Goal: Task Accomplishment & Management: Complete application form

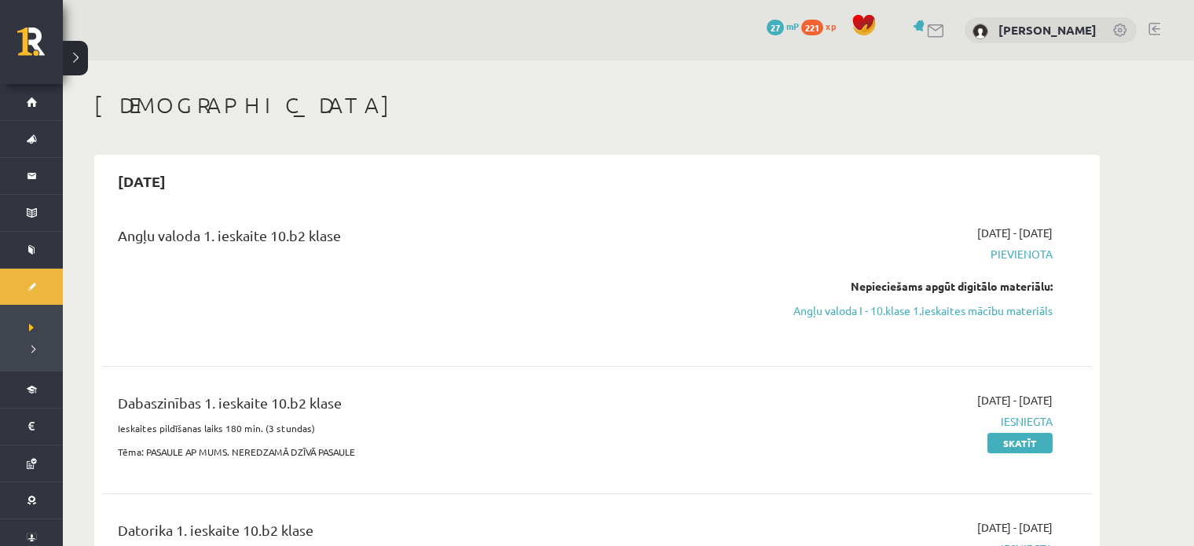
click at [1019, 261] on span "Pievienota" at bounding box center [905, 254] width 296 height 16
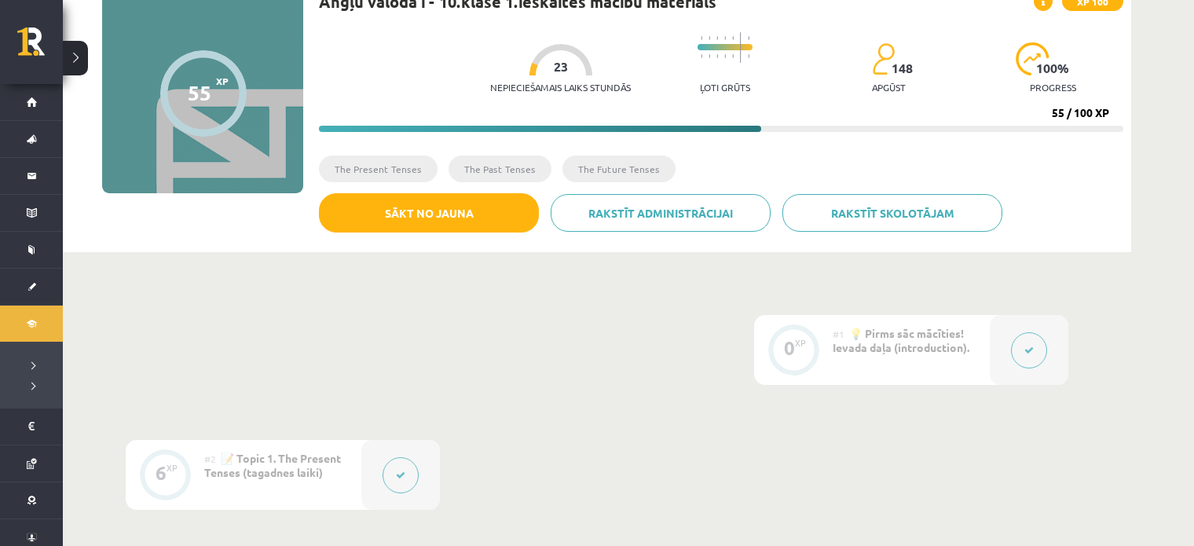
scroll to position [123, 0]
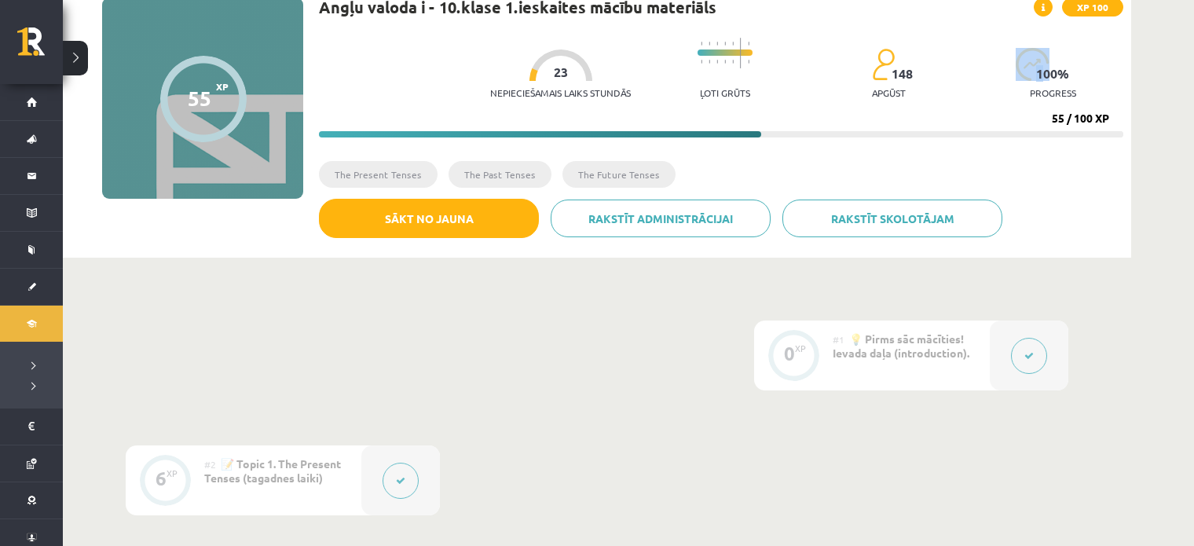
drag, startPoint x: 1039, startPoint y: 75, endPoint x: 1072, endPoint y: 73, distance: 33.9
click at [1072, 73] on div "100 % progress" at bounding box center [1053, 78] width 75 height 60
click at [1067, 87] on p "progress" at bounding box center [1053, 92] width 46 height 11
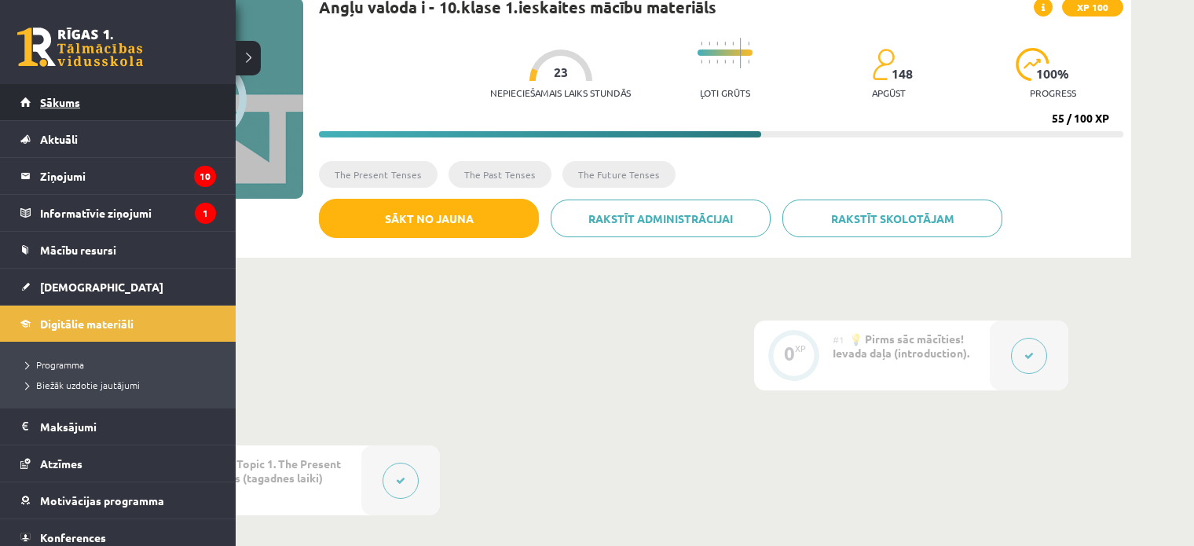
click at [44, 99] on span "Sākums" at bounding box center [60, 102] width 40 height 14
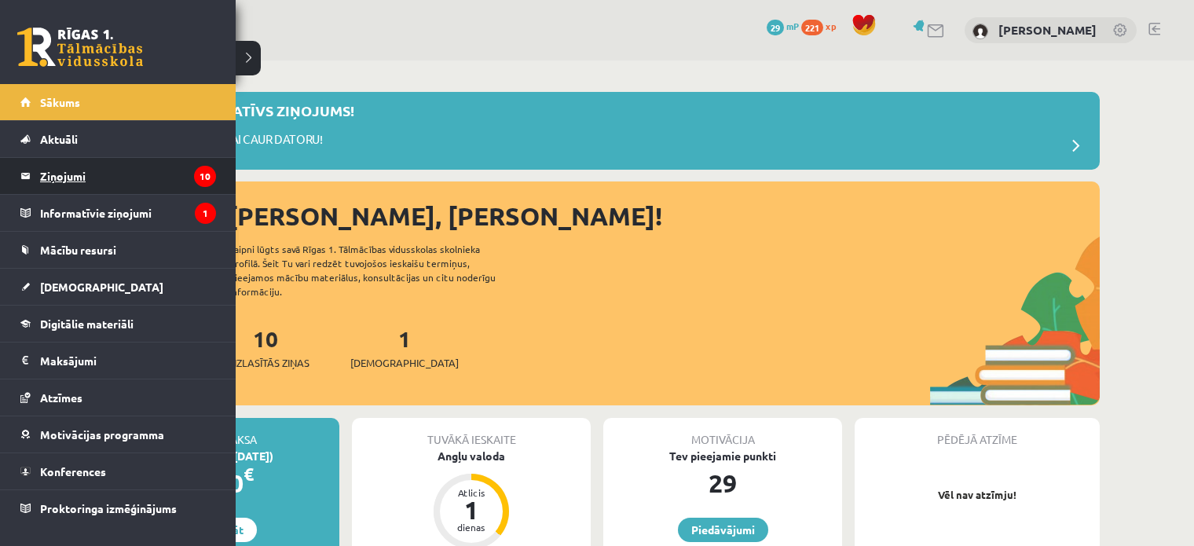
click at [125, 176] on legend "Ziņojumi 10" at bounding box center [128, 176] width 176 height 36
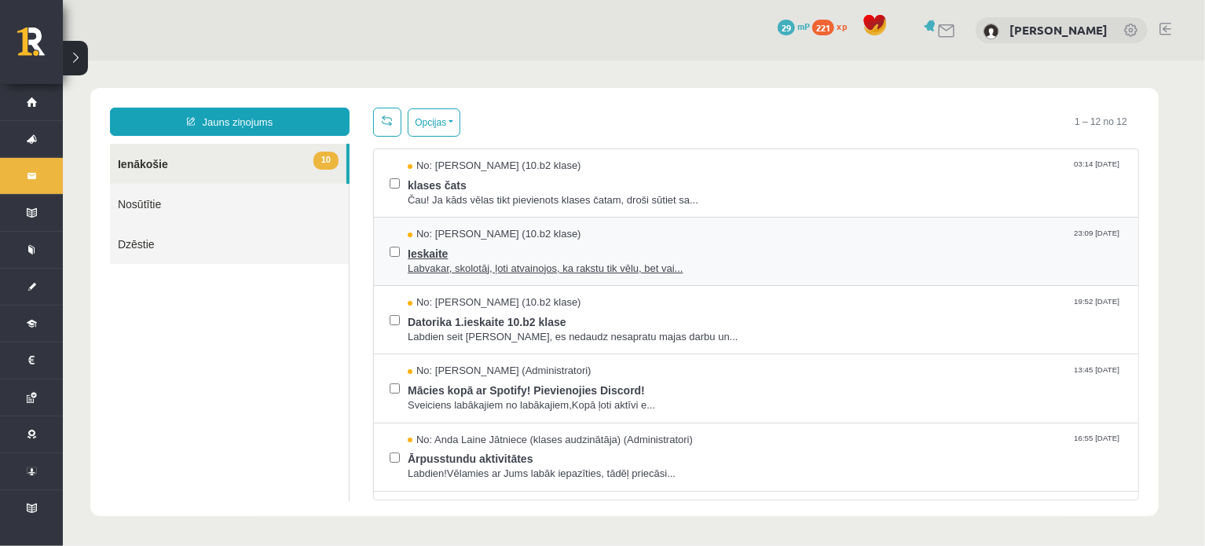
click at [537, 261] on span "Labvakar, skolotāj, ļoti atvainojos, ka rakstu tik vēlu, bet vai..." at bounding box center [764, 268] width 715 height 15
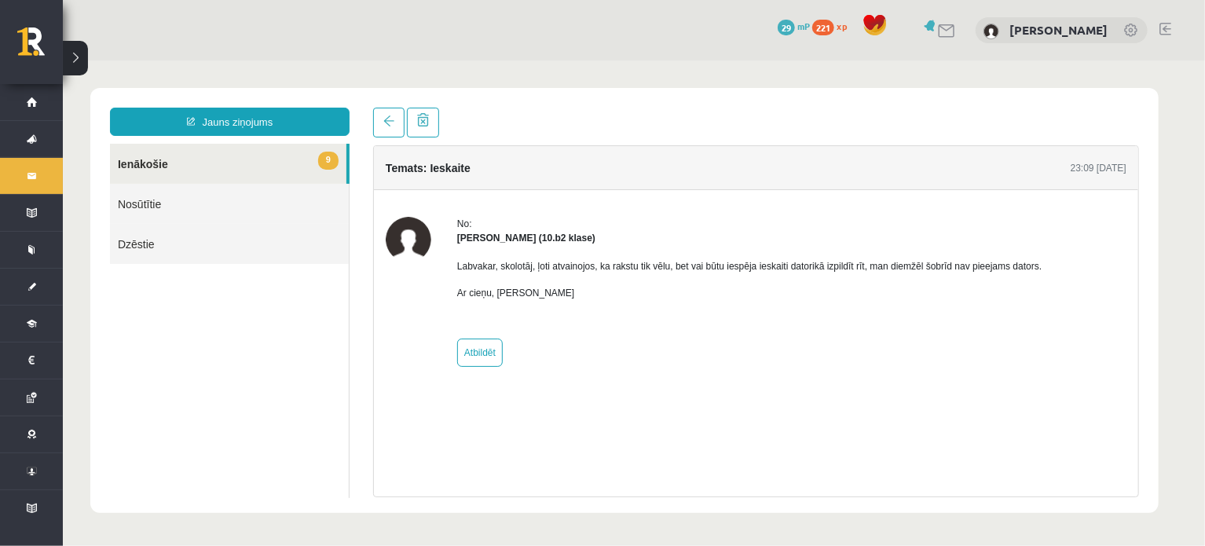
click at [244, 165] on link "9 Ienākošie" at bounding box center [227, 163] width 236 height 40
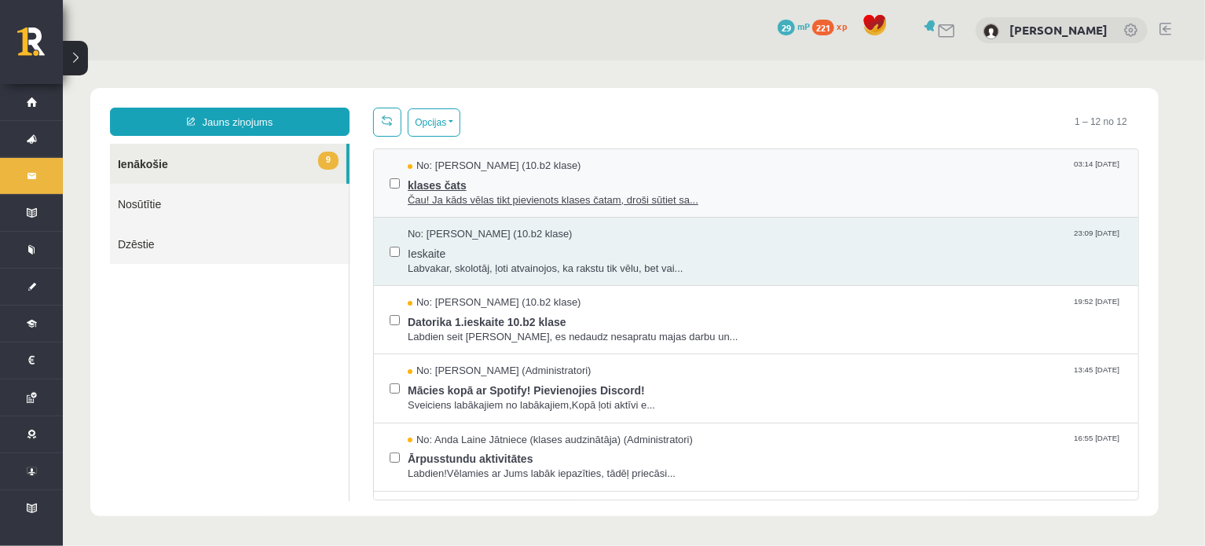
click at [875, 183] on span "klases čats" at bounding box center [764, 183] width 715 height 20
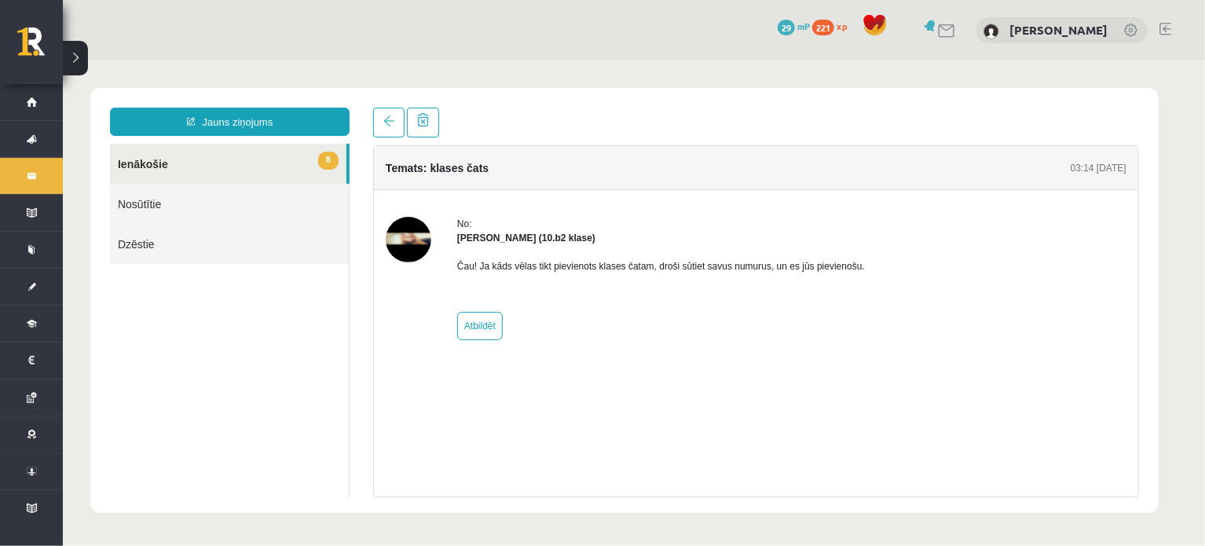
click at [207, 156] on link "8 Ienākošie" at bounding box center [227, 163] width 236 height 40
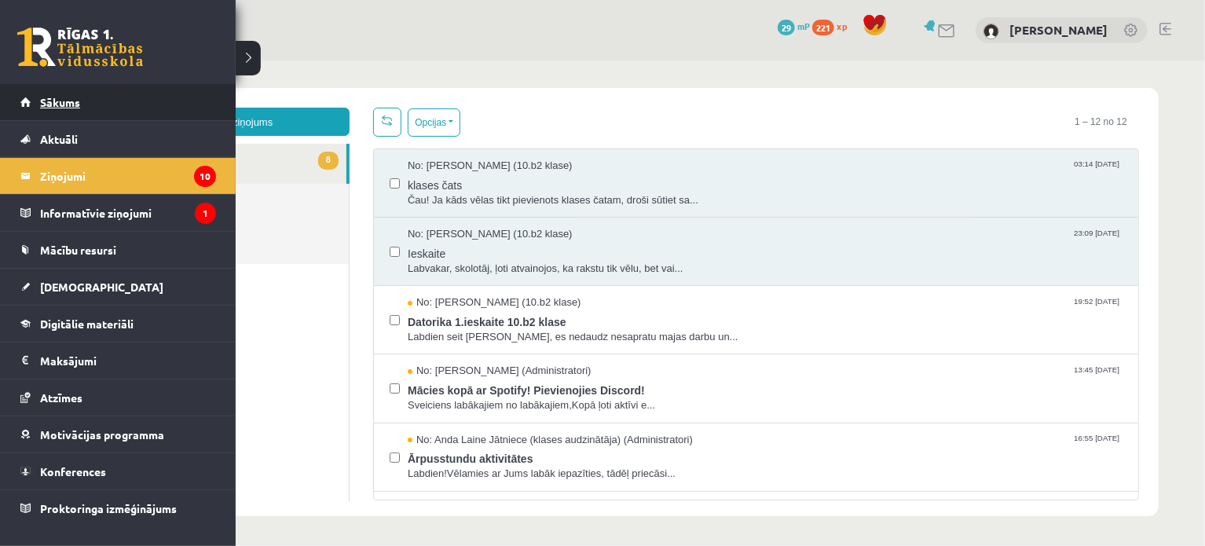
click at [34, 113] on link "Sākums" at bounding box center [118, 102] width 196 height 36
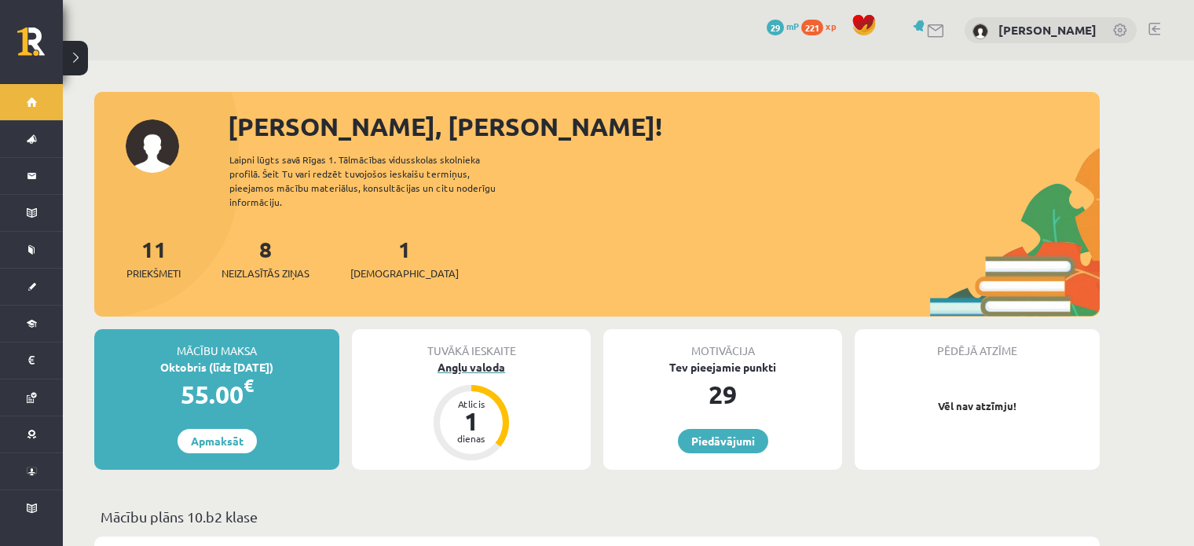
click at [499, 359] on div "Angļu valoda" at bounding box center [471, 367] width 239 height 16
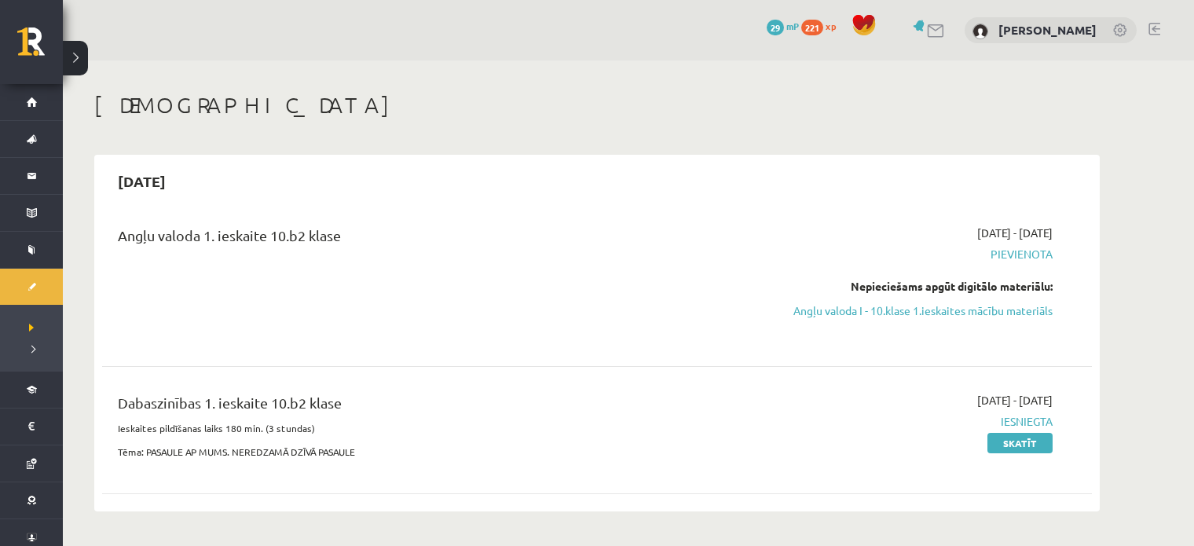
click at [1028, 251] on span "Pievienota" at bounding box center [905, 254] width 296 height 16
click at [1029, 251] on span "Pievienota" at bounding box center [905, 254] width 296 height 16
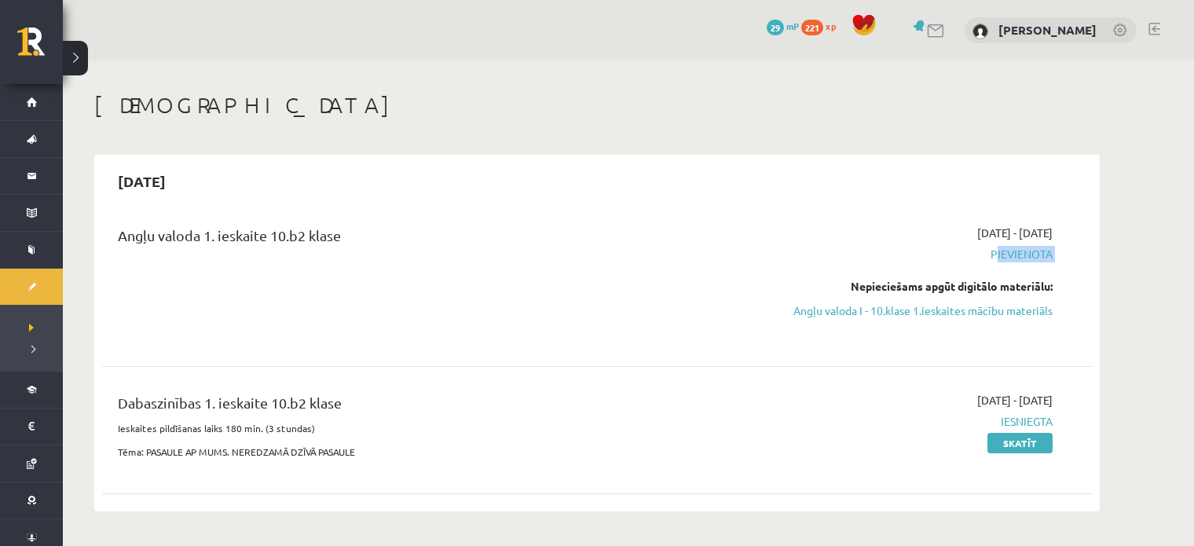
click at [1028, 251] on span "Pievienota" at bounding box center [905, 254] width 296 height 16
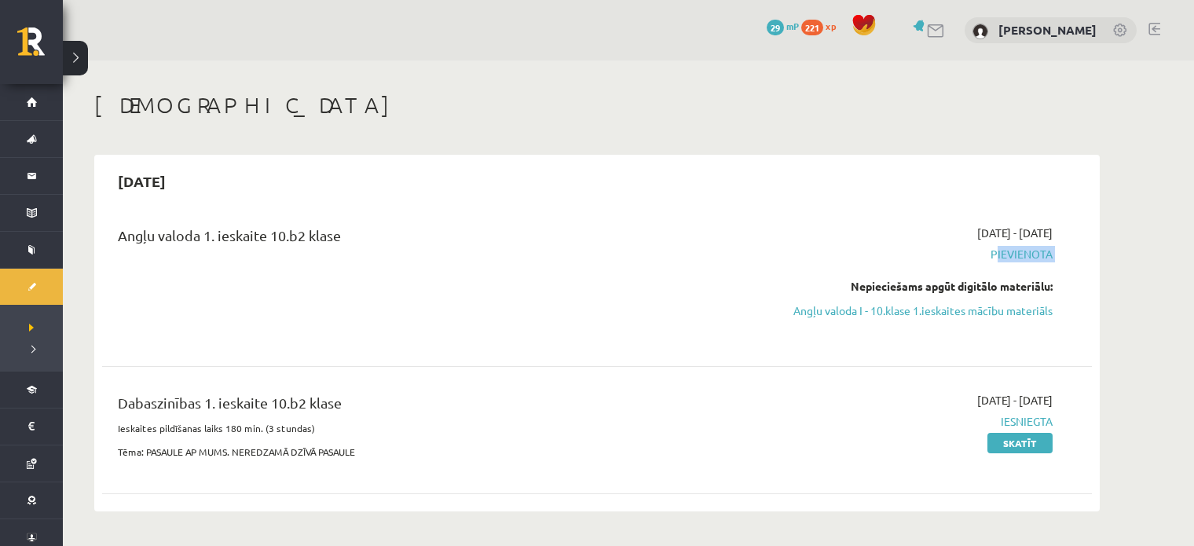
click at [1028, 251] on span "Pievienota" at bounding box center [905, 254] width 296 height 16
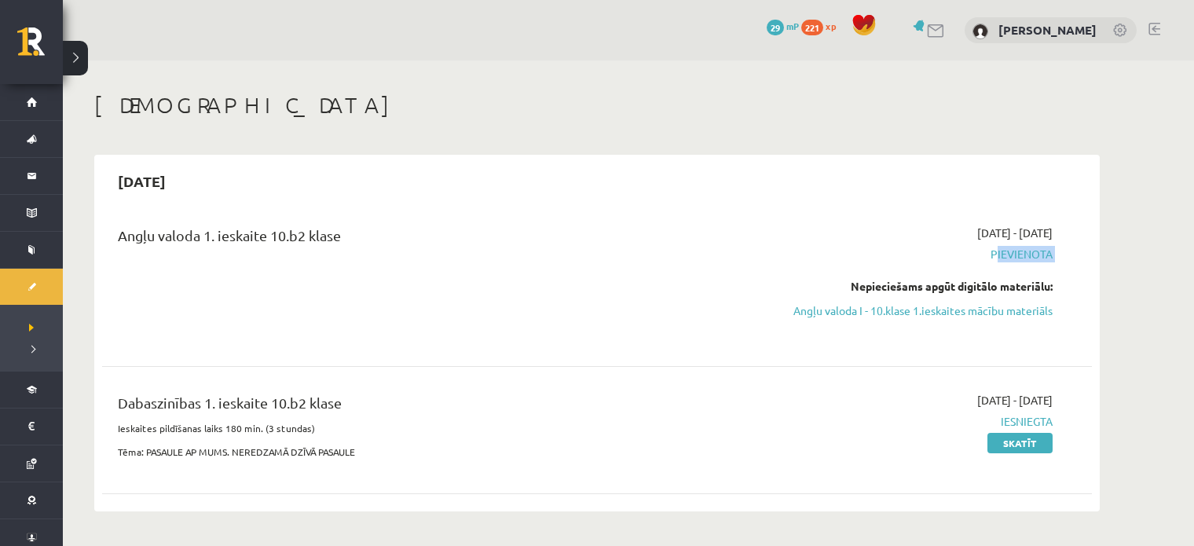
click at [1028, 251] on span "Pievienota" at bounding box center [905, 254] width 296 height 16
click at [851, 270] on div "2025-09-01 - 2025-09-15 Pievienota Nepieciešams apgūt digitālo materiālu: Angļu…" at bounding box center [905, 283] width 320 height 116
click at [1036, 313] on link "Angļu valoda I - 10.klase 1.ieskaites mācību materiāls" at bounding box center [905, 310] width 296 height 16
click at [970, 311] on link "Angļu valoda I - 10.klase 1.ieskaites mācību materiāls" at bounding box center [905, 310] width 296 height 16
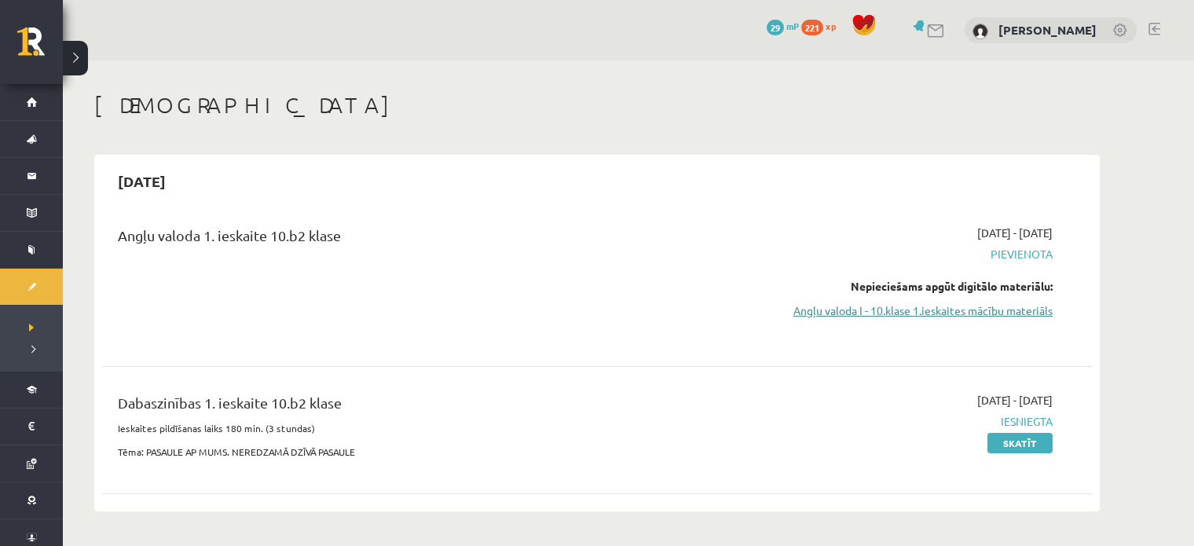
click at [922, 305] on link "Angļu valoda I - 10.klase 1.ieskaites mācību materiāls" at bounding box center [905, 310] width 296 height 16
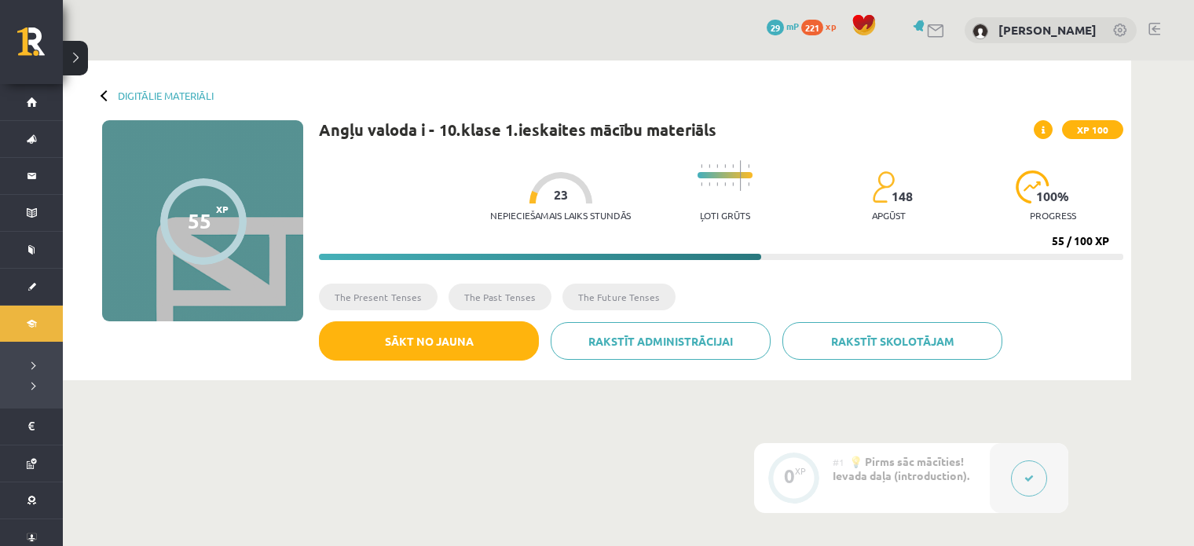
click at [1025, 478] on icon at bounding box center [1029, 478] width 9 height 9
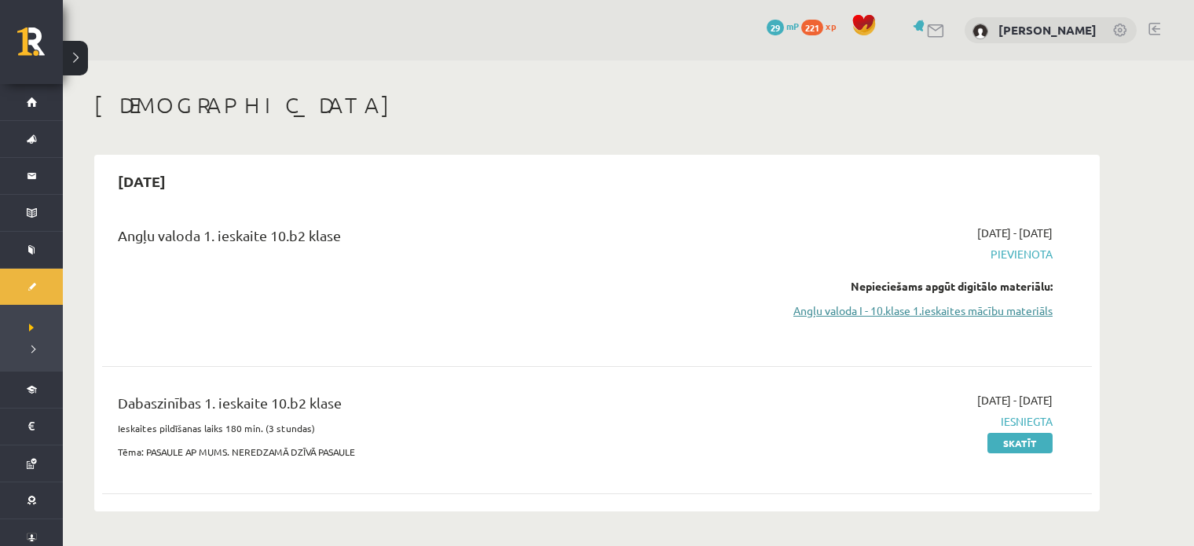
click at [1014, 315] on link "Angļu valoda I - 10.klase 1.ieskaites mācību materiāls" at bounding box center [905, 310] width 296 height 16
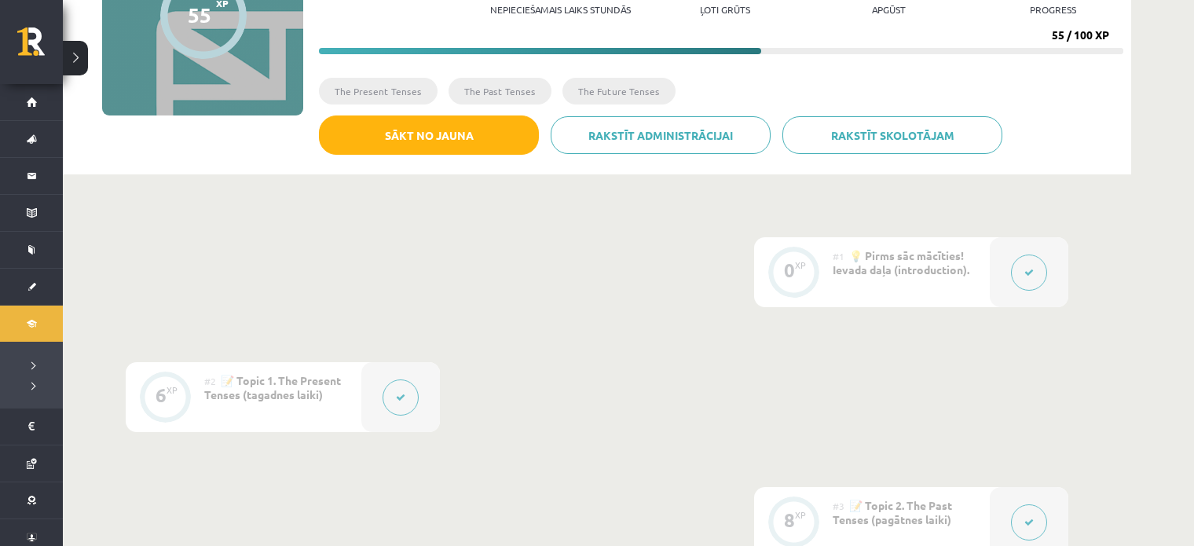
scroll to position [177, 0]
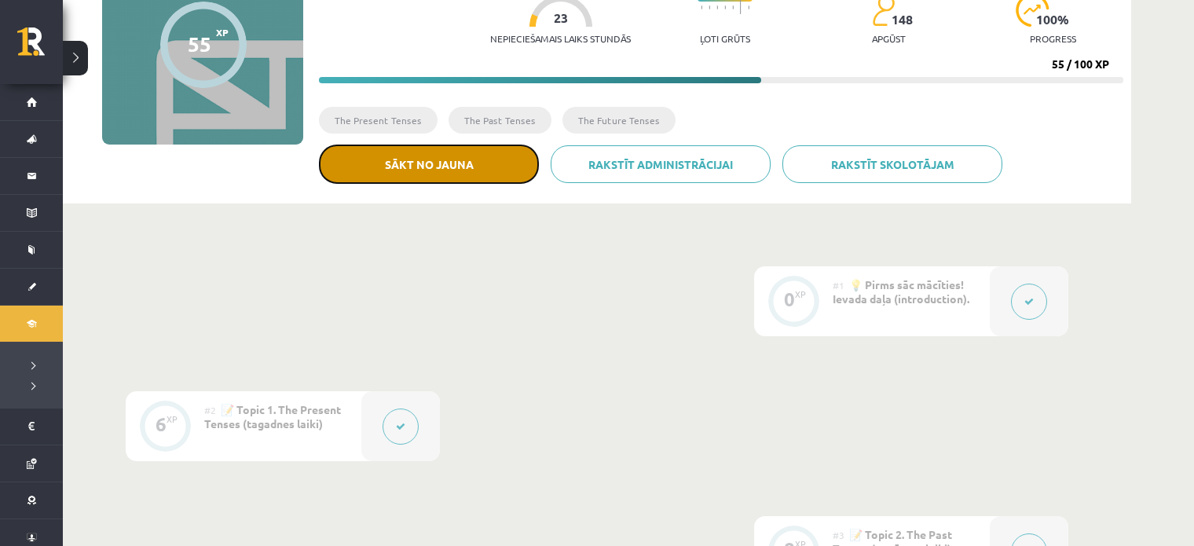
click at [451, 170] on button "Sākt no jauna" at bounding box center [429, 164] width 220 height 39
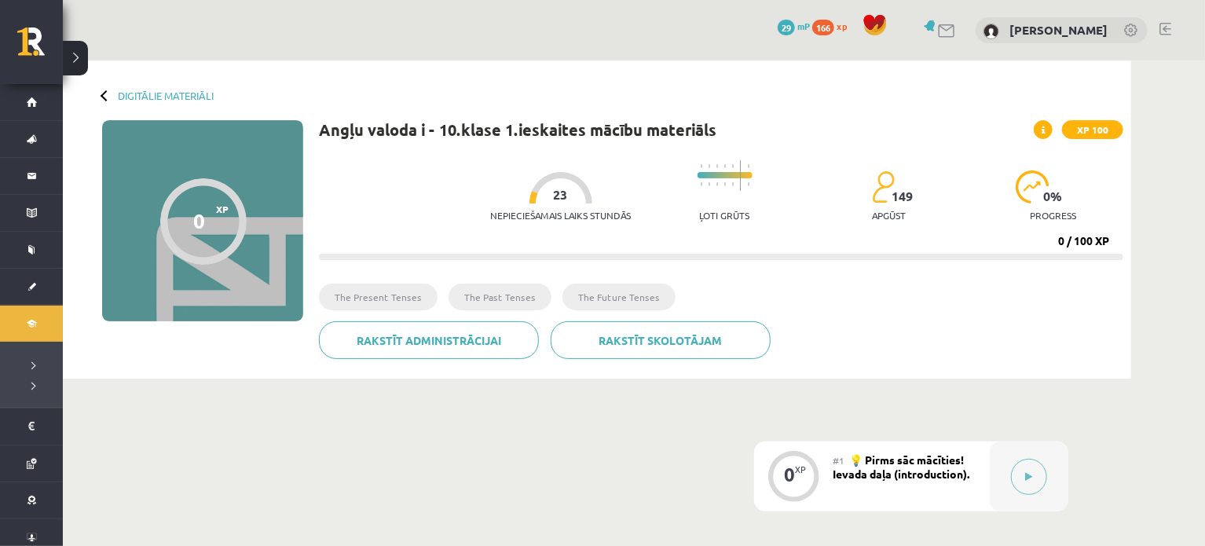
scroll to position [177, 0]
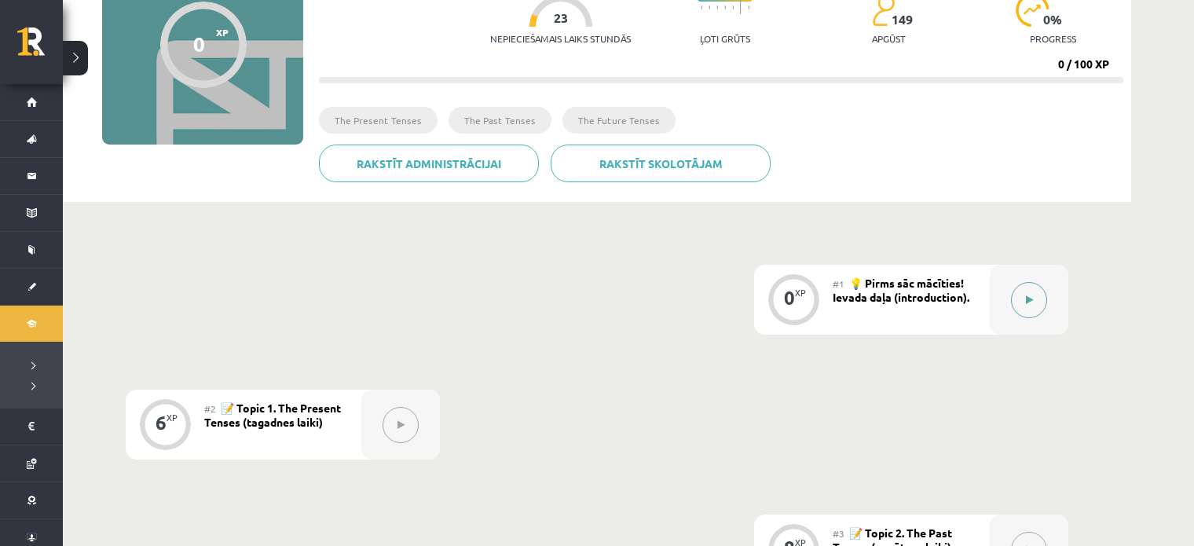
click at [1000, 299] on div at bounding box center [1029, 300] width 79 height 70
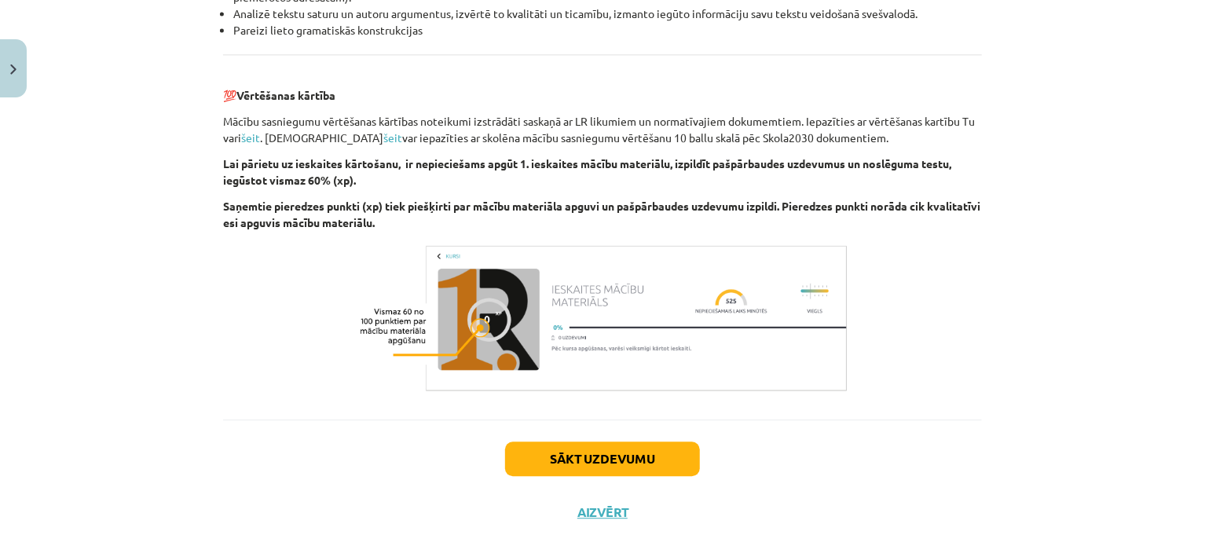
scroll to position [1816, 0]
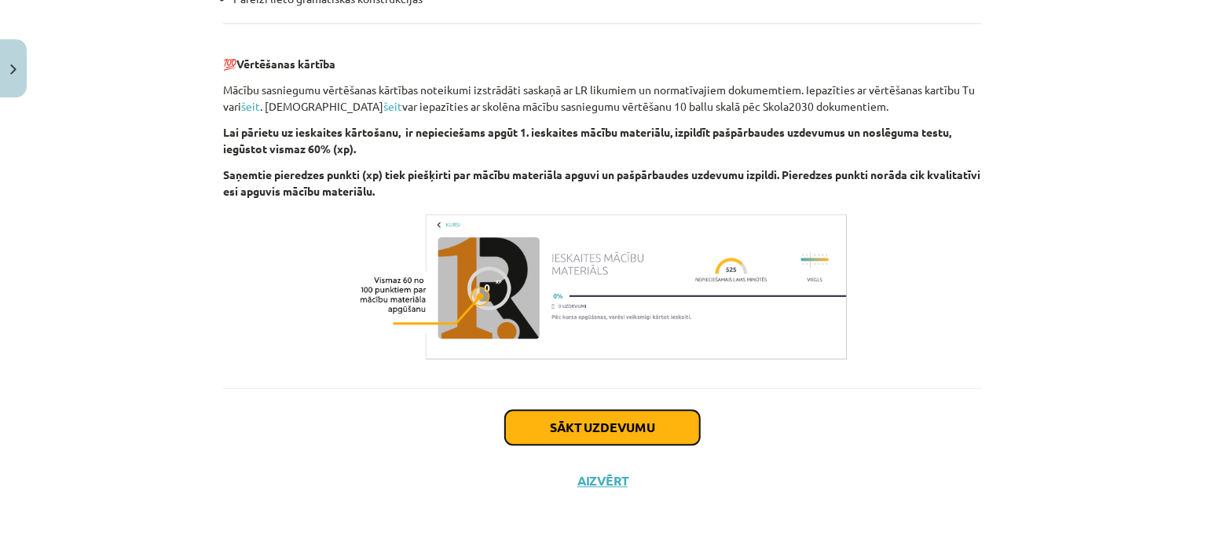
click at [643, 420] on button "Sākt uzdevumu" at bounding box center [602, 427] width 195 height 35
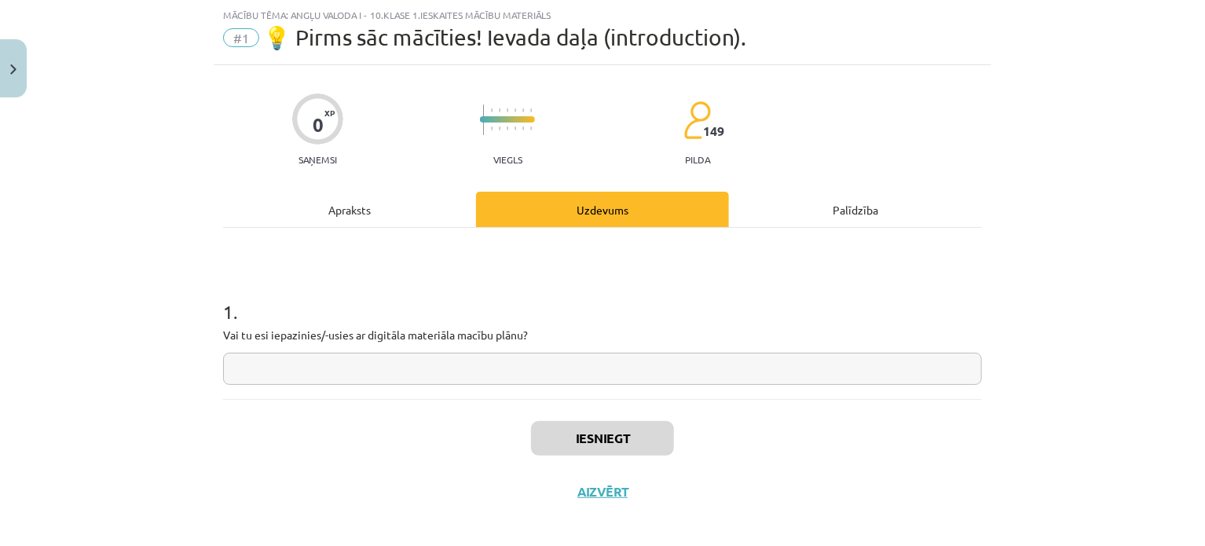
click at [680, 361] on input "text" at bounding box center [602, 369] width 759 height 32
type input "***"
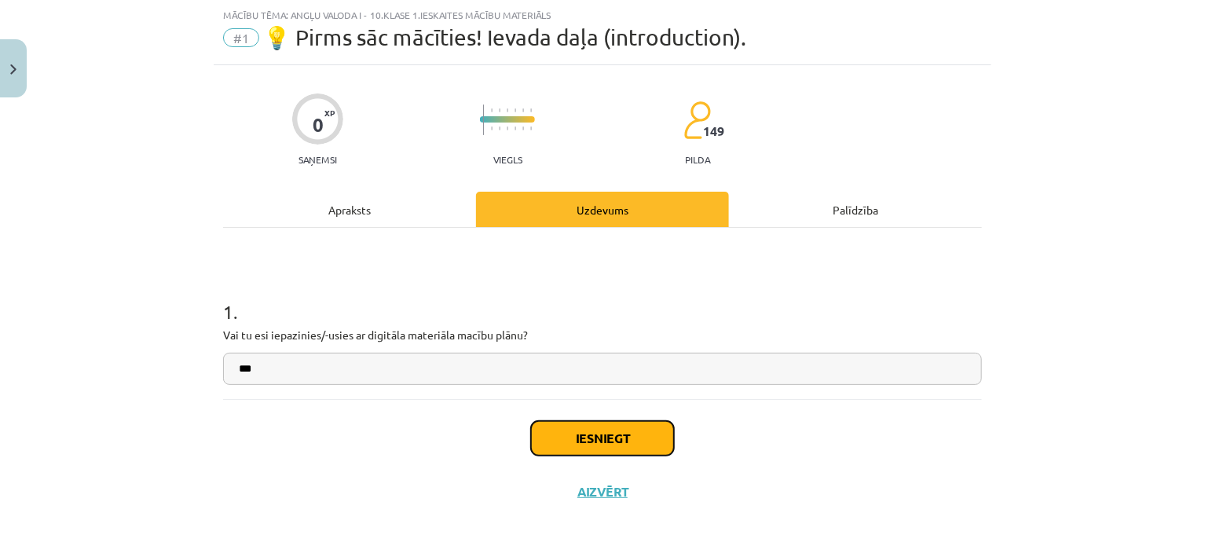
click at [599, 438] on button "Iesniegt" at bounding box center [602, 438] width 143 height 35
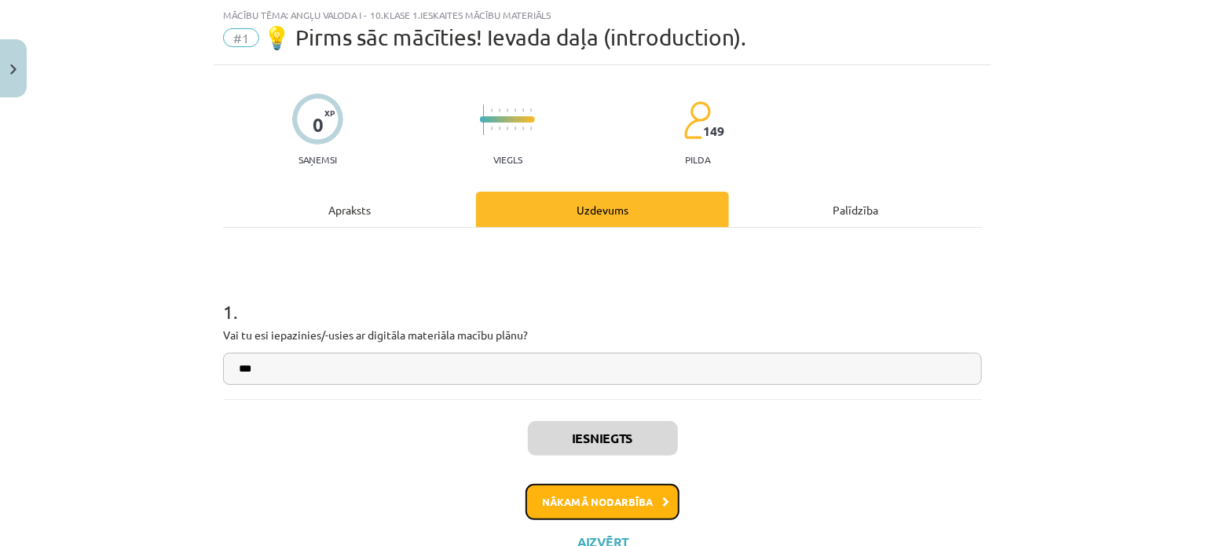
click at [607, 494] on button "Nākamā nodarbība" at bounding box center [603, 502] width 154 height 36
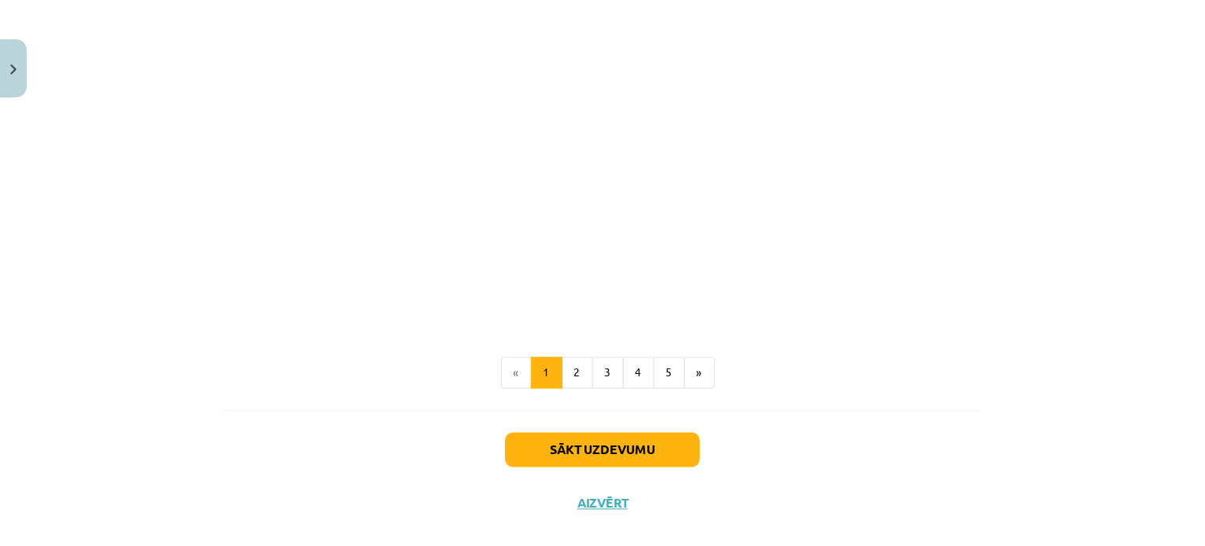
scroll to position [1323, 0]
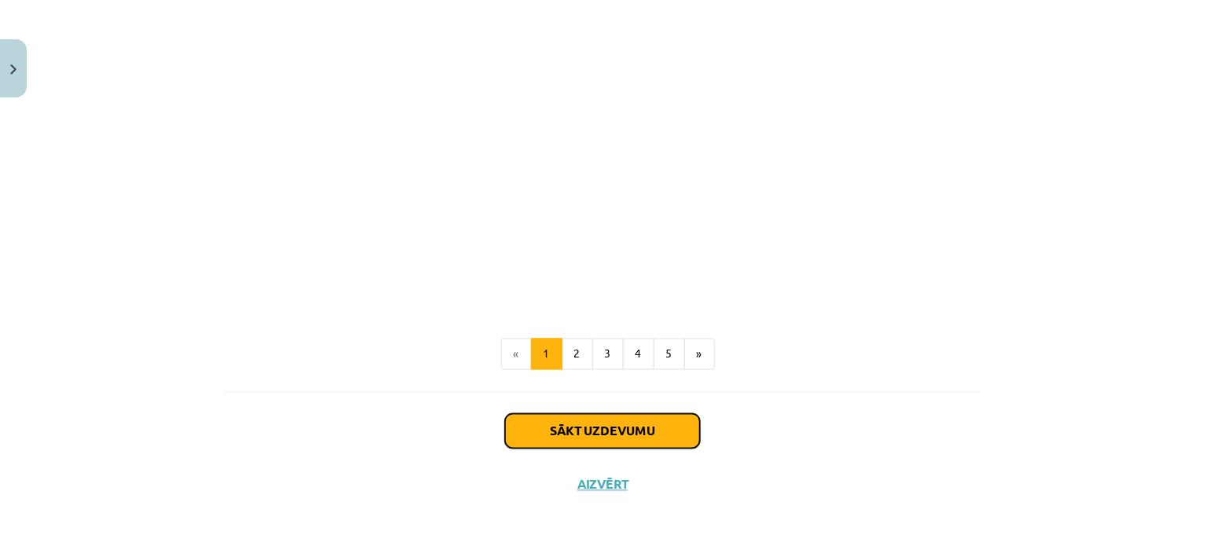
click at [530, 426] on button "Sākt uzdevumu" at bounding box center [602, 431] width 195 height 35
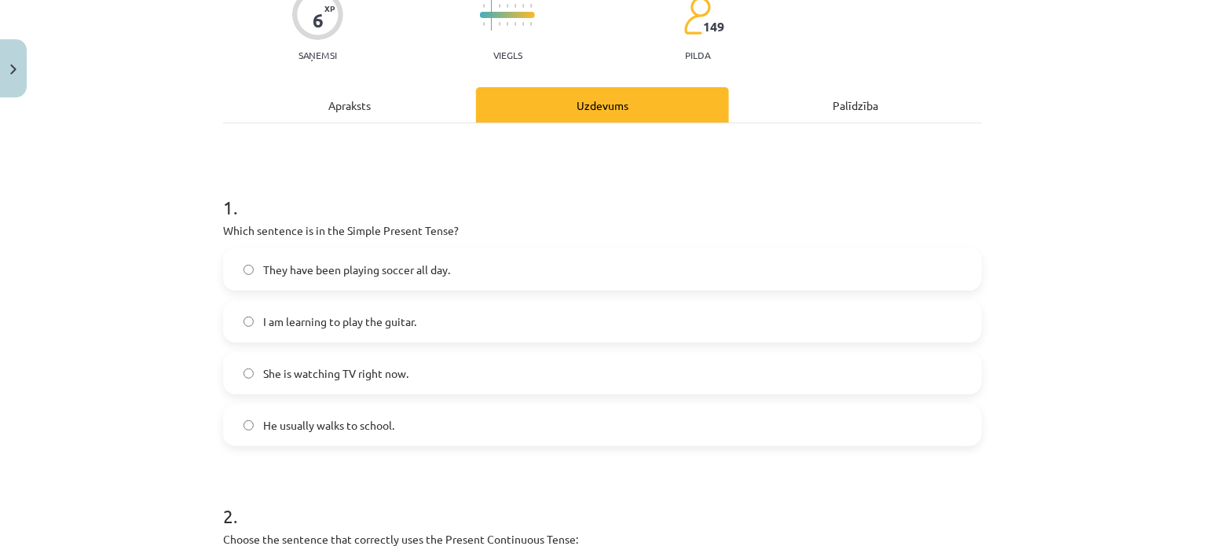
scroll to position [148, 0]
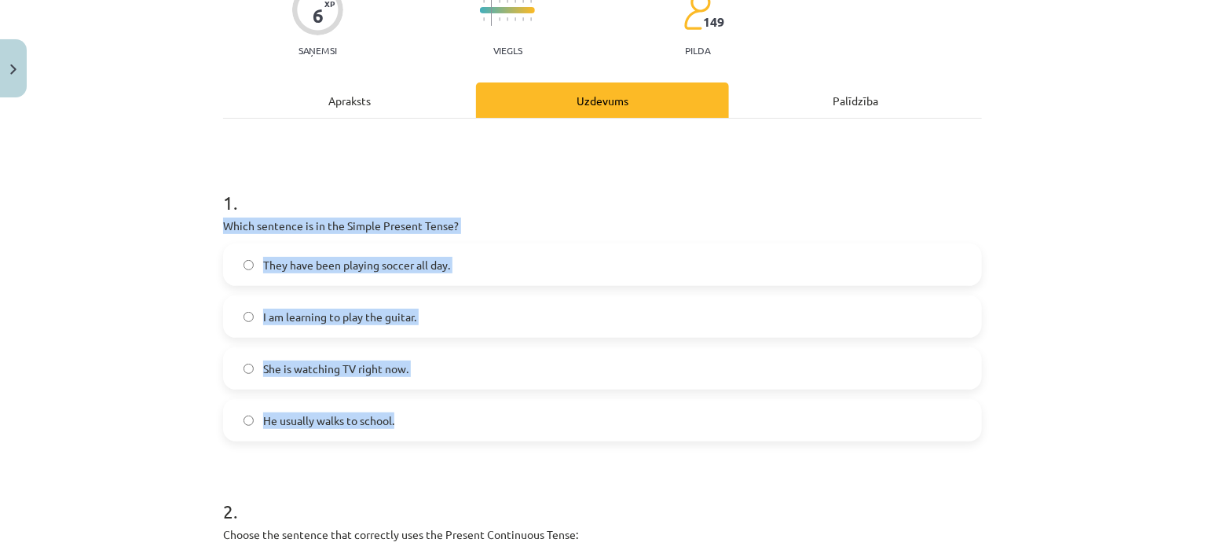
drag, startPoint x: 199, startPoint y: 214, endPoint x: 507, endPoint y: 414, distance: 367.4
click at [507, 414] on div "Mācību tēma: Angļu valoda i - 10.[PERSON_NAME] 1.ieskaites mācību materiāls #2 …" at bounding box center [602, 273] width 1205 height 546
copy div "Which sentence is in the Simple Present Tense? They have been playing soccer al…"
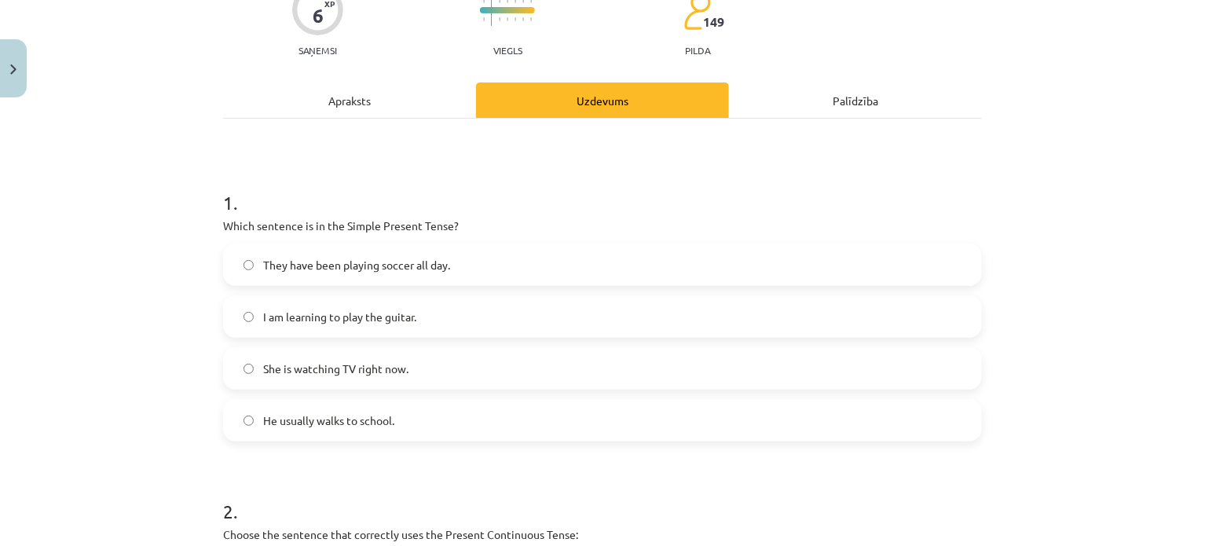
drag, startPoint x: 1152, startPoint y: 141, endPoint x: 967, endPoint y: 239, distance: 209.1
click at [1152, 141] on div "Mācību tēma: Angļu valoda i - 10.[PERSON_NAME] 1.ieskaites mācību materiāls #2 …" at bounding box center [602, 273] width 1205 height 546
click at [486, 424] on label "He usually walks to school." at bounding box center [603, 420] width 756 height 39
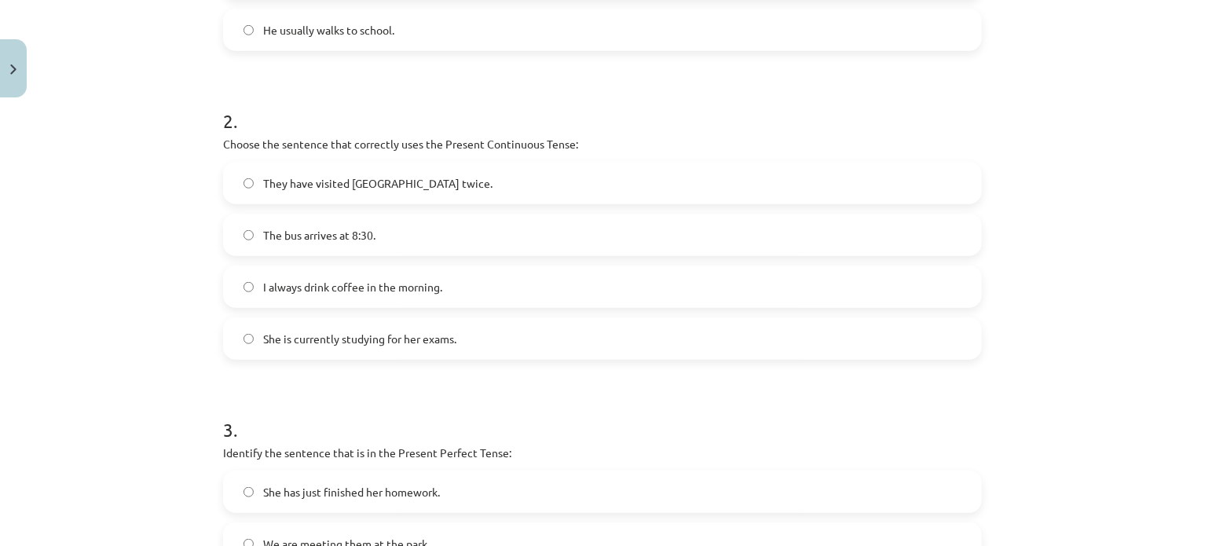
scroll to position [542, 0]
drag, startPoint x: 207, startPoint y: 133, endPoint x: 229, endPoint y: 139, distance: 22.9
click at [229, 139] on div "6 XP Saņemsi Viegls 149 pilda Apraksts Uzdevums Palīdzība 1 . Which sentence is…" at bounding box center [603, 185] width 778 height 1246
click at [1153, 270] on div "Mācību tēma: Angļu valoda i - 10.klase 1.ieskaites mācību materiāls #2 📝 Topic …" at bounding box center [602, 273] width 1205 height 546
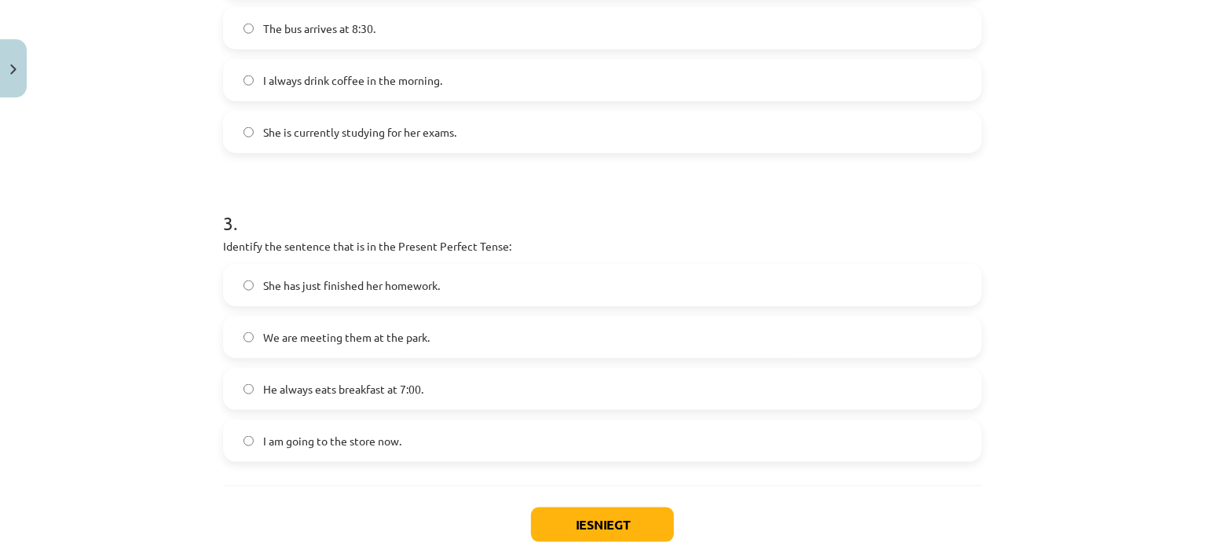
scroll to position [843, 0]
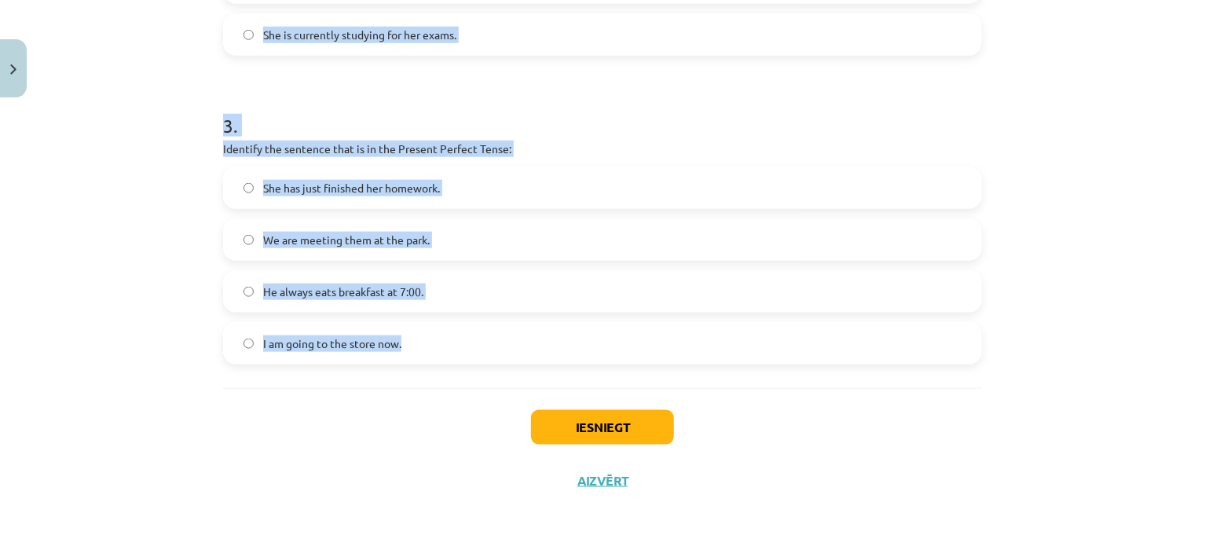
drag, startPoint x: 200, startPoint y: 180, endPoint x: 471, endPoint y: 352, distance: 320.4
click at [471, 352] on div "Mācību tēma: Angļu valoda i - 10.klase 1.ieskaites mācību materiāls #2 📝 Topic …" at bounding box center [602, 273] width 1205 height 546
copy form "2 . Choose the sentence that correctly uses the Present Continuous Tense: They …"
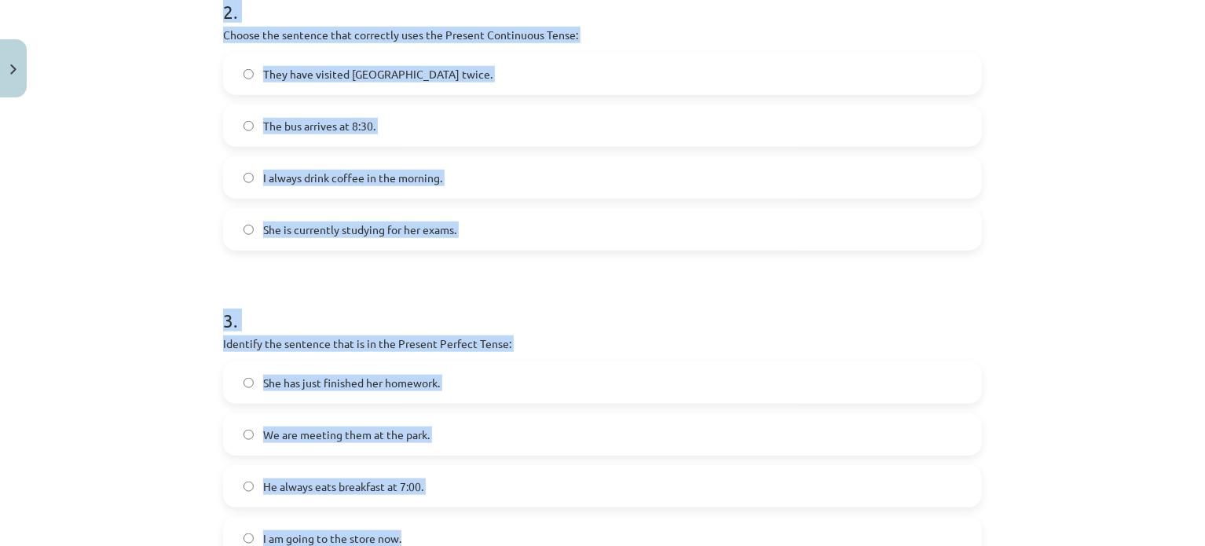
scroll to position [645, 0]
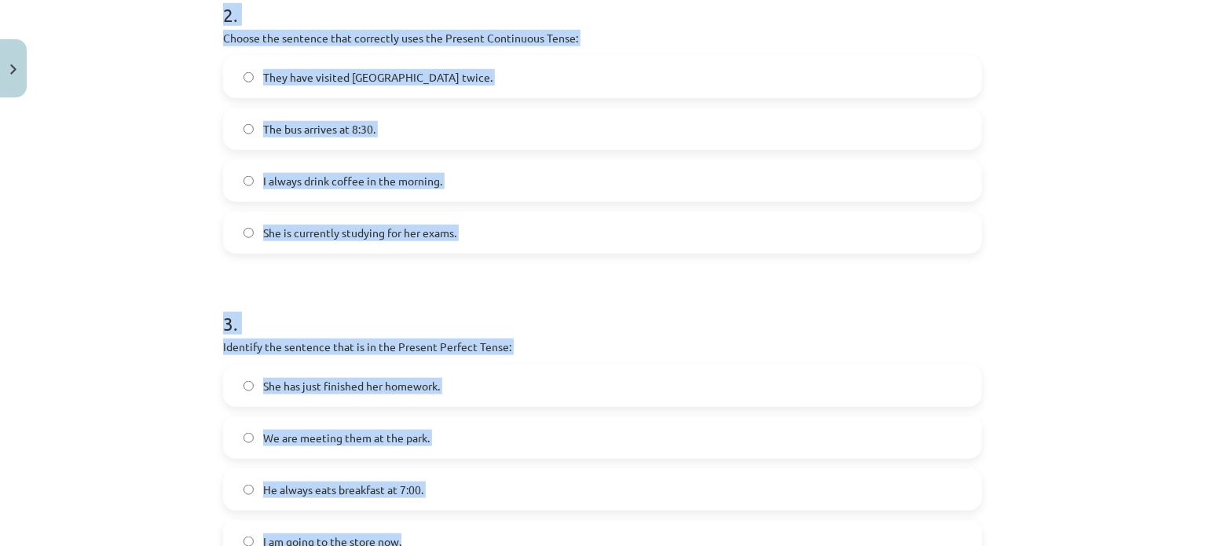
click at [1160, 308] on div "Mācību tēma: Angļu valoda i - 10.klase 1.ieskaites mācību materiāls #2 📝 Topic …" at bounding box center [602, 273] width 1205 height 546
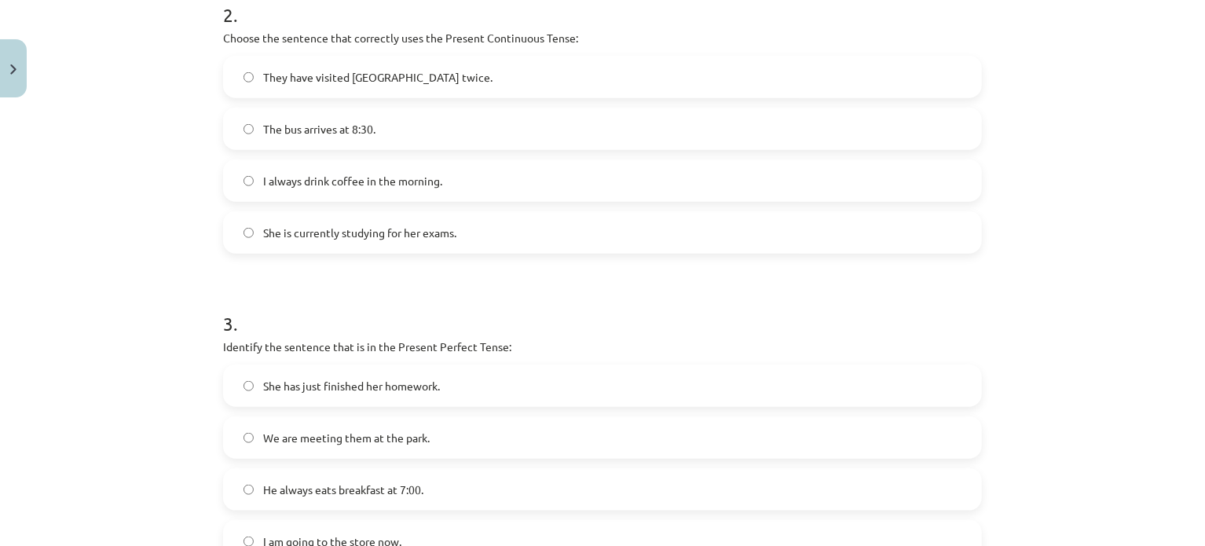
click at [427, 207] on div "They have visited Paris twice. The bus arrives at 8:30. I always drink coffee i…" at bounding box center [602, 155] width 759 height 198
click at [439, 233] on span "She is currently studying for her exams." at bounding box center [359, 233] width 193 height 16
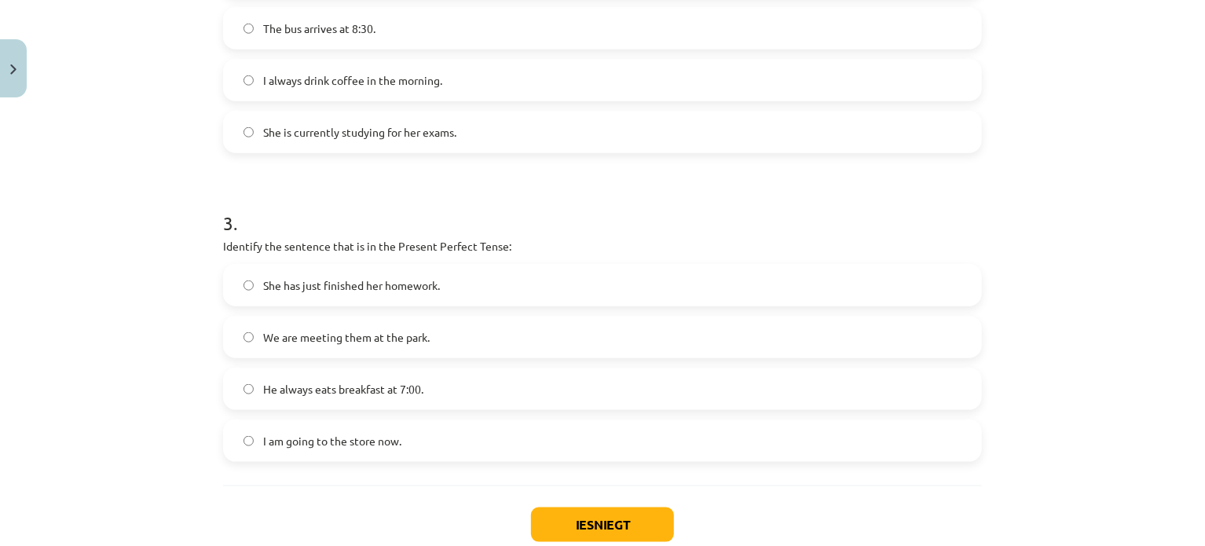
drag, startPoint x: 1118, startPoint y: 342, endPoint x: 1102, endPoint y: 342, distance: 15.7
click at [1118, 342] on div "Mācību tēma: Angļu valoda i - 10.klase 1.ieskaites mācību materiāls #2 📝 Topic …" at bounding box center [602, 273] width 1205 height 546
click at [364, 283] on span "She has just finished her homework." at bounding box center [351, 285] width 177 height 16
click at [618, 513] on button "Iesniegt" at bounding box center [602, 525] width 143 height 35
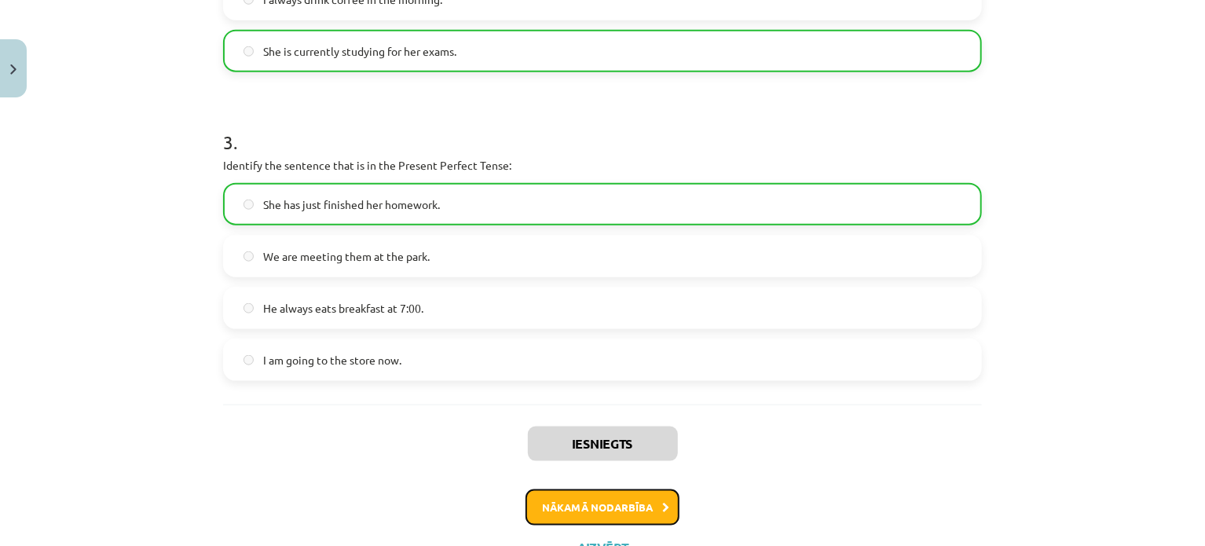
click at [641, 500] on button "Nākamā nodarbība" at bounding box center [603, 507] width 154 height 36
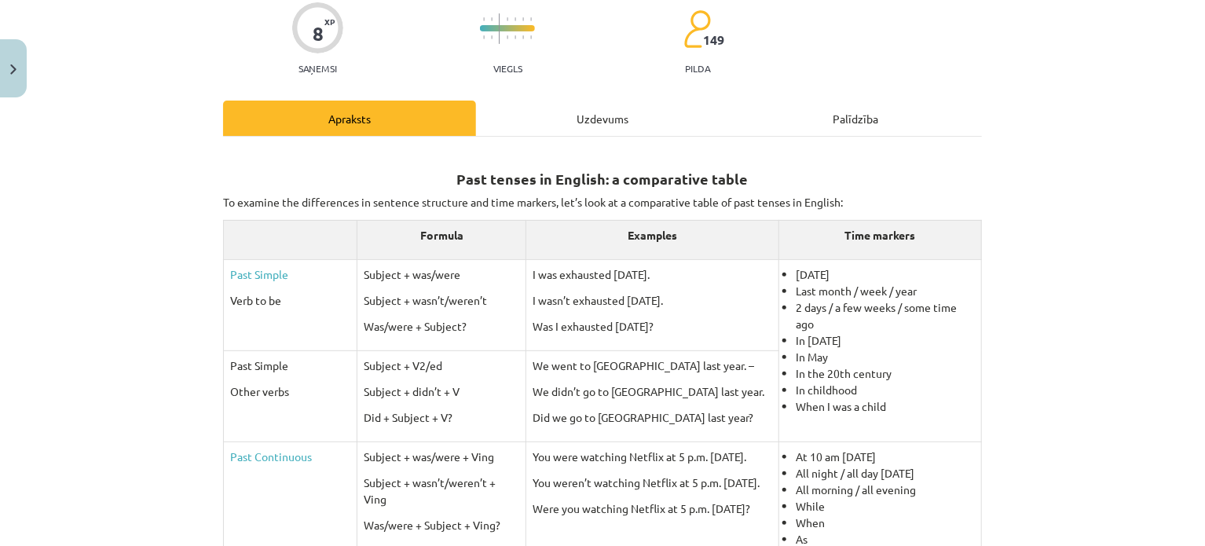
scroll to position [39, 0]
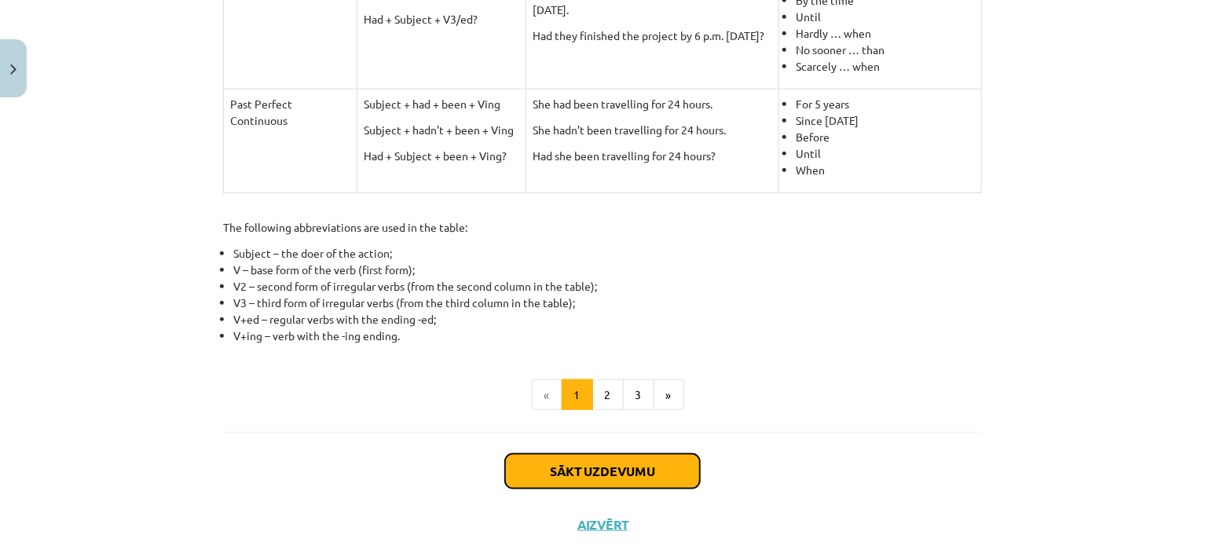
click at [622, 468] on button "Sākt uzdevumu" at bounding box center [602, 471] width 195 height 35
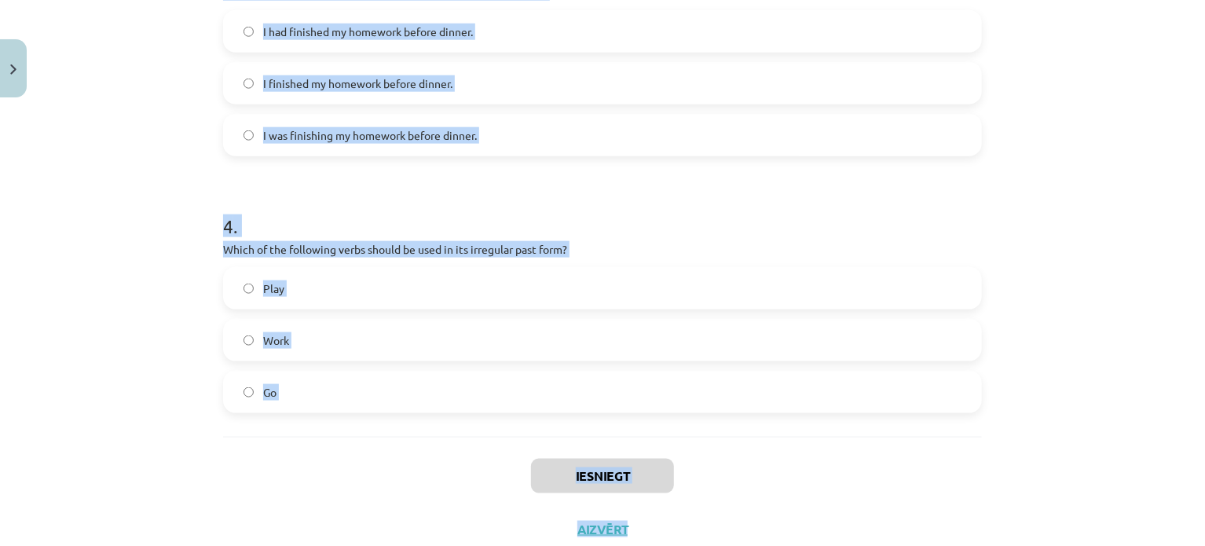
scroll to position [944, 0]
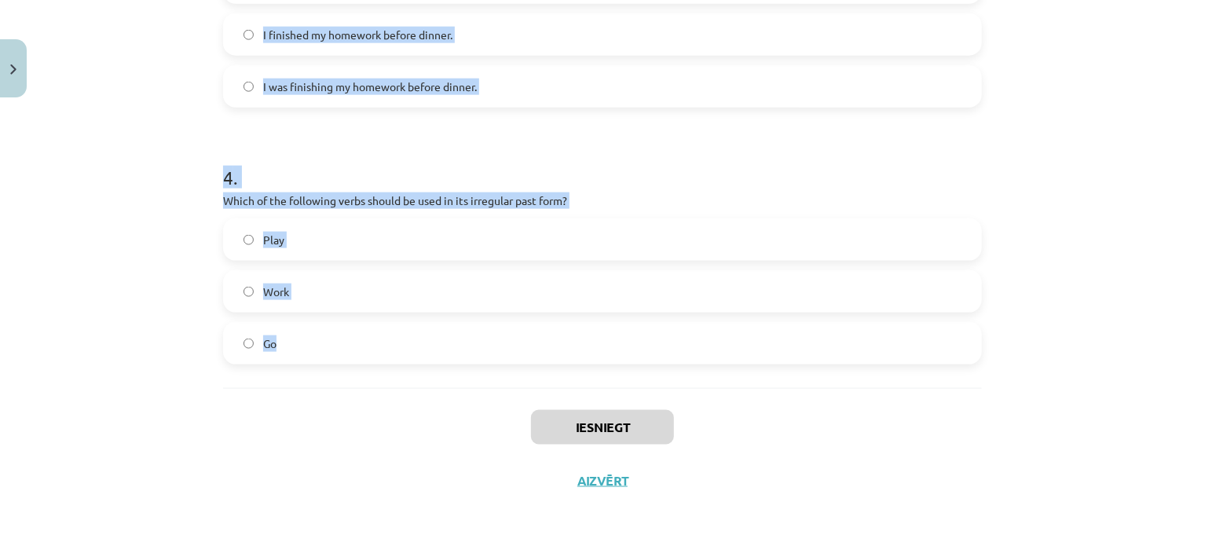
drag, startPoint x: 211, startPoint y: 82, endPoint x: 513, endPoint y: 357, distance: 408.8
copy form "1 . Which of the following sentences is correct in the Past Simple tense? He wa…"
click at [1145, 343] on div "Mācību tēma: Angļu valoda i - 10.klase 1.ieskaites mācību materiāls #3 📝 Topic …" at bounding box center [602, 273] width 1205 height 546
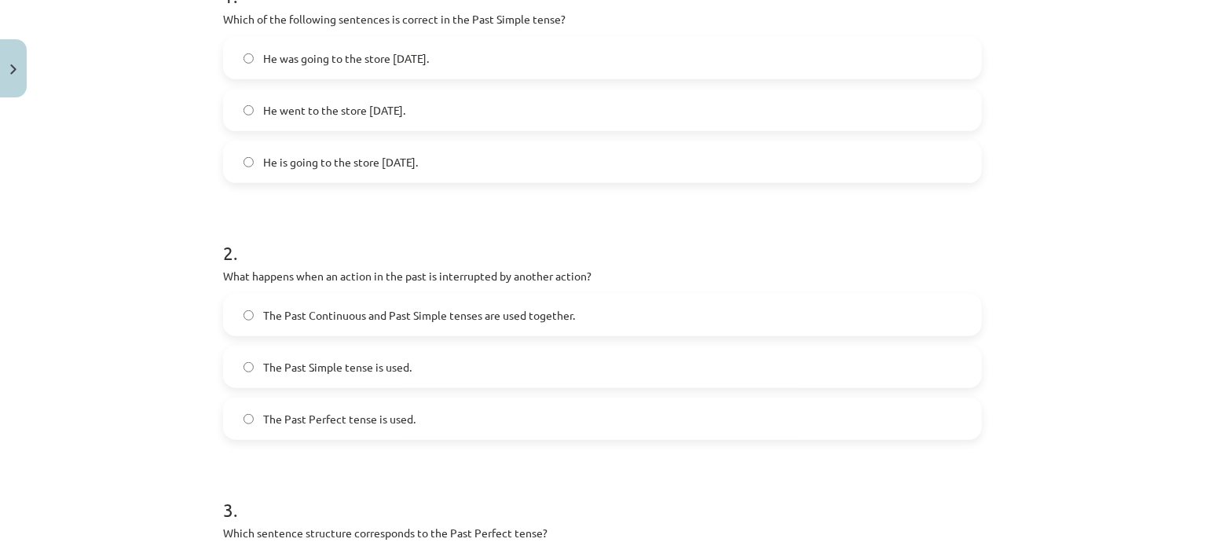
scroll to position [386, 0]
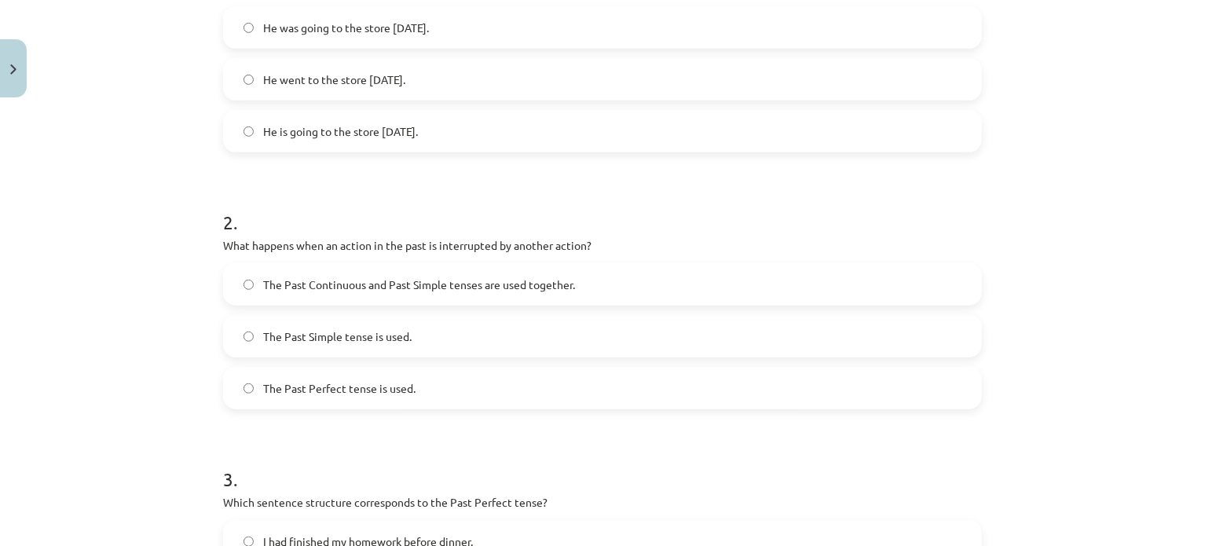
click at [555, 78] on label "He went to the store yesterday." at bounding box center [603, 79] width 756 height 39
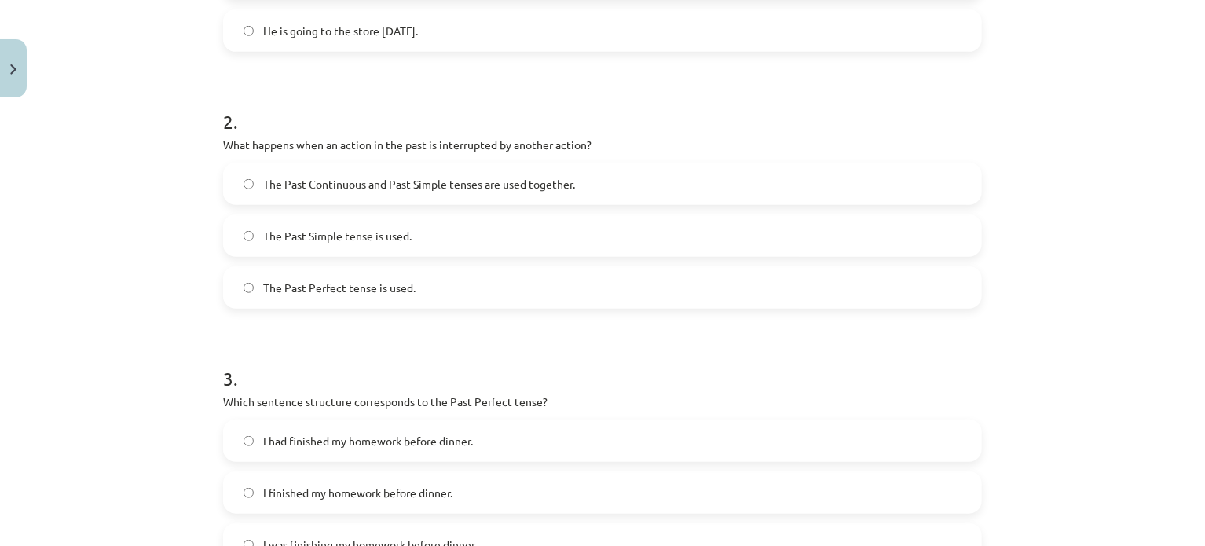
scroll to position [506, 0]
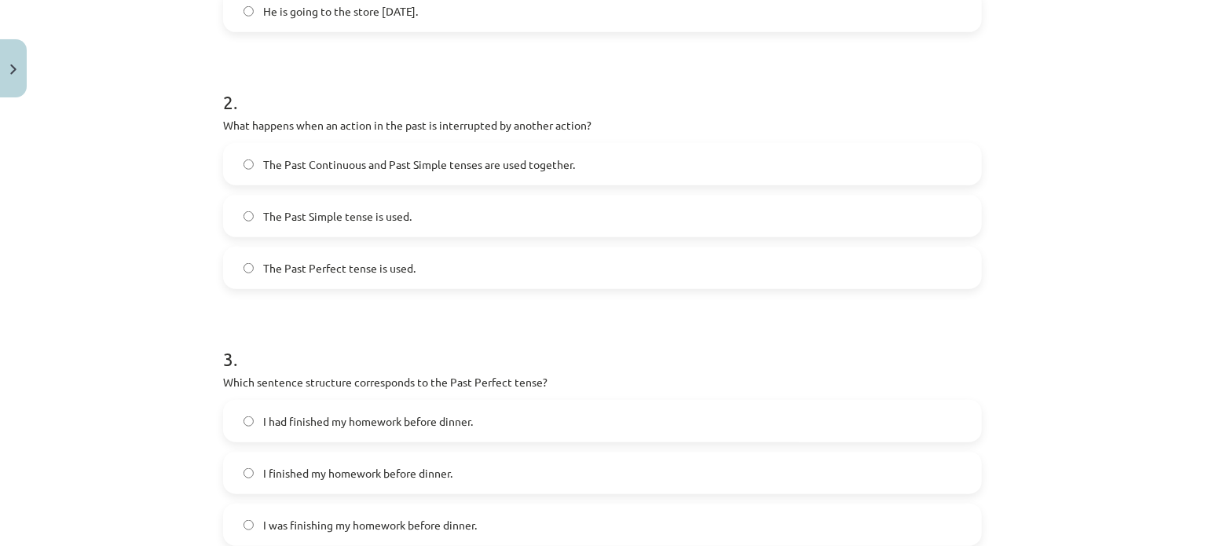
click at [1058, 349] on div "Mācību tēma: Angļu valoda i - 10.klase 1.ieskaites mācību materiāls #3 📝 Topic …" at bounding box center [602, 273] width 1205 height 546
click at [439, 166] on span "The Past Continuous and Past Simple tenses are used together." at bounding box center [419, 164] width 312 height 16
drag, startPoint x: 1191, startPoint y: 299, endPoint x: 1201, endPoint y: 338, distance: 40.6
click at [1201, 338] on div "Mācību tēma: Angļu valoda i - 10.klase 1.ieskaites mācību materiāls #3 📝 Topic …" at bounding box center [602, 273] width 1205 height 546
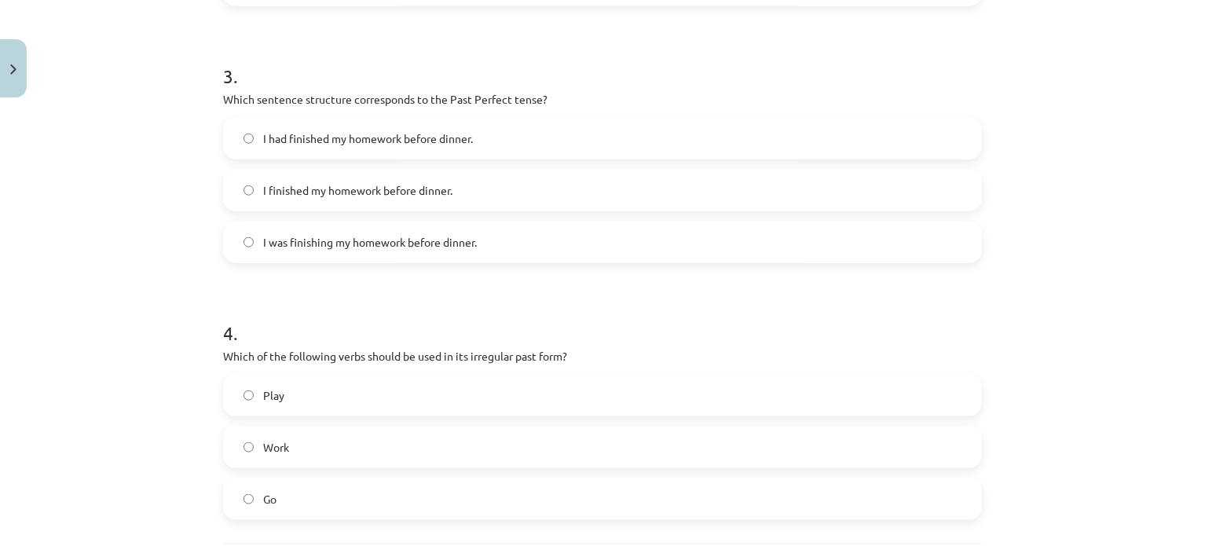
scroll to position [792, 0]
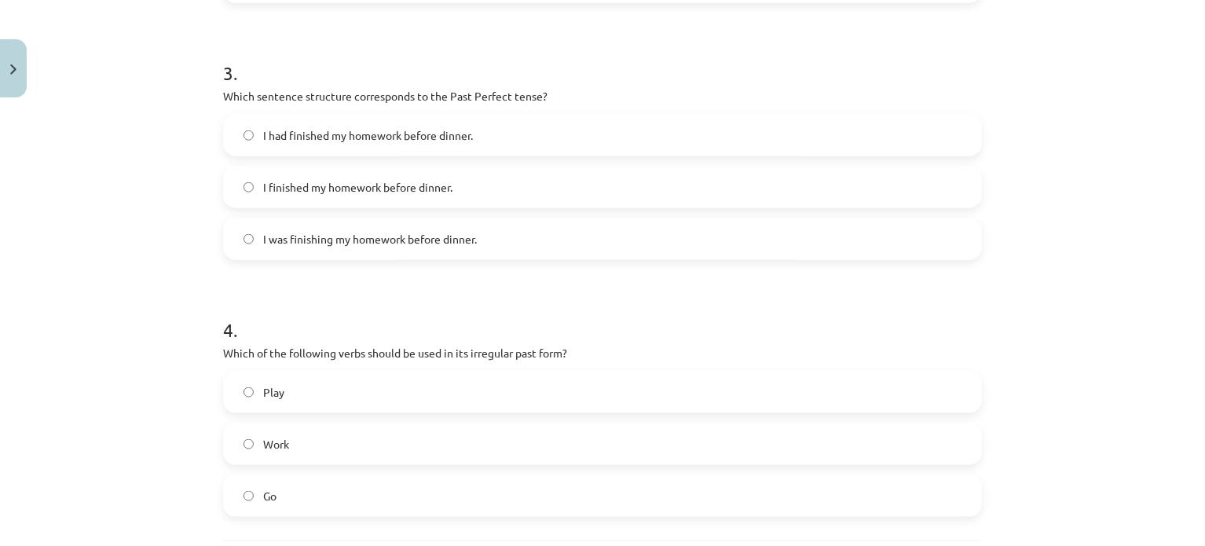
drag, startPoint x: 1159, startPoint y: 299, endPoint x: 1091, endPoint y: 308, distance: 68.2
click at [1157, 299] on div "Mācību tēma: Angļu valoda i - 10.klase 1.ieskaites mācību materiāls #3 📝 Topic …" at bounding box center [602, 273] width 1205 height 546
click at [287, 148] on label "I had finished my homework before dinner." at bounding box center [603, 134] width 756 height 39
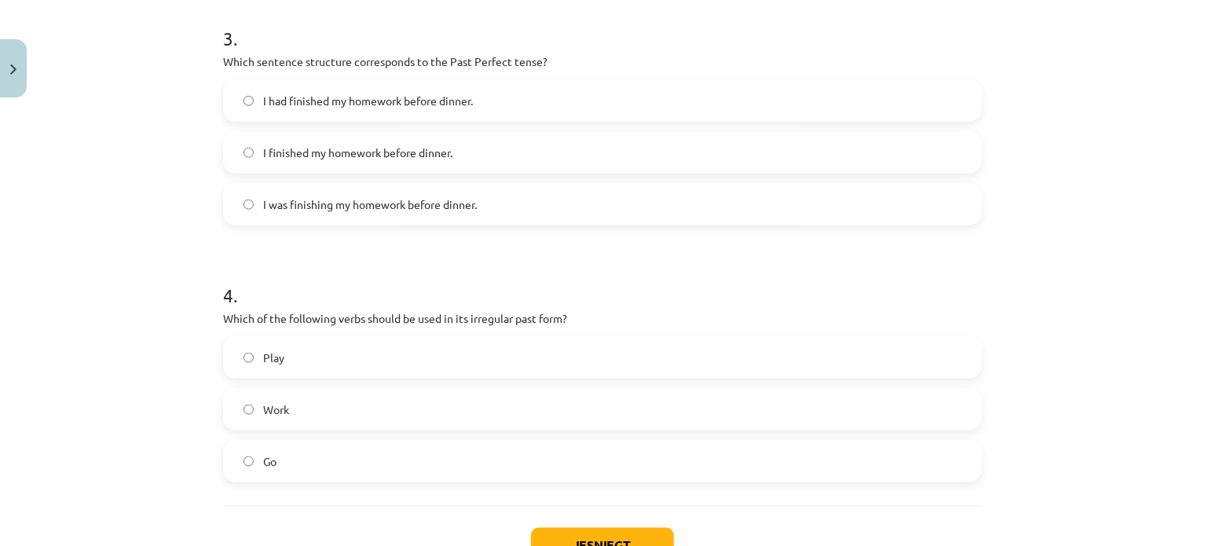
scroll to position [944, 0]
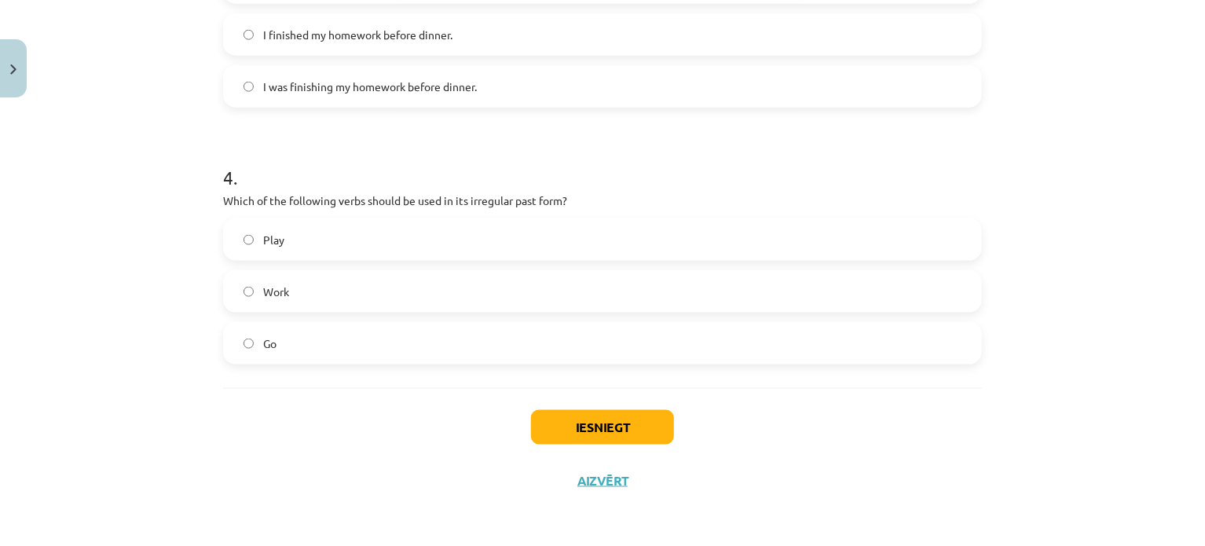
drag, startPoint x: 1163, startPoint y: 241, endPoint x: 757, endPoint y: 317, distance: 413.1
click at [1163, 241] on div "Mācību tēma: Angļu valoda i - 10.klase 1.ieskaites mācību materiāls #3 📝 Topic …" at bounding box center [602, 273] width 1205 height 546
click at [482, 349] on label "Go" at bounding box center [603, 343] width 756 height 39
click at [612, 412] on button "Iesniegt" at bounding box center [602, 427] width 143 height 35
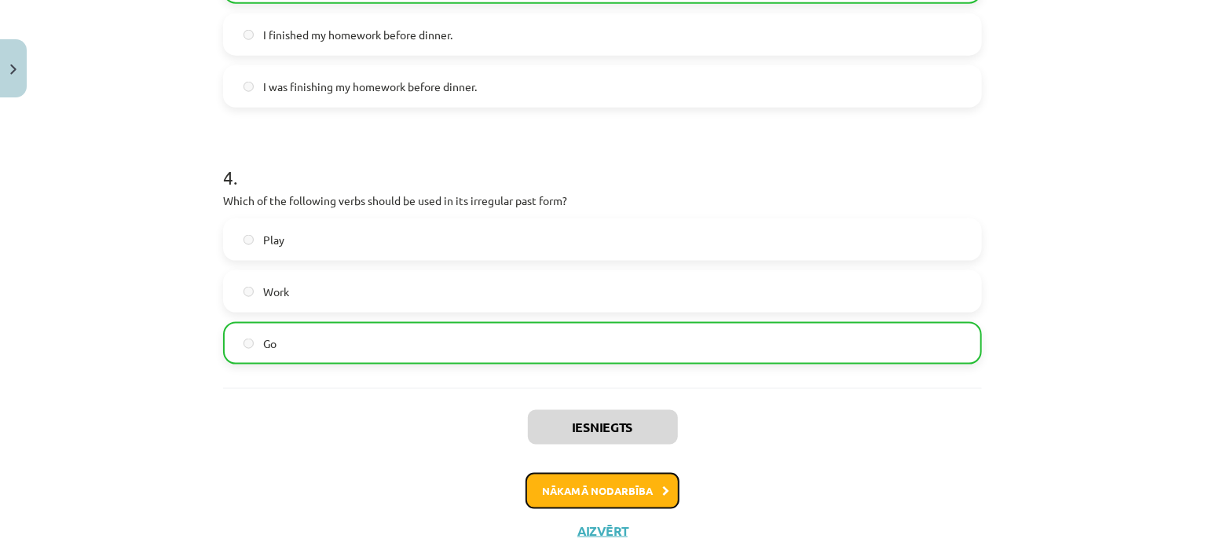
click at [636, 487] on button "Nākamā nodarbība" at bounding box center [603, 491] width 154 height 36
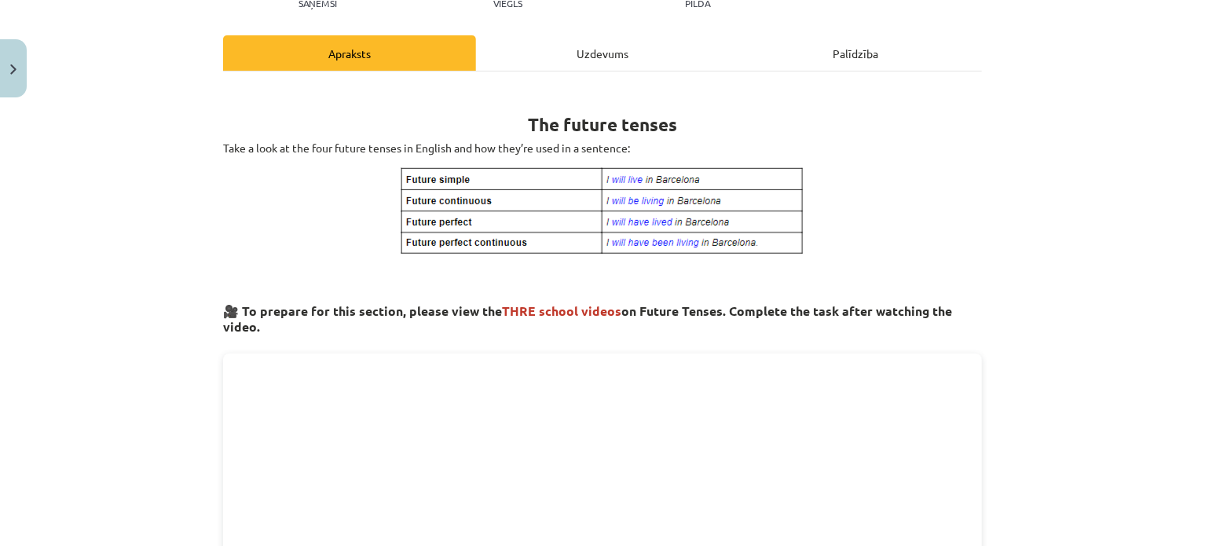
scroll to position [39, 0]
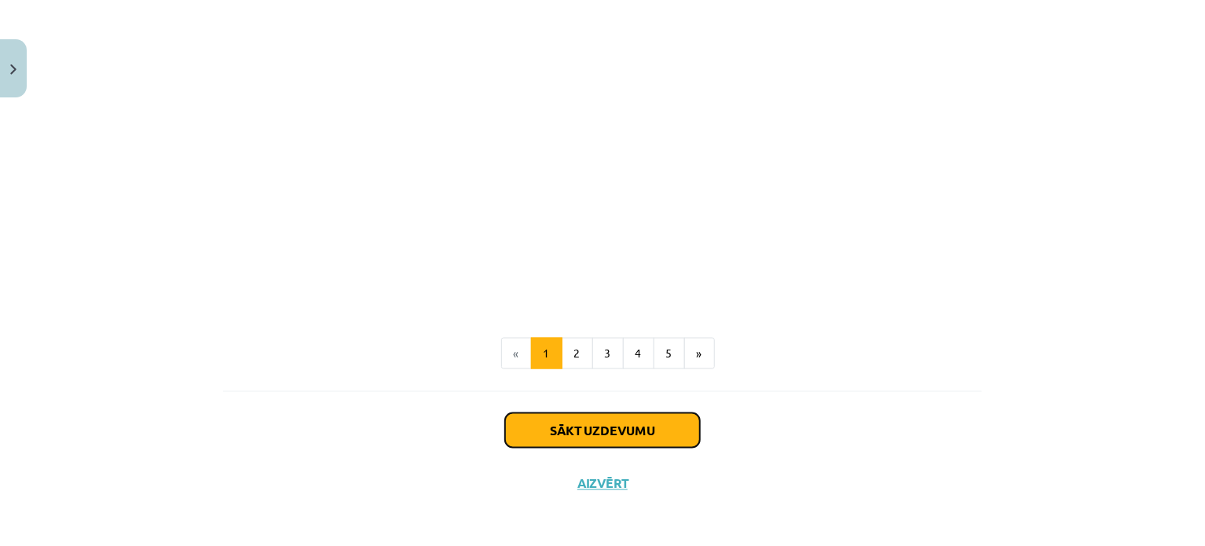
click at [650, 435] on button "Sākt uzdevumu" at bounding box center [602, 430] width 195 height 35
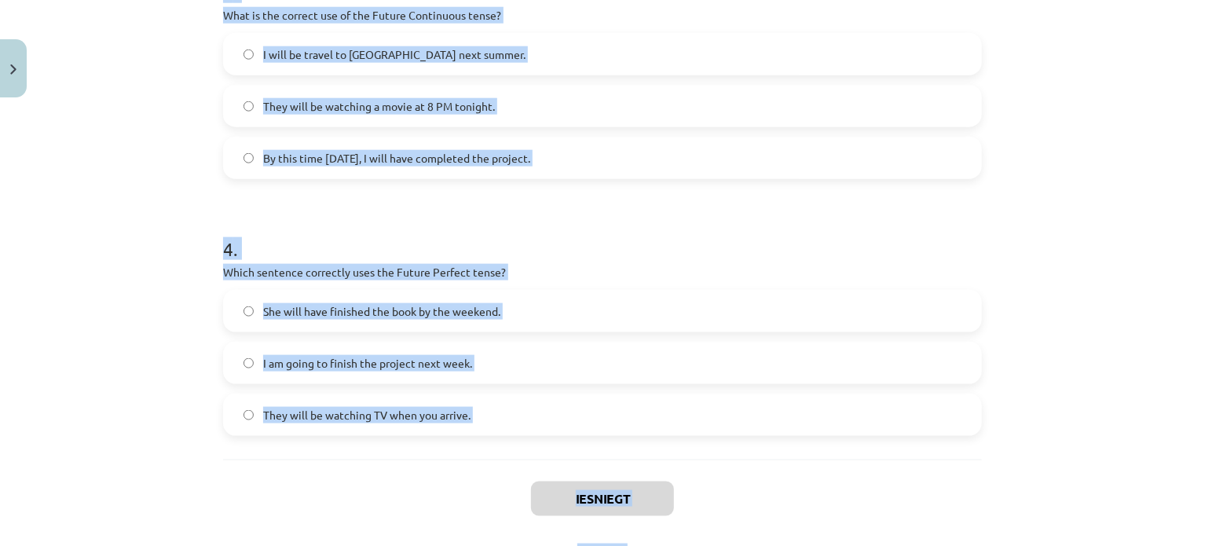
scroll to position [882, 0]
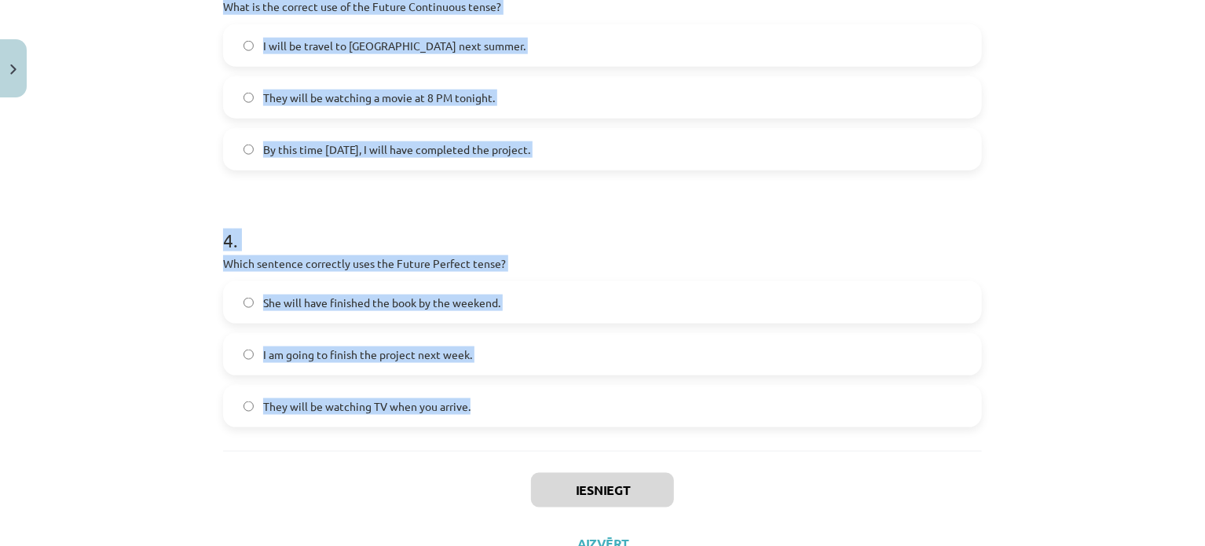
drag, startPoint x: 222, startPoint y: 308, endPoint x: 571, endPoint y: 387, distance: 358.5
copy form "1 . Which sentence correctly uses "will" to make a prediction? I will going to …"
click at [1163, 355] on div "Mācību tēma: Angļu valoda i - 10.klase 1.ieskaites mācību materiāls #4 📝 Topic …" at bounding box center [602, 273] width 1205 height 546
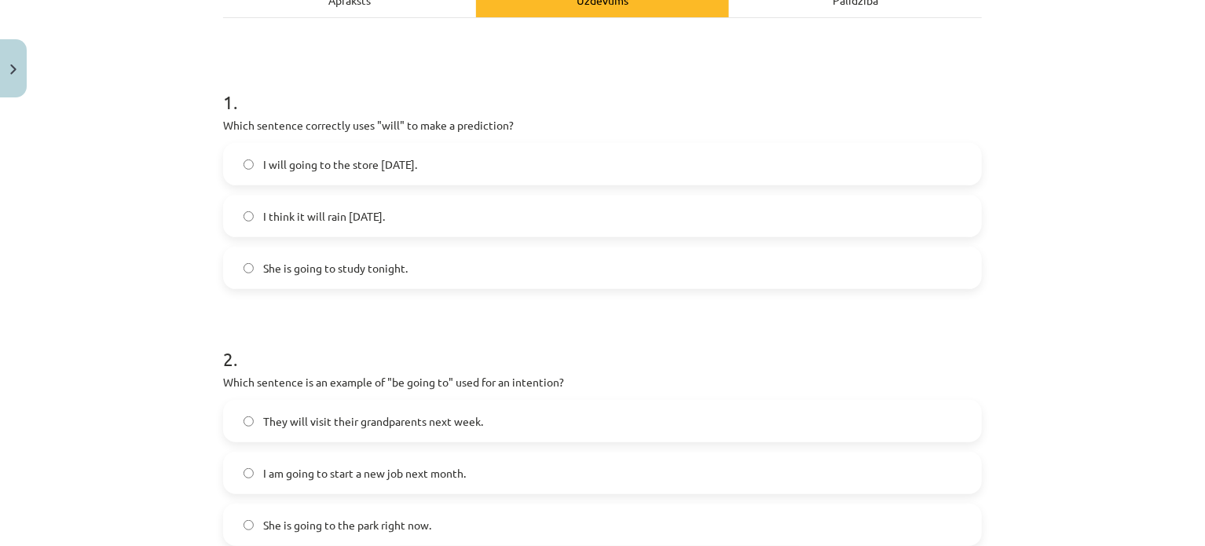
scroll to position [253, 0]
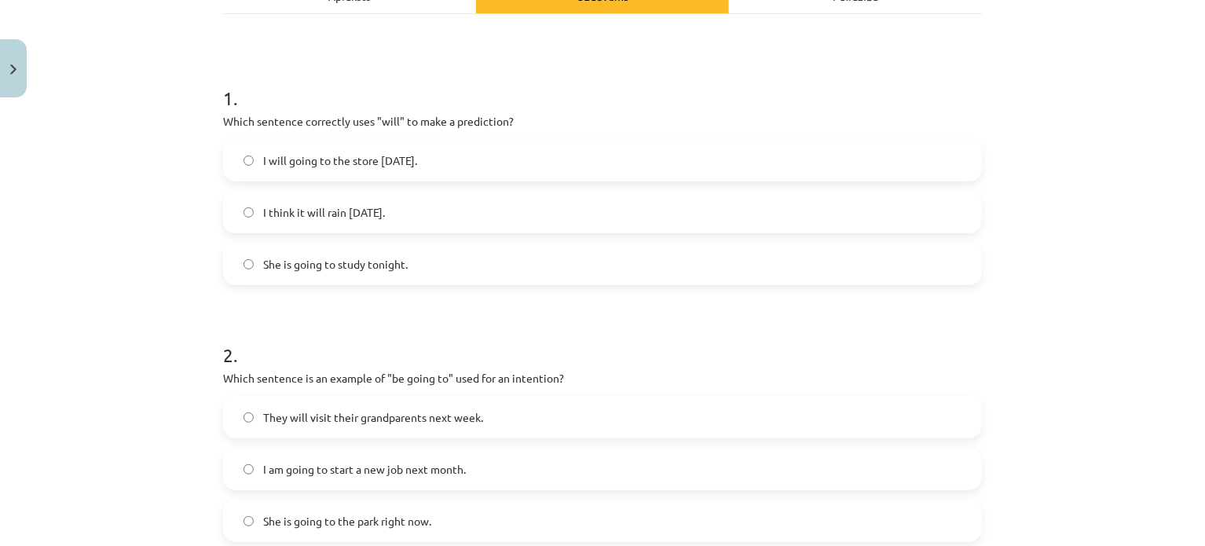
click at [545, 154] on label "I will going to the store tomorrow." at bounding box center [603, 160] width 756 height 39
click at [540, 228] on label "I think it will rain tomorrow." at bounding box center [603, 211] width 756 height 39
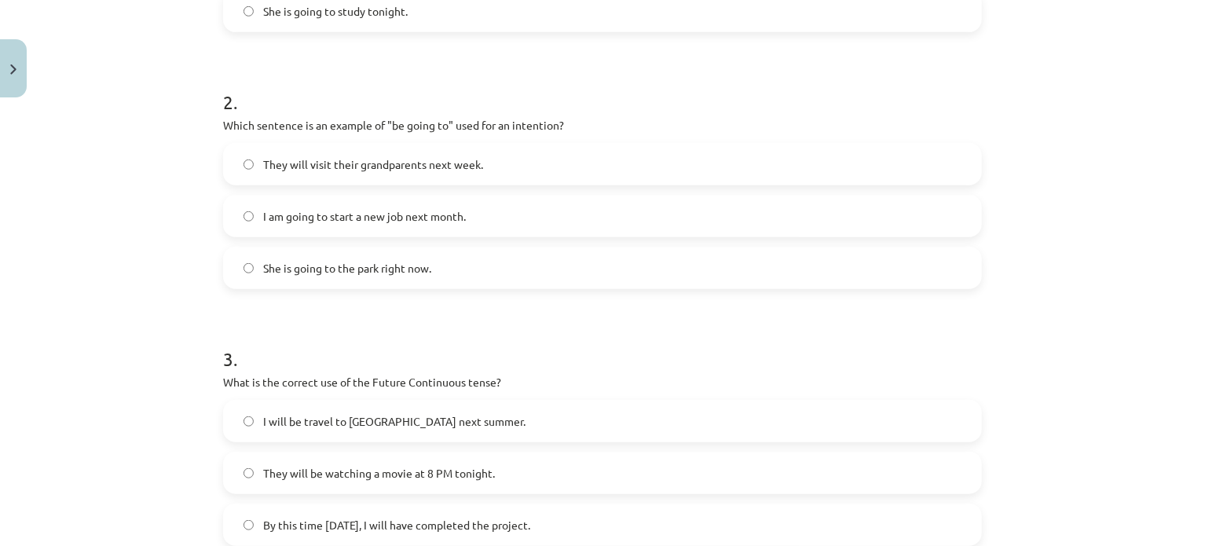
scroll to position [509, 0]
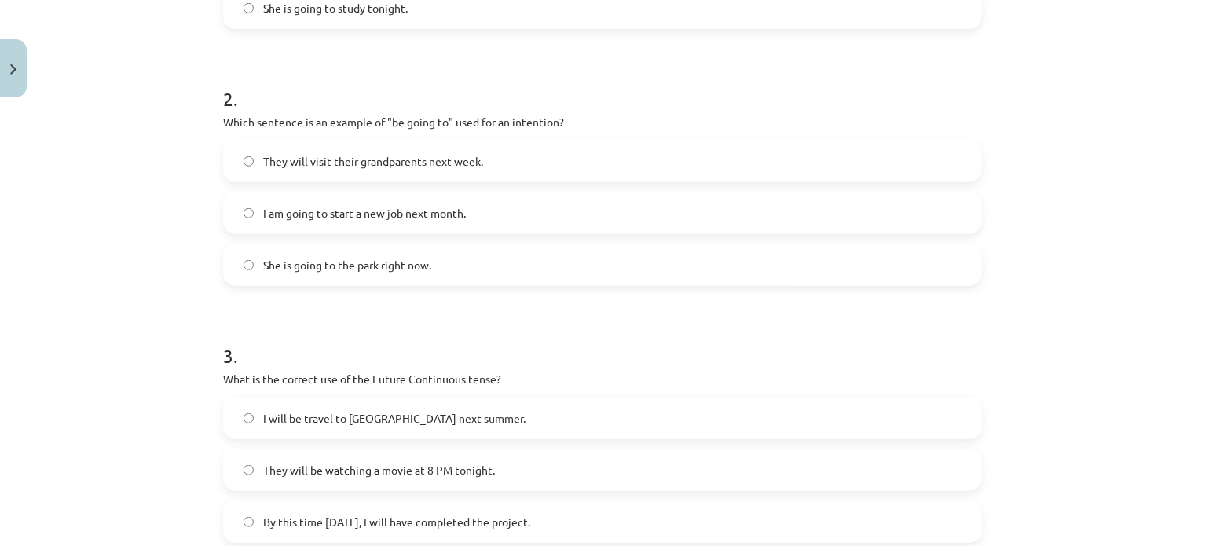
drag, startPoint x: 1164, startPoint y: 264, endPoint x: 1107, endPoint y: 263, distance: 56.6
click at [1163, 264] on div "Mācību tēma: Angļu valoda i - 10.klase 1.ieskaites mācību materiāls #4 📝 Topic …" at bounding box center [602, 273] width 1205 height 546
click at [445, 209] on span "I am going to start a new job next month." at bounding box center [364, 213] width 203 height 16
click at [974, 317] on h1 "3 ." at bounding box center [602, 341] width 759 height 49
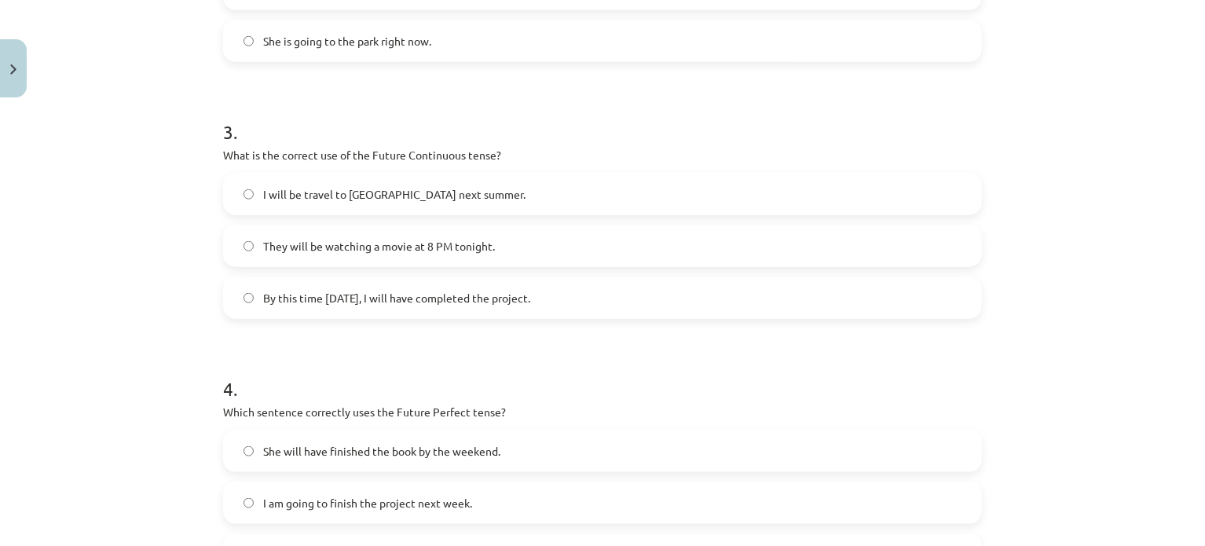
scroll to position [736, 0]
click at [1164, 330] on div "Mācību tēma: Angļu valoda i - 10.klase 1.ieskaites mācību materiāls #4 📝 Topic …" at bounding box center [602, 273] width 1205 height 546
click at [418, 250] on span "They will be watching a movie at 8 PM tonight." at bounding box center [379, 243] width 232 height 16
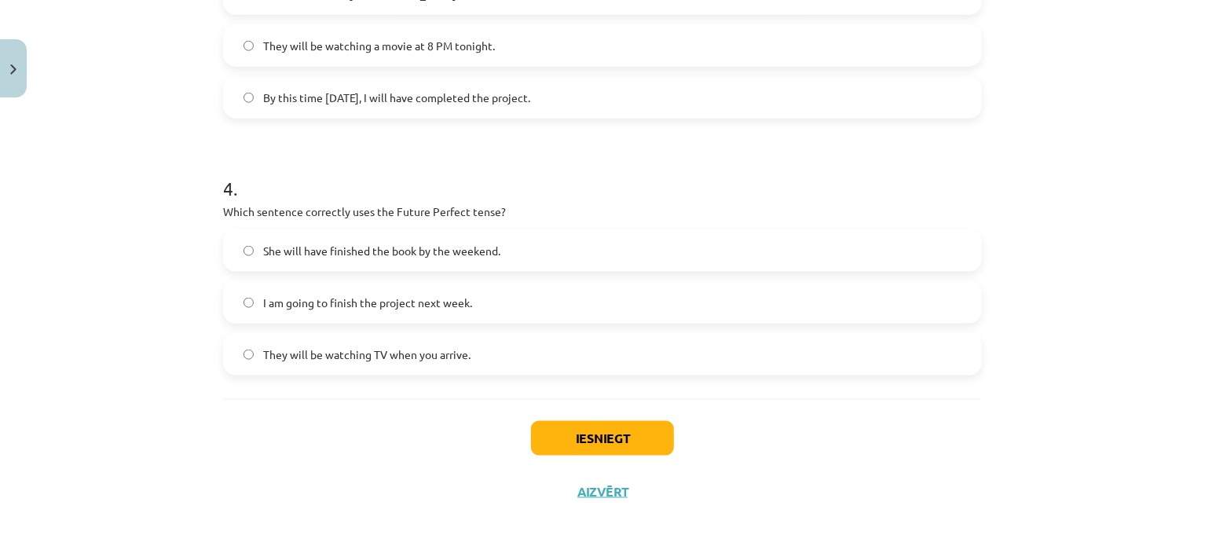
scroll to position [937, 0]
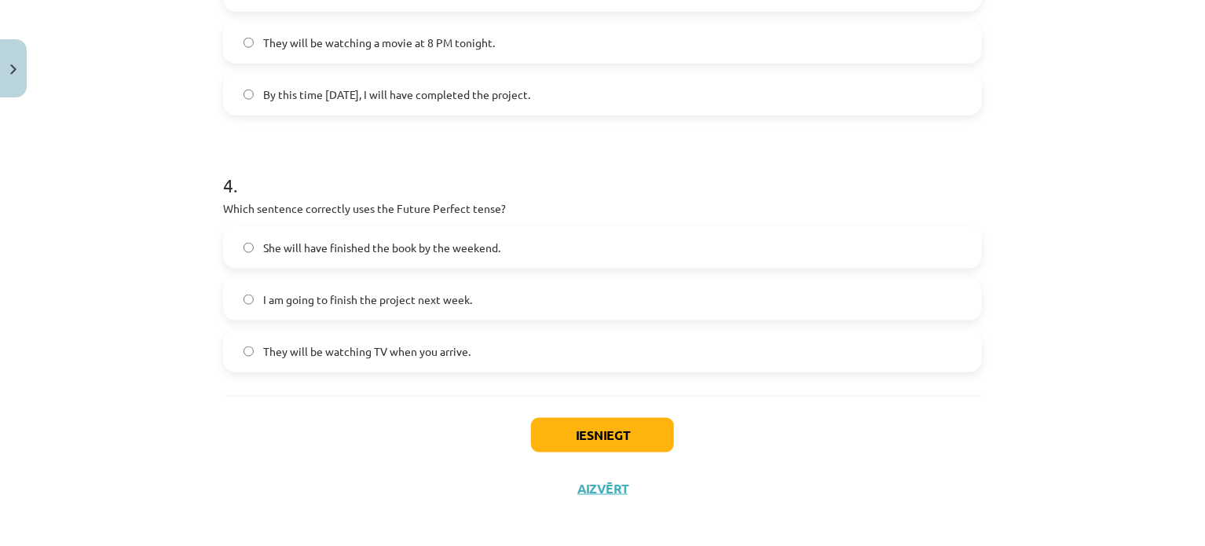
click at [1150, 419] on div "Mācību tēma: Angļu valoda i - 10.klase 1.ieskaites mācību materiāls #4 📝 Topic …" at bounding box center [602, 273] width 1205 height 546
click at [505, 244] on label "She will have finished the book by the weekend." at bounding box center [603, 247] width 756 height 39
click at [572, 427] on button "Iesniegt" at bounding box center [602, 435] width 143 height 35
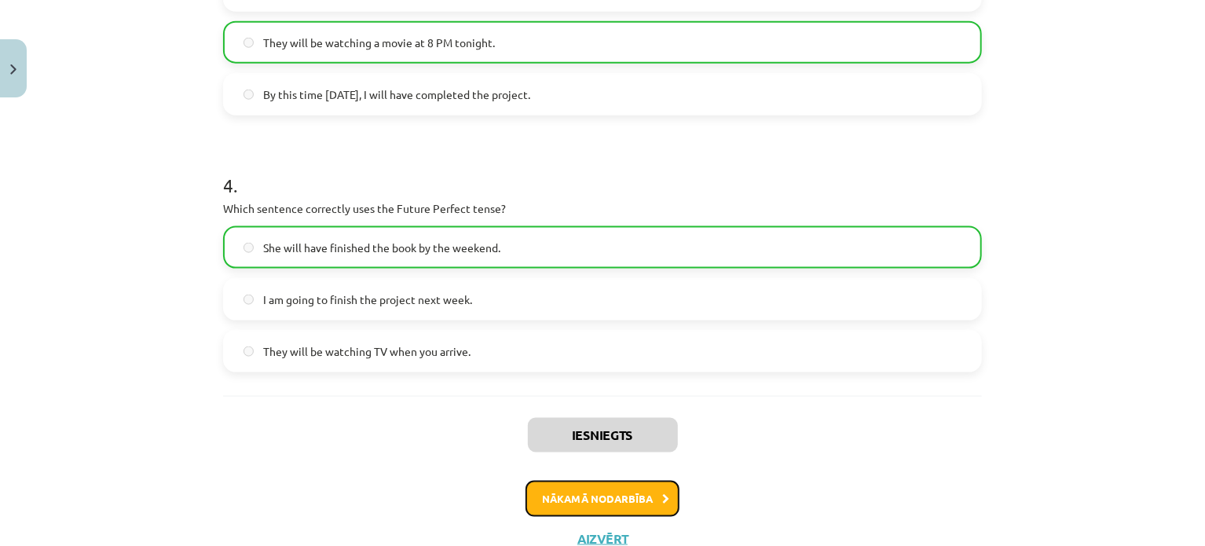
click at [543, 486] on button "Nākamā nodarbība" at bounding box center [603, 499] width 154 height 36
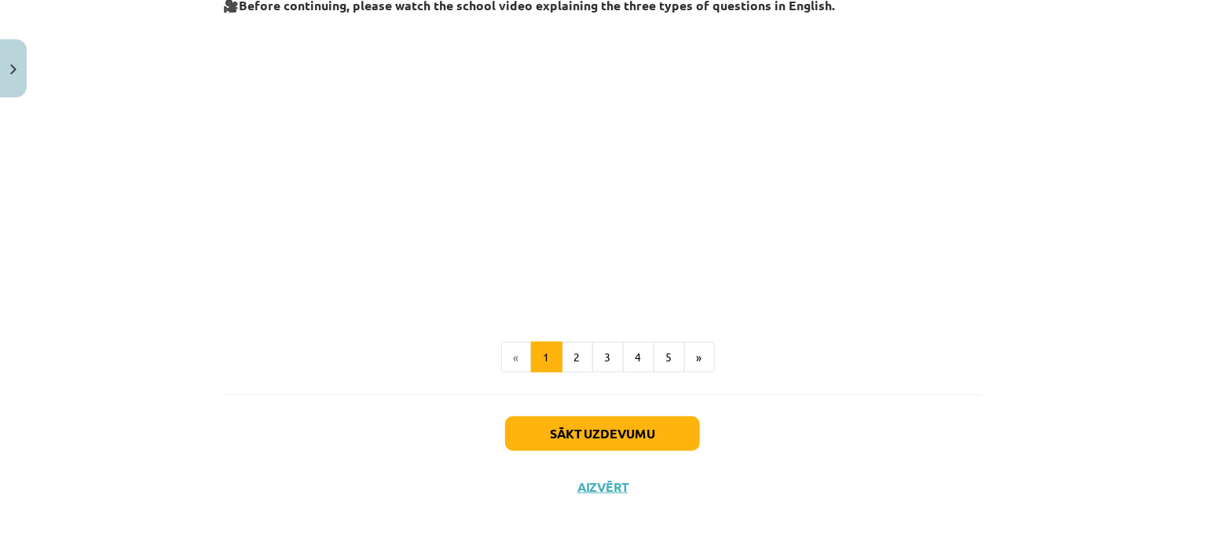
scroll to position [418, 0]
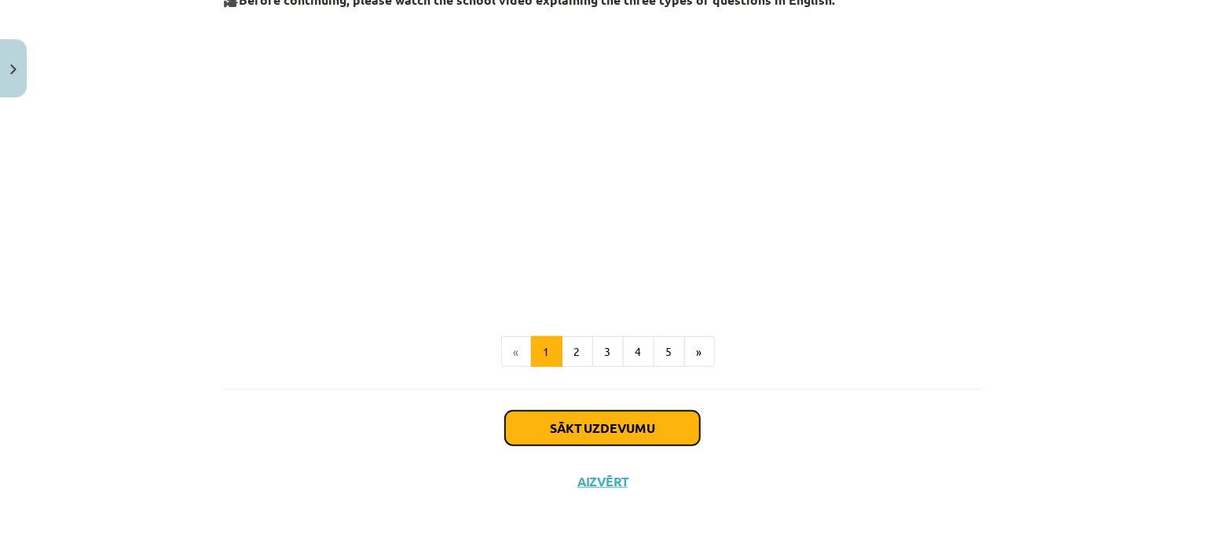
click at [562, 424] on button "Sākt uzdevumu" at bounding box center [602, 428] width 195 height 35
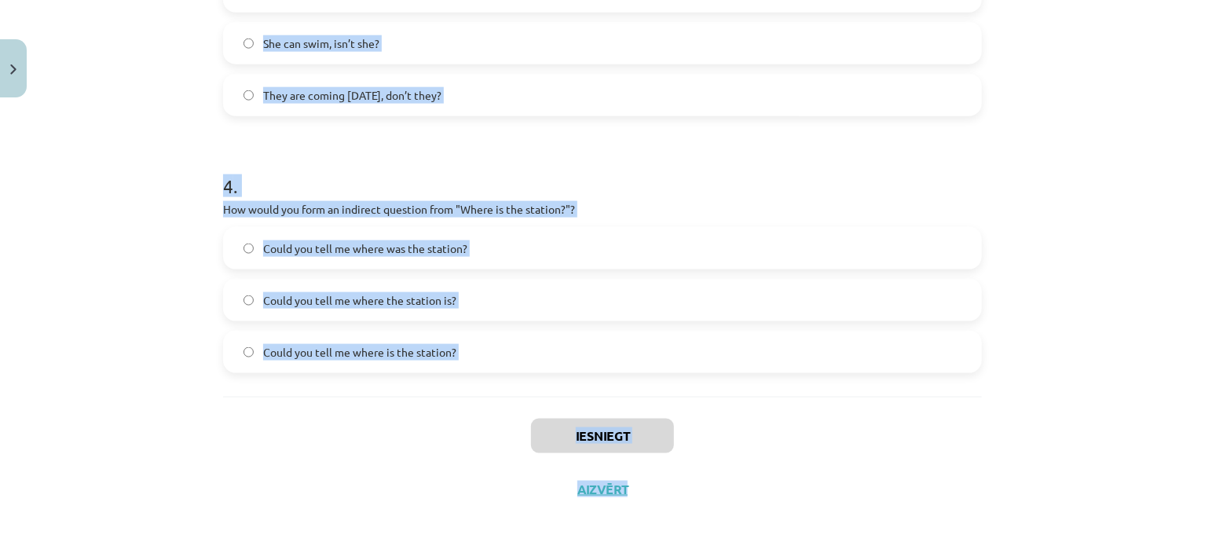
scroll to position [944, 0]
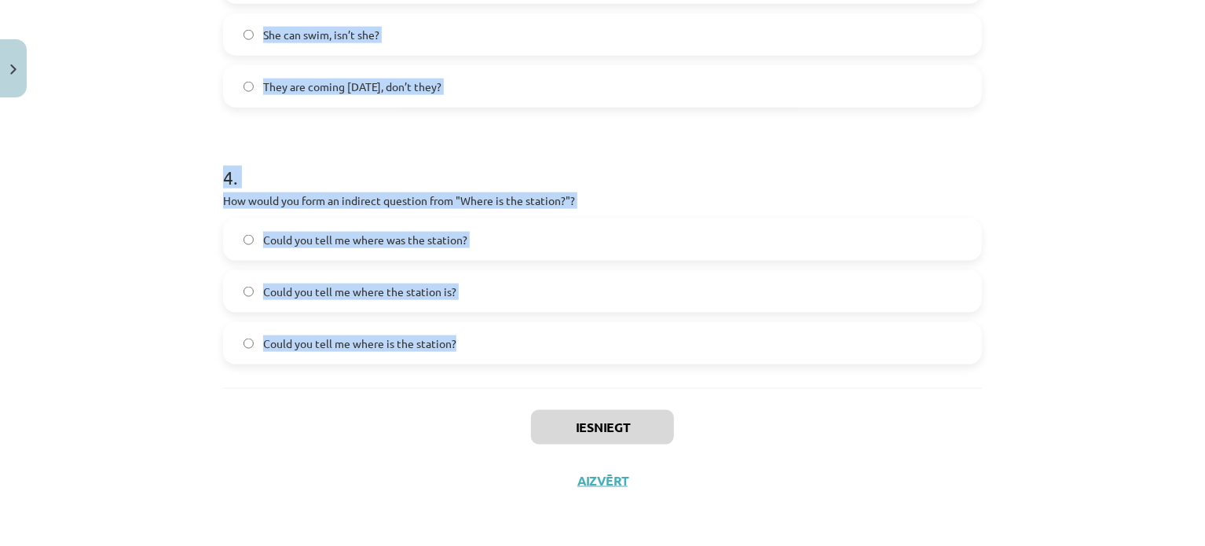
drag, startPoint x: 218, startPoint y: 58, endPoint x: 547, endPoint y: 358, distance: 444.9
copy form "1 . What is the correct word order for a question in the Present Simple tense? …"
click at [1065, 319] on div "Mācību tēma: Angļu valoda i - 10.klase 1.ieskaites mācību materiāls #5 💬 Topic …" at bounding box center [602, 273] width 1205 height 546
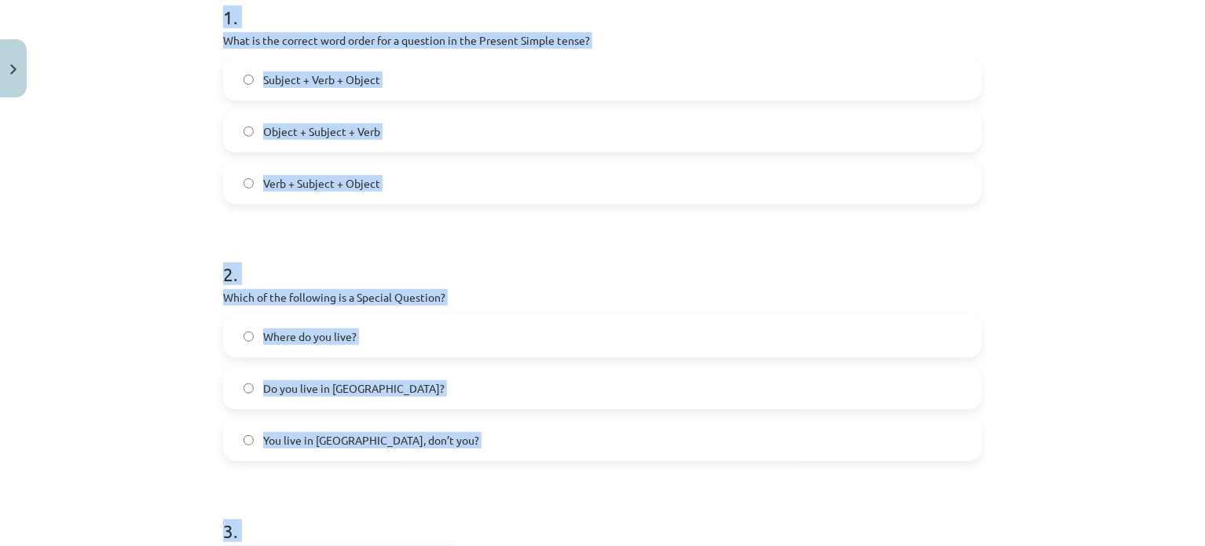
scroll to position [271, 0]
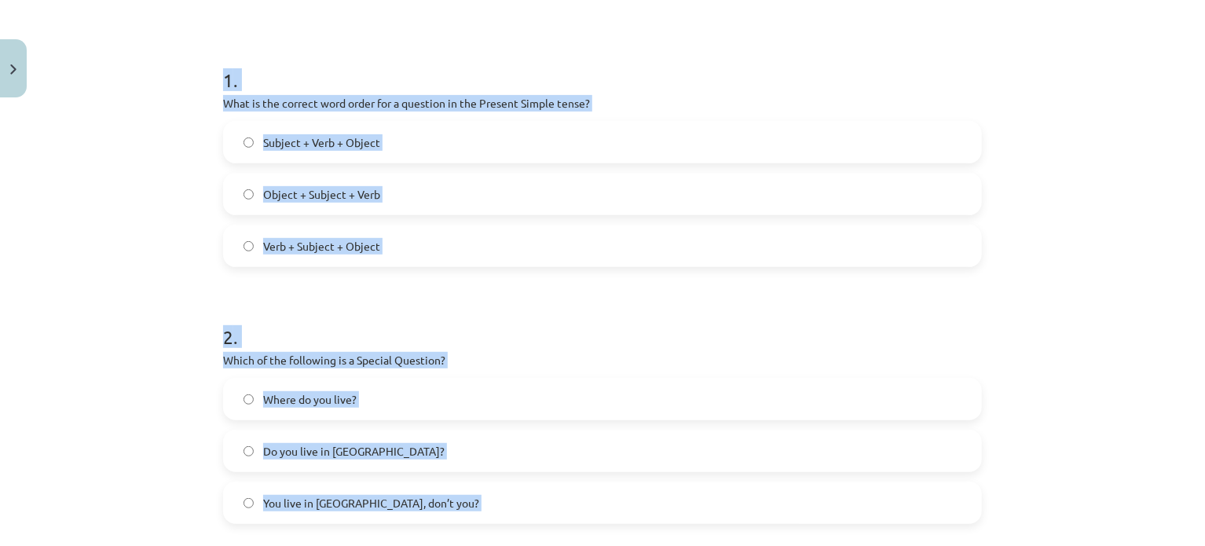
click at [1149, 223] on div "Mācību tēma: Angļu valoda i - 10.klase 1.ieskaites mācību materiāls #5 💬 Topic …" at bounding box center [602, 273] width 1205 height 546
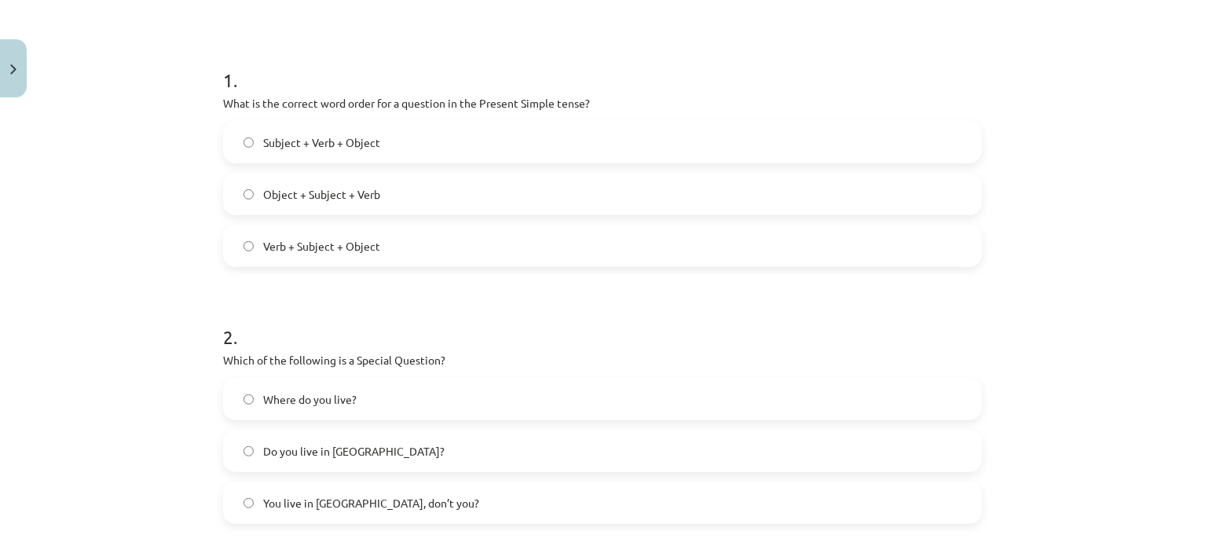
click at [590, 240] on label "Verb + Subject + Object" at bounding box center [603, 245] width 756 height 39
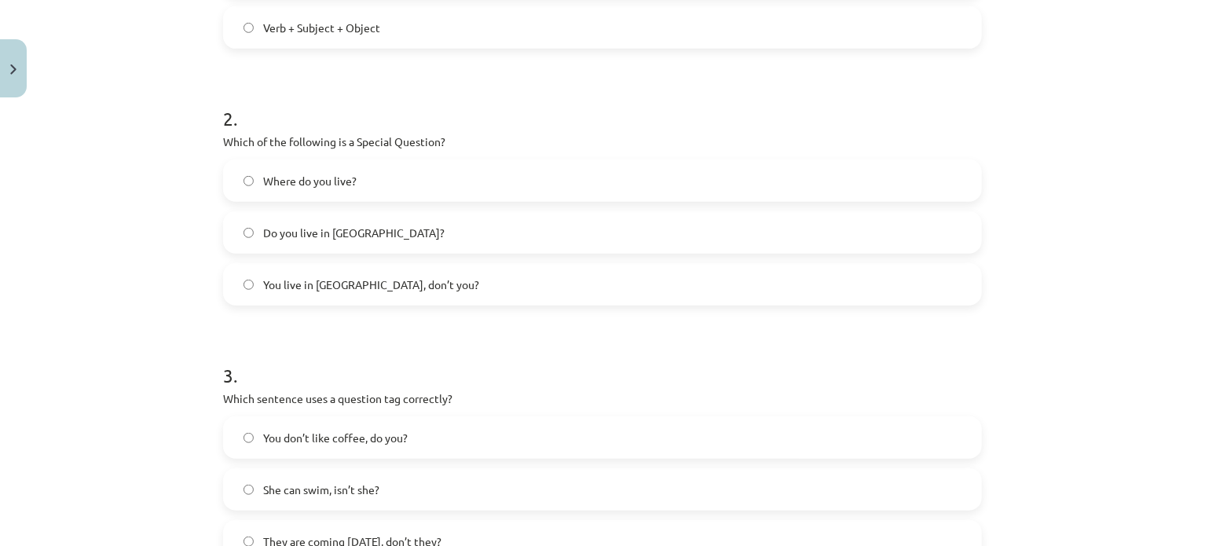
scroll to position [495, 0]
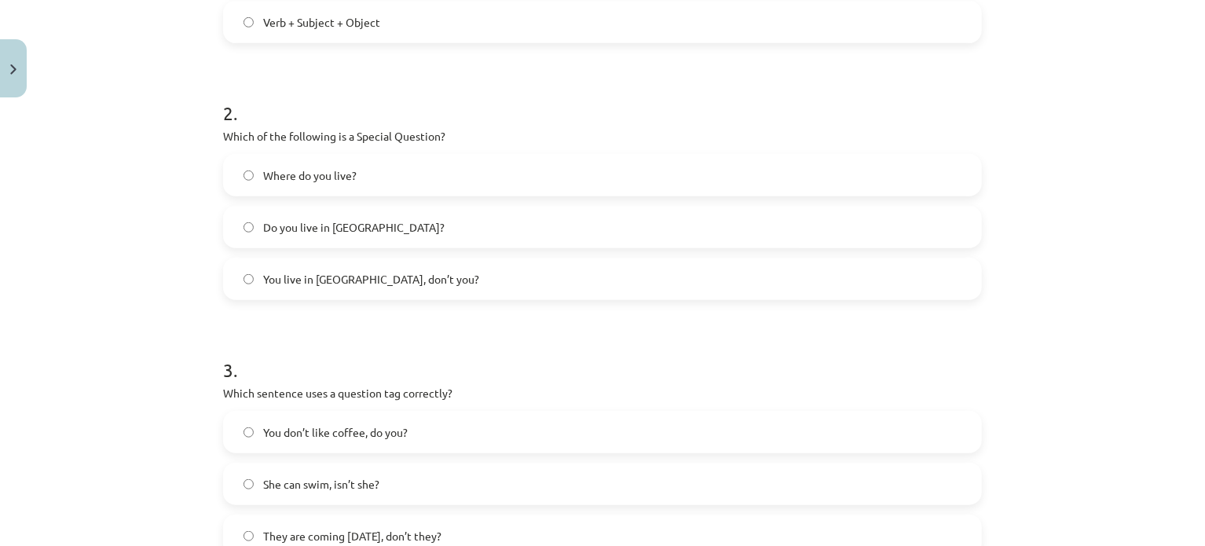
click at [1058, 300] on div "Mācību tēma: Angļu valoda i - 10.klase 1.ieskaites mācību materiāls #5 💬 Topic …" at bounding box center [602, 273] width 1205 height 546
click at [371, 185] on label "Where do you live?" at bounding box center [603, 175] width 756 height 39
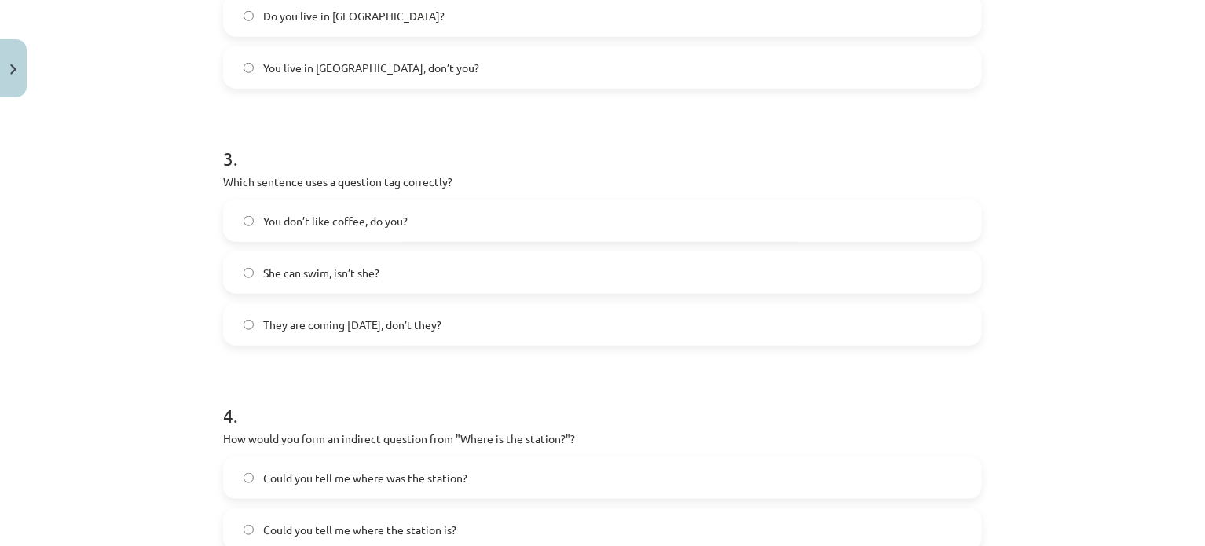
scroll to position [713, 0]
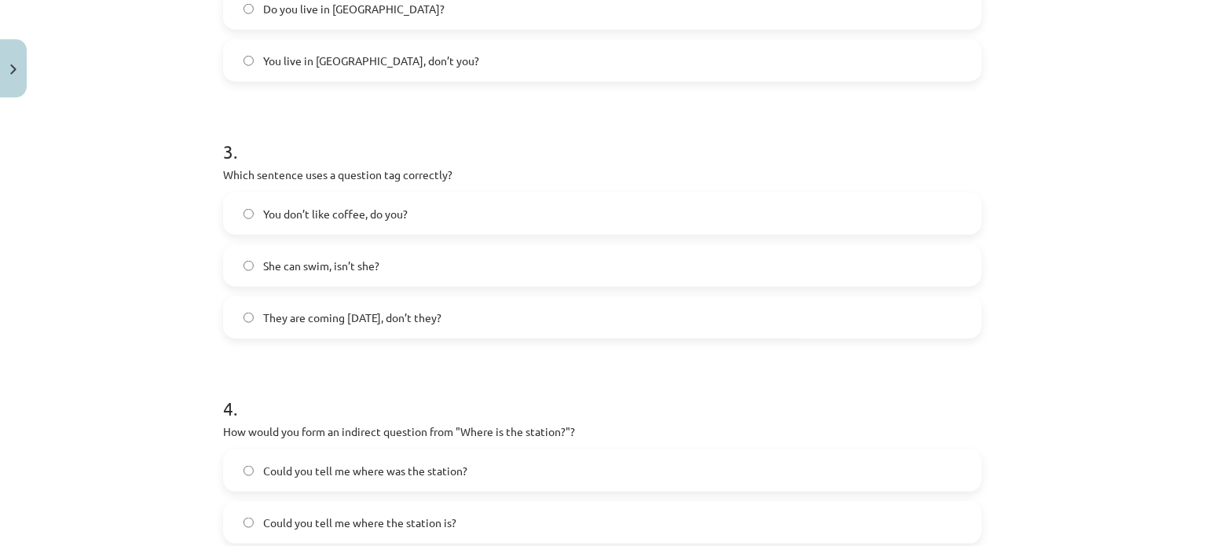
click at [1086, 265] on div "Mācību tēma: Angļu valoda i - 10.klase 1.ieskaites mācību materiāls #5 💬 Topic …" at bounding box center [602, 273] width 1205 height 546
click at [664, 222] on label "You don’t like coffee, do you?" at bounding box center [603, 213] width 756 height 39
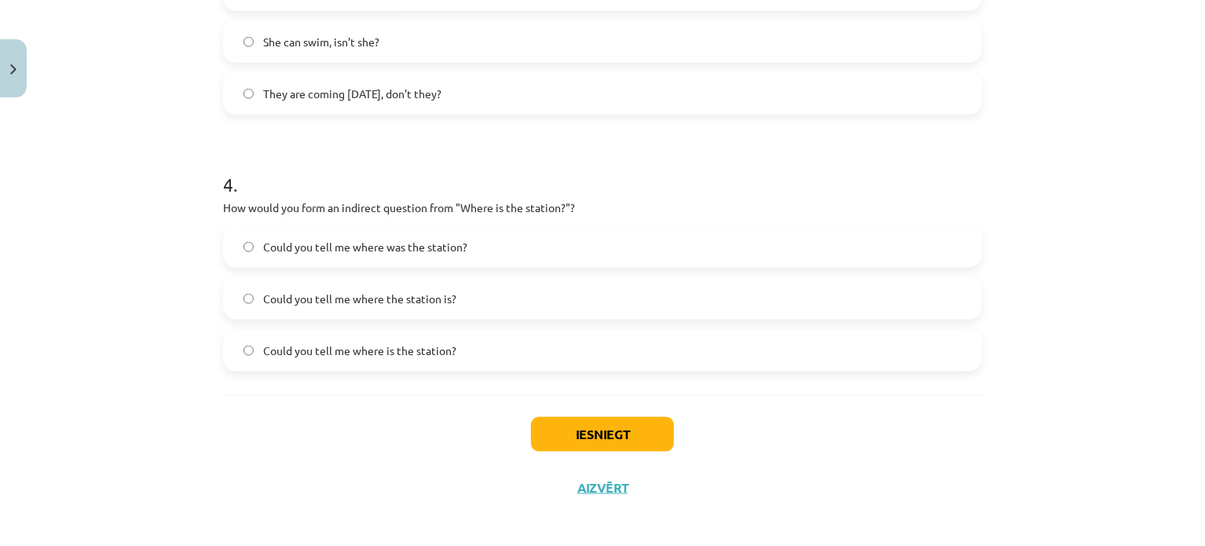
scroll to position [944, 0]
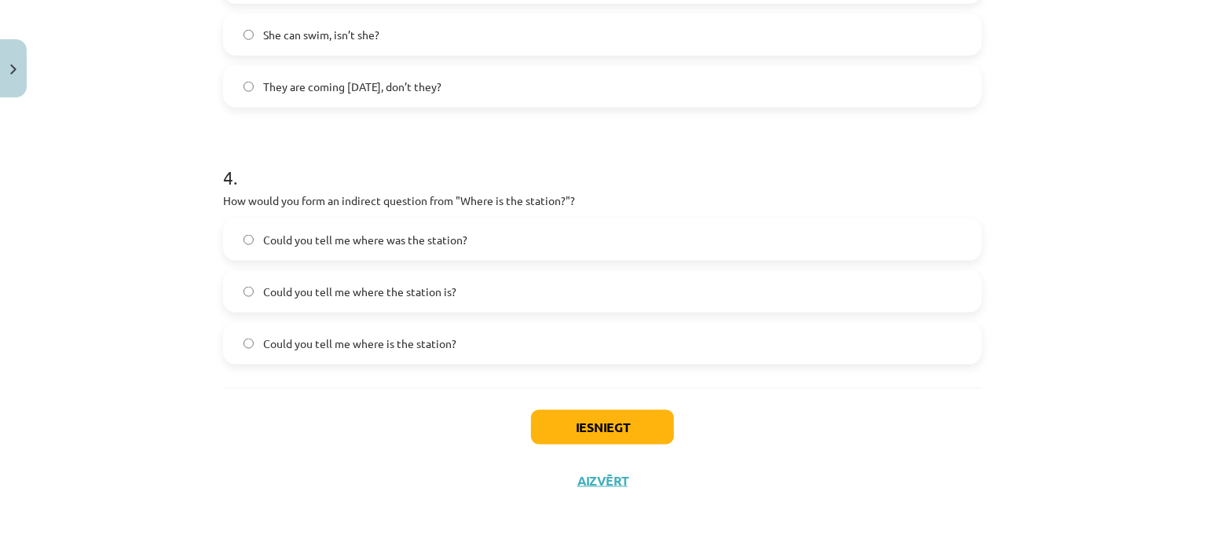
click at [934, 402] on div "Iesniegt Aizvērt" at bounding box center [602, 443] width 759 height 110
click at [448, 331] on label "Could you tell me where is the station?" at bounding box center [603, 343] width 756 height 39
click at [856, 442] on div "Iesniegt Aizvērt" at bounding box center [602, 443] width 759 height 110
click at [614, 283] on label "Could you tell me where the station is?" at bounding box center [603, 291] width 756 height 39
click at [610, 415] on button "Iesniegt" at bounding box center [602, 427] width 143 height 35
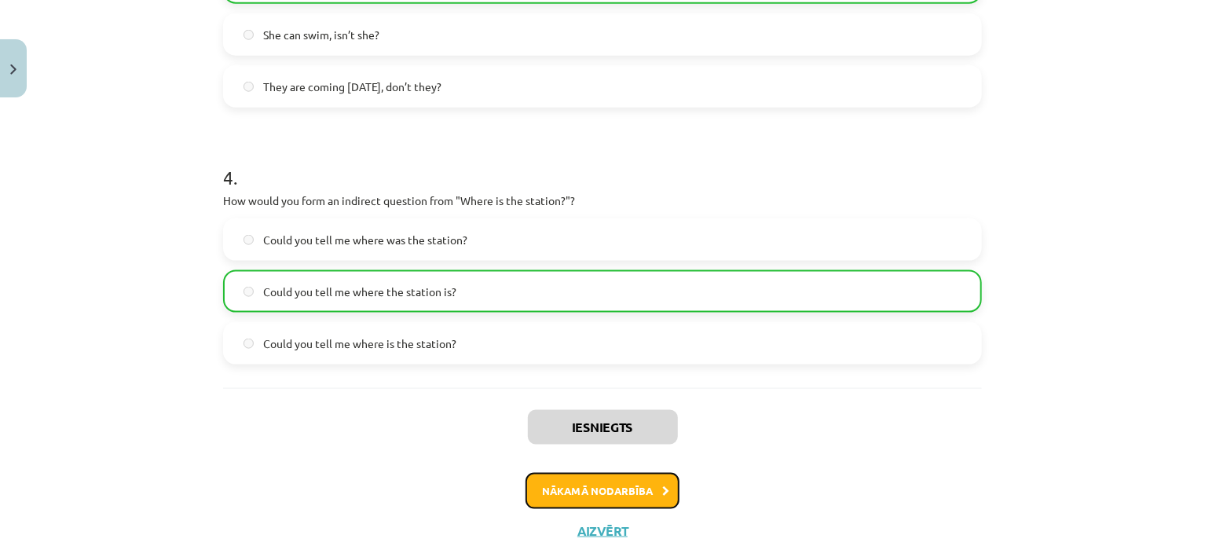
click at [646, 487] on button "Nākamā nodarbība" at bounding box center [603, 491] width 154 height 36
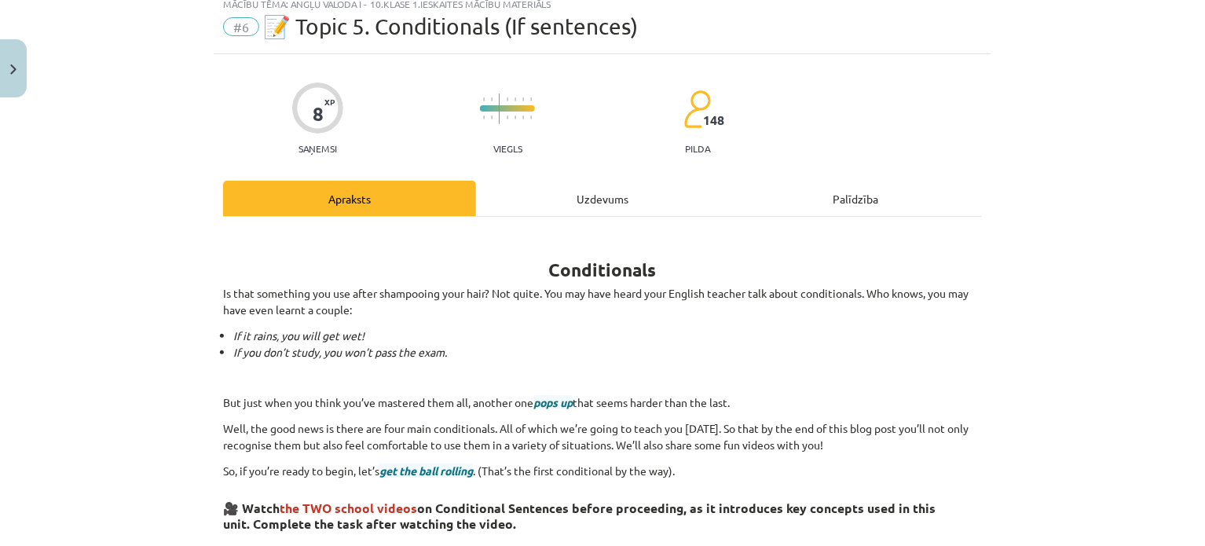
scroll to position [39, 0]
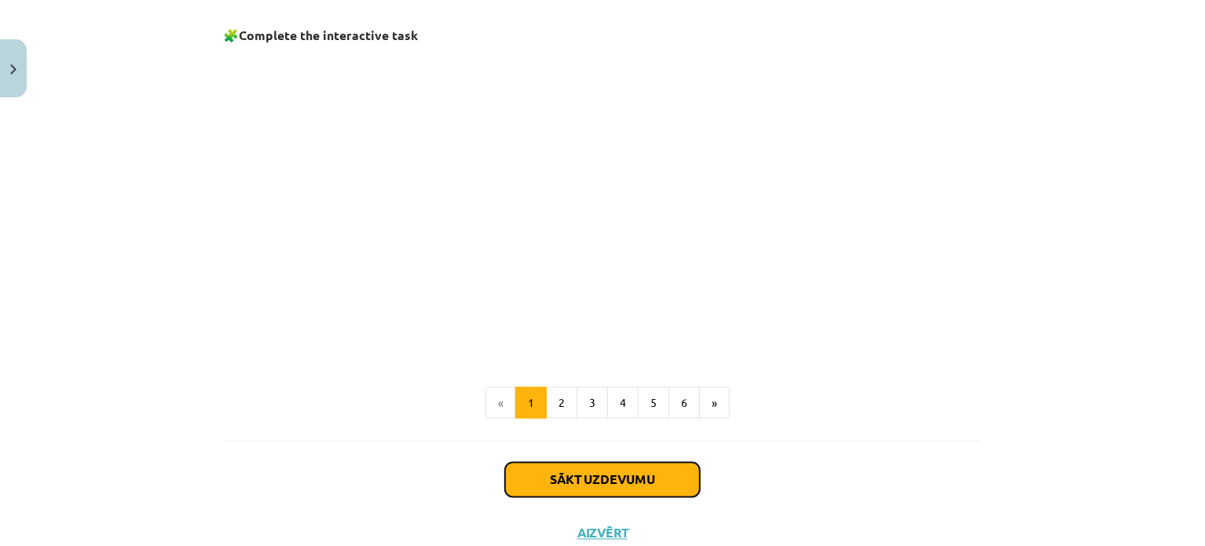
click at [621, 484] on button "Sākt uzdevumu" at bounding box center [602, 480] width 195 height 35
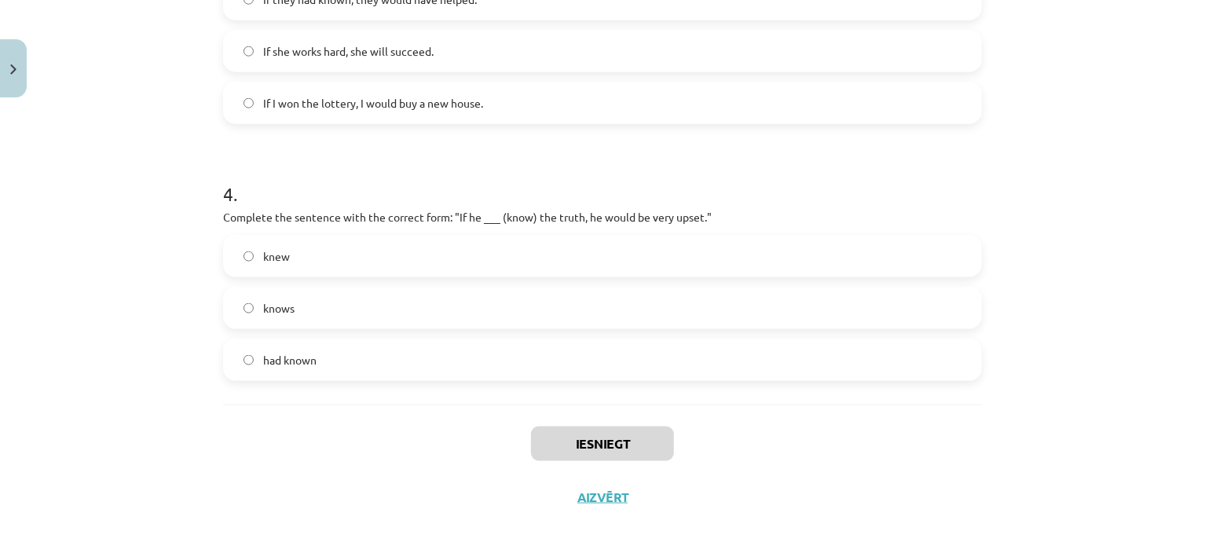
scroll to position [944, 0]
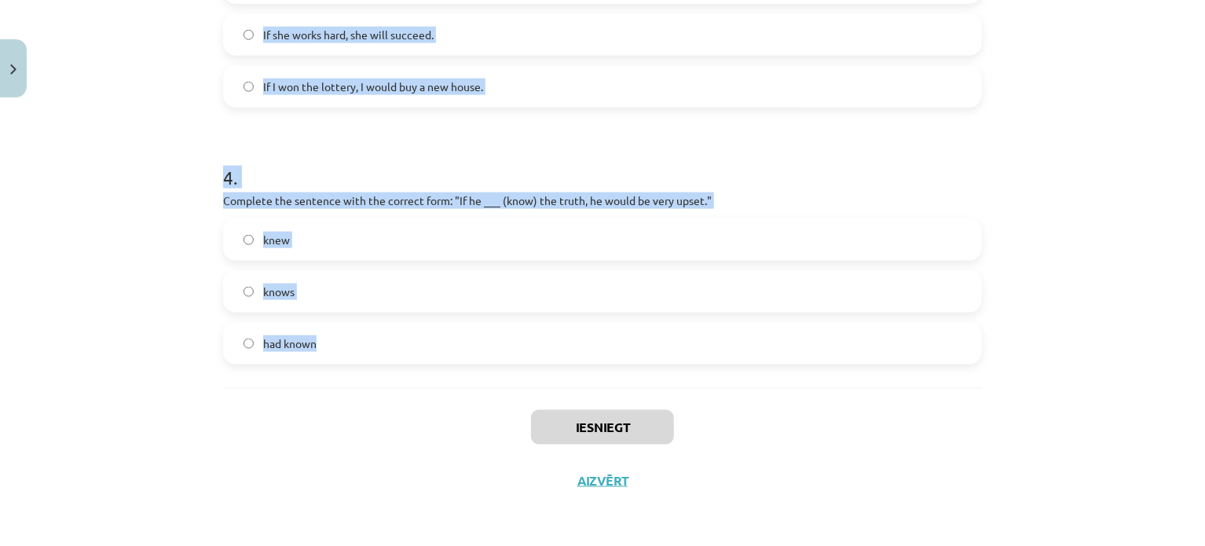
drag, startPoint x: 205, startPoint y: 300, endPoint x: 478, endPoint y: 361, distance: 280.2
click at [478, 361] on div "Mācību tēma: Angļu valoda i - 10.klase 1.ieskaites mācību materiāls #6 📝 Topic …" at bounding box center [602, 273] width 1205 height 546
copy form "1 . Which conditional is used to express a general truth? First Conditional Zer…"
drag, startPoint x: 1177, startPoint y: 312, endPoint x: 1204, endPoint y: 409, distance: 101.2
click at [1176, 313] on div "Mācību tēma: Angļu valoda i - 10.klase 1.ieskaites mācību materiāls #6 📝 Topic …" at bounding box center [602, 273] width 1205 height 546
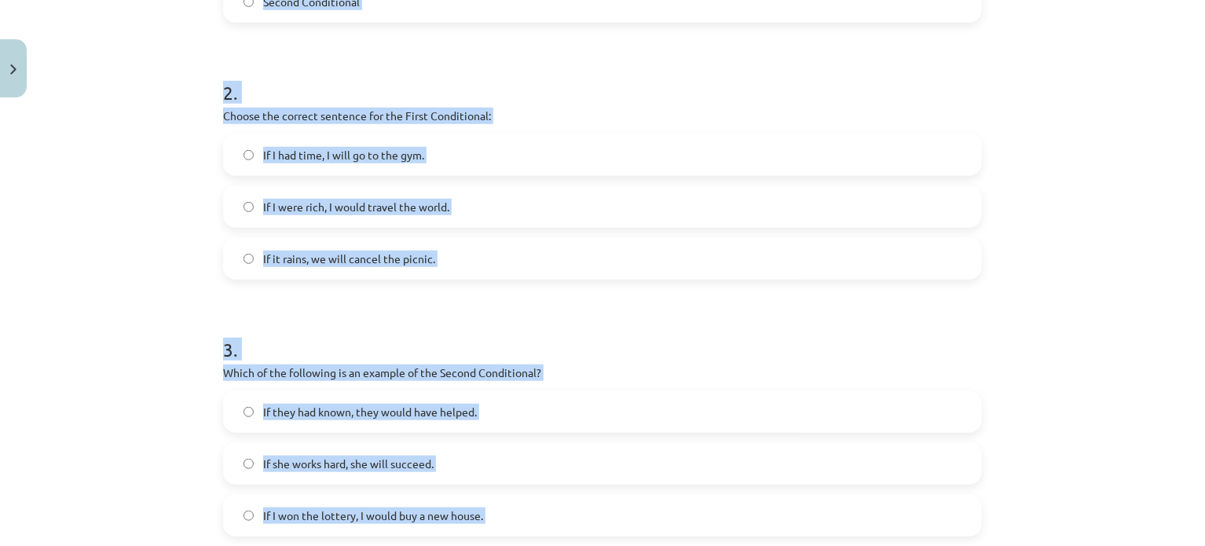
click at [1121, 289] on div "Mācību tēma: Angļu valoda i - 10.klase 1.ieskaites mācību materiāls #6 📝 Topic …" at bounding box center [602, 273] width 1205 height 546
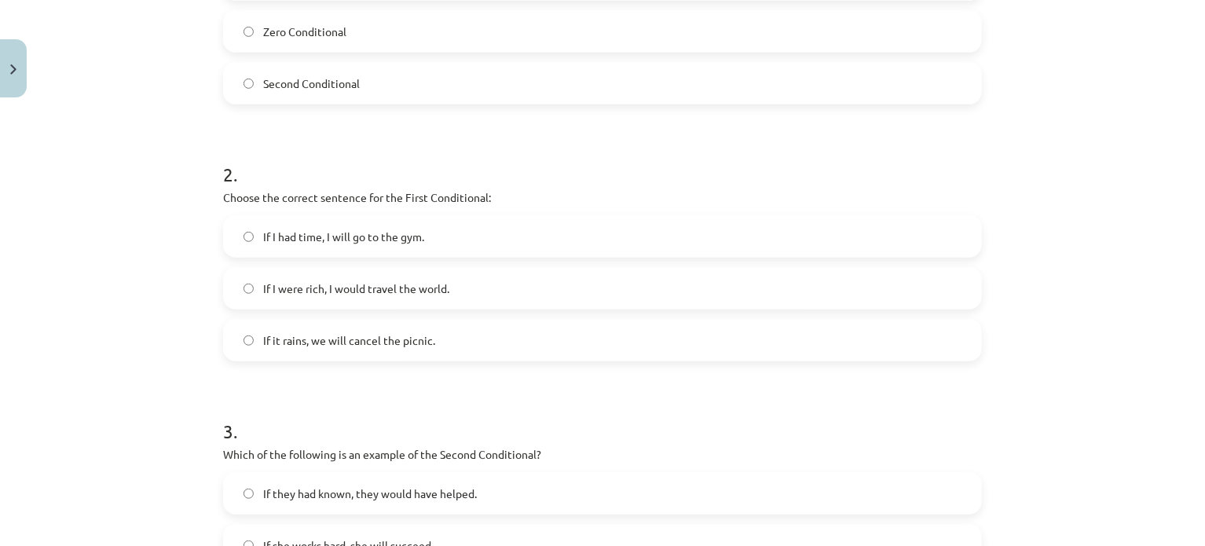
scroll to position [406, 0]
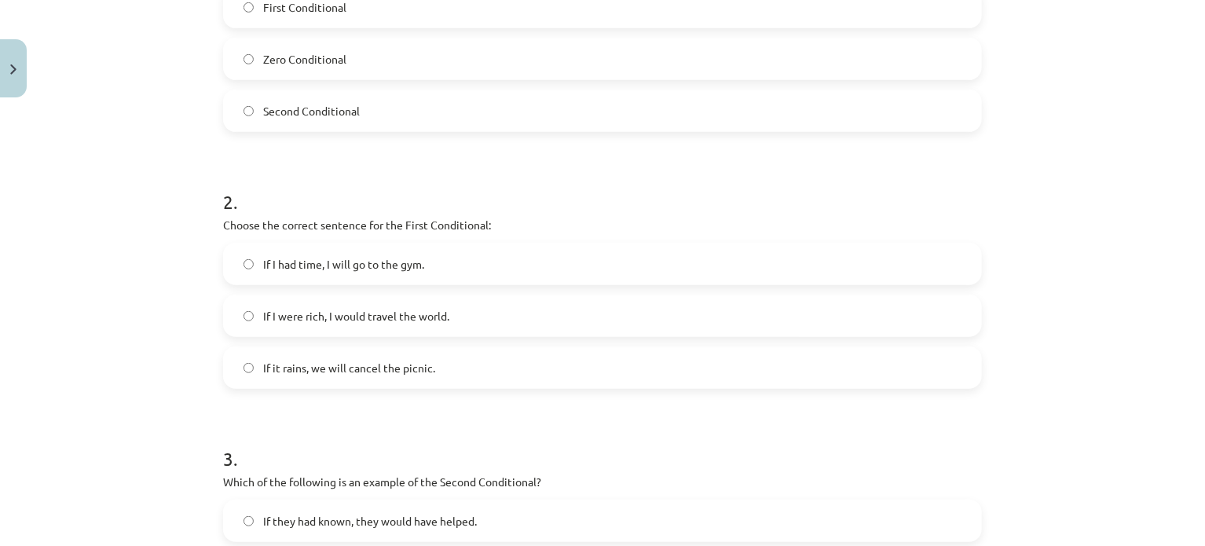
click at [489, 63] on label "Zero Conditional" at bounding box center [603, 58] width 756 height 39
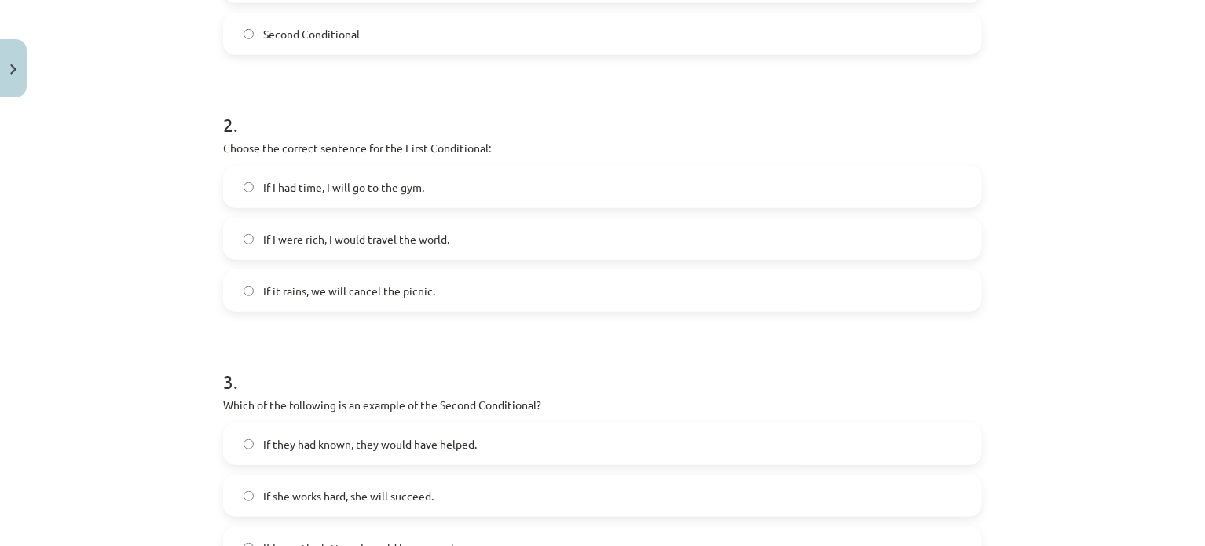
click at [1098, 315] on div "Mācību tēma: Angļu valoda i - 10.klase 1.ieskaites mācību materiāls #6 📝 Topic …" at bounding box center [602, 273] width 1205 height 546
click at [458, 179] on label "If I had time, I will go to the gym." at bounding box center [603, 186] width 756 height 39
click at [476, 236] on label "If I were rich, I would travel the world." at bounding box center [603, 238] width 756 height 39
click at [668, 288] on label "If it rains, we will cancel the picnic." at bounding box center [603, 290] width 756 height 39
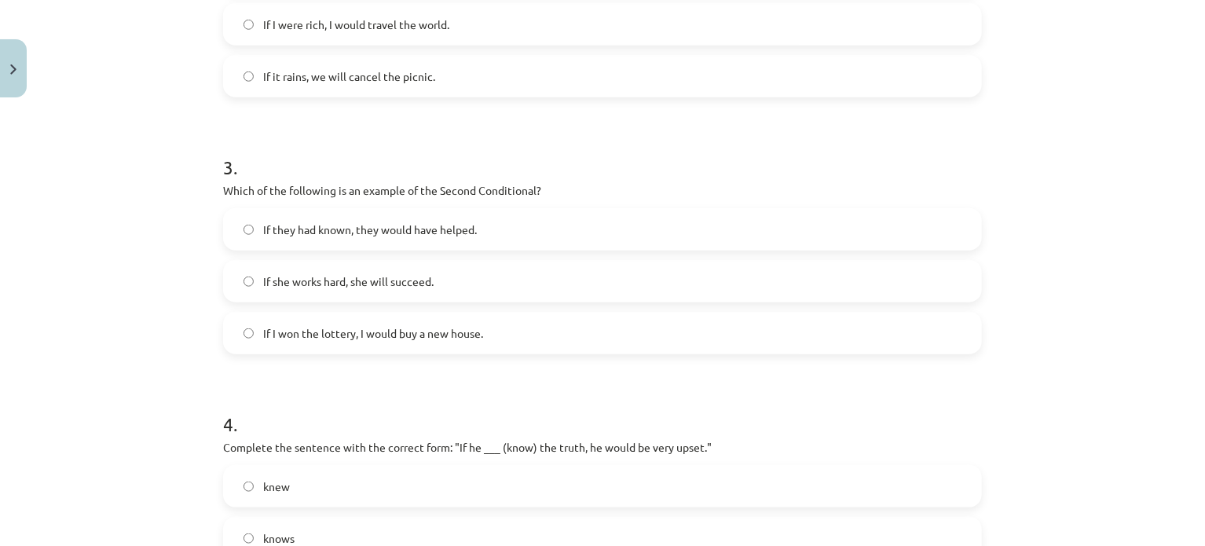
scroll to position [734, 0]
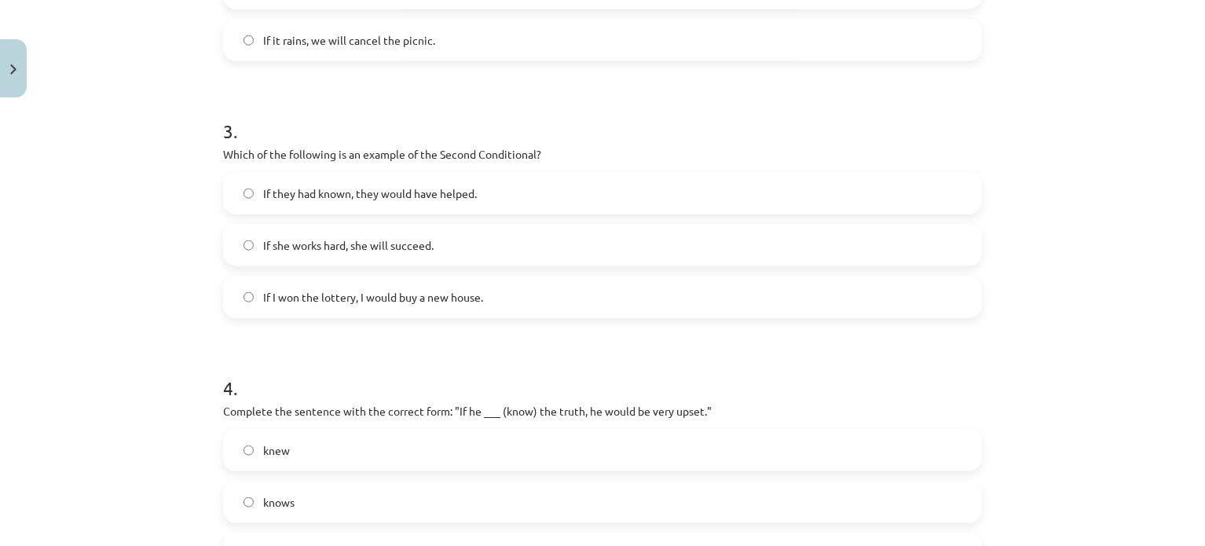
click at [1067, 404] on div "Mācību tēma: Angļu valoda i - 10.klase 1.ieskaites mācību materiāls #6 📝 Topic …" at bounding box center [602, 273] width 1205 height 546
click at [518, 299] on label "If I won the lottery, I would buy a new house." at bounding box center [603, 296] width 756 height 39
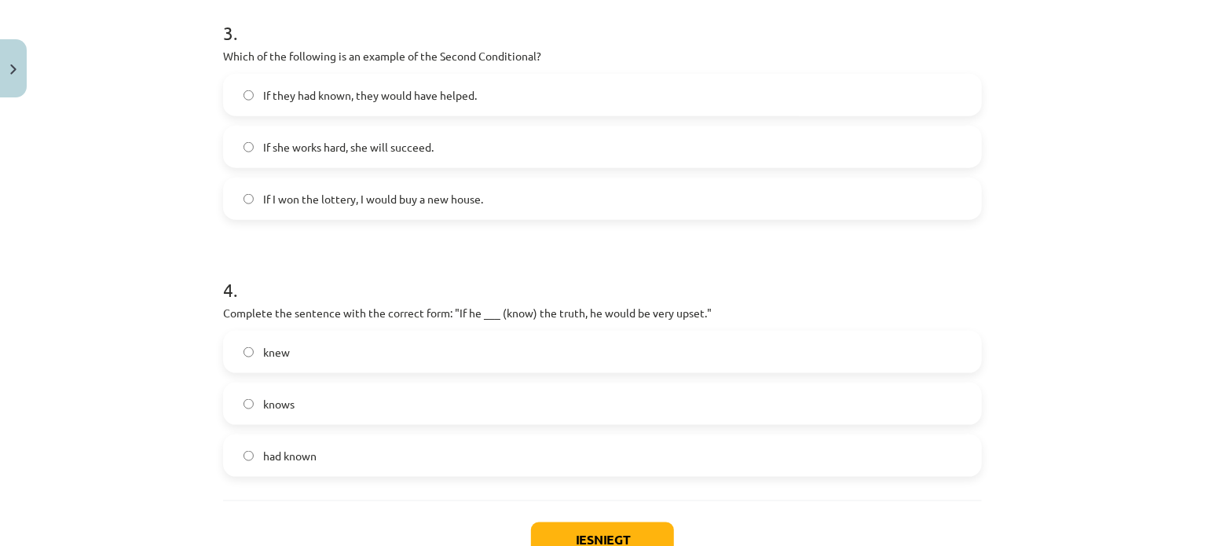
scroll to position [934, 0]
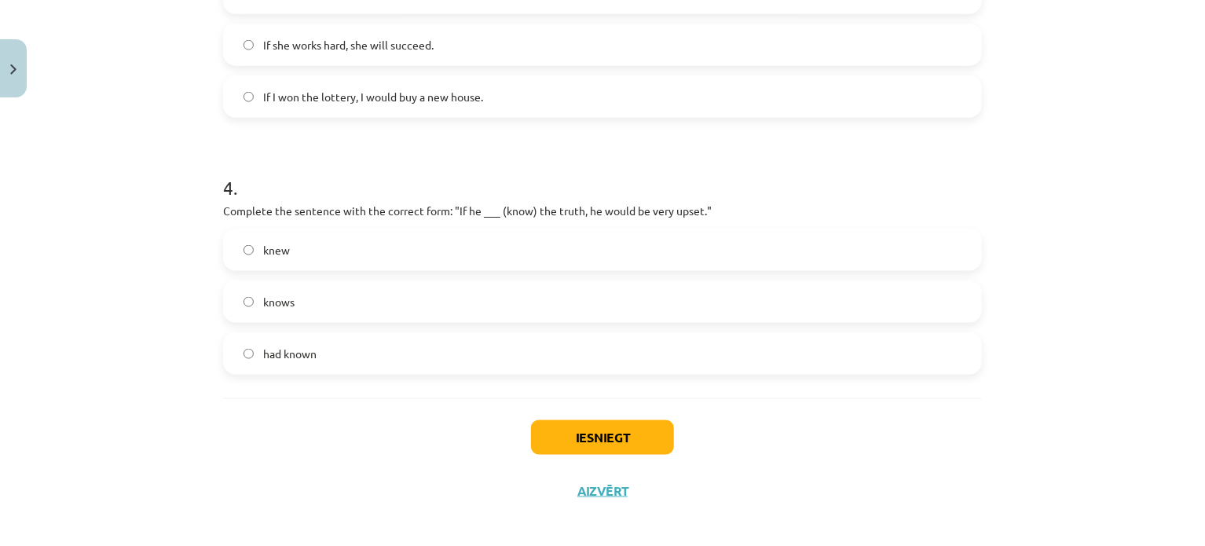
click at [1064, 282] on div "Mācību tēma: Angļu valoda i - 10.klase 1.ieskaites mācību materiāls #6 📝 Topic …" at bounding box center [602, 273] width 1205 height 546
drag, startPoint x: 331, startPoint y: 255, endPoint x: 64, endPoint y: 263, distance: 267.3
click at [331, 255] on label "knew" at bounding box center [603, 249] width 756 height 39
click at [1098, 349] on div "Mācību tēma: Angļu valoda i - 10.klase 1.ieskaites mācību materiāls #6 📝 Topic …" at bounding box center [602, 273] width 1205 height 546
click at [600, 434] on button "Iesniegt" at bounding box center [602, 437] width 143 height 35
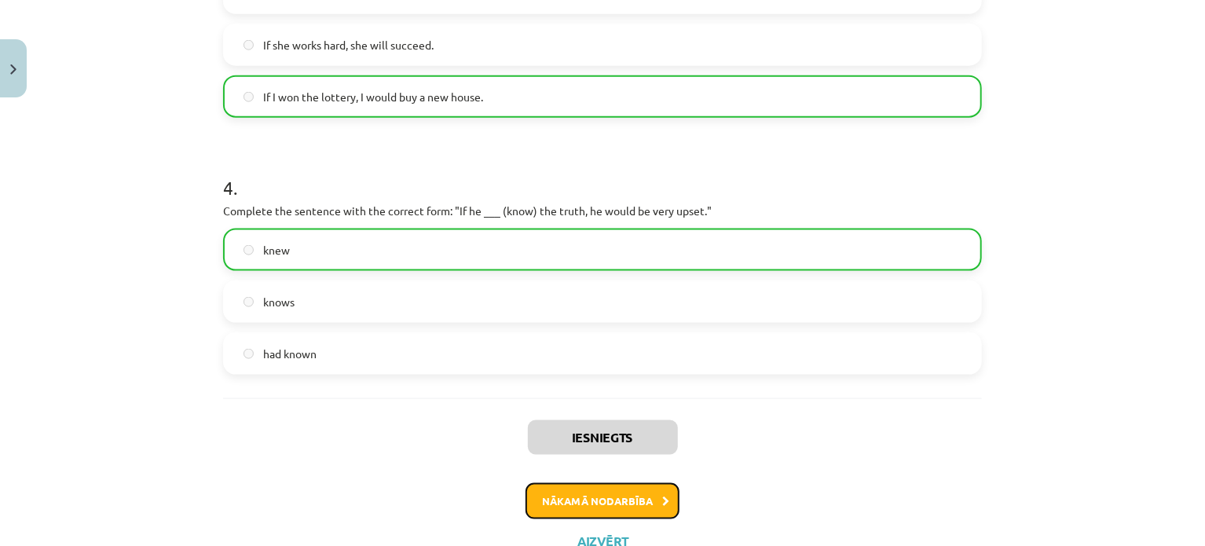
click at [622, 491] on button "Nākamā nodarbība" at bounding box center [603, 501] width 154 height 36
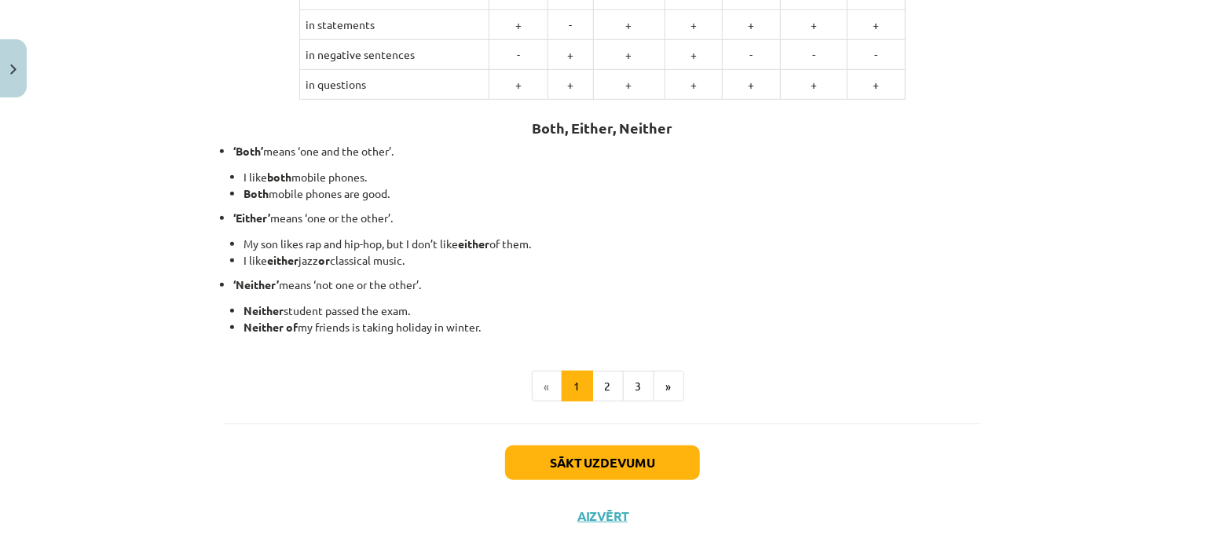
scroll to position [421, 0]
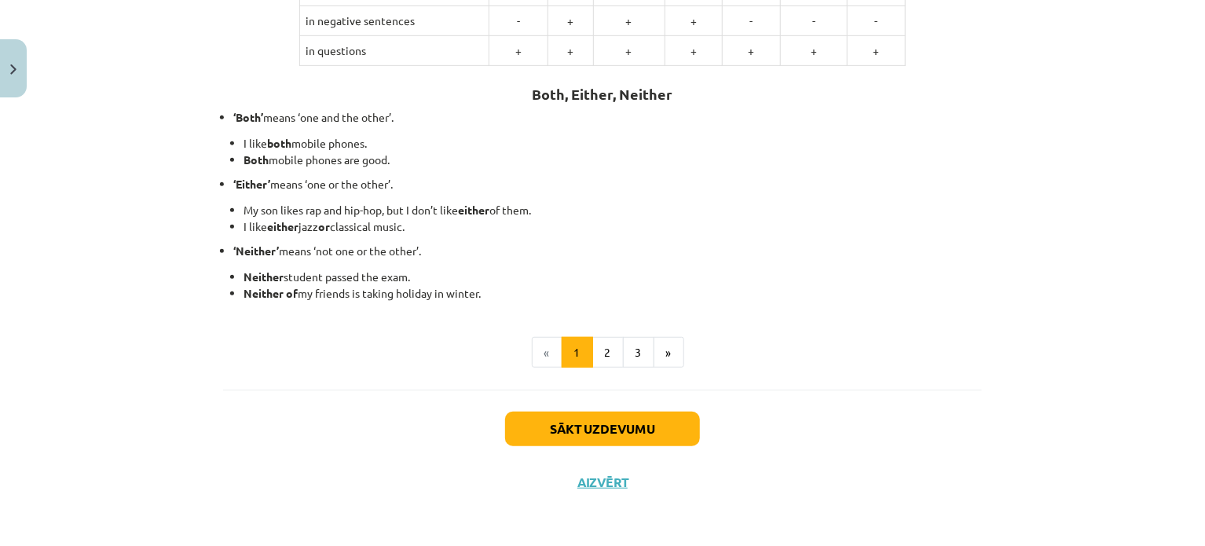
click at [552, 446] on div "Sākt uzdevumu Aizvērt" at bounding box center [602, 445] width 759 height 110
click at [557, 440] on button "Sākt uzdevumu" at bounding box center [602, 429] width 195 height 35
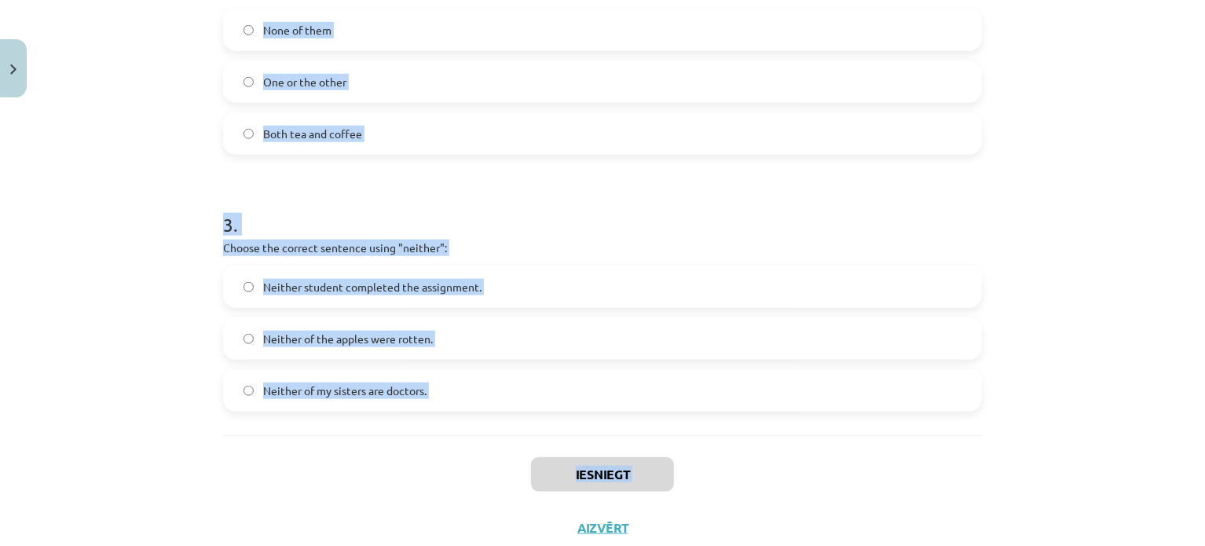
scroll to position [704, 0]
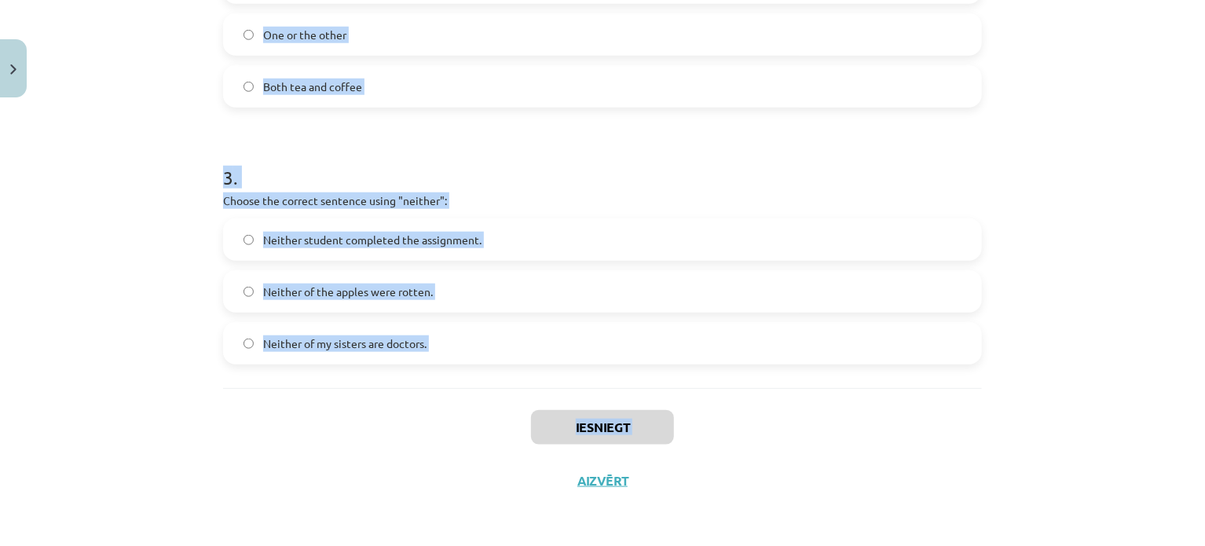
drag, startPoint x: 214, startPoint y: 317, endPoint x: 453, endPoint y: 544, distance: 329.5
click at [453, 544] on div "Mācību tēma: Angļu valoda i - 10.klase 1.ieskaites mācību materiāls #7 📝 Topic …" at bounding box center [602, 273] width 1205 height 546
click at [207, 365] on div "Mācību tēma: Angļu valoda i - 10.klase 1.ieskaites mācību materiāls #7 📝 Topic …" at bounding box center [602, 273] width 1205 height 546
click at [191, 281] on div "Mācību tēma: Angļu valoda i - 10.klase 1.ieskaites mācību materiāls #7 📝 Topic …" at bounding box center [602, 273] width 1205 height 546
drag, startPoint x: 214, startPoint y: 73, endPoint x: 467, endPoint y: 368, distance: 387.8
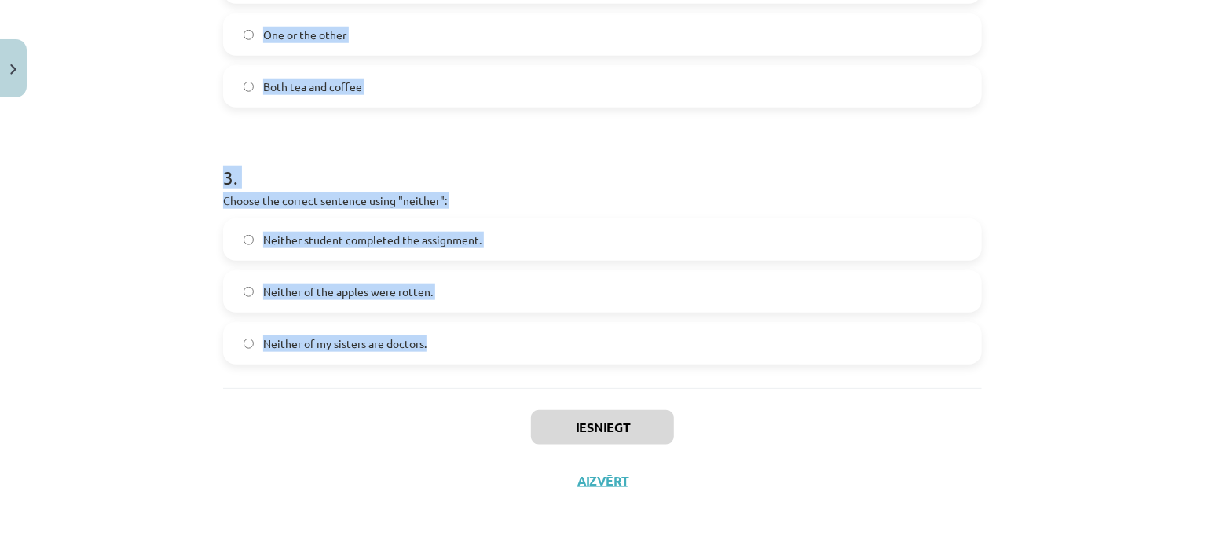
copy form "1 . Which sentence correctly uses the word "both"? Neither of the answers is co…"
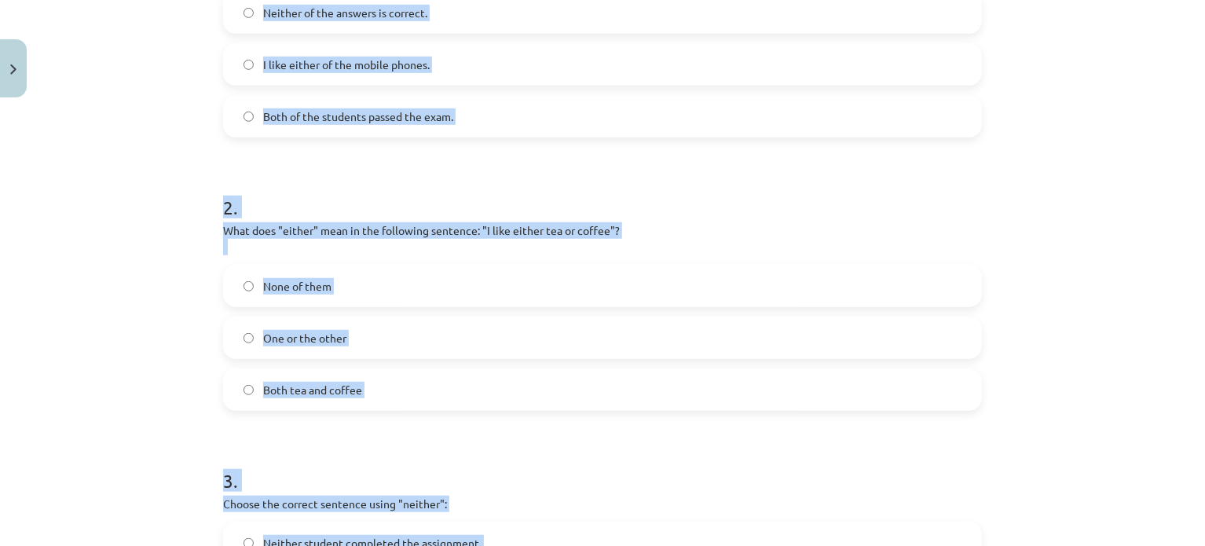
scroll to position [396, 0]
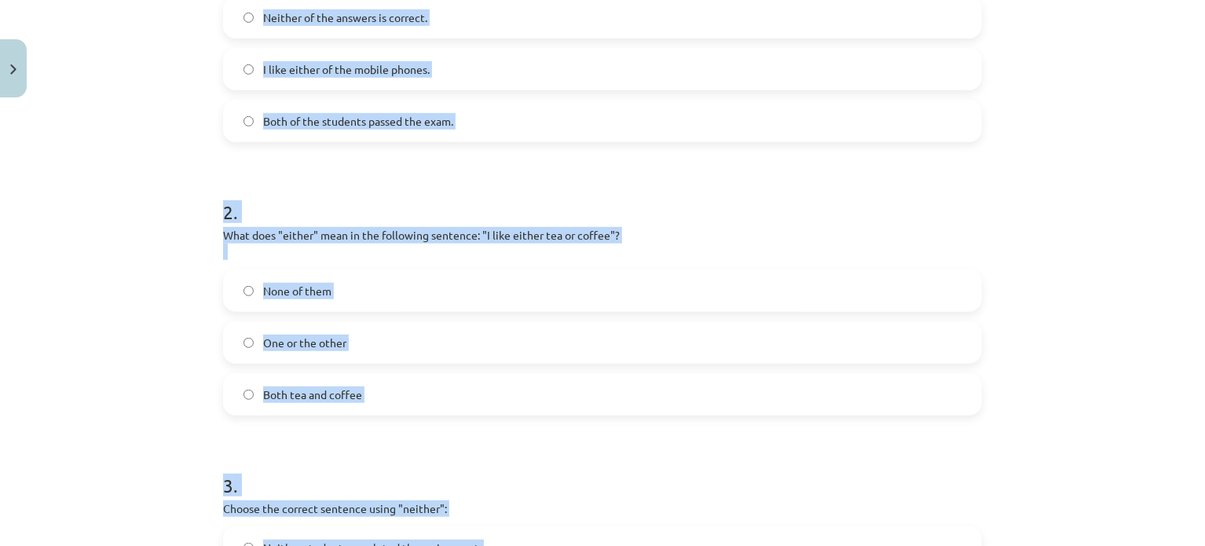
click at [1124, 264] on div "Mācību tēma: Angļu valoda i - 10.klase 1.ieskaites mācību materiāls #7 📝 Topic …" at bounding box center [602, 273] width 1205 height 546
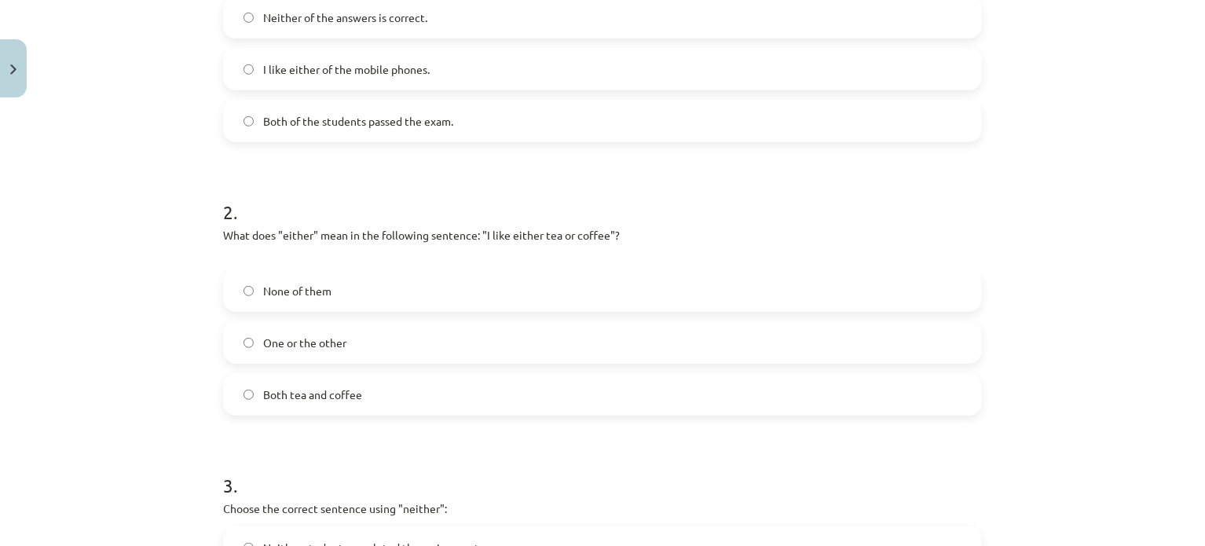
click at [516, 104] on label "Both of the students passed the exam." at bounding box center [603, 120] width 756 height 39
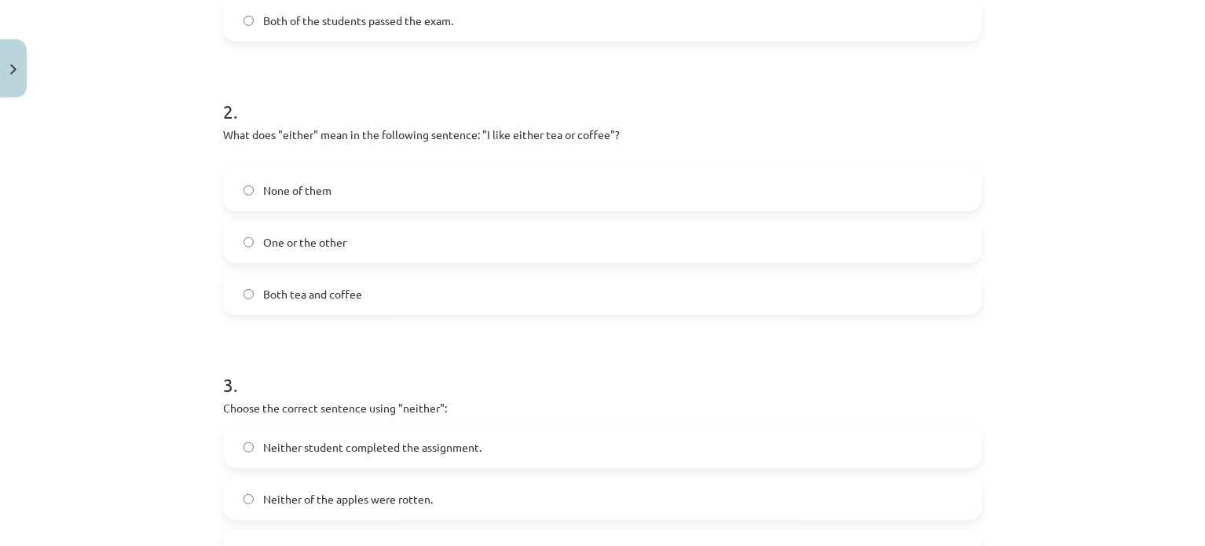
scroll to position [600, 0]
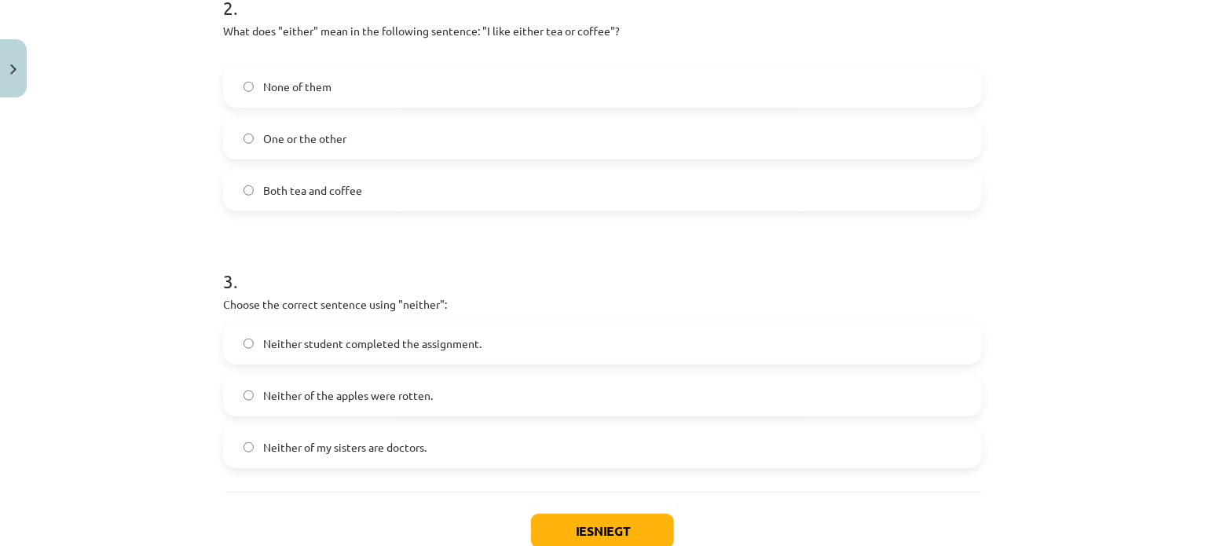
click at [1115, 273] on div "Mācību tēma: Angļu valoda i - 10.klase 1.ieskaites mācību materiāls #7 📝 Topic …" at bounding box center [602, 273] width 1205 height 546
click at [547, 151] on label "One or the other" at bounding box center [603, 138] width 756 height 39
click at [1129, 314] on div "Mācību tēma: Angļu valoda i - 10.klase 1.ieskaites mācību materiāls #7 📝 Topic …" at bounding box center [602, 273] width 1205 height 546
click at [496, 390] on label "Neither of the apples were rotten." at bounding box center [603, 395] width 756 height 39
click at [370, 427] on label "Neither of my sisters are doctors." at bounding box center [603, 446] width 756 height 39
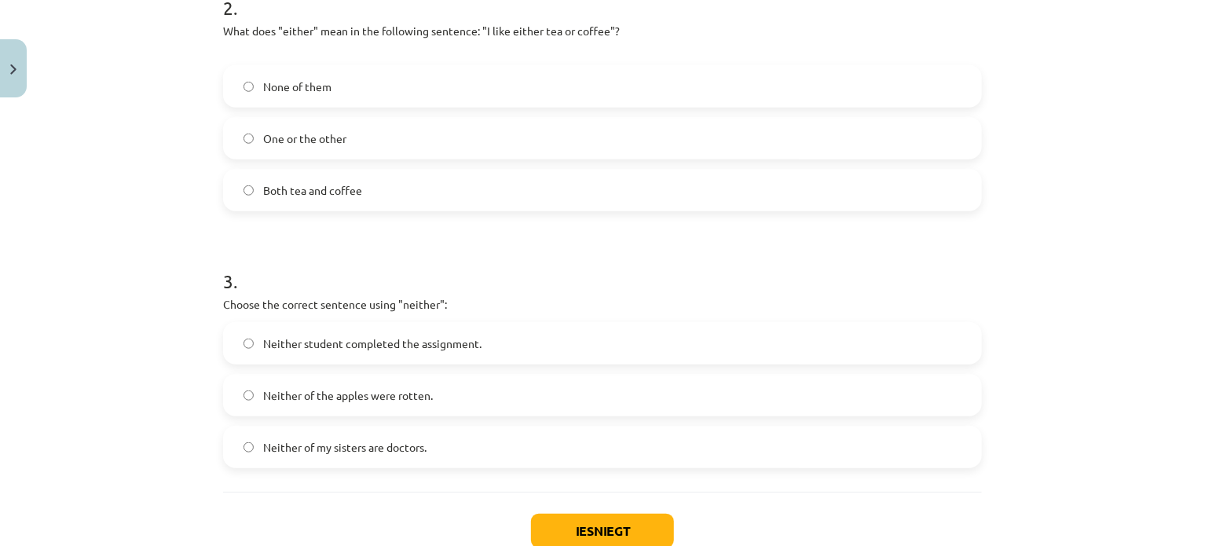
drag, startPoint x: 280, startPoint y: 317, endPoint x: 282, endPoint y: 327, distance: 9.7
click at [282, 326] on div "3 . Choose the correct sentence using "neither": Neither student completed the …" at bounding box center [602, 355] width 759 height 225
click at [284, 331] on label "Neither student completed the assignment." at bounding box center [603, 343] width 756 height 39
click at [1168, 357] on div "Mācību tēma: Angļu valoda i - 10.klase 1.ieskaites mācību materiāls #7 📝 Topic …" at bounding box center [602, 273] width 1205 height 546
click at [1157, 355] on div "Mācību tēma: Angļu valoda i - 10.klase 1.ieskaites mācību materiāls #7 📝 Topic …" at bounding box center [602, 273] width 1205 height 546
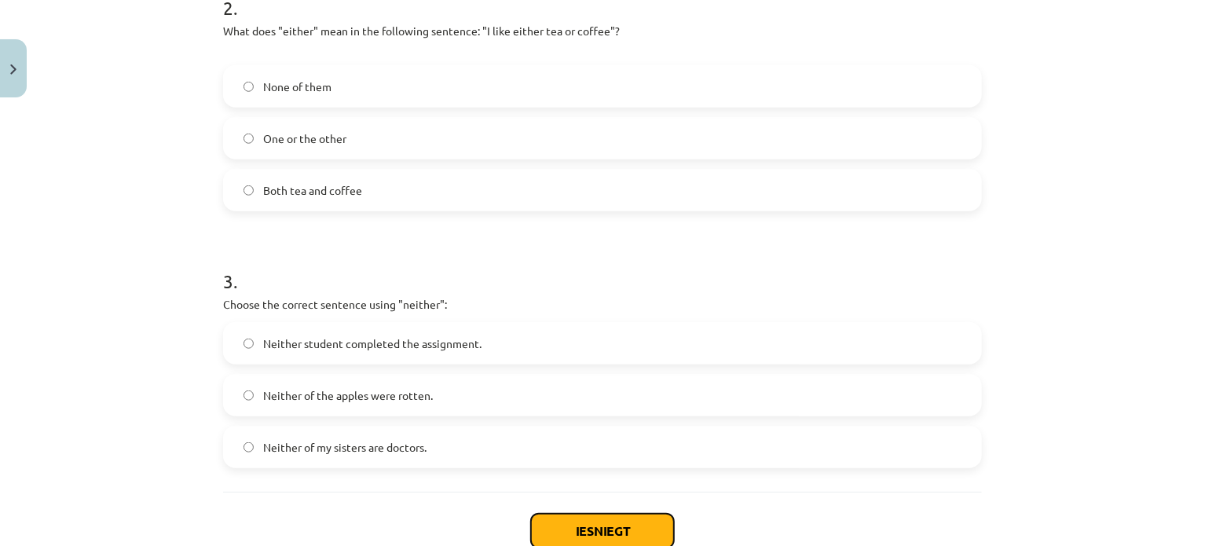
click at [647, 517] on button "Iesniegt" at bounding box center [602, 531] width 143 height 35
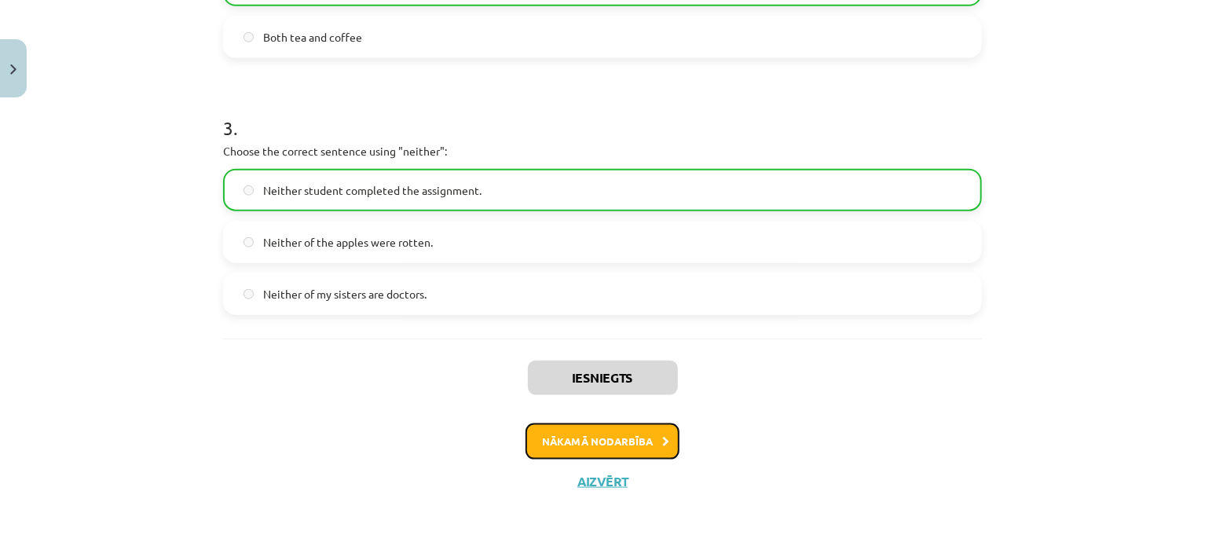
click at [618, 435] on button "Nākamā nodarbība" at bounding box center [603, 441] width 154 height 36
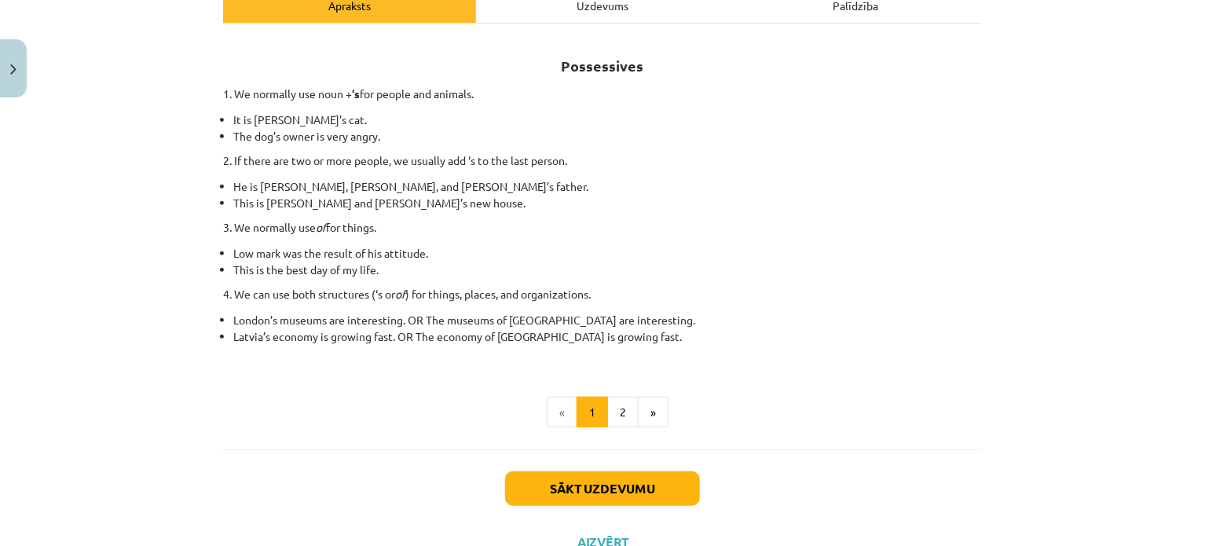
scroll to position [305, 0]
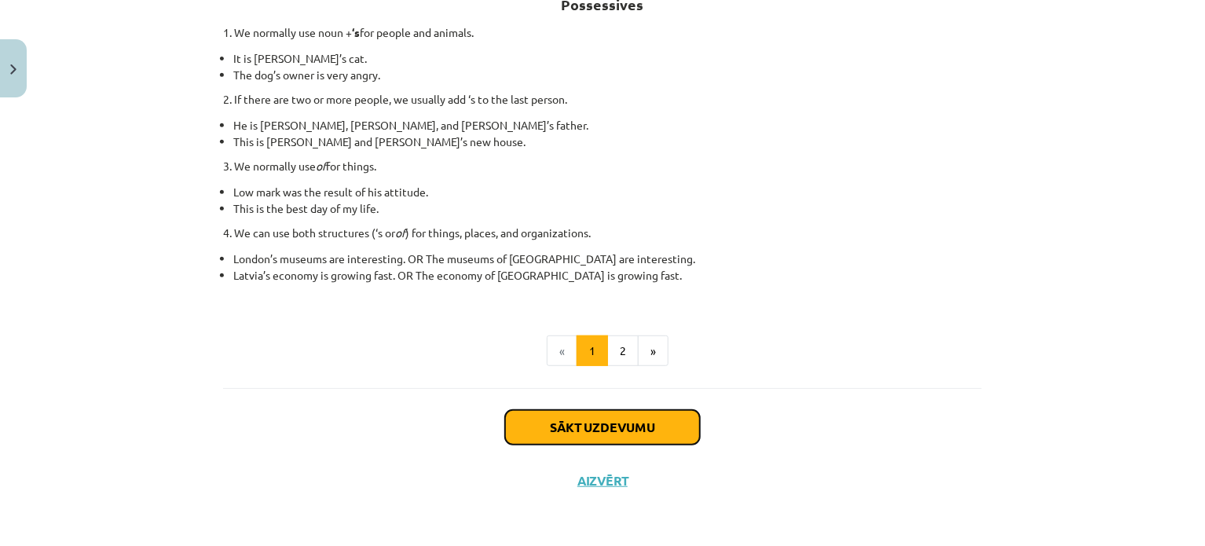
click at [629, 417] on button "Sākt uzdevumu" at bounding box center [602, 427] width 195 height 35
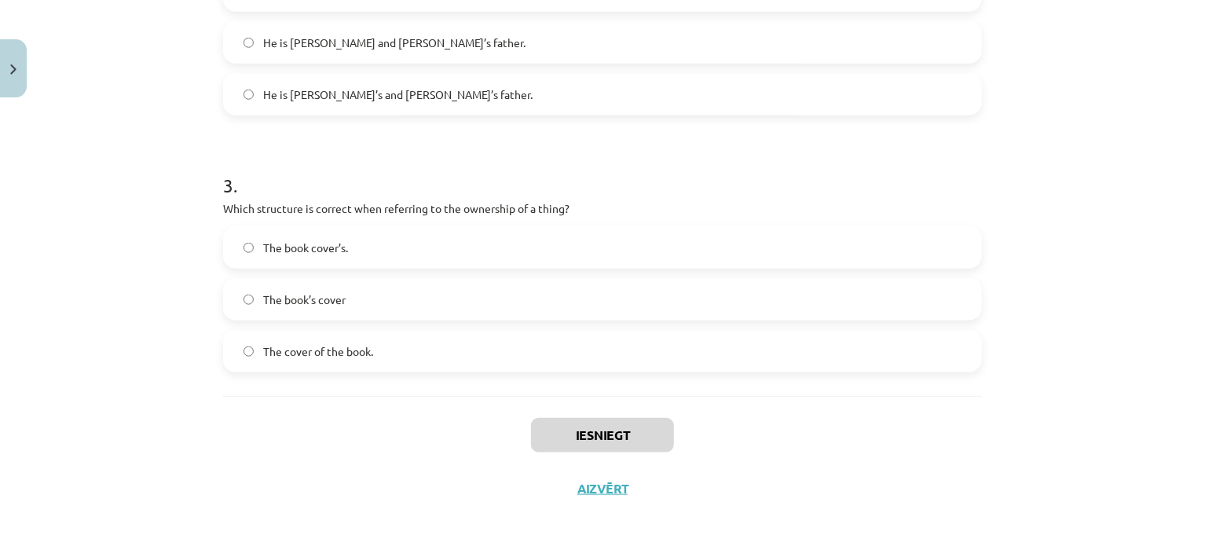
scroll to position [687, 0]
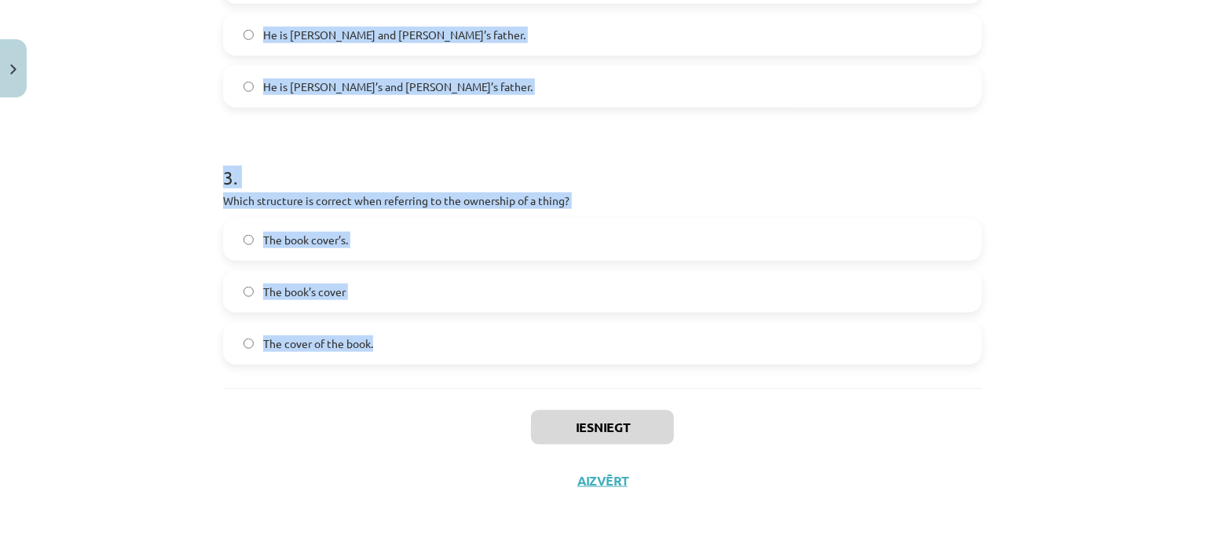
drag, startPoint x: 251, startPoint y: 219, endPoint x: 489, endPoint y: 371, distance: 282.9
click at [489, 371] on div "Mācību tēma: Angļu valoda i - 10.klase 1.ieskaites mācību materiāls #8 📝 Topic …" at bounding box center [602, 273] width 1205 height 546
copy form "1 . Which sentence correctly shows possession for a single person? It is Jane’s…"
click at [1172, 340] on div "Mācību tēma: Angļu valoda i - 10.klase 1.ieskaites mācību materiāls #8 📝 Topic …" at bounding box center [602, 273] width 1205 height 546
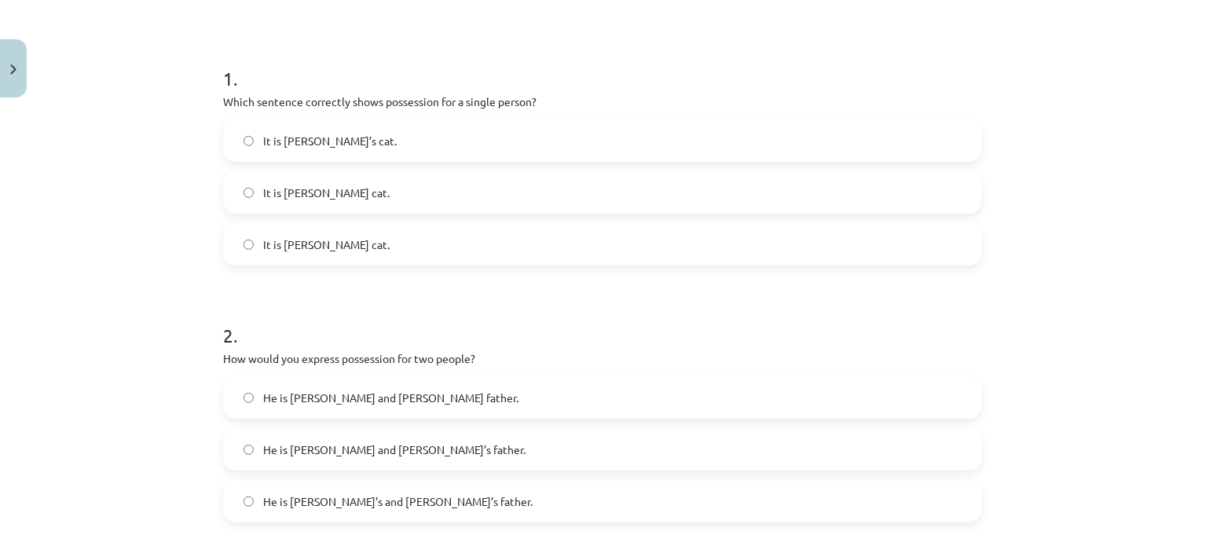
scroll to position [231, 0]
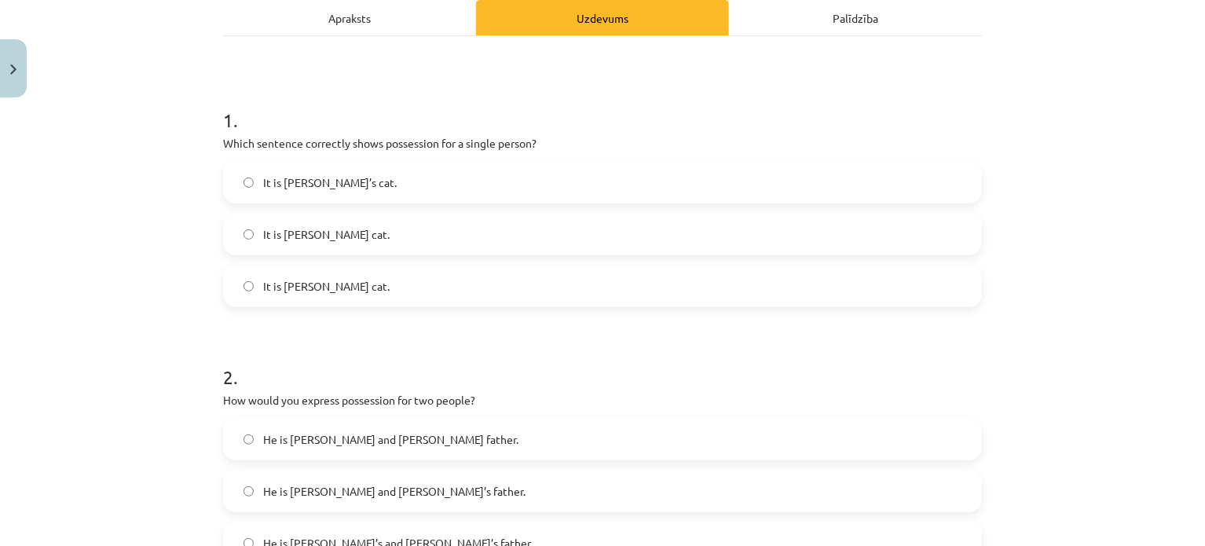
click at [503, 229] on label "It is Janes’s cat." at bounding box center [603, 233] width 756 height 39
click at [500, 189] on label "It is Jane’s cat." at bounding box center [603, 182] width 756 height 39
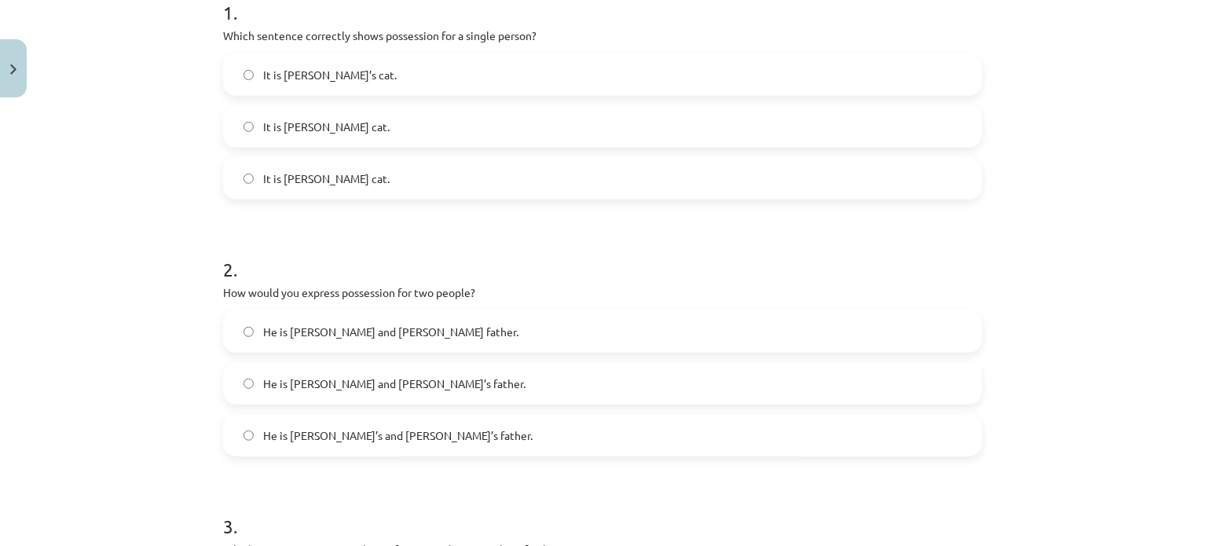
scroll to position [387, 0]
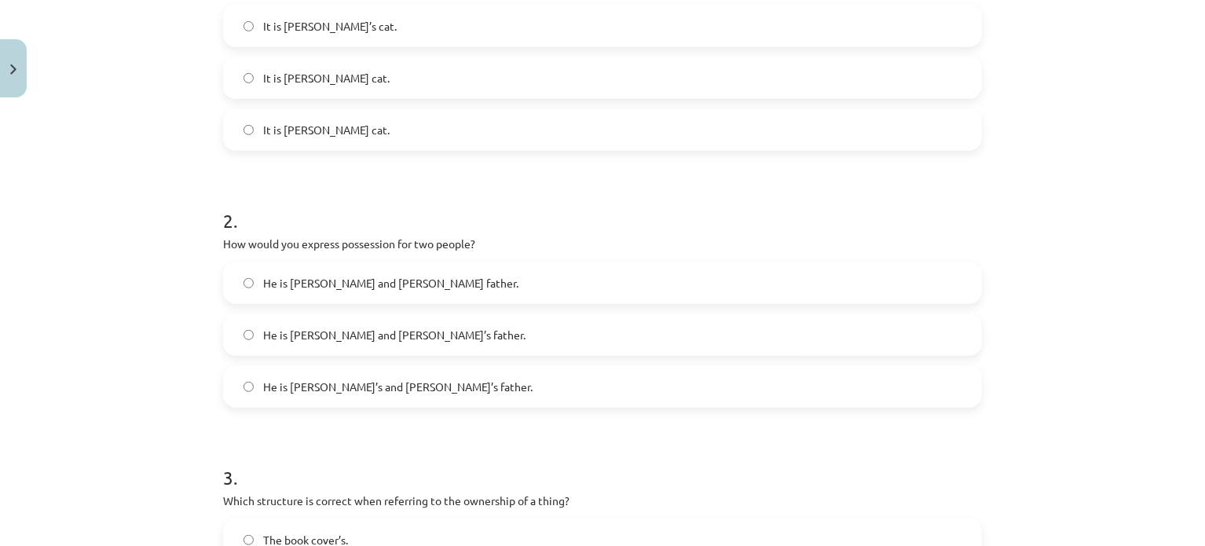
click at [1055, 229] on div "Mācību tēma: Angļu valoda i - 10.klase 1.ieskaites mācību materiāls #8 📝 Topic …" at bounding box center [602, 273] width 1205 height 546
click at [442, 332] on label "He is Alice and James’s father." at bounding box center [603, 334] width 756 height 39
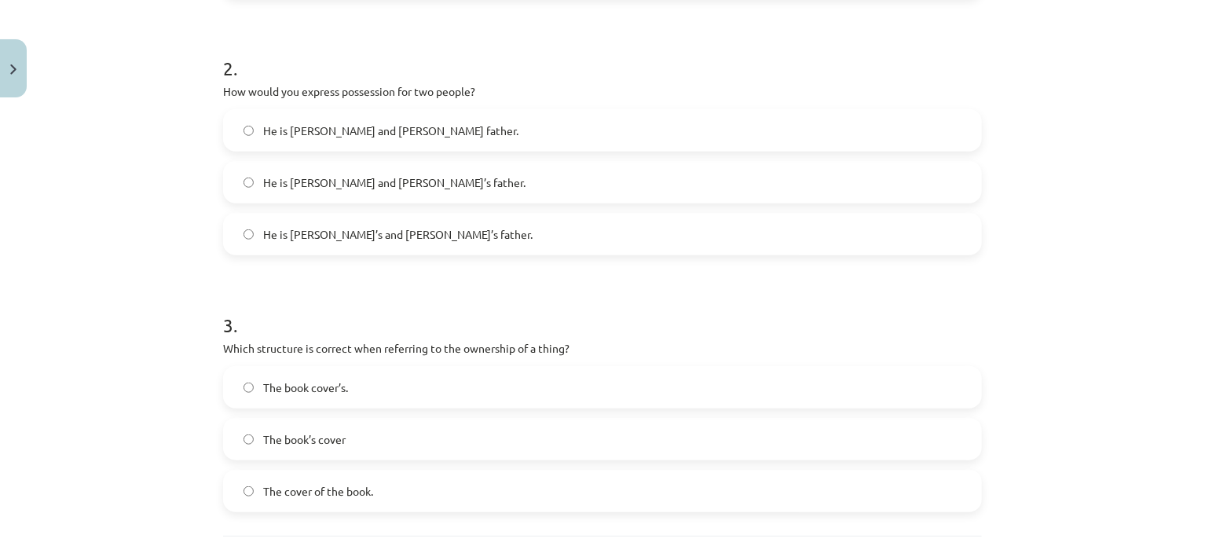
scroll to position [577, 0]
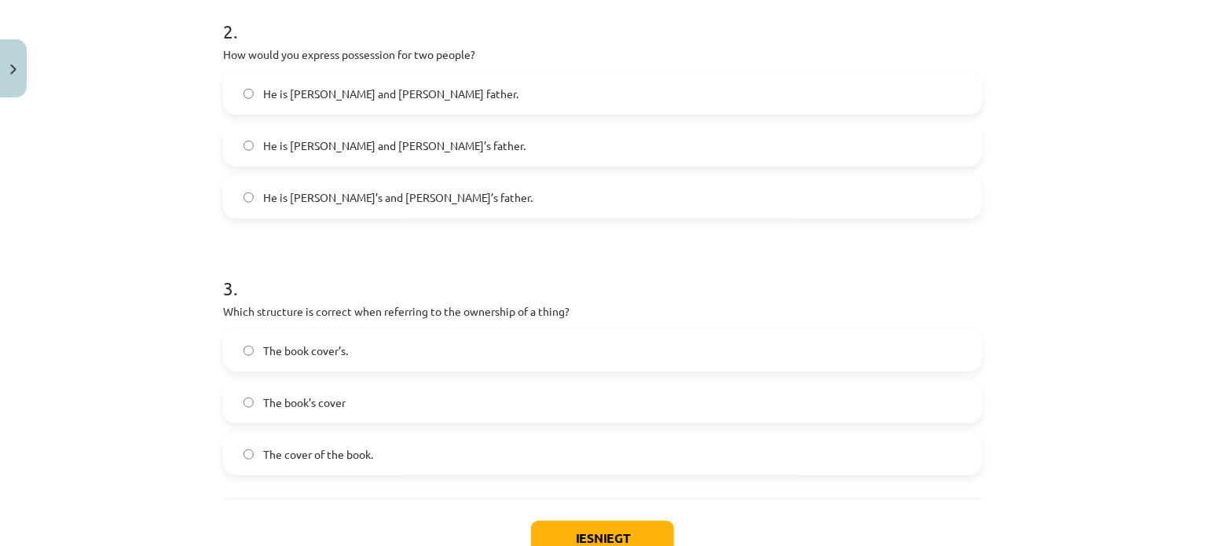
drag, startPoint x: 1067, startPoint y: 350, endPoint x: 594, endPoint y: 435, distance: 480.5
click at [1067, 350] on div "Mācību tēma: Angļu valoda i - 10.klase 1.ieskaites mācību materiāls #8 📝 Topic …" at bounding box center [602, 273] width 1205 height 546
click at [496, 412] on label "The book’s cover" at bounding box center [603, 402] width 756 height 39
click at [587, 528] on button "Iesniegt" at bounding box center [602, 538] width 143 height 35
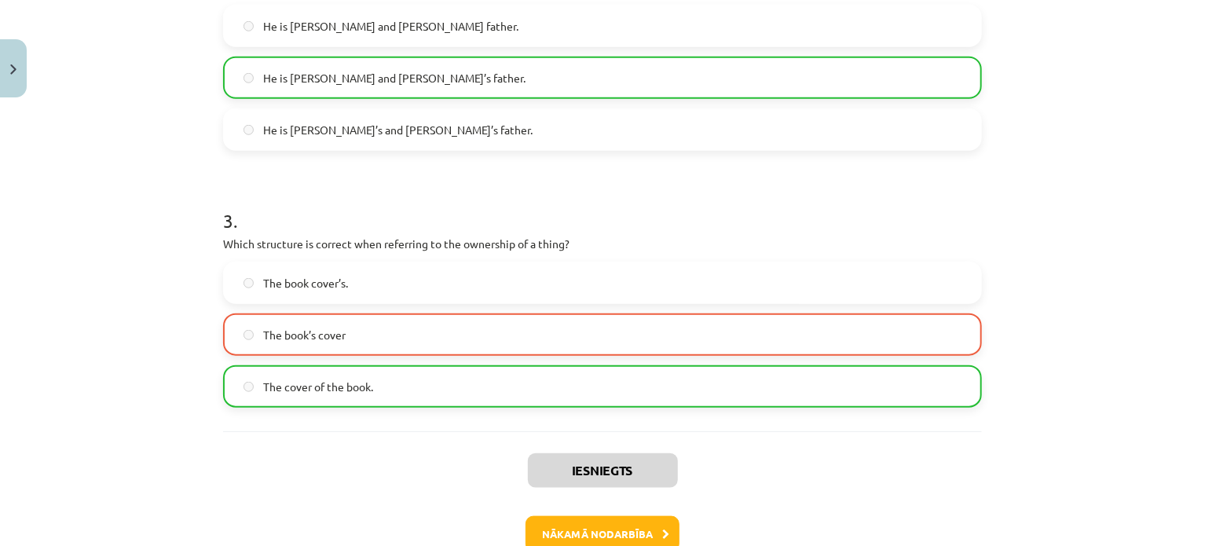
scroll to position [645, 0]
click at [625, 525] on button "Nākamā nodarbība" at bounding box center [603, 533] width 154 height 36
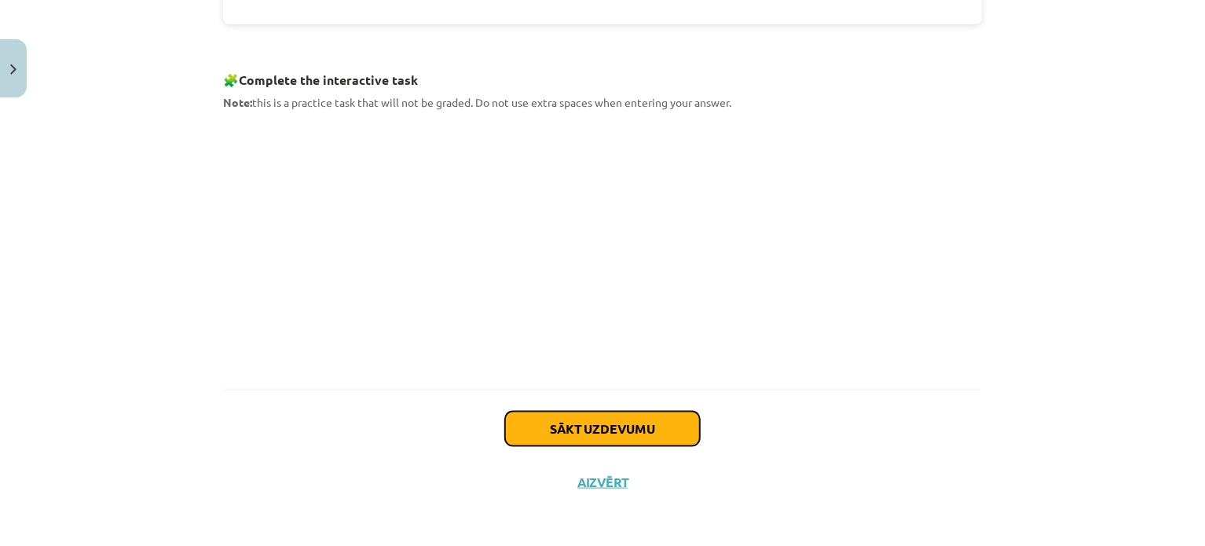
click at [590, 423] on button "Sākt uzdevumu" at bounding box center [602, 429] width 195 height 35
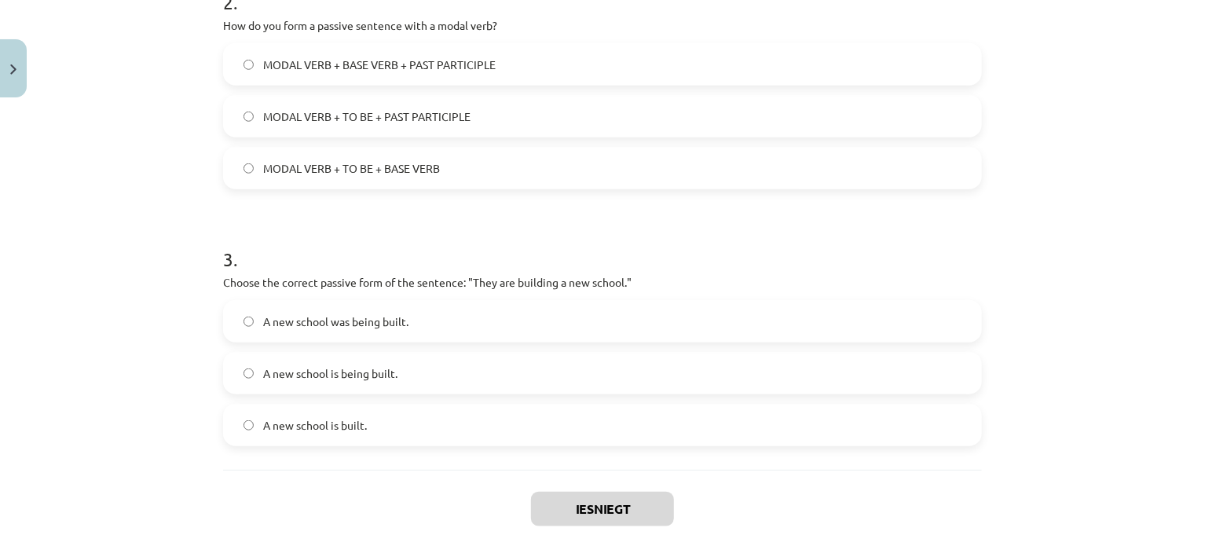
scroll to position [687, 0]
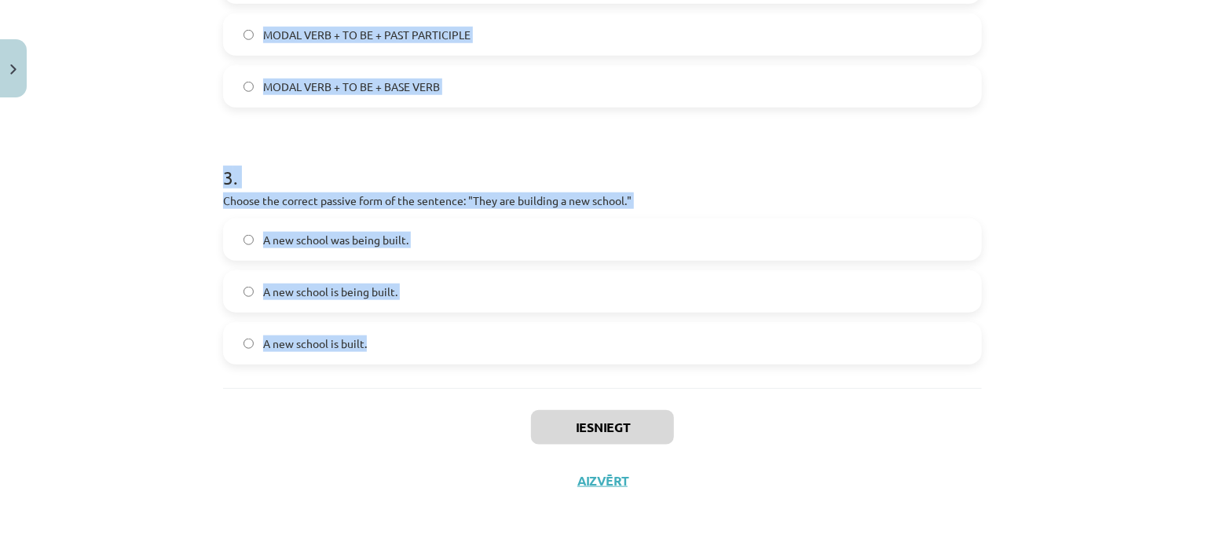
drag, startPoint x: 207, startPoint y: 302, endPoint x: 445, endPoint y: 343, distance: 241.5
copy form "1 . Which of the following sentences is in the passive voice? The letter was wr…"
drag, startPoint x: 1115, startPoint y: 381, endPoint x: 1204, endPoint y: 398, distance: 91.1
click at [1115, 381] on div "Mācību tēma: Angļu valoda i - 10.klase 1.ieskaites mācību materiāls #9 📝 Topic …" at bounding box center [602, 273] width 1205 height 546
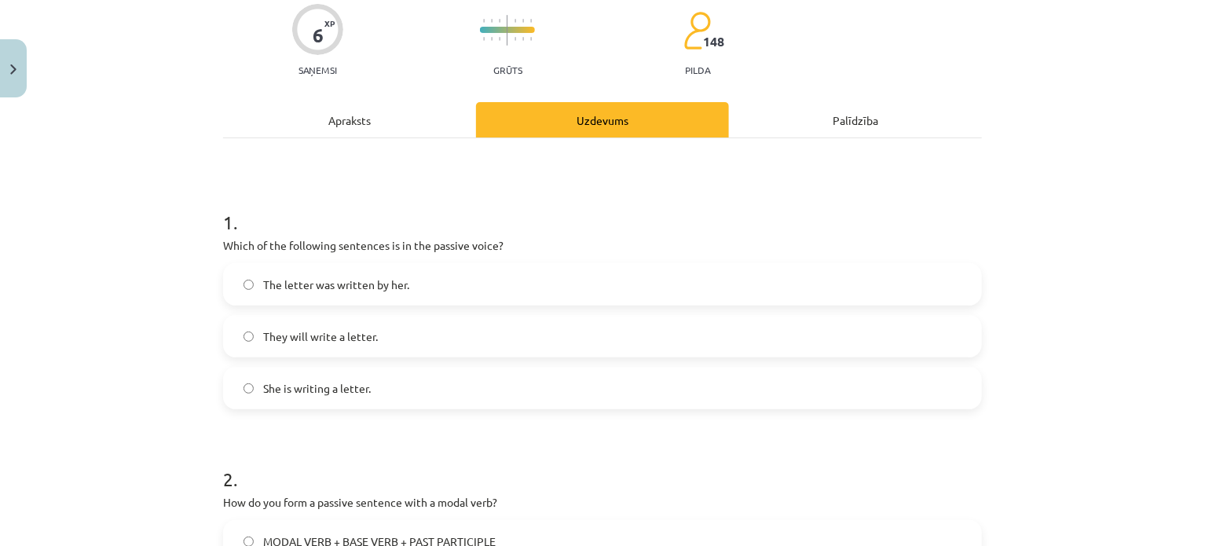
scroll to position [121, 0]
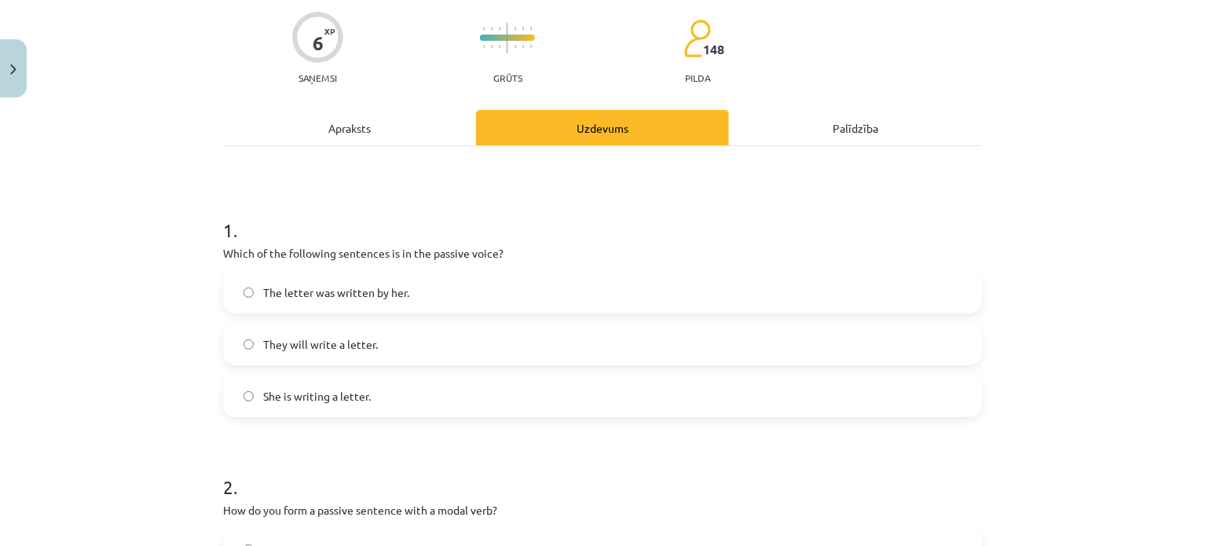
drag, startPoint x: 1068, startPoint y: 281, endPoint x: 1036, endPoint y: 285, distance: 31.7
click at [1069, 281] on div "Mācību tēma: Angļu valoda i - 10.klase 1.ieskaites mācību materiāls #9 📝 Topic …" at bounding box center [602, 273] width 1205 height 546
click at [433, 299] on label "The letter was written by her." at bounding box center [603, 292] width 756 height 39
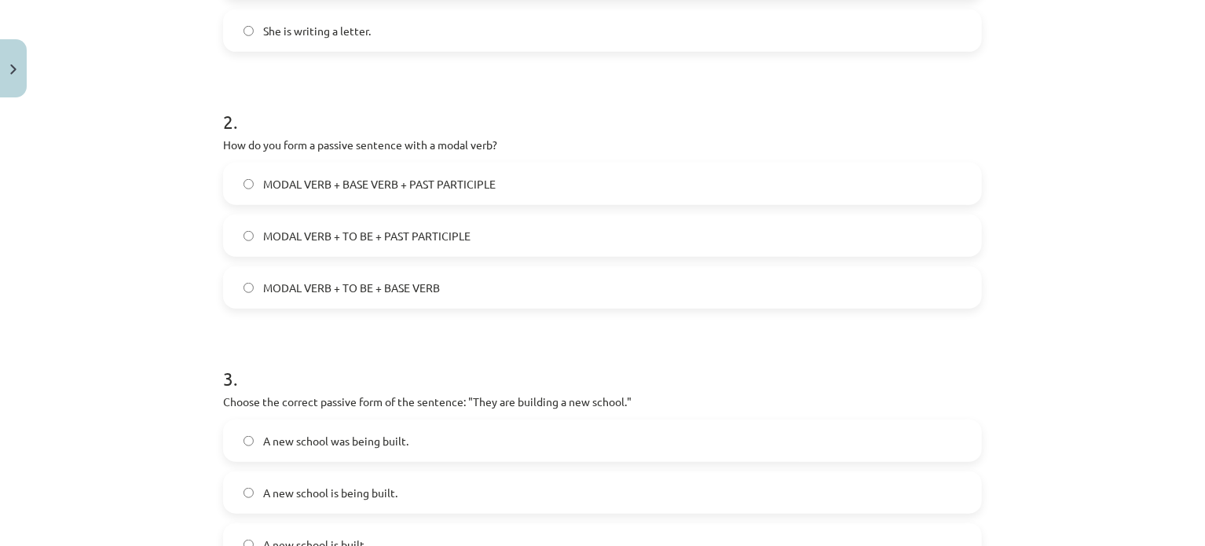
scroll to position [498, 0]
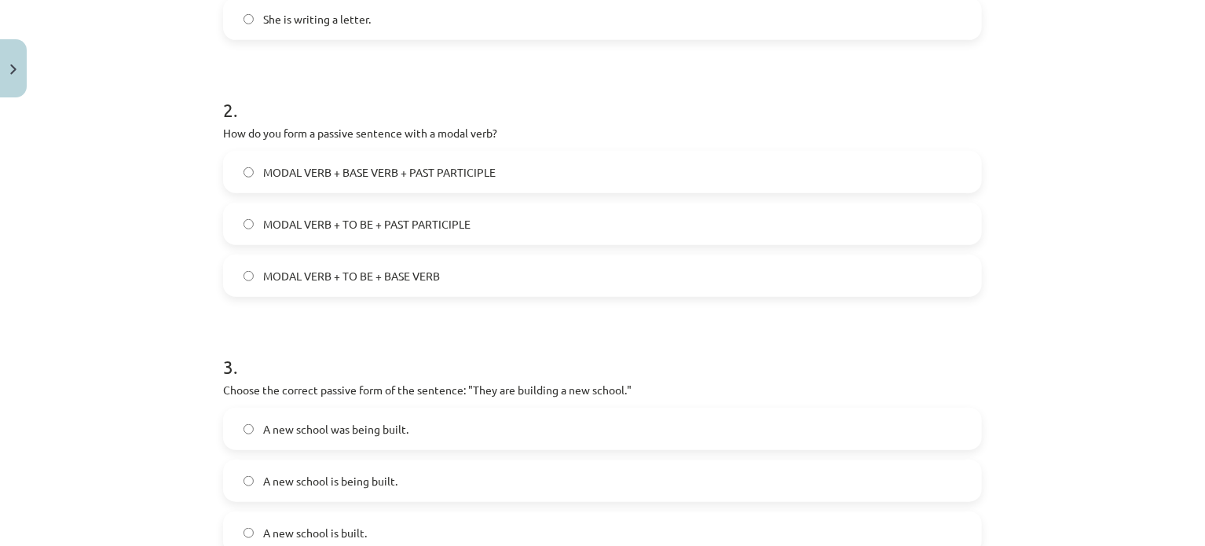
click at [1146, 282] on div "Mācību tēma: Angļu valoda i - 10.klase 1.ieskaites mācību materiāls #9 📝 Topic …" at bounding box center [602, 273] width 1205 height 546
click at [408, 217] on span "MODAL VERB + TO BE + PAST PARTICIPLE" at bounding box center [366, 224] width 207 height 16
click at [1018, 361] on div "Mācību tēma: Angļu valoda i - 10.klase 1.ieskaites mācību materiāls #9 📝 Topic …" at bounding box center [602, 273] width 1205 height 546
drag, startPoint x: 1127, startPoint y: 346, endPoint x: 1130, endPoint y: 364, distance: 17.4
click at [1133, 364] on div "Mācību tēma: Angļu valoda i - 10.klase 1.ieskaites mācību materiāls #9 📝 Topic …" at bounding box center [602, 273] width 1205 height 546
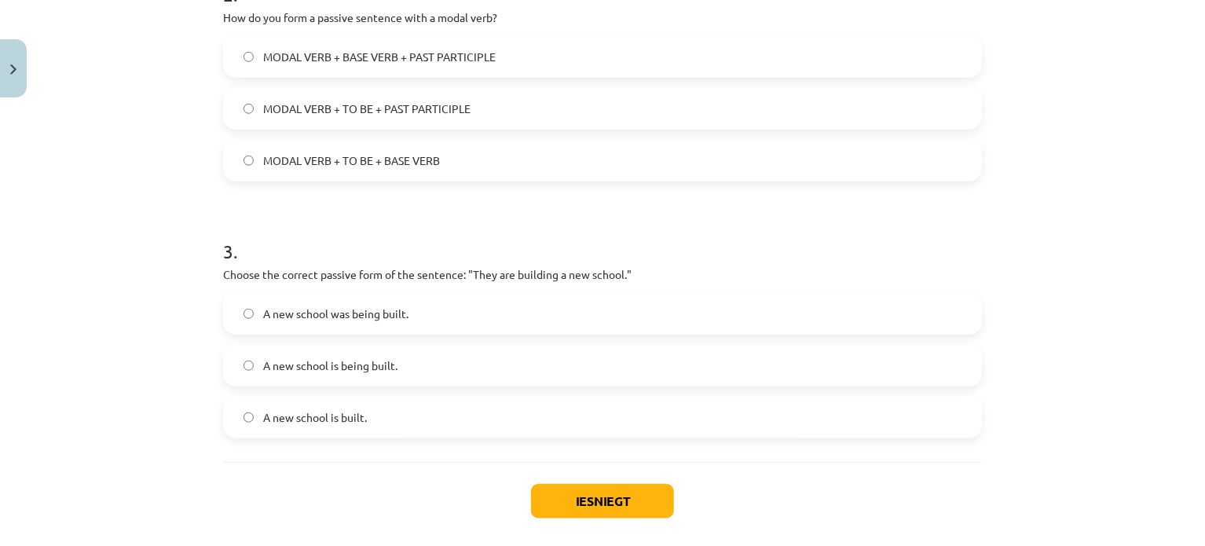
scroll to position [636, 0]
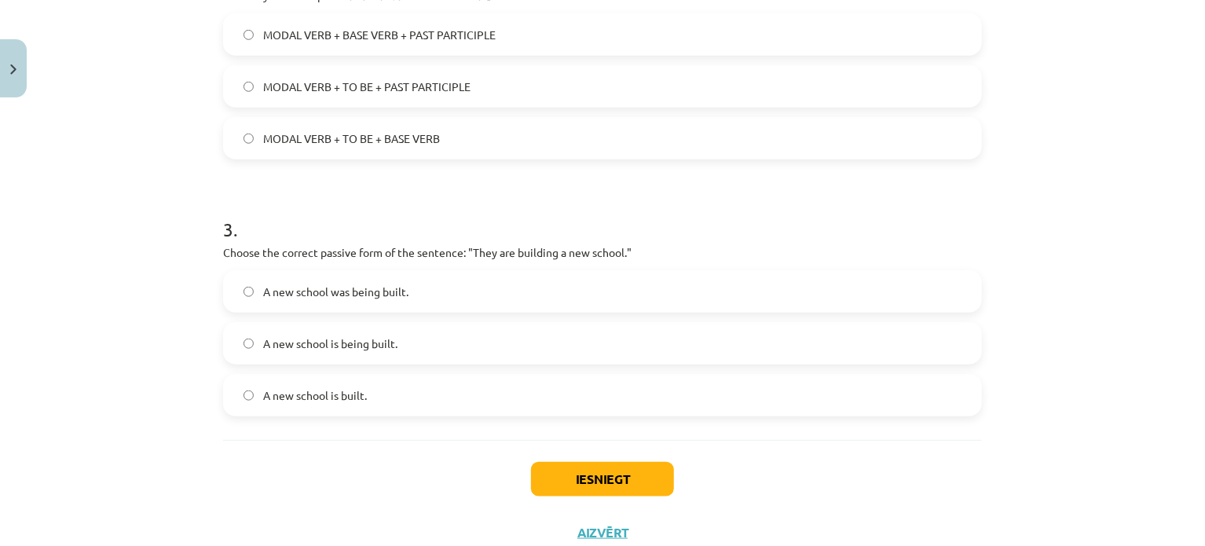
click at [1101, 312] on div "Mācību tēma: Angļu valoda i - 10.klase 1.ieskaites mācību materiāls #9 📝 Topic …" at bounding box center [602, 273] width 1205 height 546
click at [565, 355] on label "A new school is being built." at bounding box center [603, 343] width 756 height 39
click at [1181, 296] on div "Mācību tēma: Angļu valoda i - 10.klase 1.ieskaites mācību materiāls #9 📝 Topic …" at bounding box center [602, 273] width 1205 height 546
click at [599, 478] on button "Iesniegt" at bounding box center [602, 479] width 143 height 35
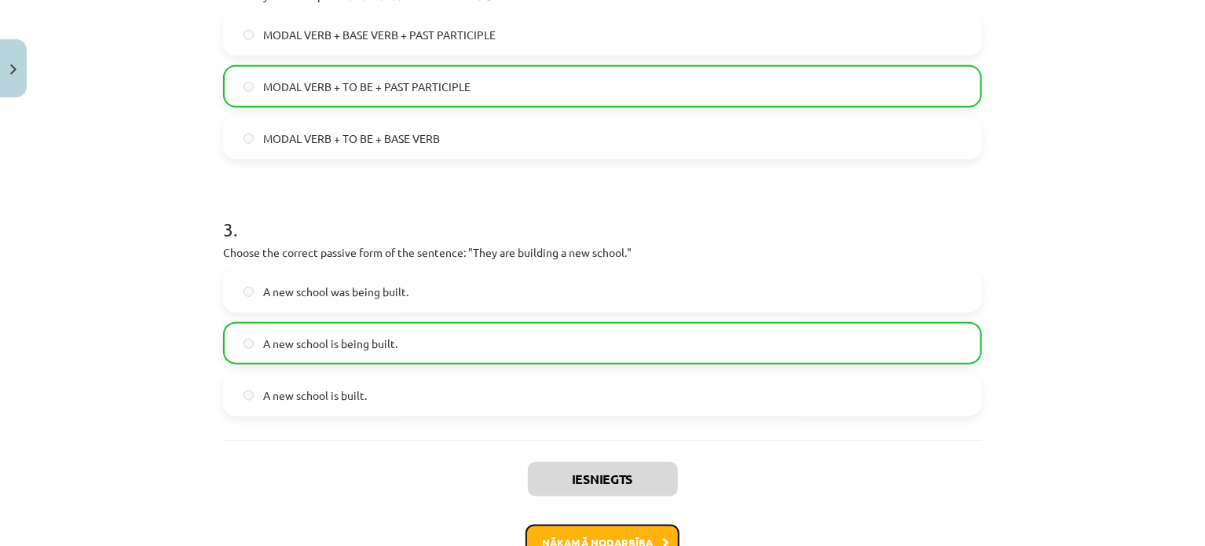
click at [662, 538] on icon at bounding box center [665, 543] width 7 height 10
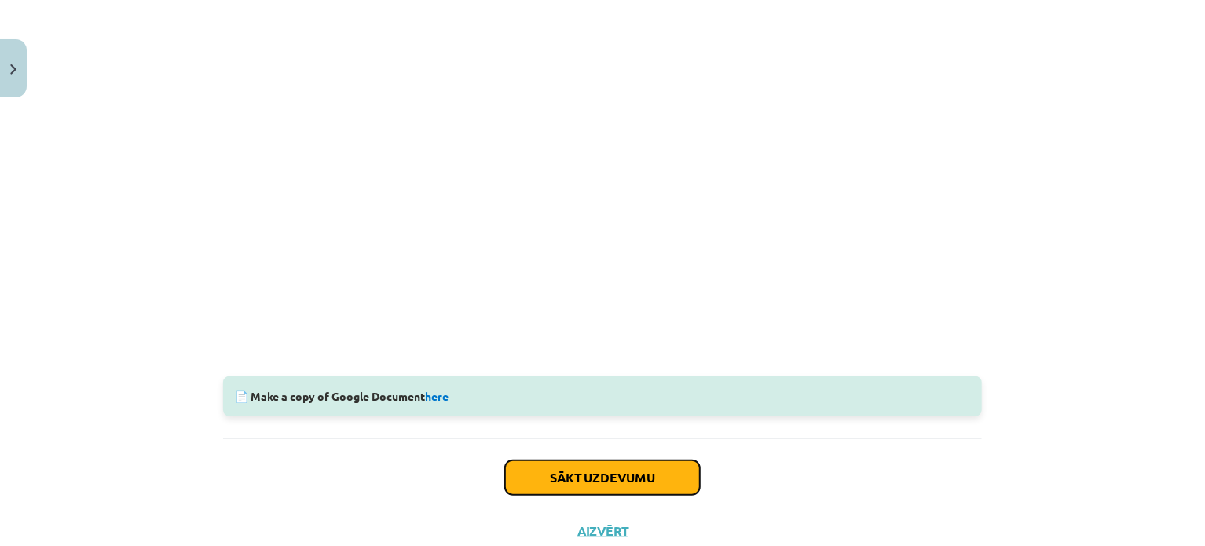
click at [654, 481] on button "Sākt uzdevumu" at bounding box center [602, 477] width 195 height 35
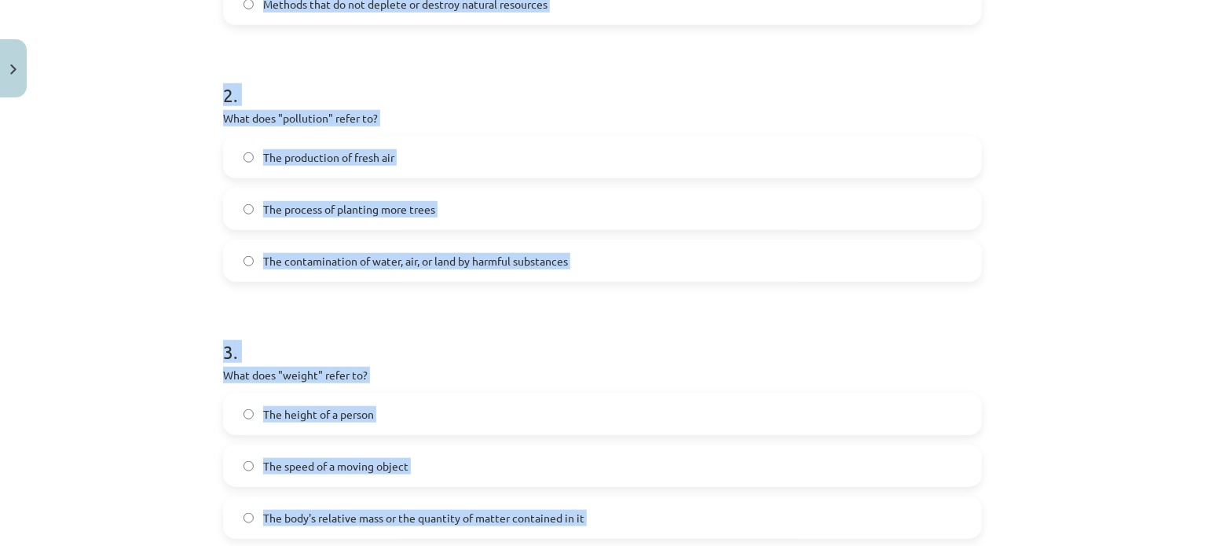
scroll to position [687, 0]
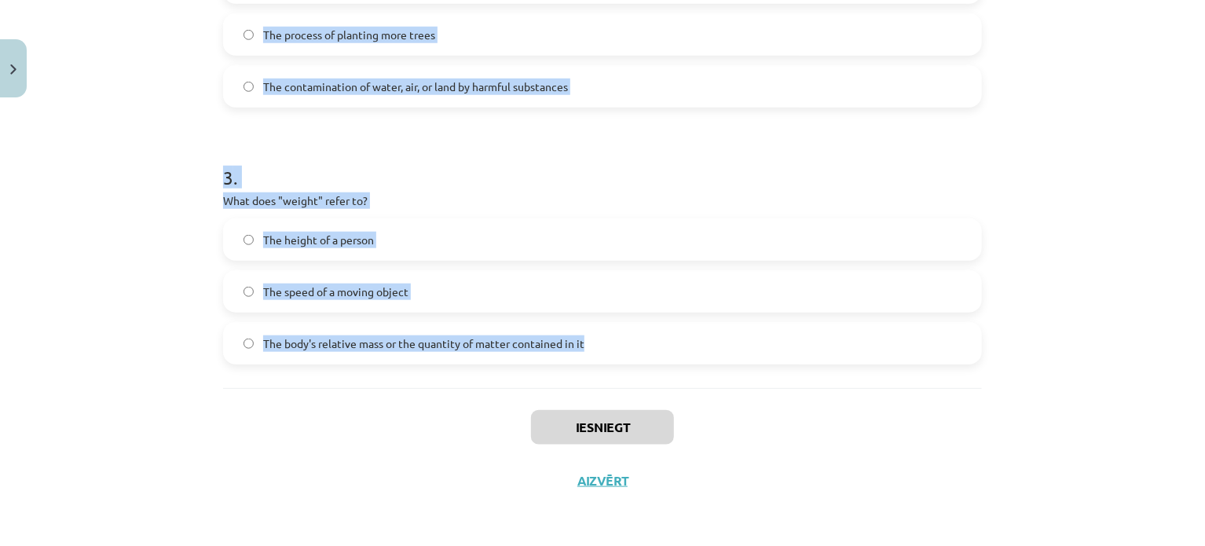
drag, startPoint x: 203, startPoint y: 306, endPoint x: 623, endPoint y: 361, distance: 423.1
click at [623, 361] on div "Mācību tēma: Angļu valoda i - 10.klase 1.ieskaites mācību materiāls #10 🔤 Topic…" at bounding box center [602, 273] width 1205 height 546
copy form "1 . What does "sustainable" mean? Something that uses up natural resources quic…"
drag, startPoint x: 1109, startPoint y: 371, endPoint x: 1032, endPoint y: 367, distance: 77.1
click at [1109, 371] on div "Mācību tēma: Angļu valoda i - 10.klase 1.ieskaites mācību materiāls #10 🔤 Topic…" at bounding box center [602, 273] width 1205 height 546
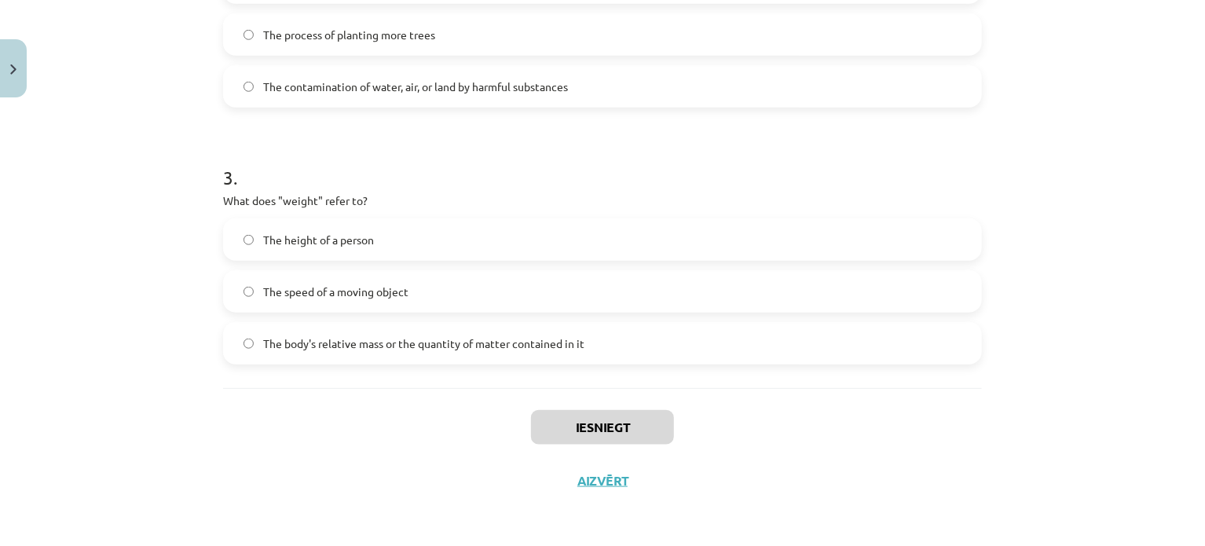
click at [857, 343] on label "The body's relative mass or the quantity of matter contained in it" at bounding box center [603, 343] width 756 height 39
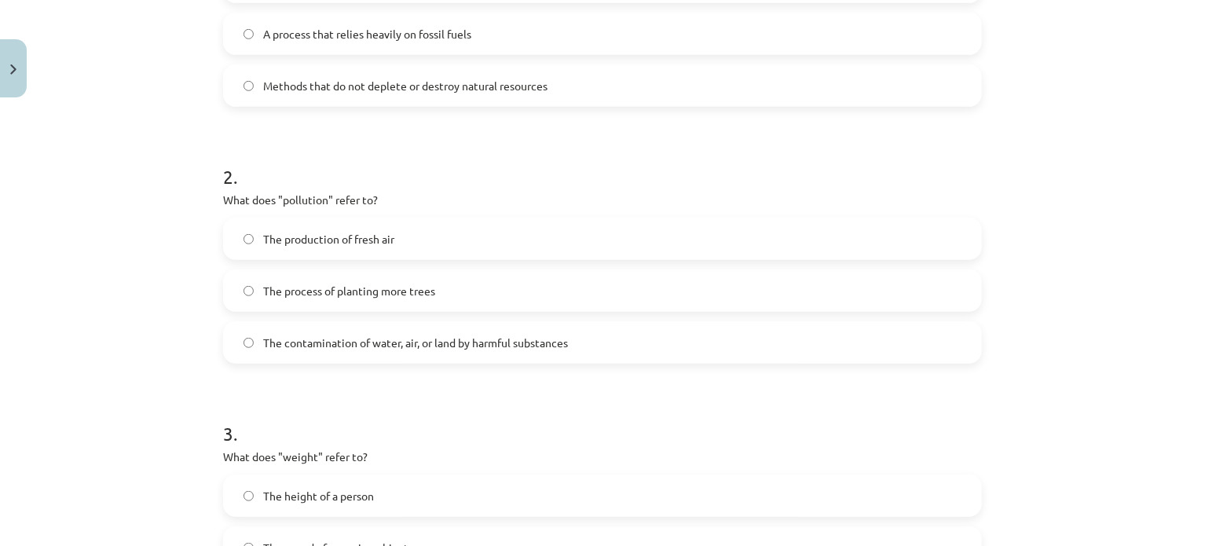
scroll to position [424, 0]
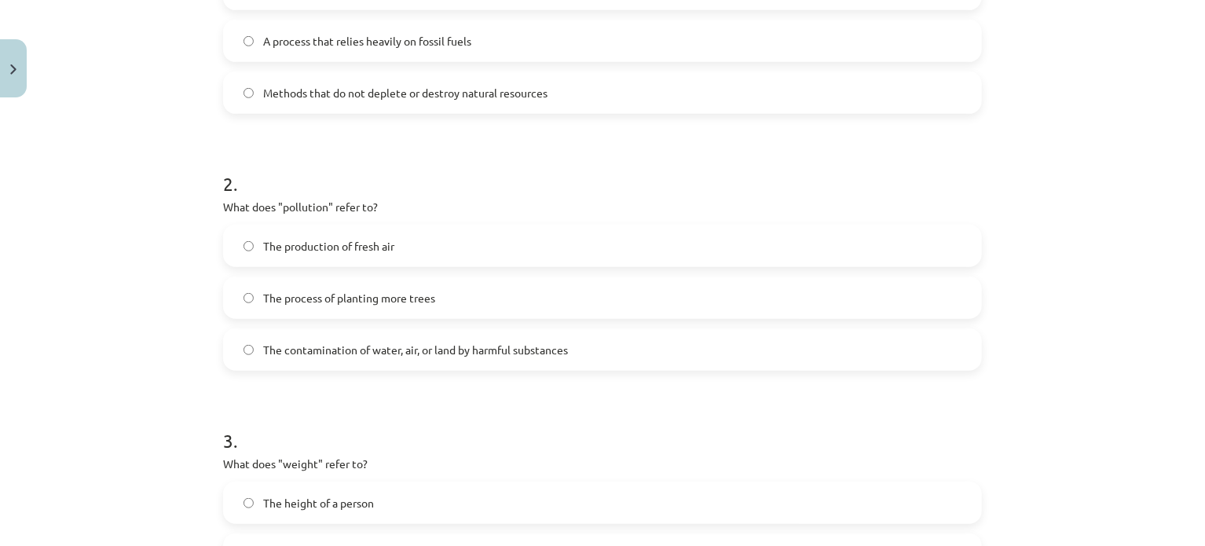
click at [479, 354] on span "The contamination of water, air, or land by harmful substances" at bounding box center [415, 350] width 305 height 16
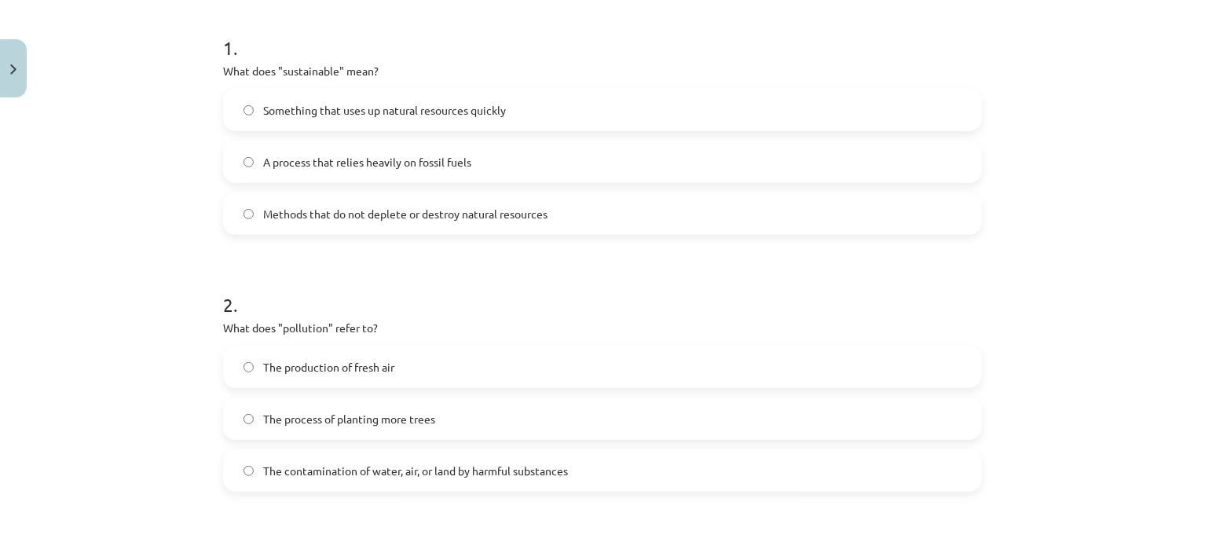
scroll to position [241, 0]
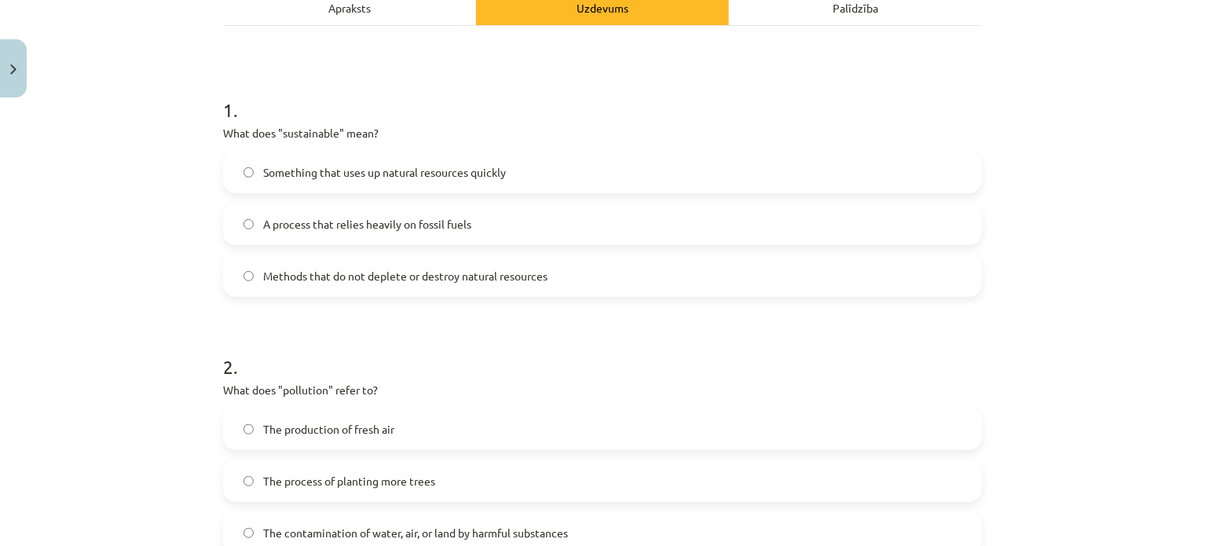
click at [307, 265] on label "Methods that do not deplete or destroy natural resources" at bounding box center [603, 275] width 756 height 39
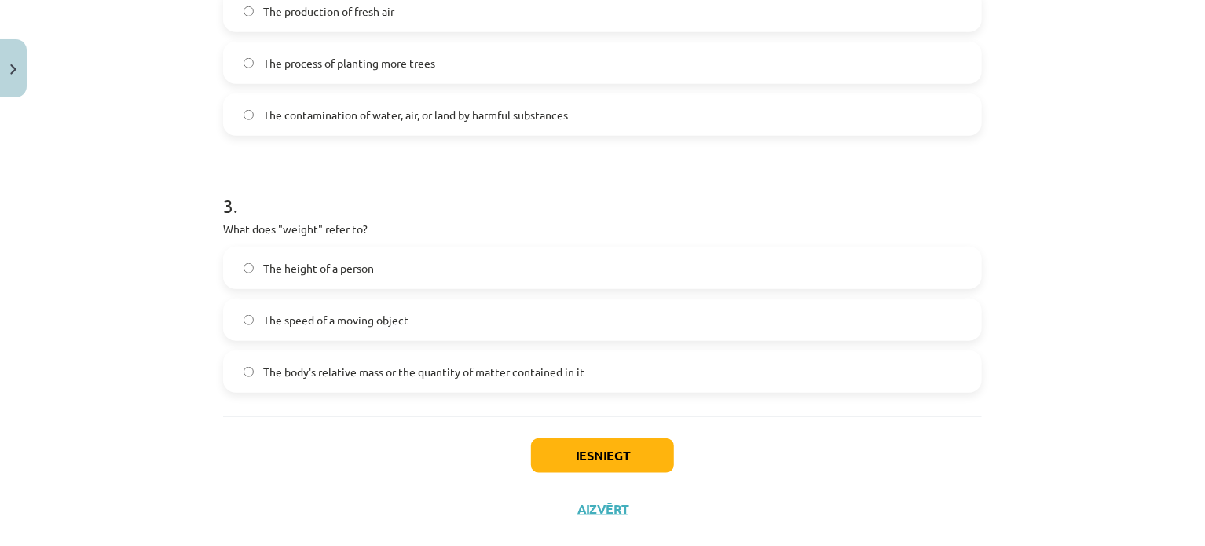
scroll to position [663, 0]
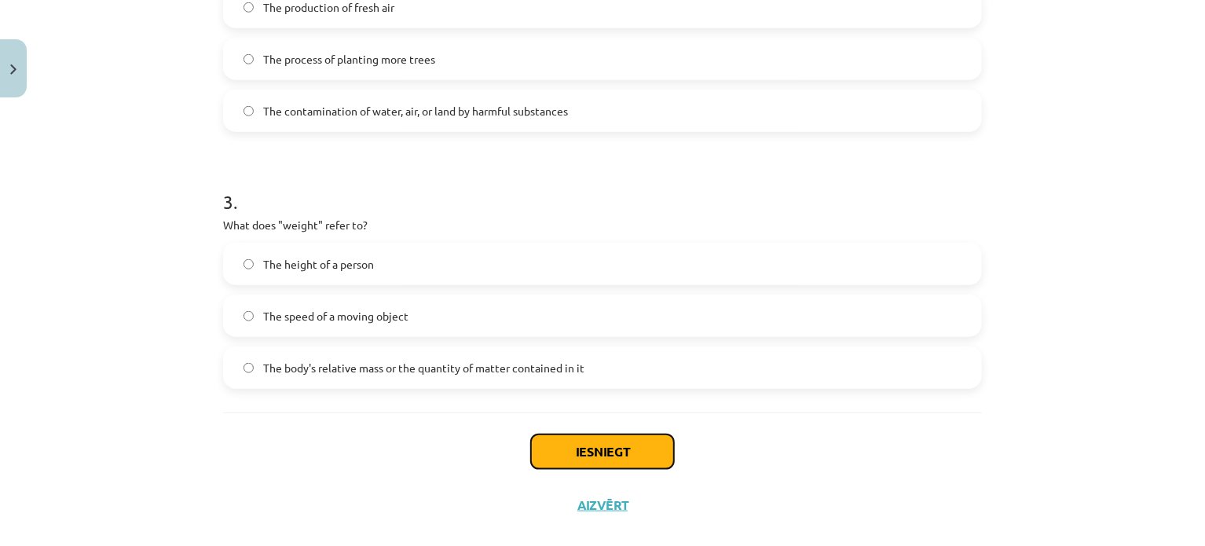
click at [637, 459] on button "Iesniegt" at bounding box center [602, 451] width 143 height 35
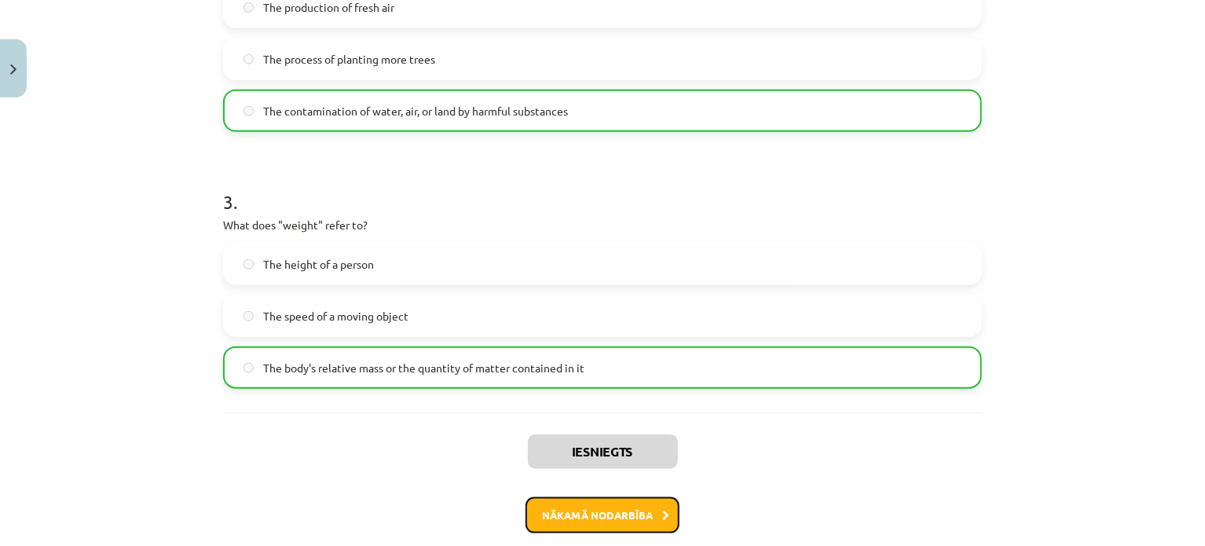
click at [631, 513] on button "Nākamā nodarbība" at bounding box center [603, 515] width 154 height 36
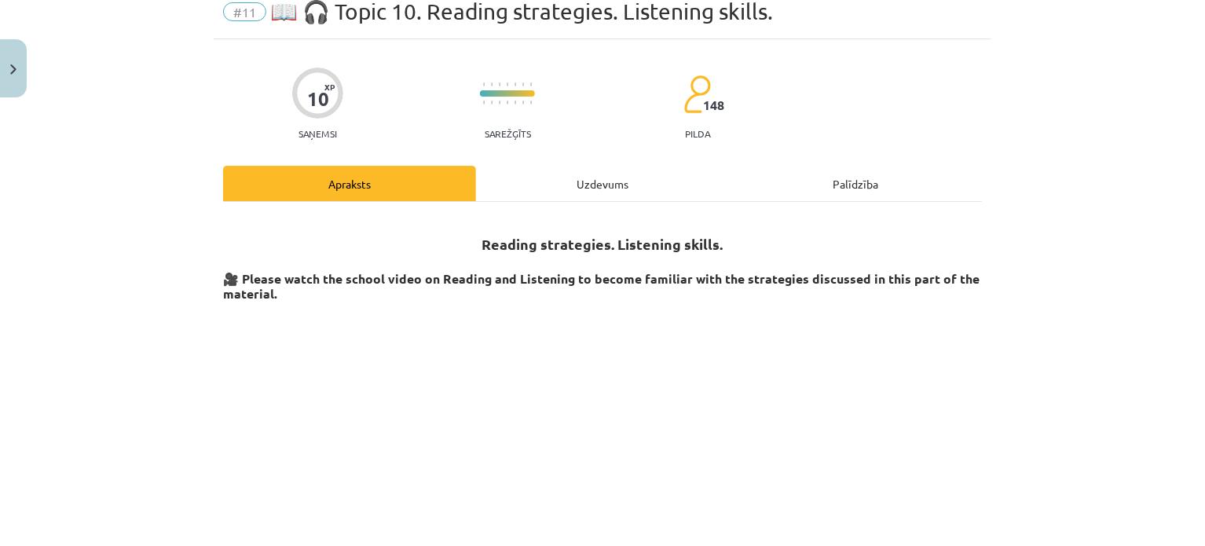
scroll to position [39, 0]
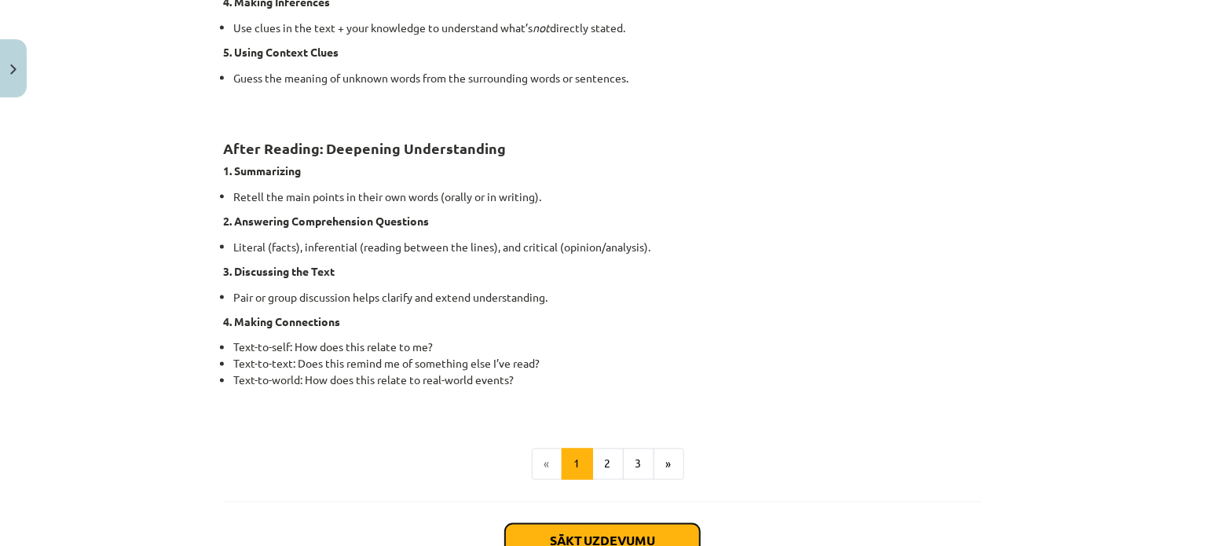
click at [636, 525] on button "Sākt uzdevumu" at bounding box center [602, 541] width 195 height 35
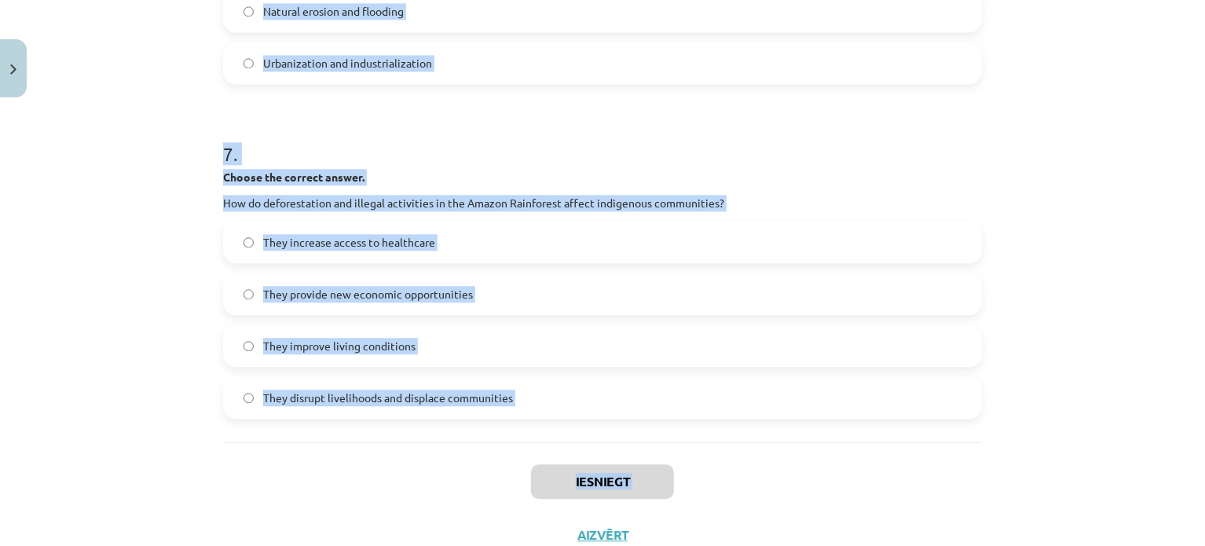
scroll to position [1845, 0]
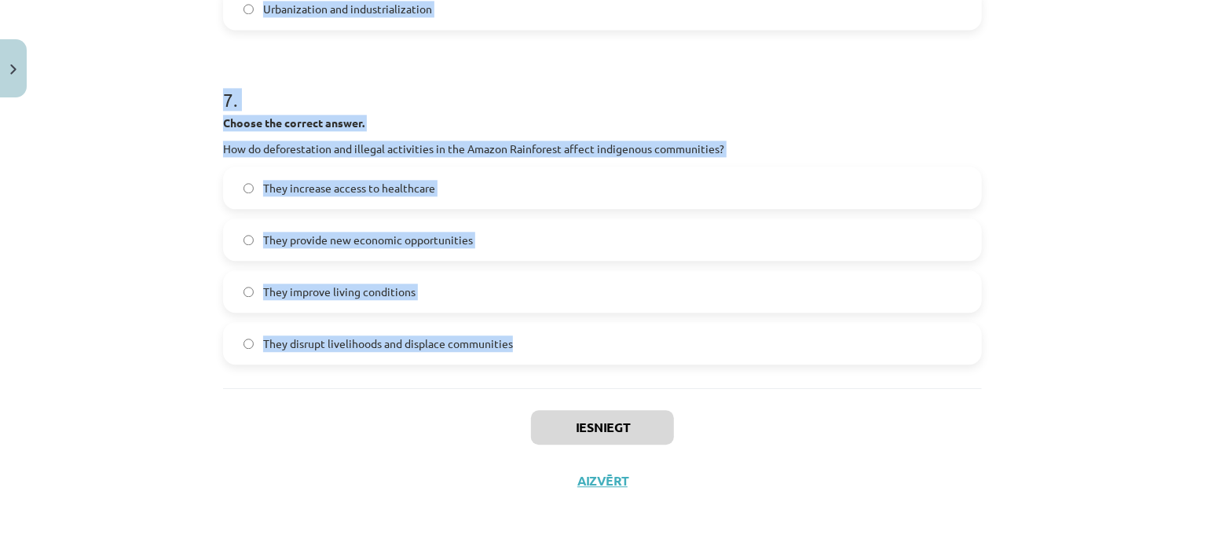
drag, startPoint x: 200, startPoint y: 75, endPoint x: 581, endPoint y: 370, distance: 481.0
click at [581, 370] on div "Mācību tēma: Angļu valoda i - 10.klase 1.ieskaites mācību materiāls #11 📖 🎧 Top…" at bounding box center [602, 273] width 1205 height 546
click at [1138, 259] on div "Mācību tēma: Angļu valoda i - 10.klase 1.ieskaites mācību materiāls #11 📖 🎧 Top…" at bounding box center [602, 273] width 1205 height 546
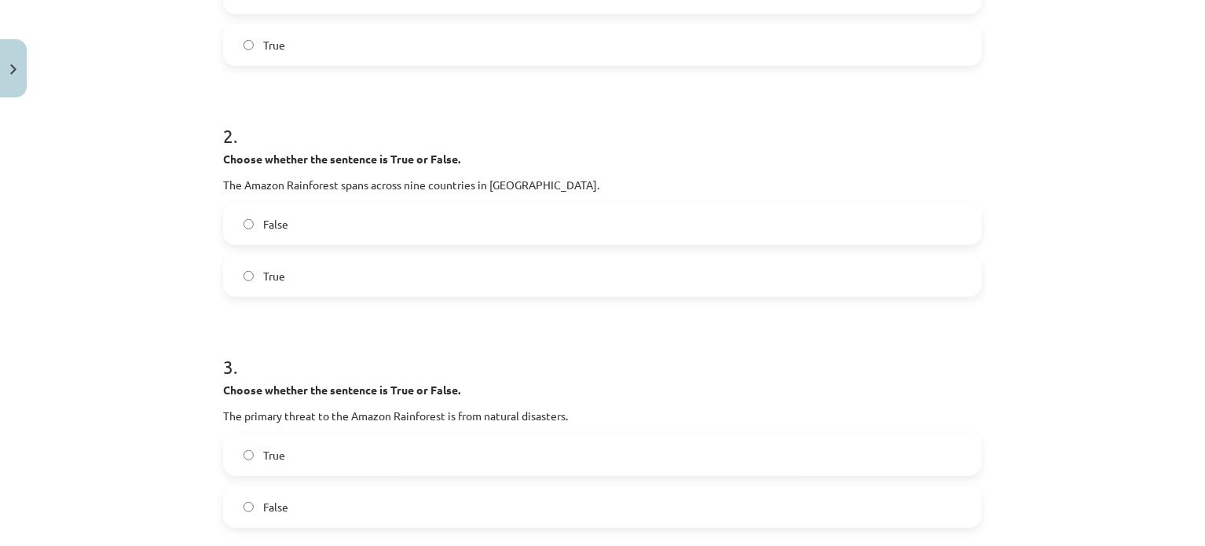
scroll to position [396, 0]
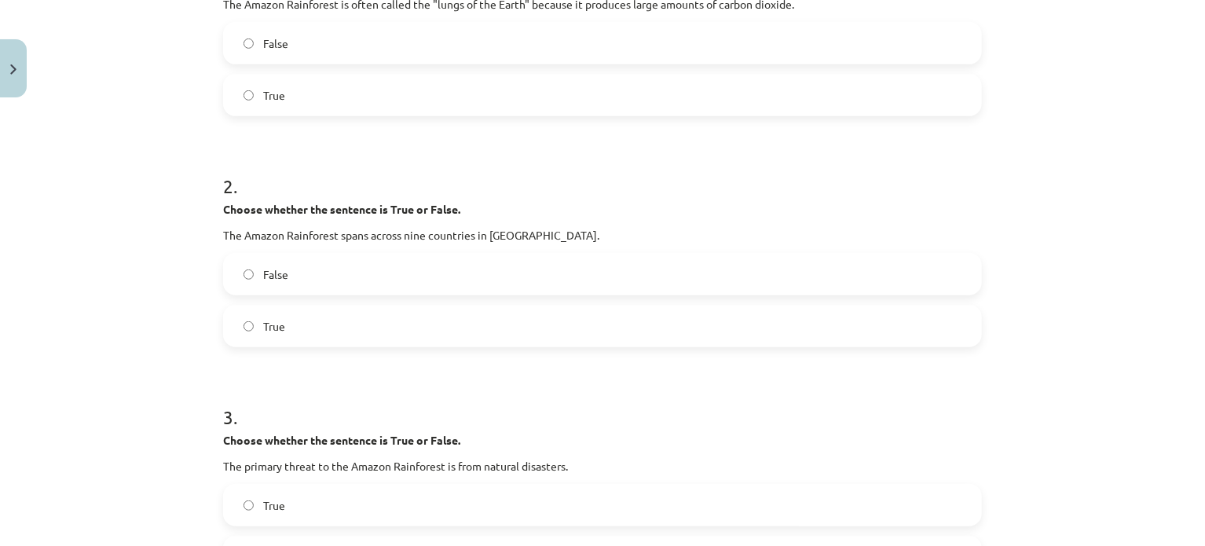
click at [467, 38] on label "False" at bounding box center [603, 43] width 756 height 39
click at [408, 303] on div "False True" at bounding box center [602, 300] width 759 height 94
click at [376, 324] on label "True" at bounding box center [603, 325] width 756 height 39
click at [1109, 317] on div "Mācību tēma: Angļu valoda i - 10.klase 1.ieskaites mācību materiāls #11 📖 🎧 Top…" at bounding box center [602, 273] width 1205 height 546
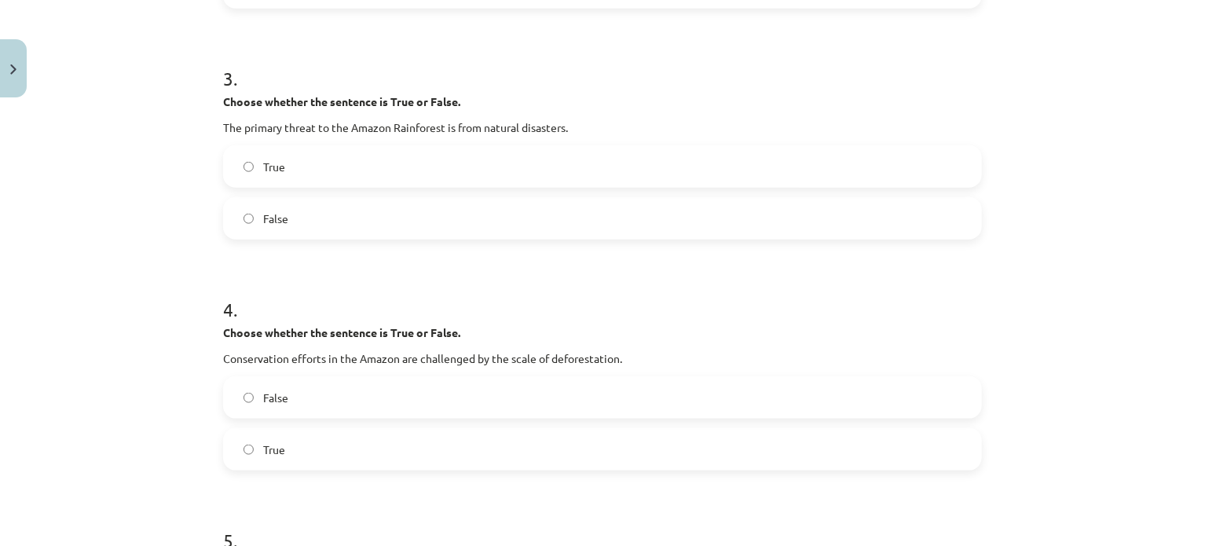
scroll to position [823, 0]
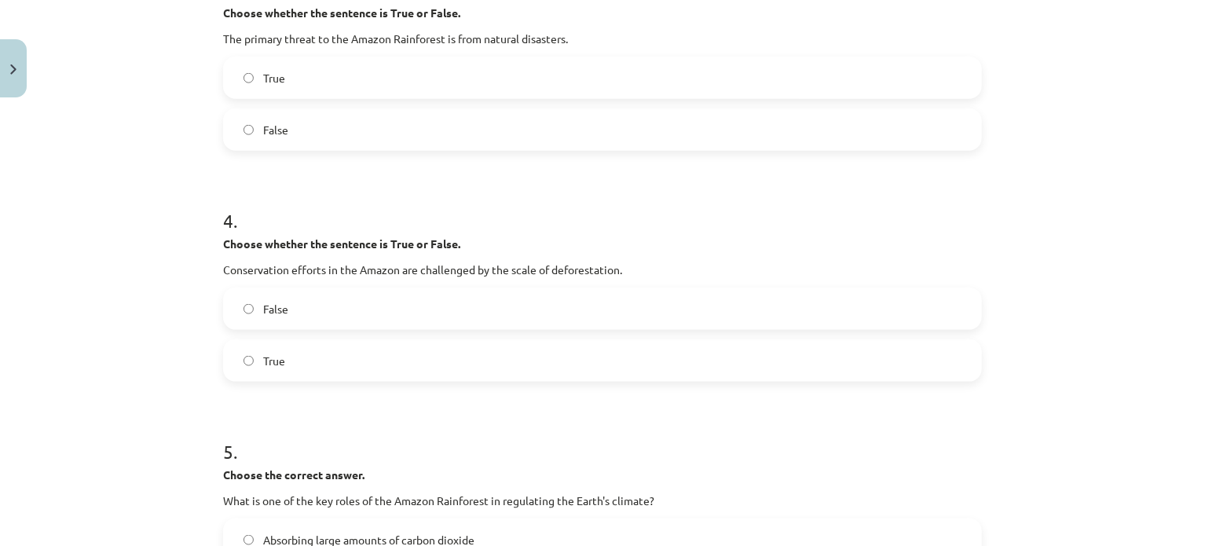
click at [377, 127] on label "False" at bounding box center [603, 129] width 756 height 39
click at [338, 349] on label "True" at bounding box center [603, 360] width 756 height 39
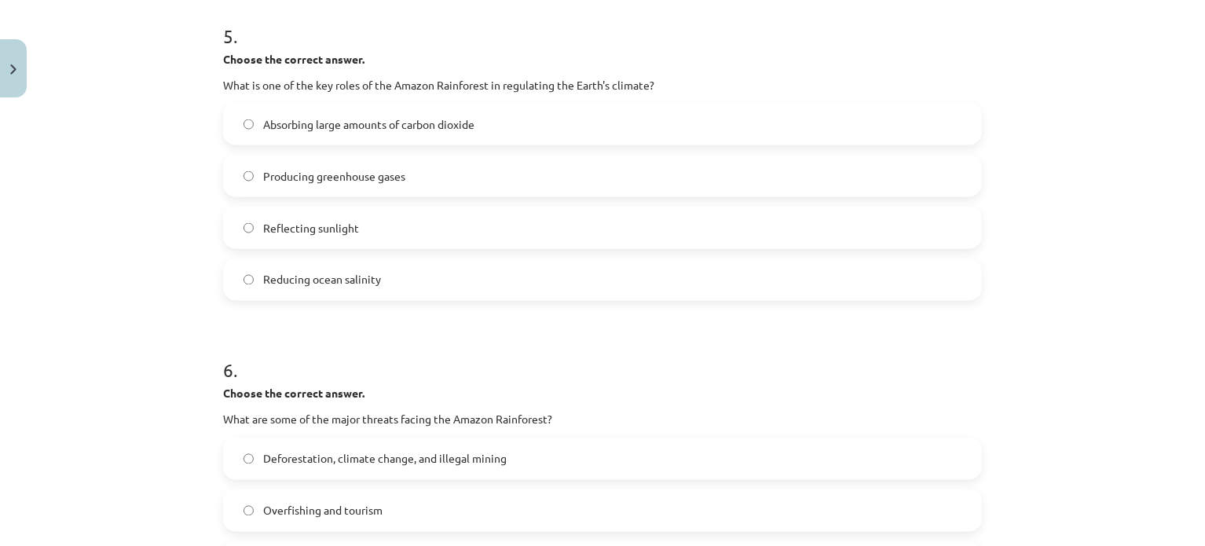
scroll to position [1282, 0]
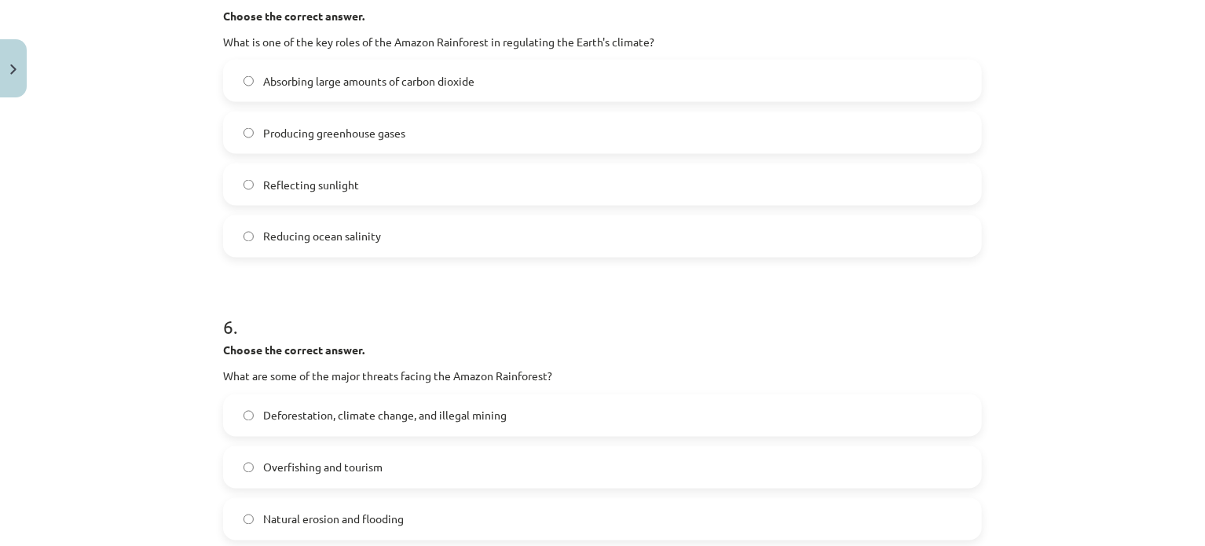
drag, startPoint x: 1057, startPoint y: 204, endPoint x: 1046, endPoint y: 206, distance: 11.1
click at [1057, 204] on div "Mācību tēma: Angļu valoda i - 10.klase 1.ieskaites mācību materiāls #11 📖 🎧 Top…" at bounding box center [602, 273] width 1205 height 546
click at [518, 88] on label "Absorbing large amounts of carbon dioxide" at bounding box center [603, 80] width 756 height 39
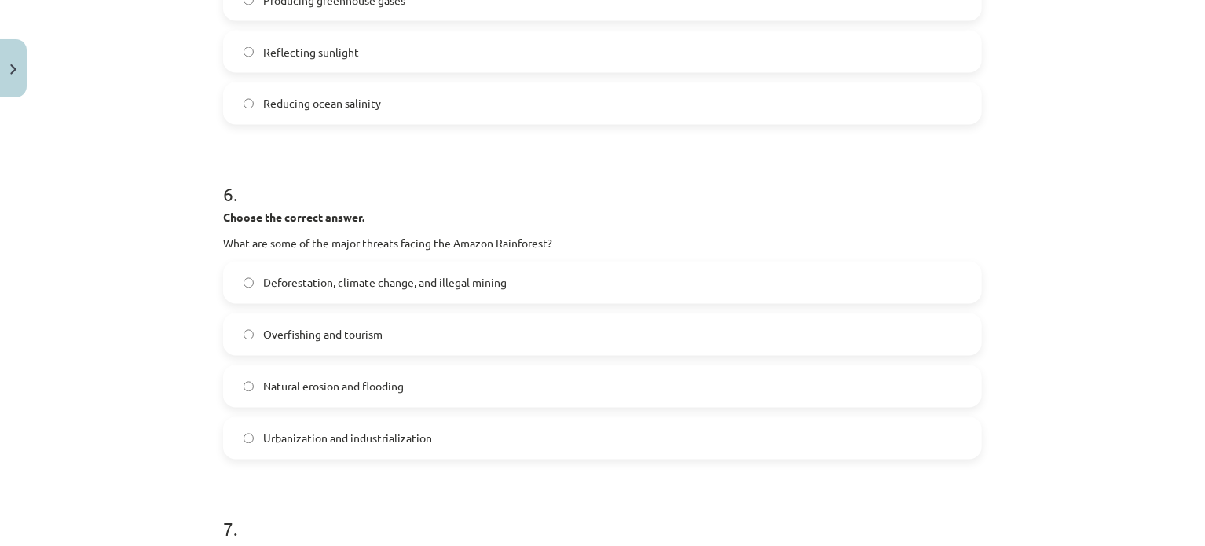
scroll to position [1486, 0]
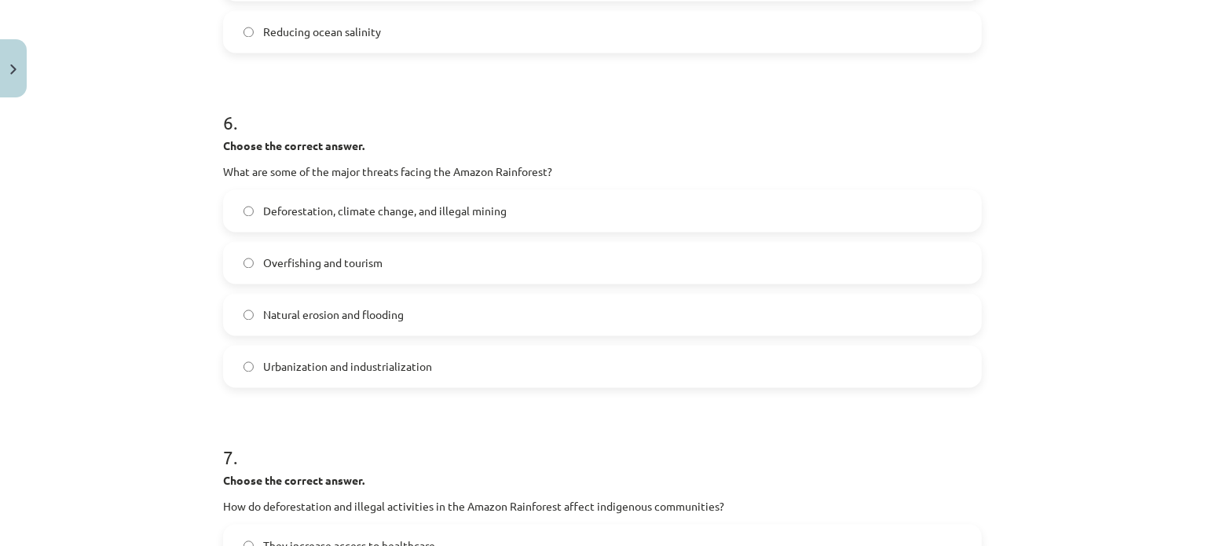
click at [461, 217] on span "Deforestation, climate change, and illegal mining" at bounding box center [385, 211] width 244 height 16
click at [1140, 259] on div "Mācību tēma: Angļu valoda i - 10.klase 1.ieskaites mācību materiāls #11 📖 🎧 Top…" at bounding box center [602, 273] width 1205 height 546
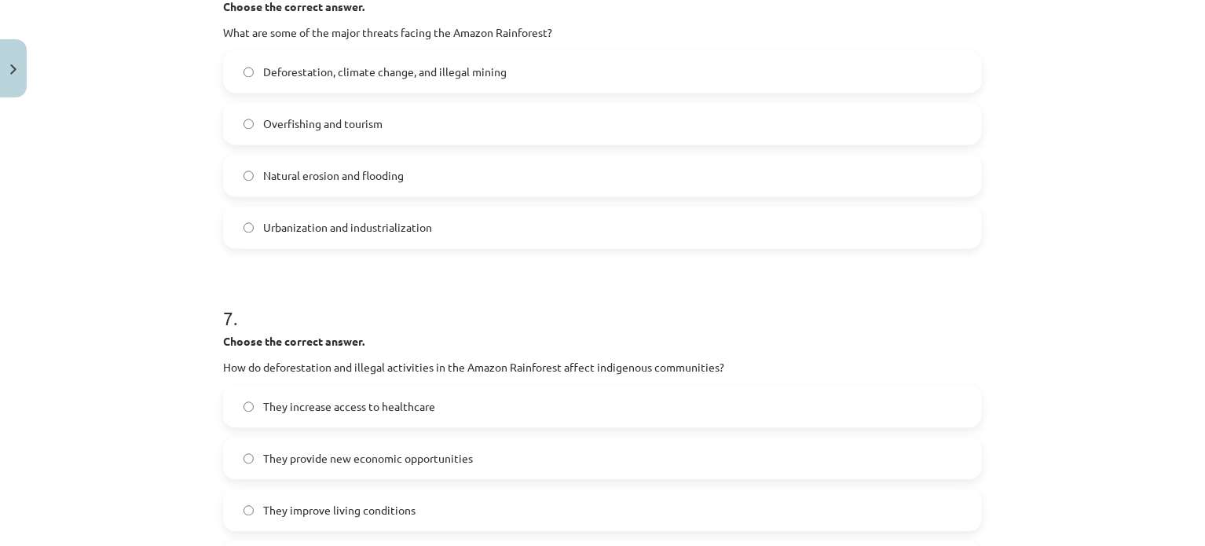
scroll to position [1772, 0]
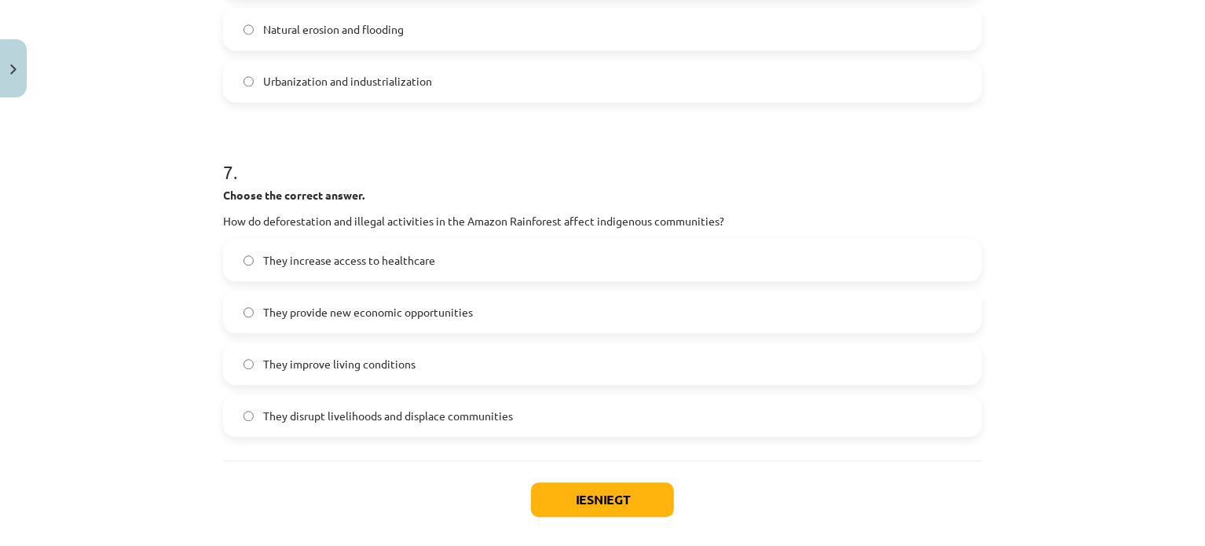
click at [499, 409] on span "They disrupt livelihoods and displace communities" at bounding box center [388, 416] width 250 height 16
click at [563, 491] on button "Iesniegt" at bounding box center [602, 499] width 143 height 35
click at [1115, 249] on div "Mācību tēma: Angļu valoda i - 10.klase 1.ieskaites mācību materiāls #11 📖 🎧 Top…" at bounding box center [602, 273] width 1205 height 546
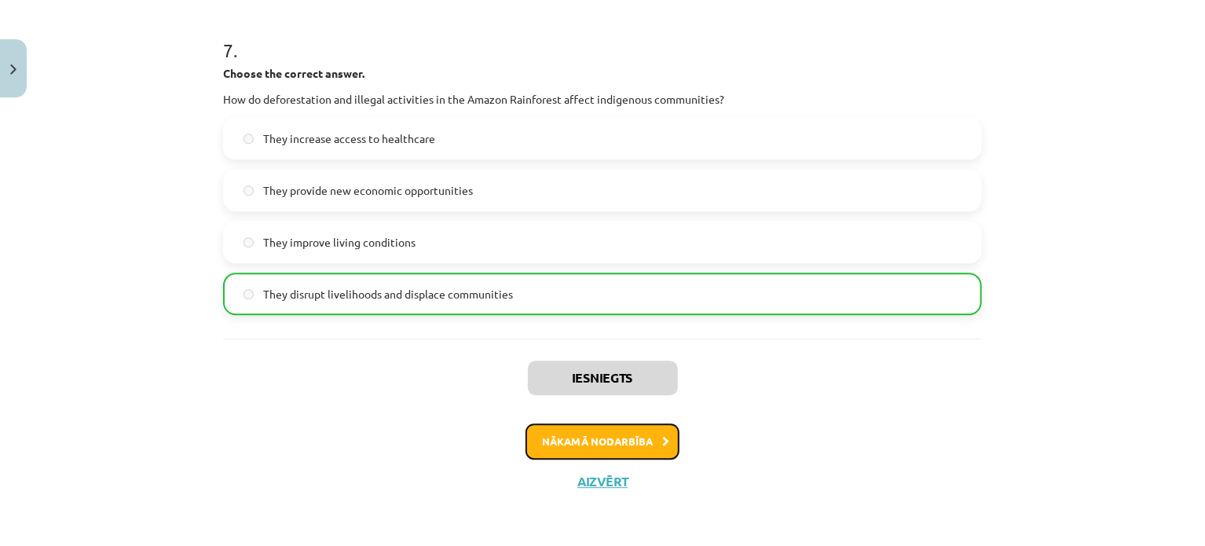
click at [599, 445] on button "Nākamā nodarbība" at bounding box center [603, 441] width 154 height 36
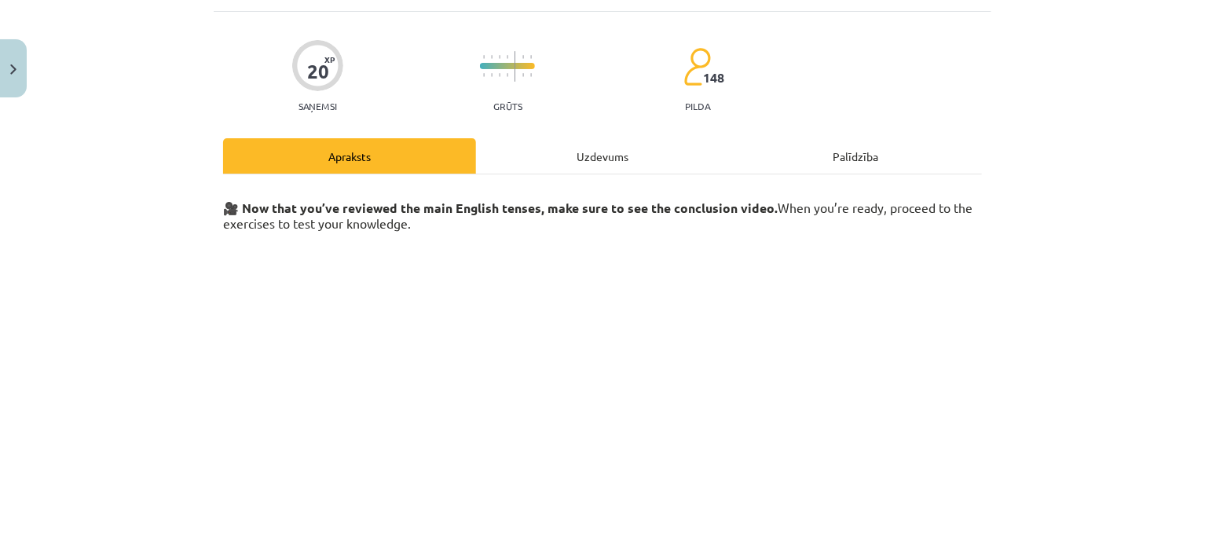
scroll to position [259, 0]
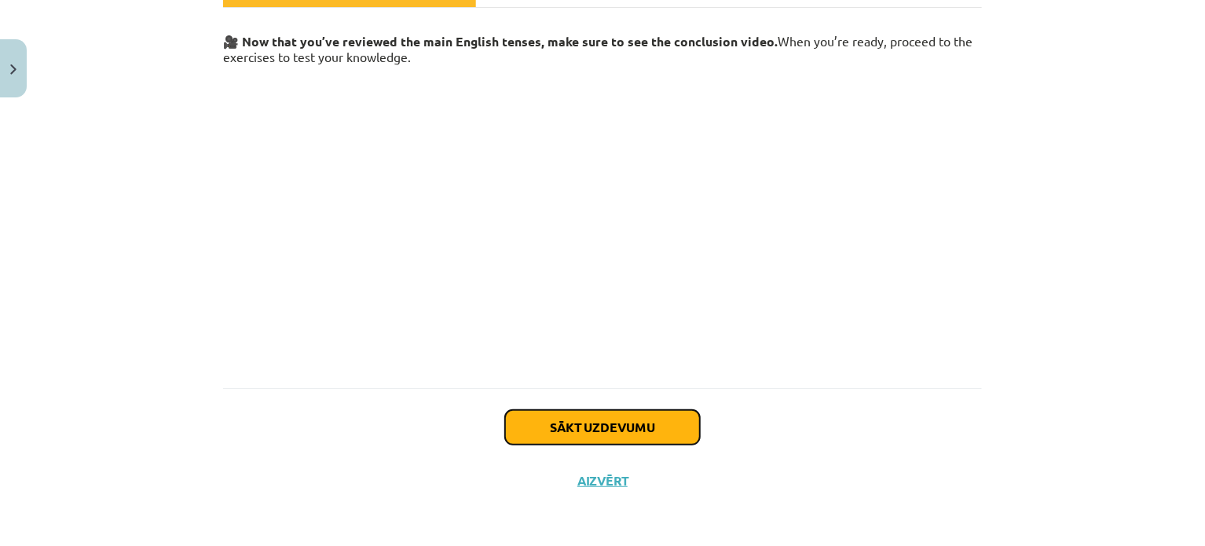
click at [605, 432] on button "Sākt uzdevumu" at bounding box center [602, 427] width 195 height 35
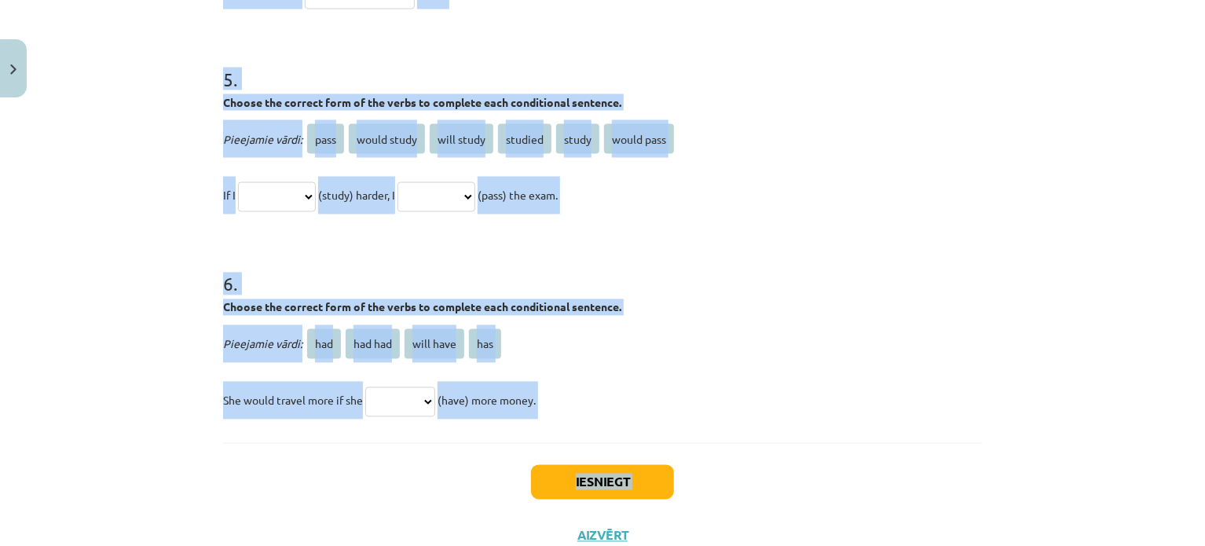
scroll to position [1383, 0]
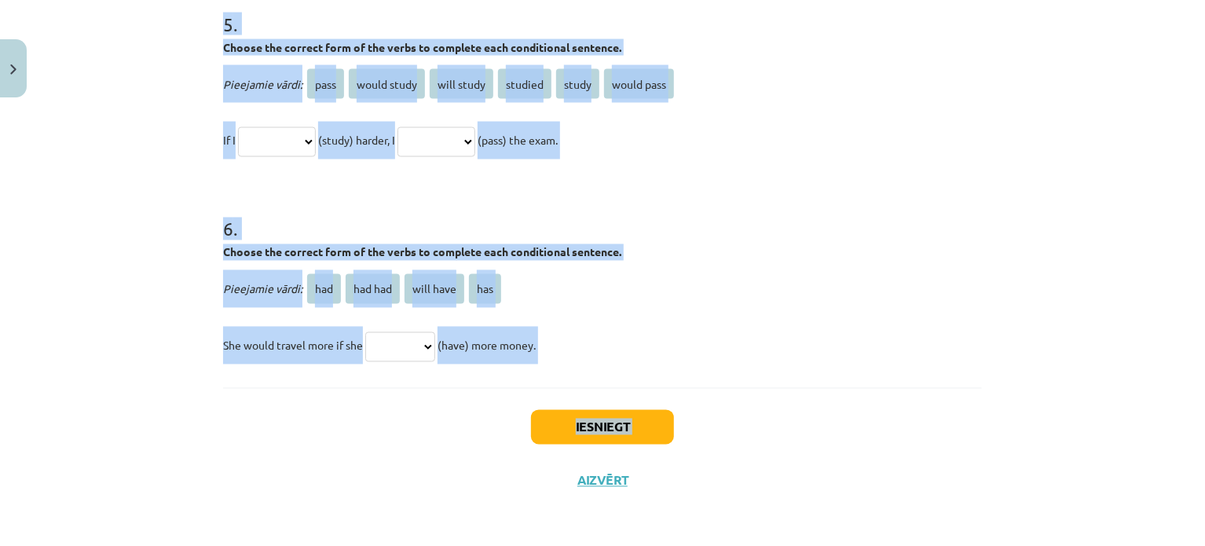
drag, startPoint x: 194, startPoint y: 303, endPoint x: 579, endPoint y: 346, distance: 387.4
click at [579, 346] on div "Mācību tēma: Angļu valoda i - 10.klase 1.ieskaites mācību materiāls #12 ✅ Final…" at bounding box center [602, 273] width 1205 height 546
click at [1065, 337] on div "Mācību tēma: Angļu valoda i - 10.klase 1.ieskaites mācību materiāls #12 ✅ Final…" at bounding box center [602, 273] width 1205 height 546
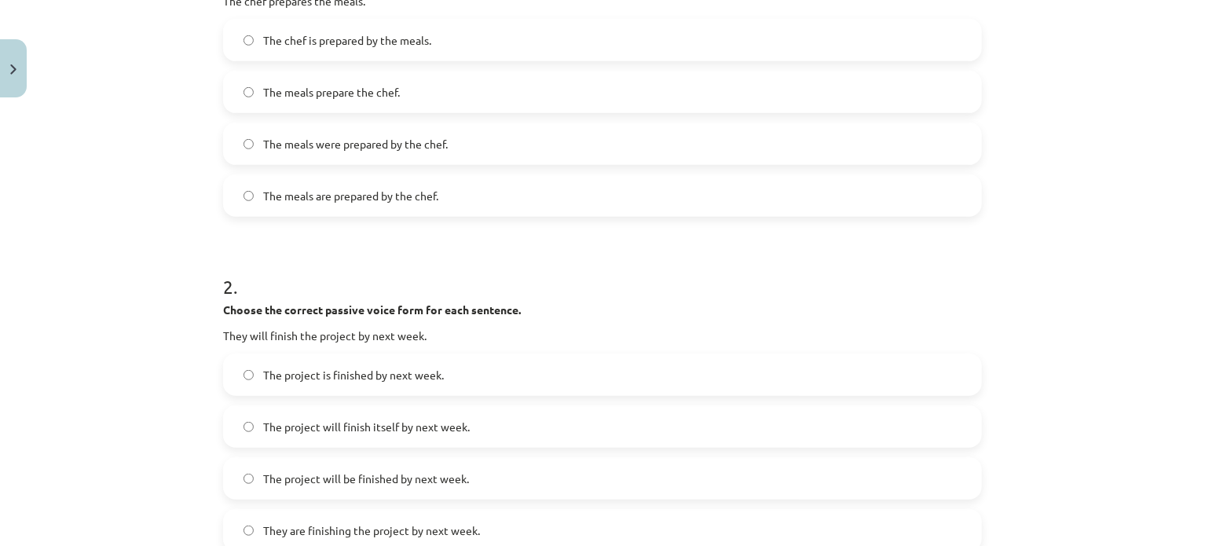
scroll to position [387, 0]
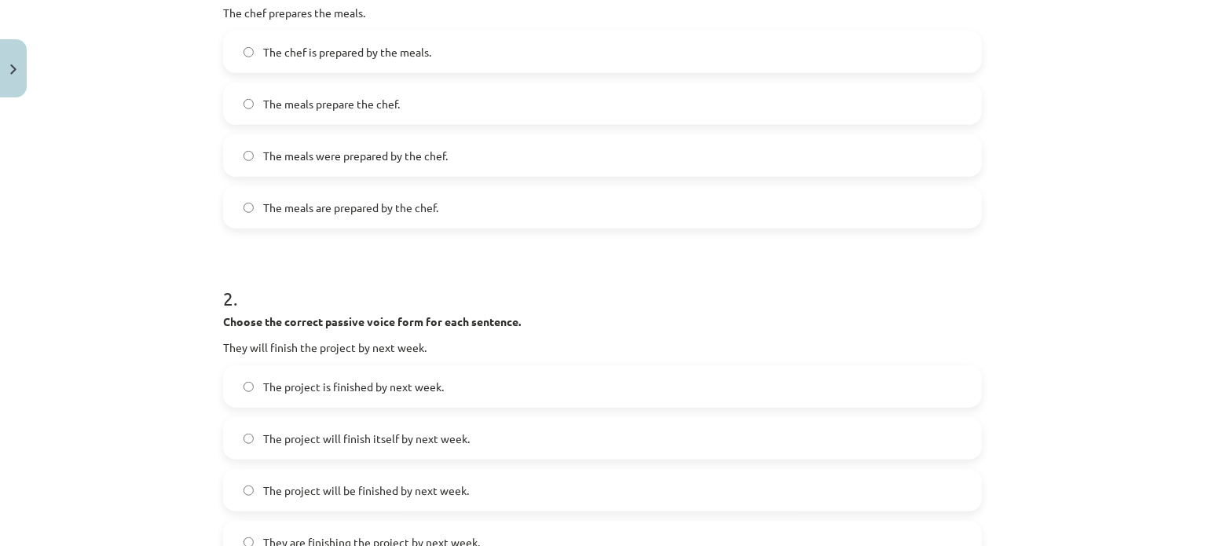
click at [432, 214] on label "The meals are prepared by the chef." at bounding box center [603, 207] width 756 height 39
click at [1115, 285] on div "Mācību tēma: Angļu valoda i - 10.klase 1.ieskaites mācību materiāls #12 ✅ Final…" at bounding box center [602, 273] width 1205 height 546
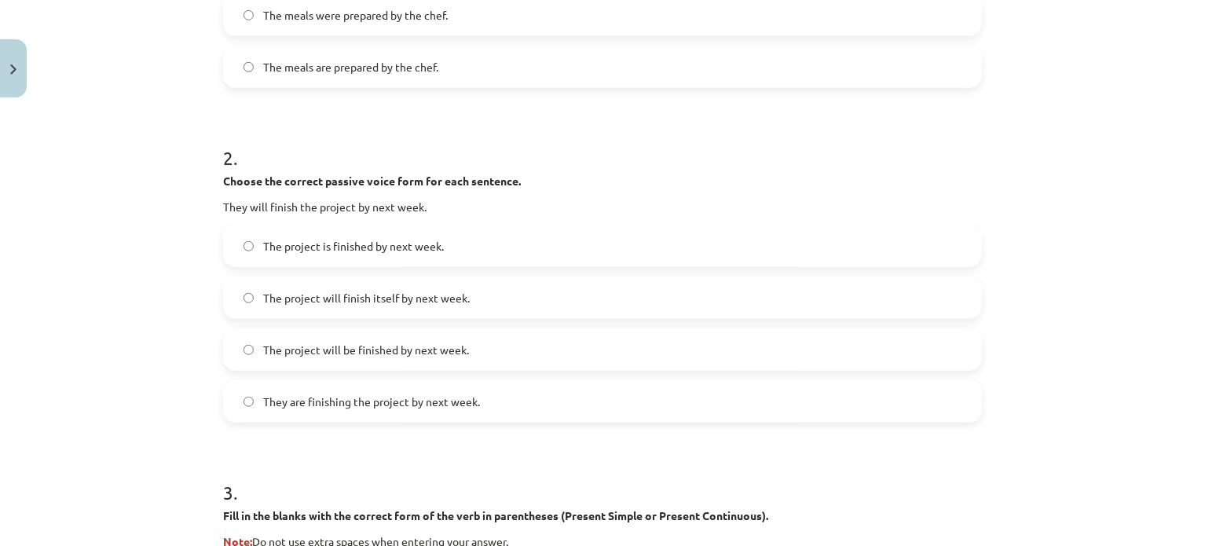
scroll to position [535, 0]
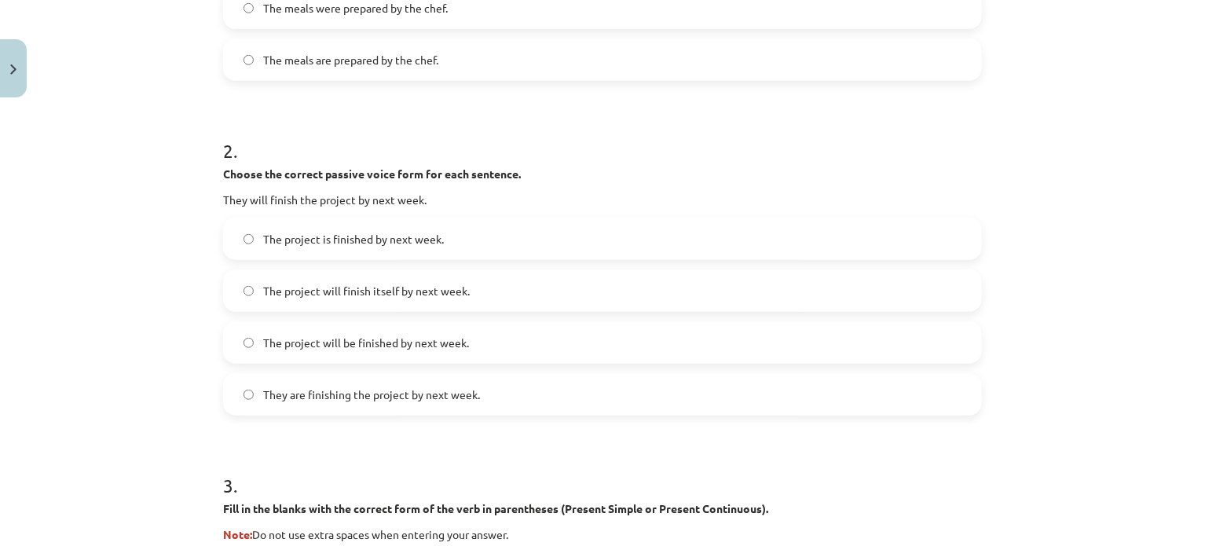
click at [1095, 274] on div "Mācību tēma: Angļu valoda i - 10.klase 1.ieskaites mācību materiāls #12 ✅ Final…" at bounding box center [602, 273] width 1205 height 546
click at [471, 343] on label "The project will be finished by next week." at bounding box center [603, 342] width 756 height 39
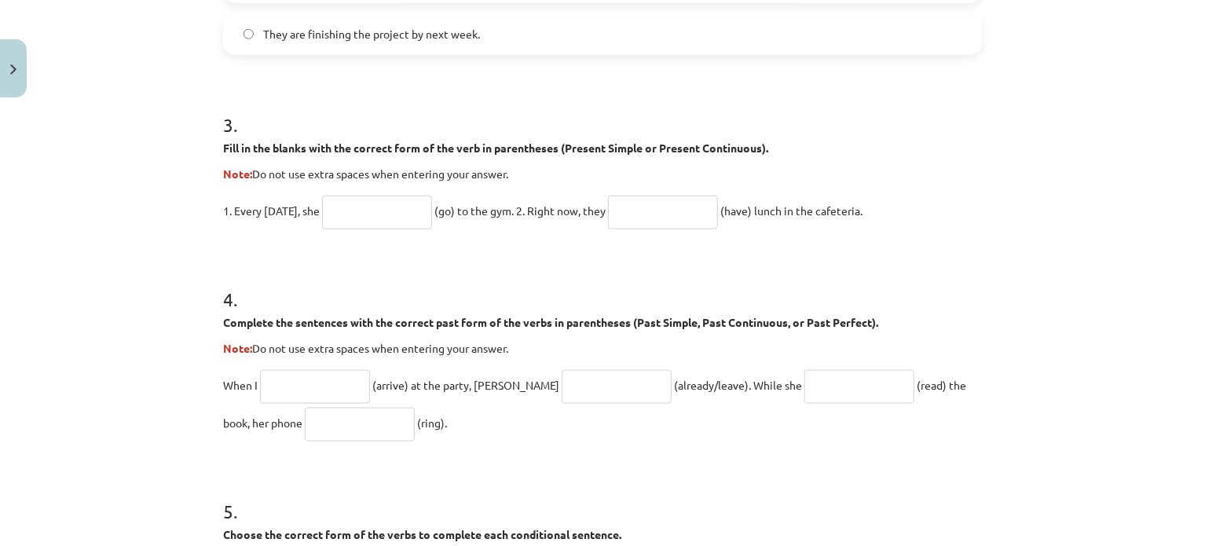
scroll to position [946, 0]
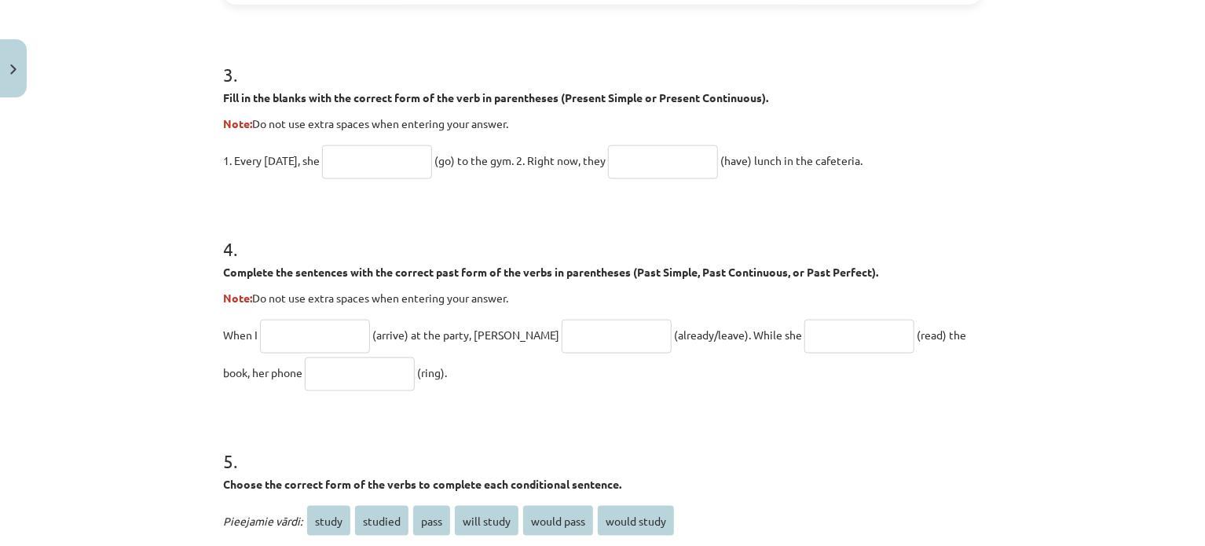
click at [1036, 199] on div "Mācību tēma: Angļu valoda i - 10.klase 1.ieskaites mācību materiāls #12 ✅ Final…" at bounding box center [602, 273] width 1205 height 546
click at [386, 164] on input "text" at bounding box center [377, 162] width 110 height 34
type input "****"
click at [896, 223] on h1 "4 ." at bounding box center [602, 235] width 759 height 49
click at [972, 265] on p "Complete the sentences with the correct past form of the verbs in parentheses (…" at bounding box center [602, 272] width 759 height 16
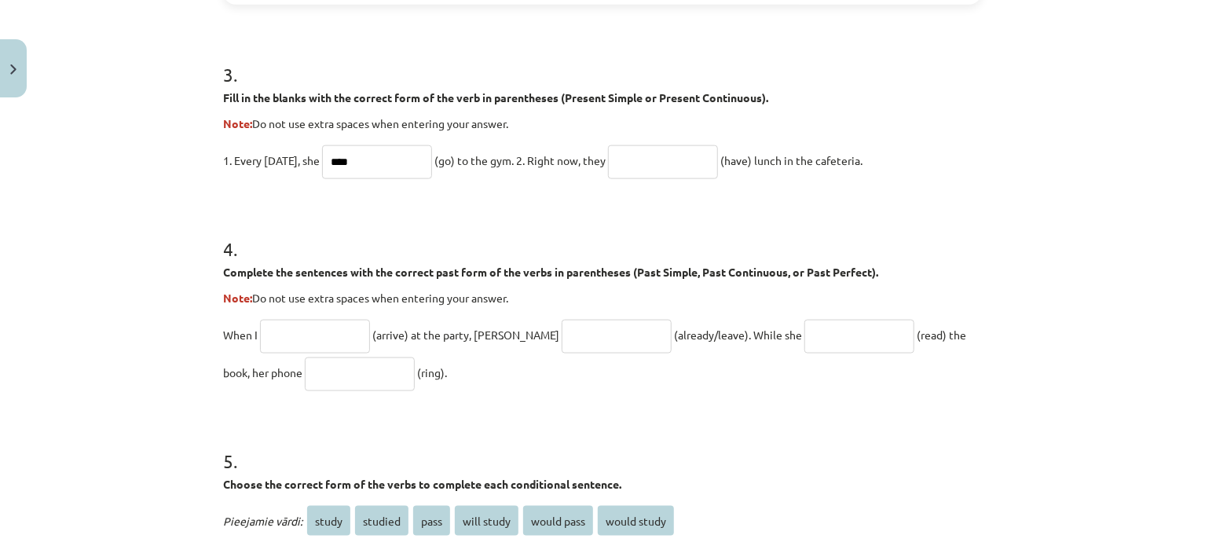
click at [646, 157] on input "text" at bounding box center [663, 162] width 110 height 34
type input "**********"
click at [858, 425] on h1 "5 ." at bounding box center [602, 447] width 759 height 49
click at [343, 337] on input "text" at bounding box center [315, 337] width 110 height 34
type input "*******"
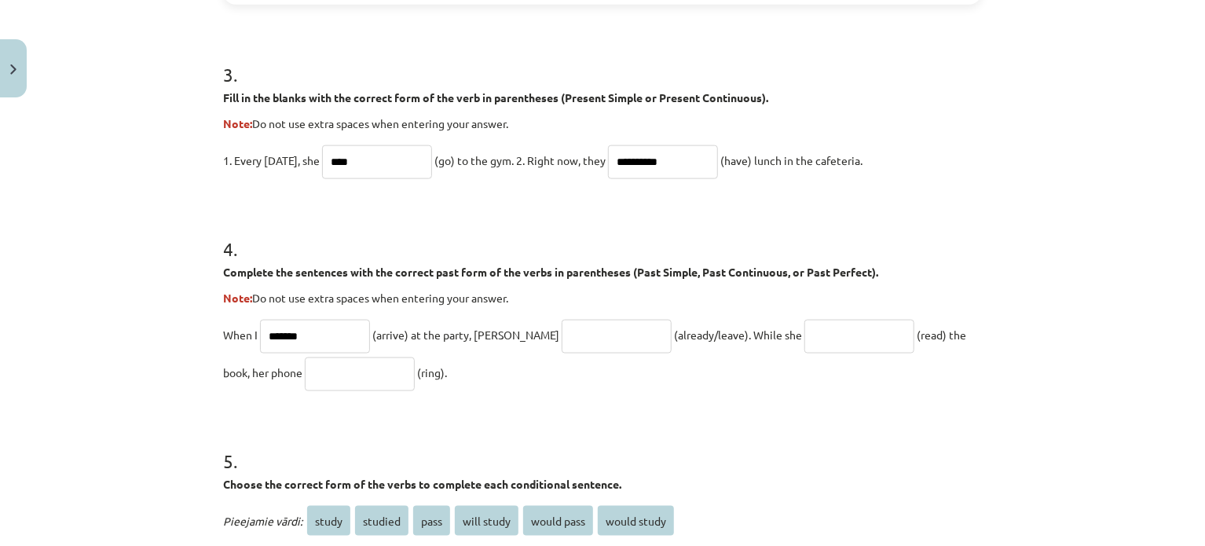
drag, startPoint x: 793, startPoint y: 420, endPoint x: 783, endPoint y: 419, distance: 9.6
click at [793, 420] on form "**********" at bounding box center [602, 84] width 759 height 1435
click at [593, 335] on input "text" at bounding box center [617, 337] width 110 height 34
type input "**********"
click at [878, 415] on form "**********" at bounding box center [602, 84] width 759 height 1435
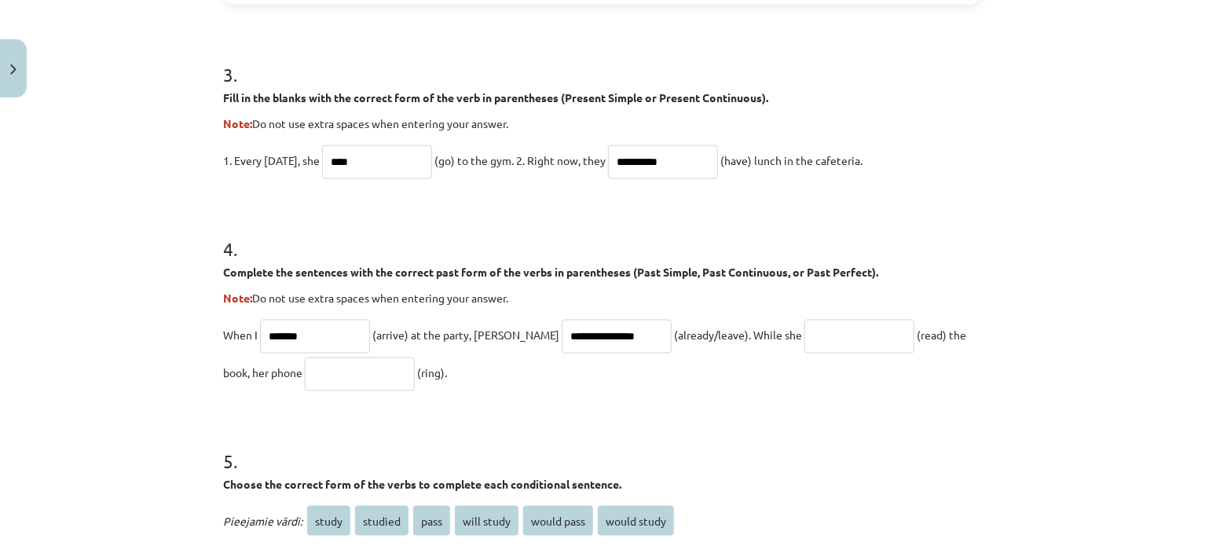
click at [848, 330] on input "text" at bounding box center [860, 337] width 110 height 34
type input "**********"
click at [870, 416] on form "**********" at bounding box center [602, 84] width 759 height 1435
click at [322, 372] on input "text" at bounding box center [360, 374] width 110 height 34
type input "*"
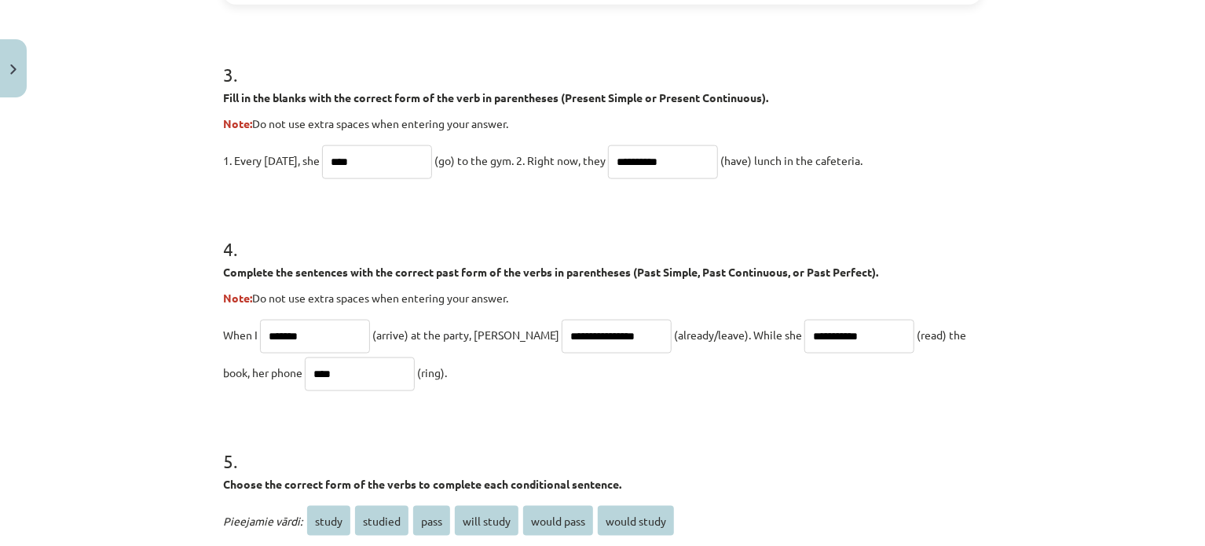
type input "****"
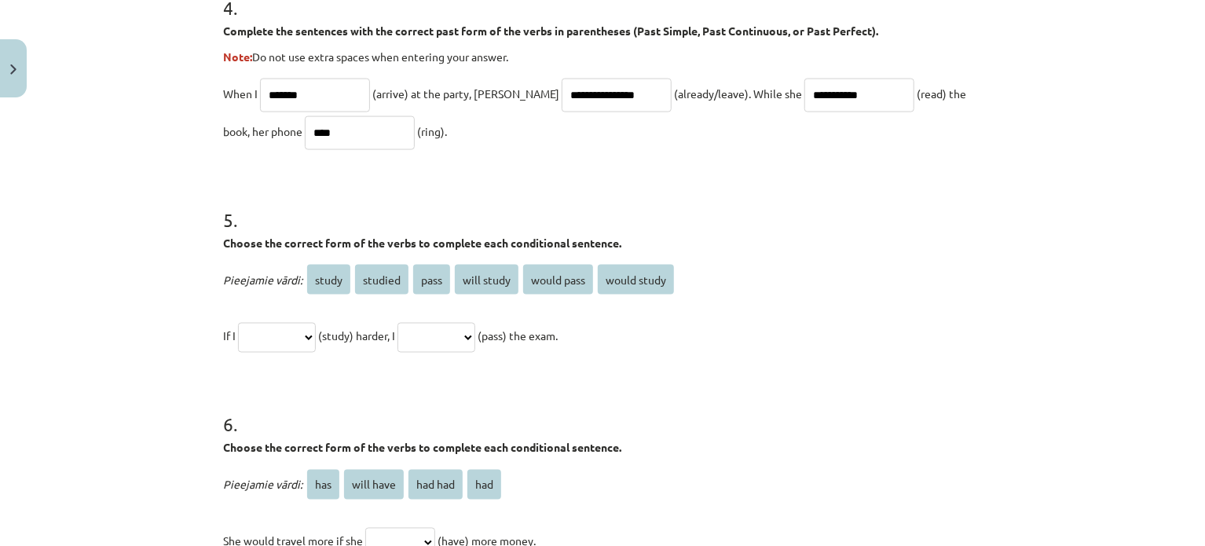
scroll to position [1194, 0]
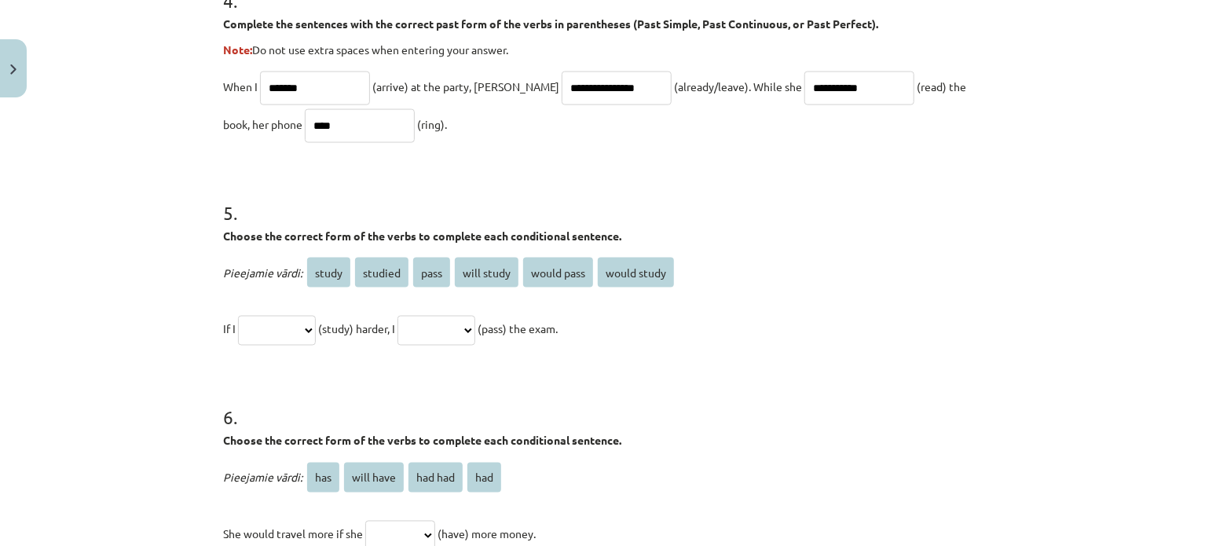
click at [882, 399] on h1 "6 ." at bounding box center [602, 403] width 759 height 49
click at [295, 336] on select "**********" at bounding box center [277, 331] width 78 height 30
select select "*******"
click at [238, 316] on select "**********" at bounding box center [277, 331] width 78 height 30
click at [468, 328] on select "**********" at bounding box center [437, 331] width 78 height 30
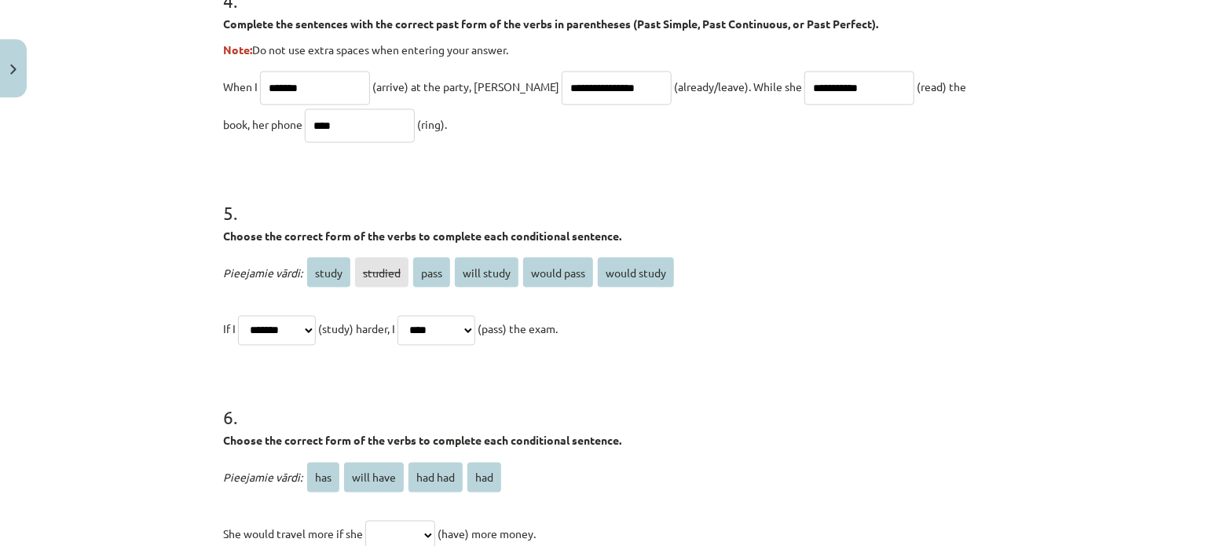
click at [416, 316] on select "**********" at bounding box center [437, 331] width 78 height 30
drag, startPoint x: 807, startPoint y: 398, endPoint x: 777, endPoint y: 398, distance: 29.9
click at [807, 398] on h1 "6 ." at bounding box center [602, 403] width 759 height 49
click at [475, 339] on select "**********" at bounding box center [437, 331] width 78 height 30
select select "**********"
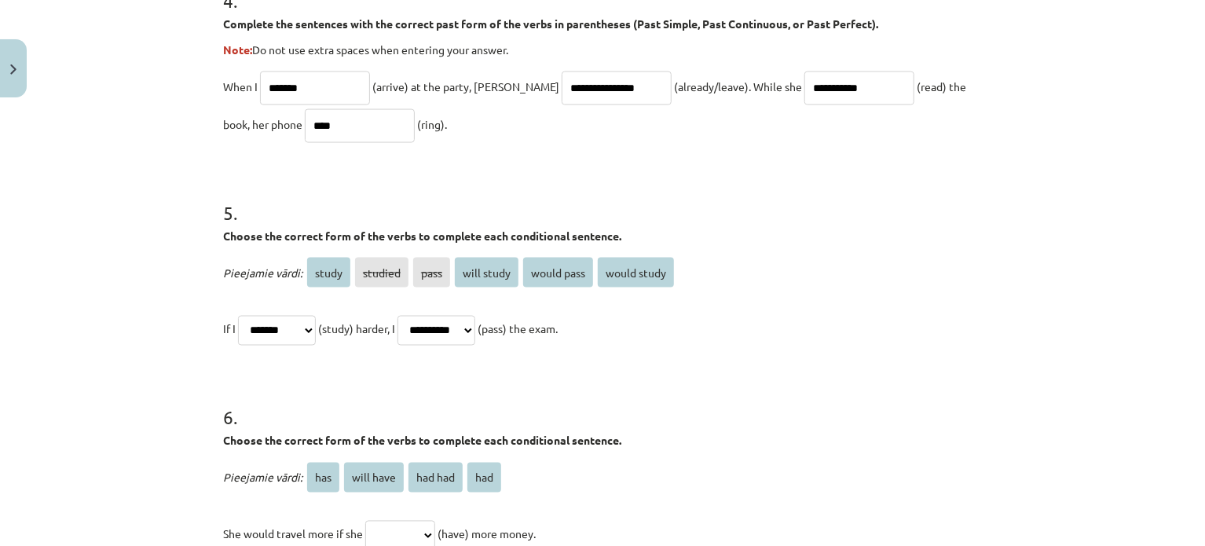
click at [416, 316] on select "**********" at bounding box center [437, 331] width 78 height 30
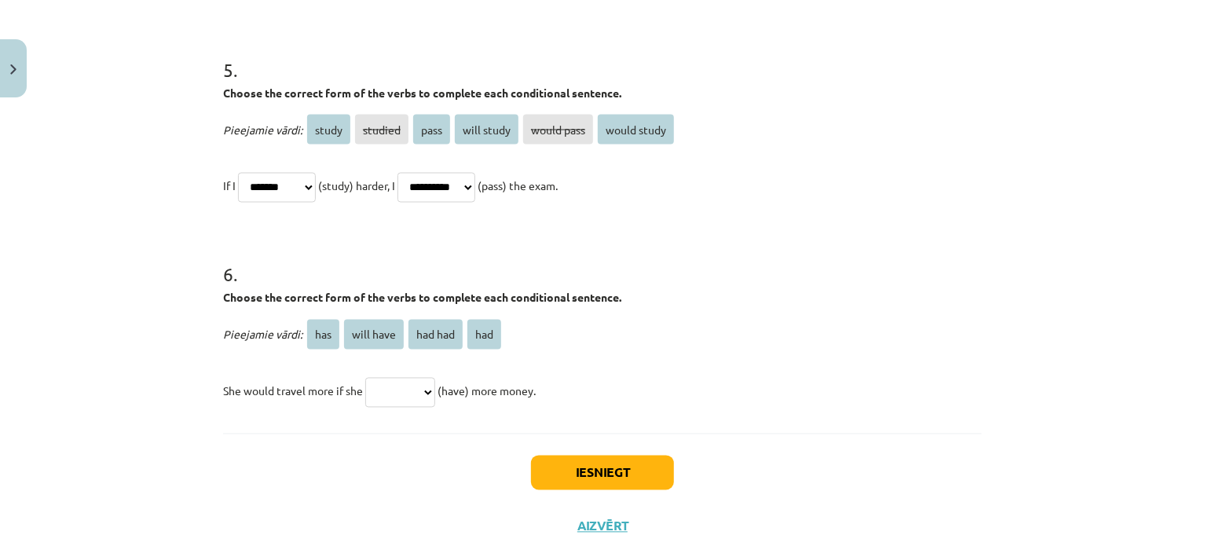
scroll to position [1356, 0]
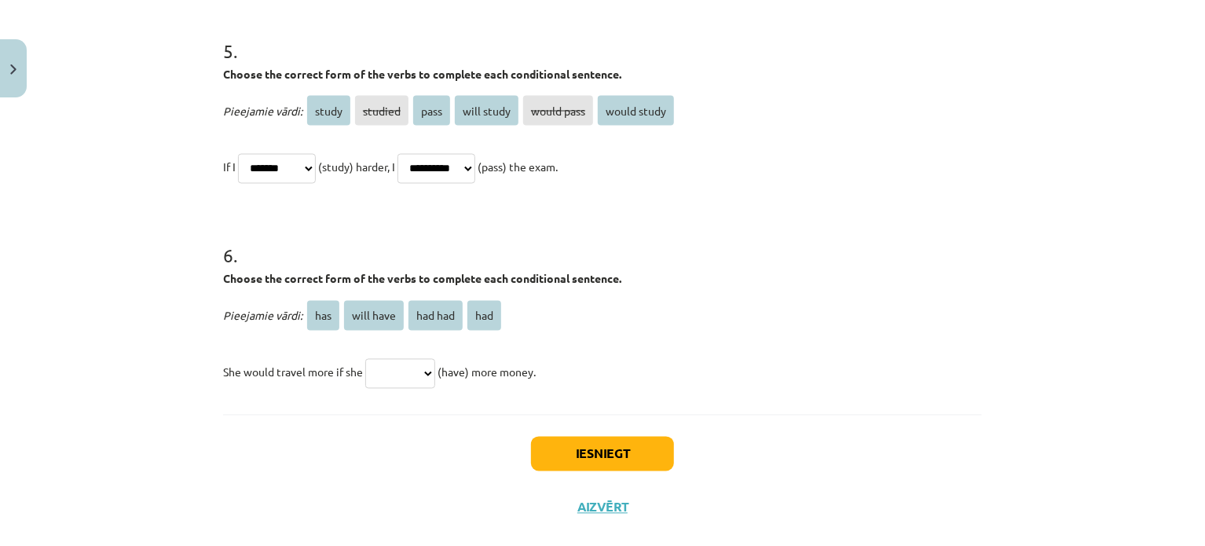
drag, startPoint x: 940, startPoint y: 330, endPoint x: 926, endPoint y: 330, distance: 14.1
click at [940, 330] on p "Pieejamie vārdi: has will have had had had" at bounding box center [602, 316] width 759 height 38
click at [427, 359] on select "*** ********* ******* ***" at bounding box center [400, 374] width 70 height 30
select select "***"
click at [365, 359] on select "*** ********* ******* ***" at bounding box center [400, 374] width 70 height 30
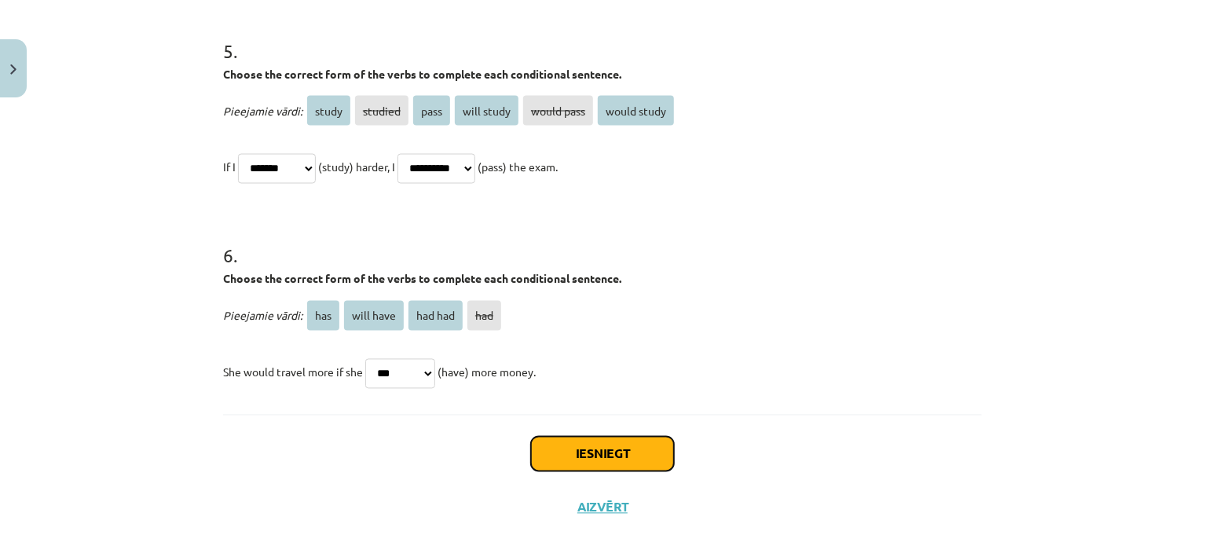
click at [644, 456] on button "Iesniegt" at bounding box center [602, 454] width 143 height 35
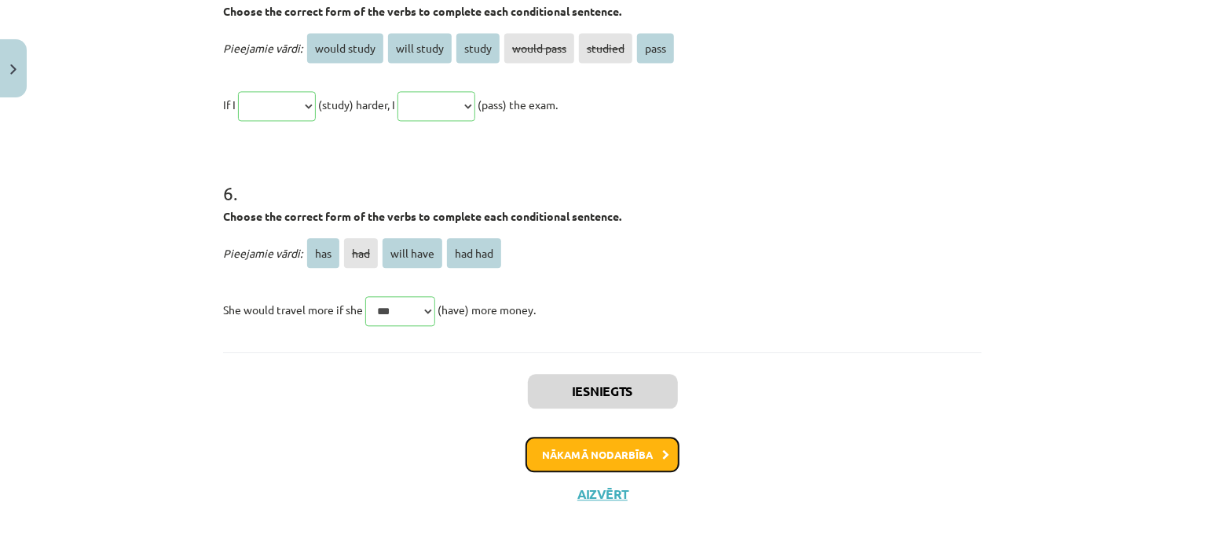
click at [613, 437] on button "Nākamā nodarbība" at bounding box center [603, 455] width 154 height 36
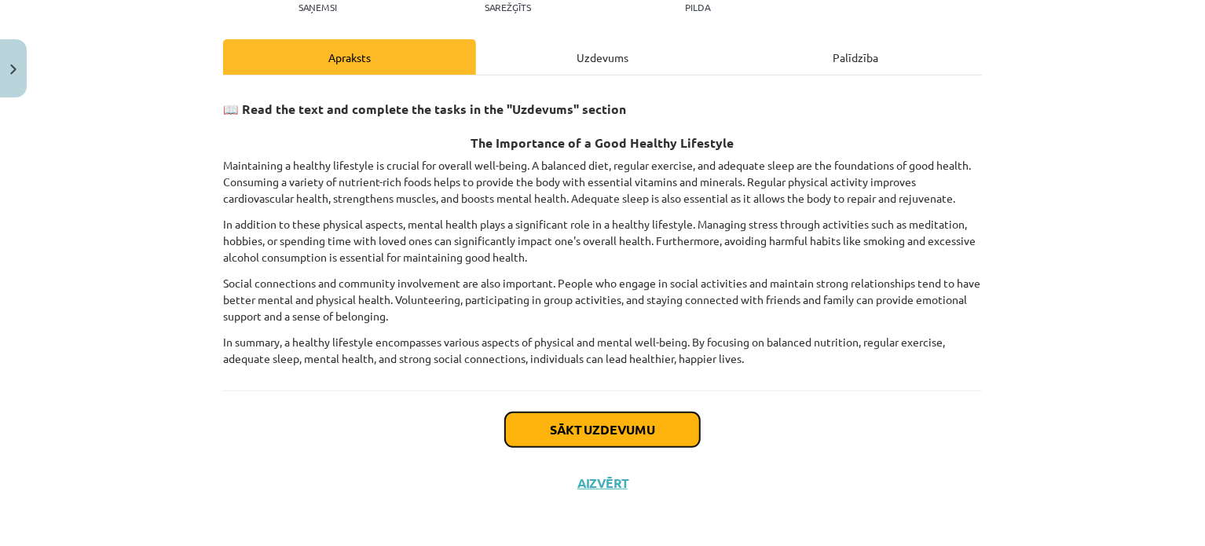
click at [630, 420] on button "Sākt uzdevumu" at bounding box center [602, 429] width 195 height 35
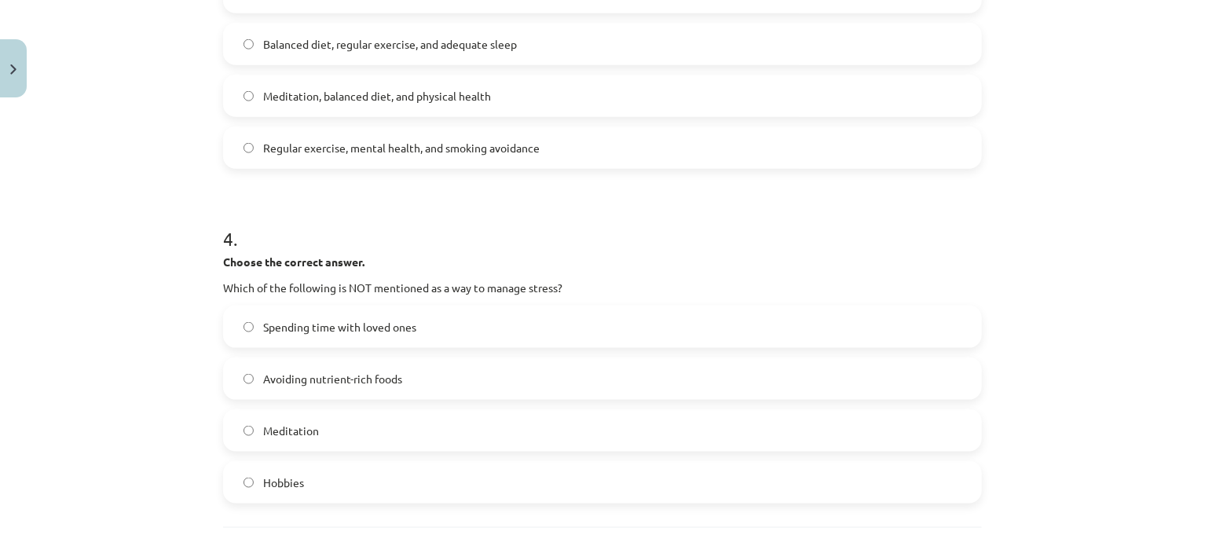
scroll to position [1048, 0]
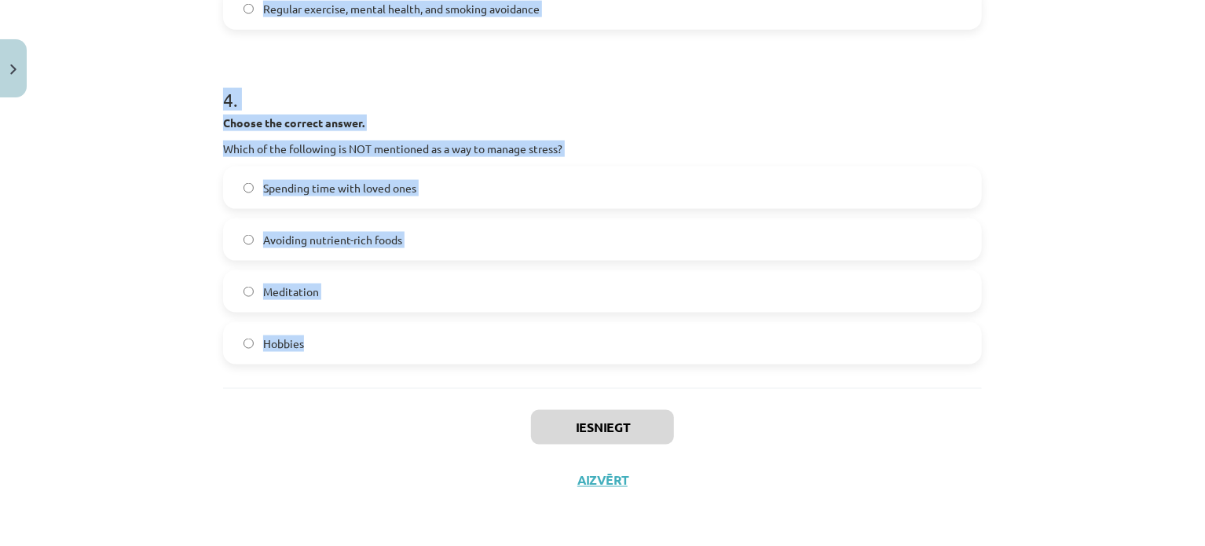
drag, startPoint x: 216, startPoint y: 78, endPoint x: 581, endPoint y: 372, distance: 469.3
click at [581, 372] on div "Mācību tēma: Angļu valoda i - 10.klase 1.ieskaites mācību materiāls #13 ✅ Final…" at bounding box center [602, 273] width 1205 height 546
click at [1139, 312] on div "Mācību tēma: Angļu valoda i - 10.klase 1.ieskaites mācību materiāls #13 ✅ Final…" at bounding box center [602, 273] width 1205 height 546
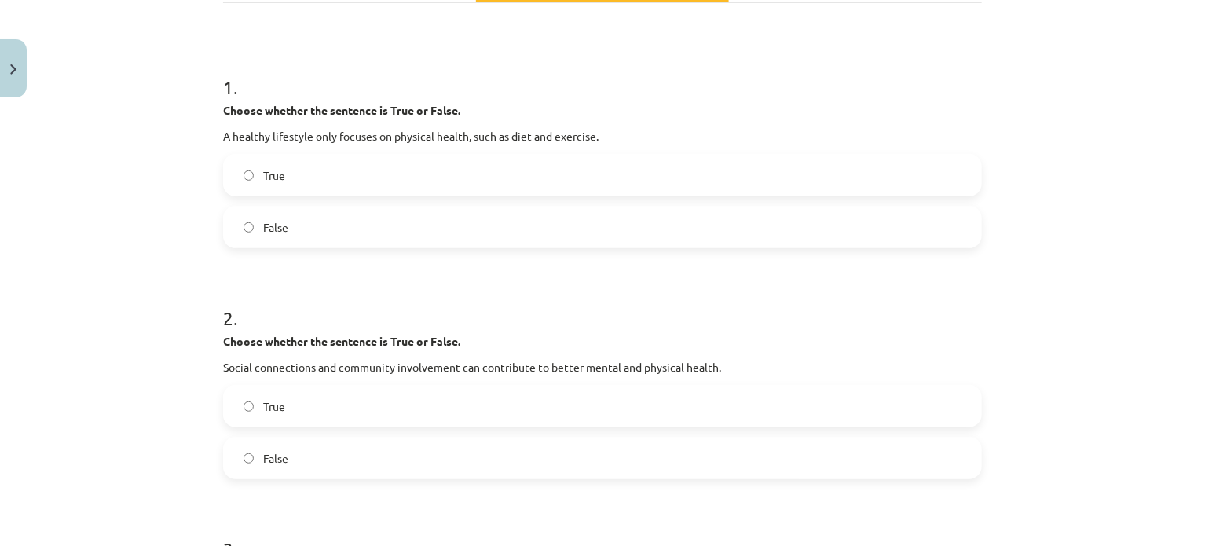
scroll to position [248, 0]
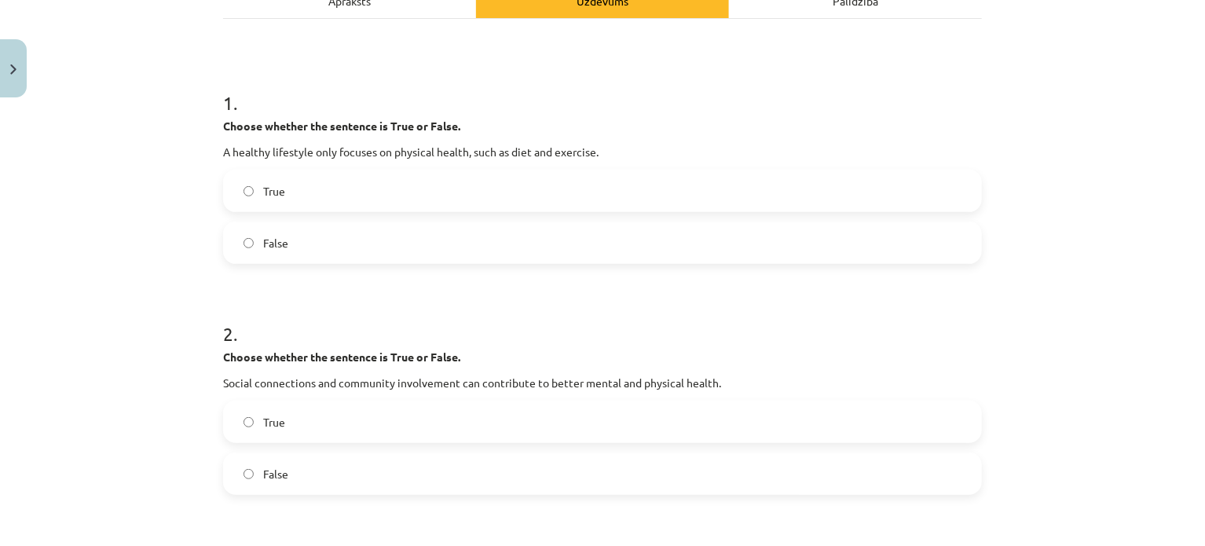
click at [483, 236] on label "False" at bounding box center [603, 242] width 756 height 39
click at [389, 438] on label "True" at bounding box center [603, 421] width 756 height 39
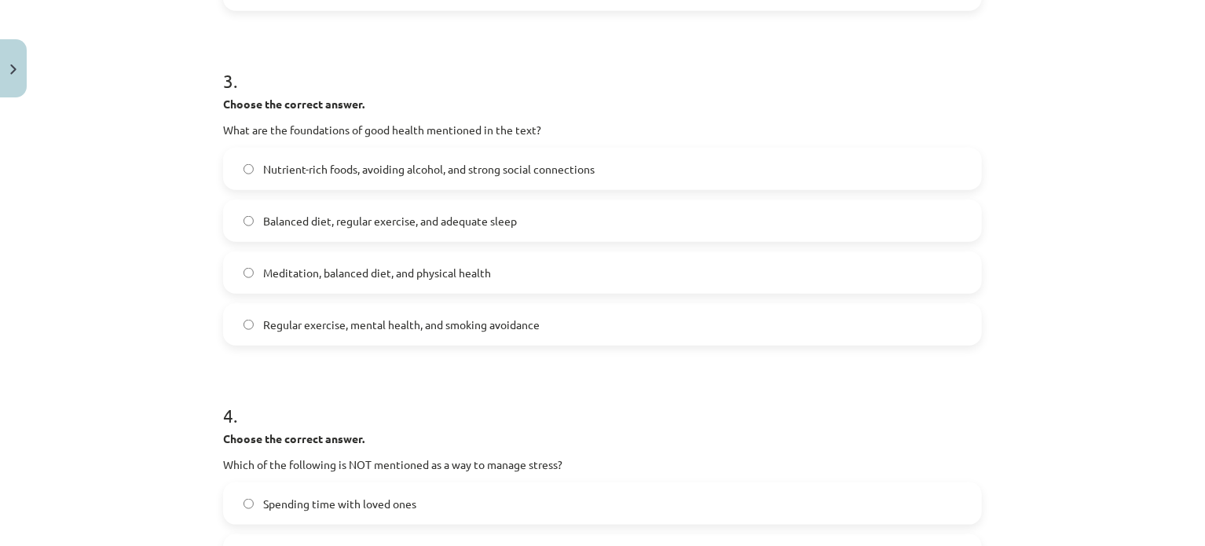
scroll to position [775, 0]
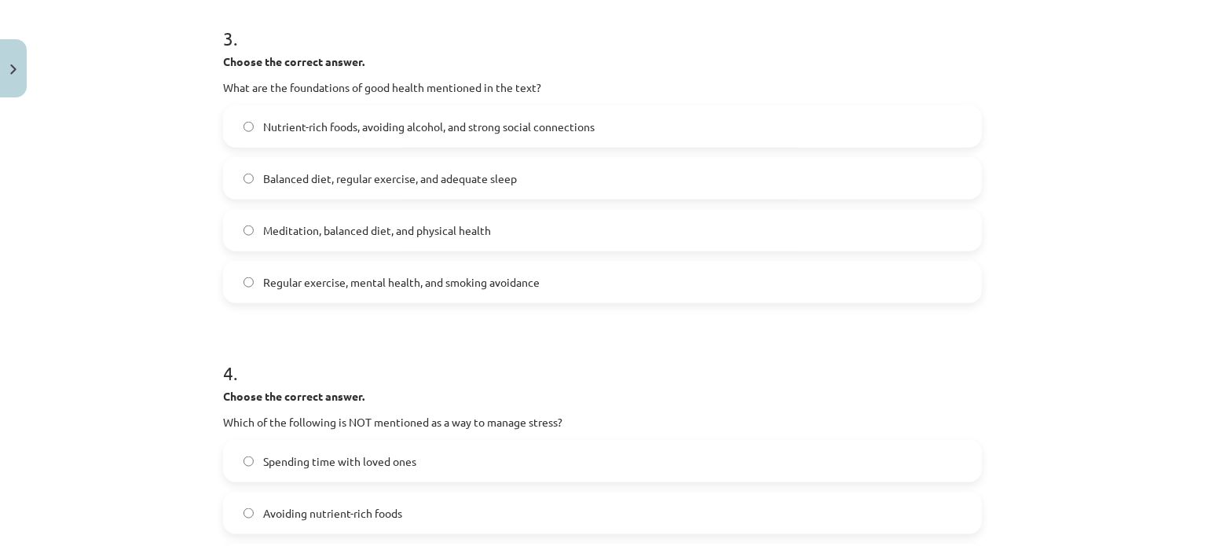
drag, startPoint x: 1001, startPoint y: 335, endPoint x: 975, endPoint y: 342, distance: 26.7
click at [1002, 336] on div "Mācību tēma: Angļu valoda i - 10.klase 1.ieskaites mācību materiāls #13 ✅ Final…" at bounding box center [602, 273] width 1205 height 546
click at [405, 177] on span "Balanced diet, regular exercise, and adequate sleep" at bounding box center [390, 178] width 254 height 16
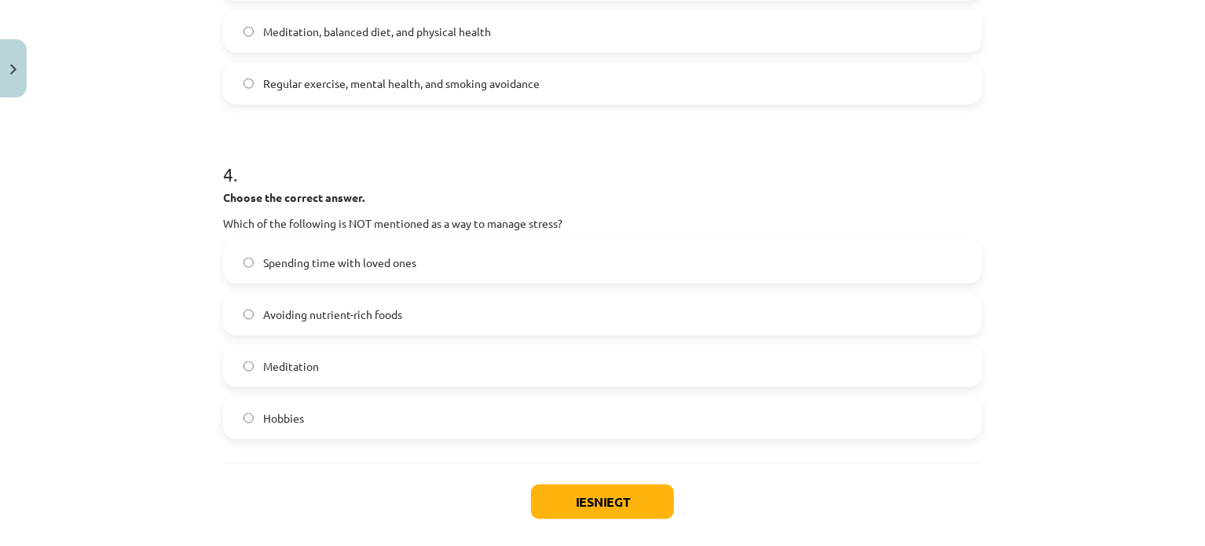
scroll to position [994, 0]
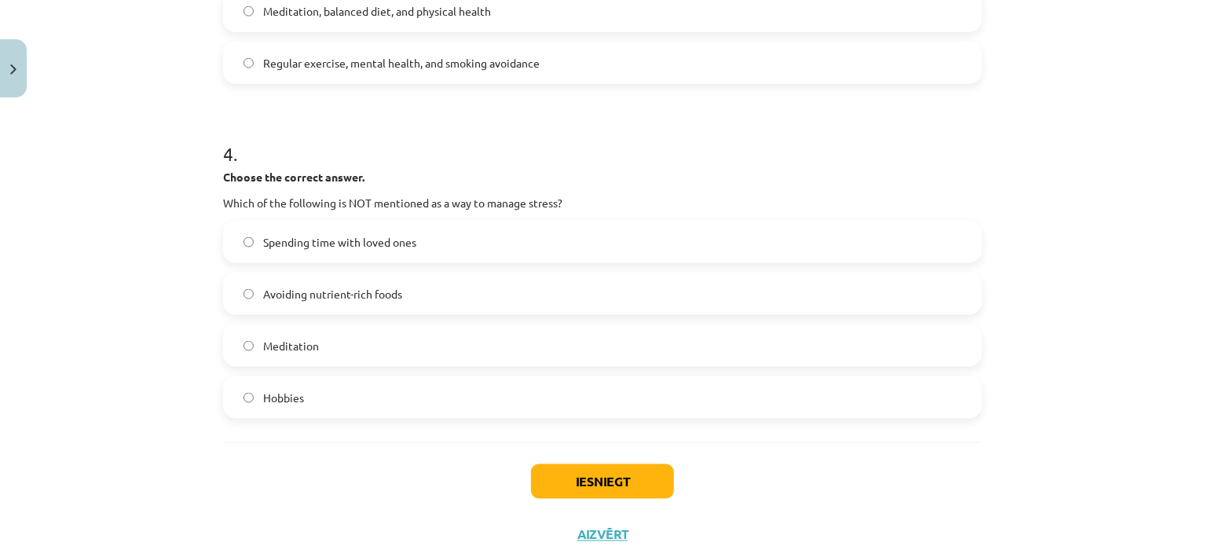
click at [396, 277] on label "Avoiding nutrient-rich foods" at bounding box center [603, 293] width 756 height 39
click at [577, 471] on button "Iesniegt" at bounding box center [602, 481] width 143 height 35
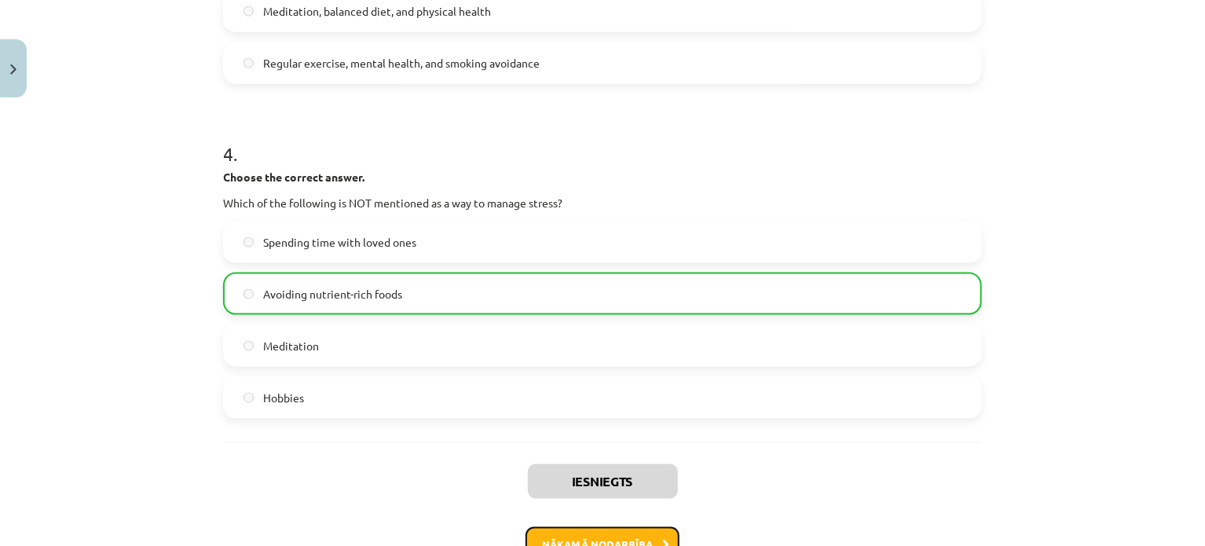
click at [652, 531] on button "Nākamā nodarbība" at bounding box center [603, 545] width 154 height 36
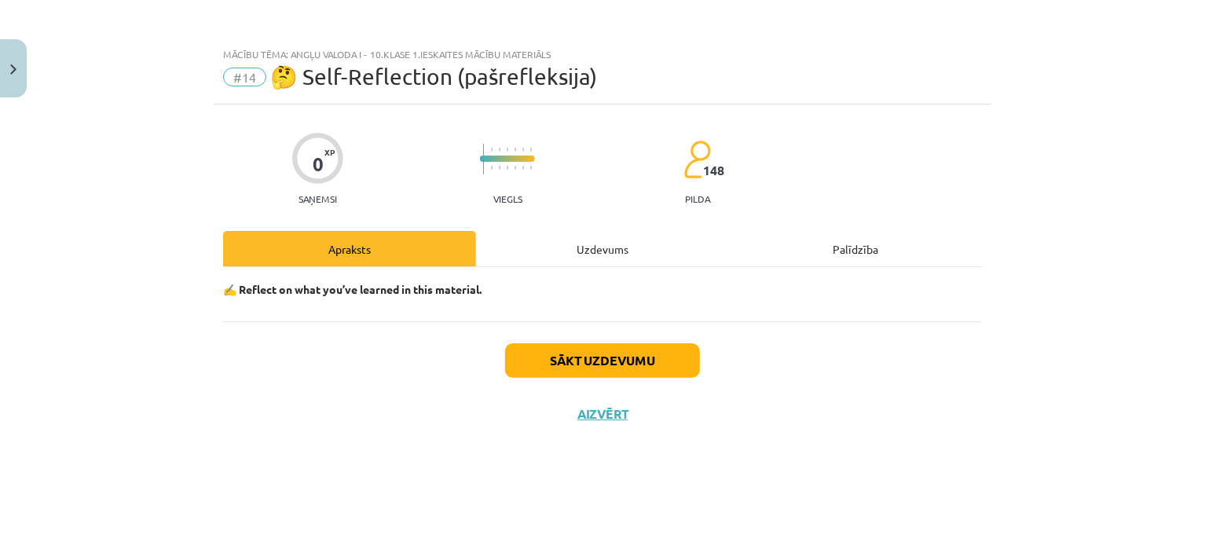
scroll to position [0, 0]
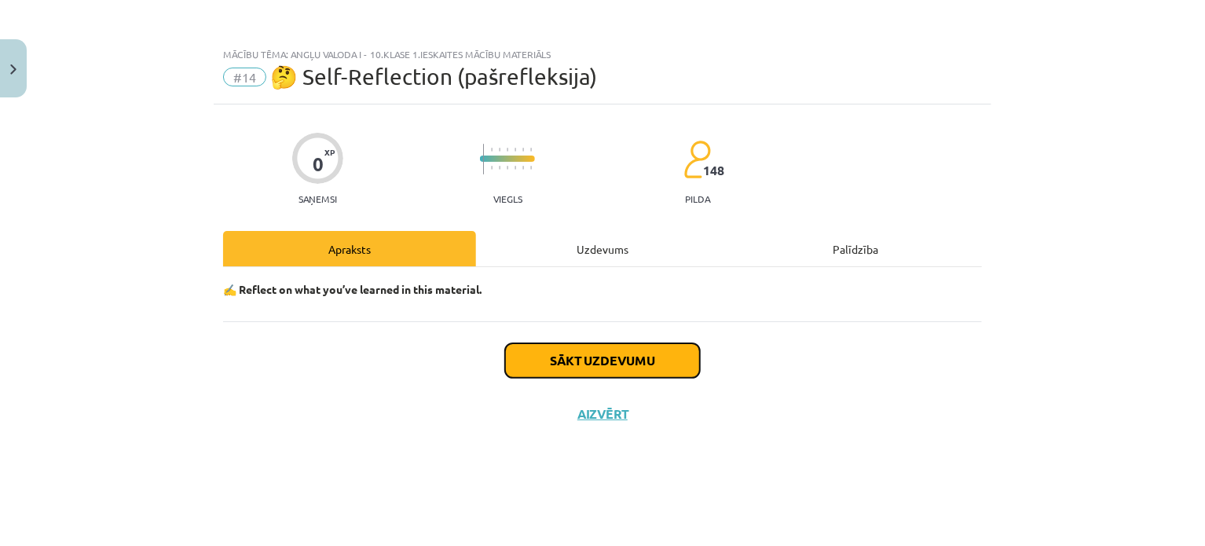
click at [647, 348] on button "Sākt uzdevumu" at bounding box center [602, 360] width 195 height 35
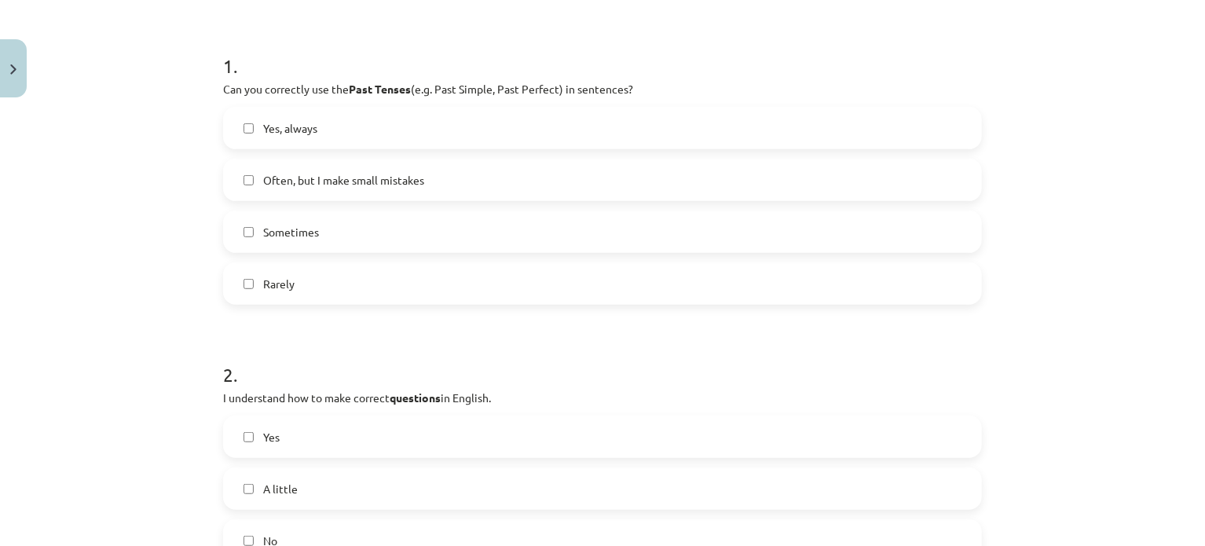
scroll to position [299, 0]
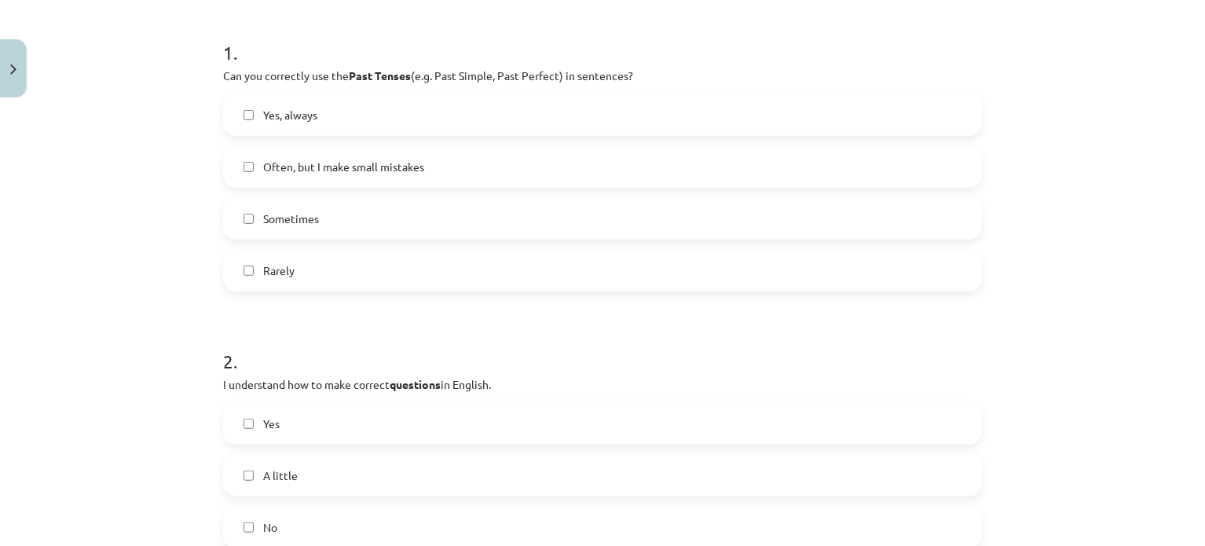
click at [443, 177] on label "Often, but I make small mistakes" at bounding box center [603, 166] width 756 height 39
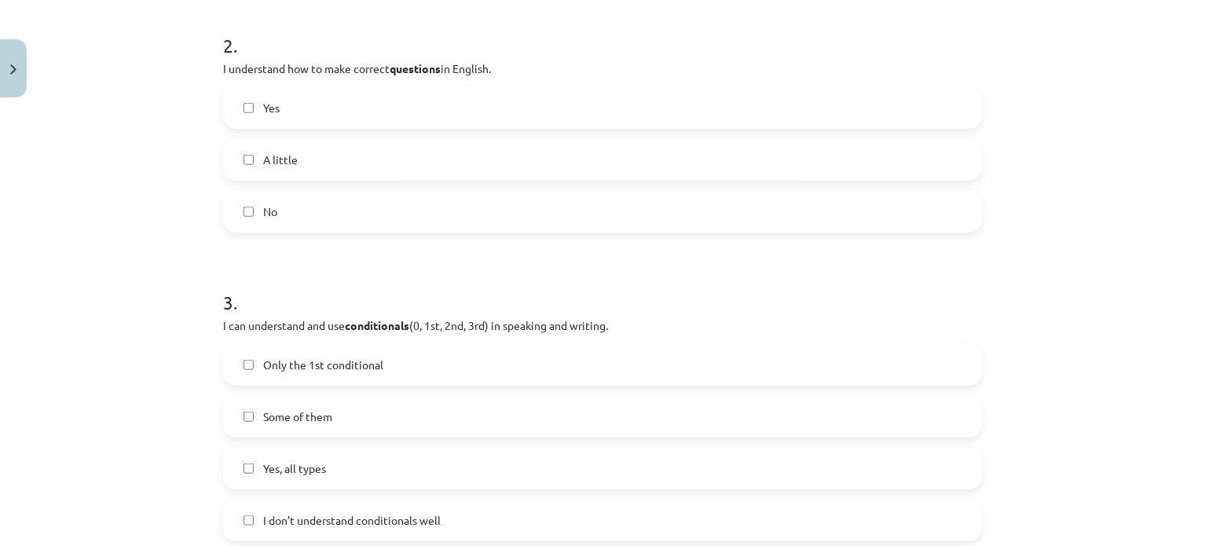
scroll to position [629, 0]
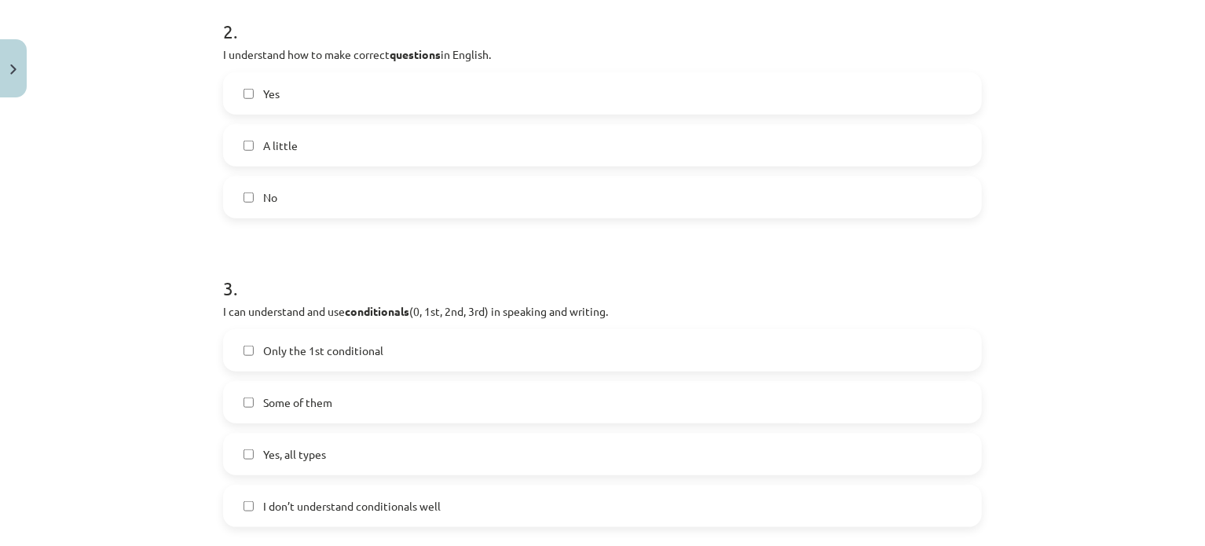
click at [442, 101] on label "Yes" at bounding box center [603, 93] width 756 height 39
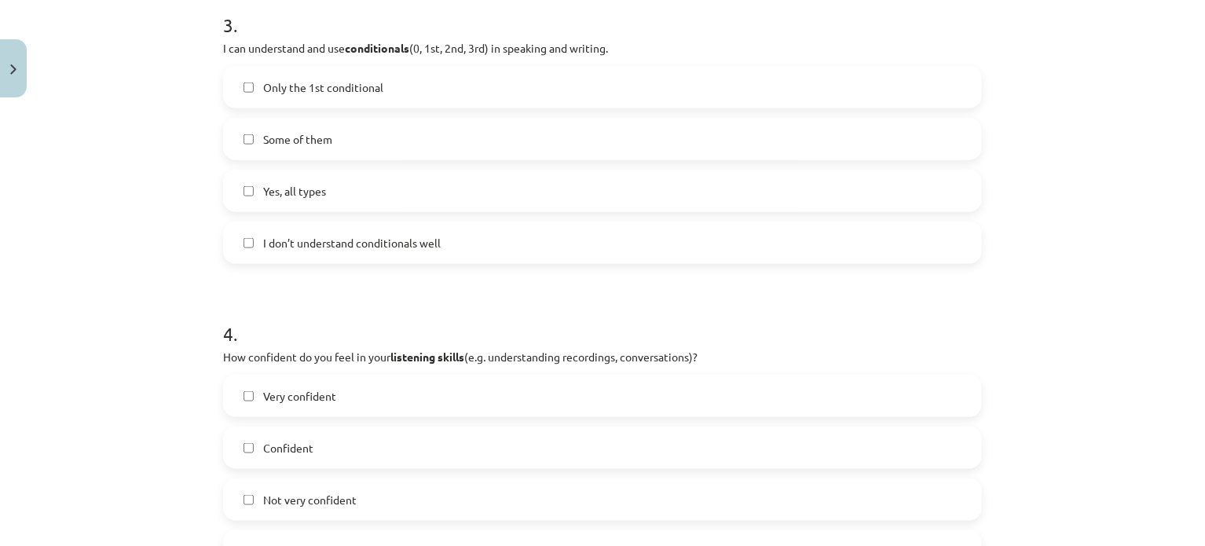
scroll to position [871, 0]
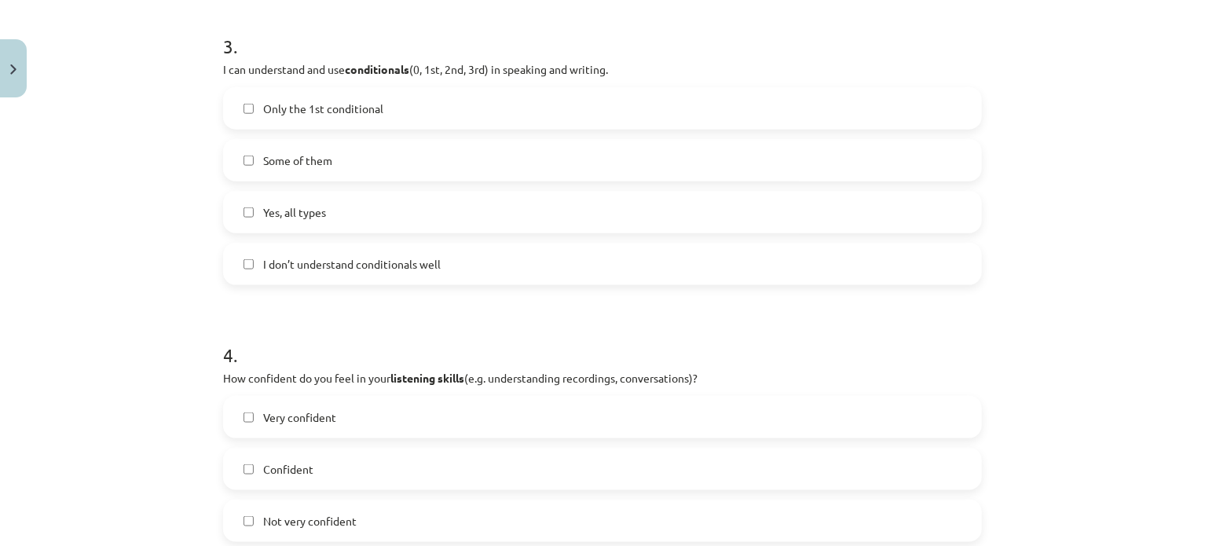
click at [449, 172] on label "Some of them" at bounding box center [603, 160] width 756 height 39
click at [537, 167] on label "Some of them" at bounding box center [603, 160] width 756 height 39
click at [537, 253] on label "I don’t understand conditionals well" at bounding box center [603, 263] width 756 height 39
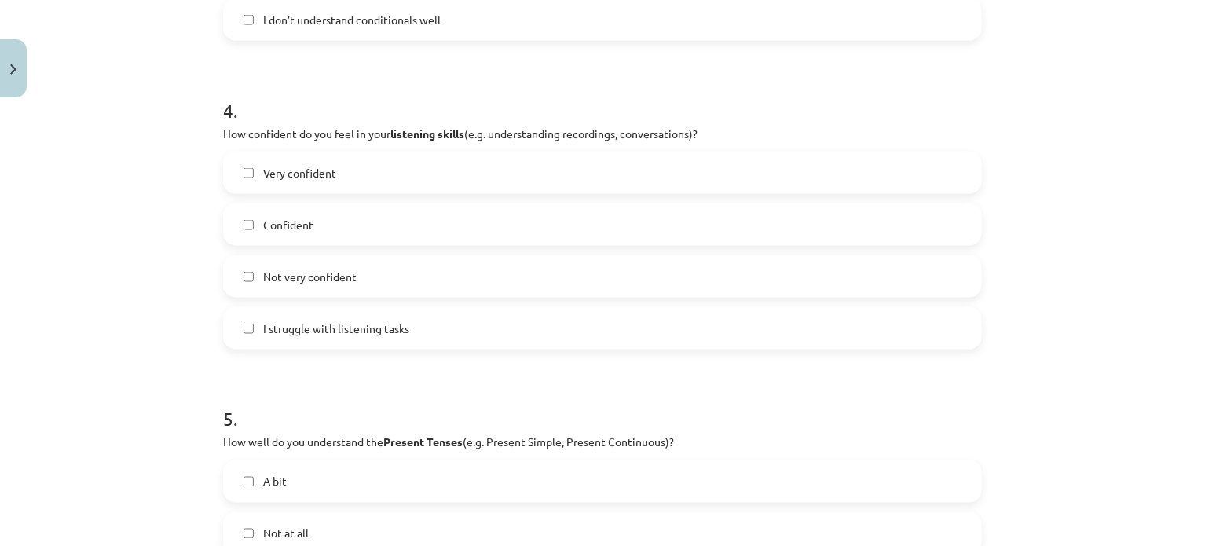
scroll to position [1172, 0]
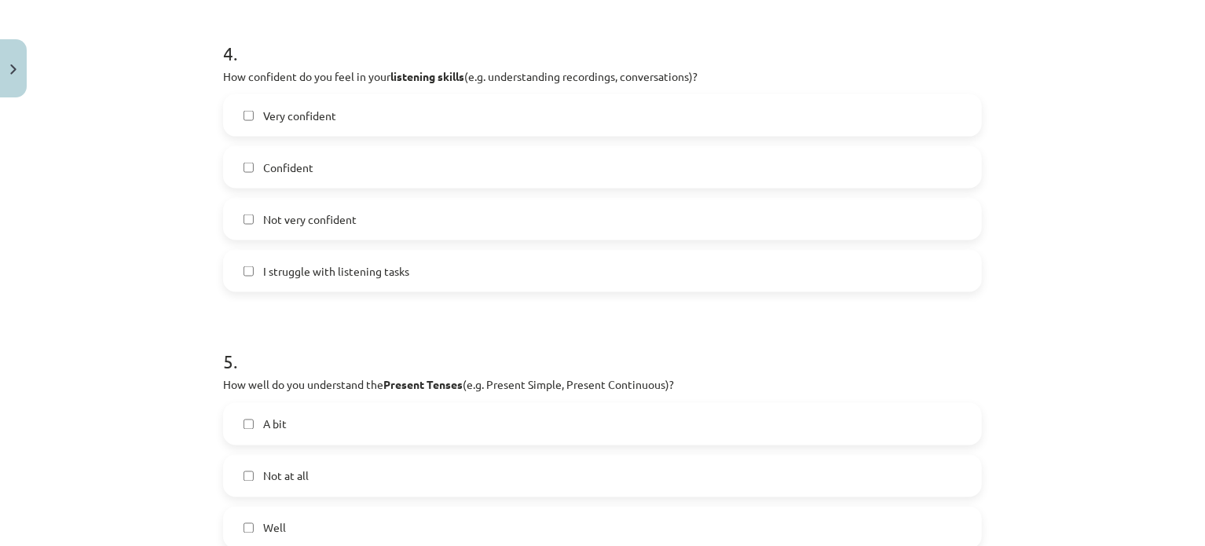
click at [409, 211] on label "Not very confident" at bounding box center [603, 219] width 756 height 39
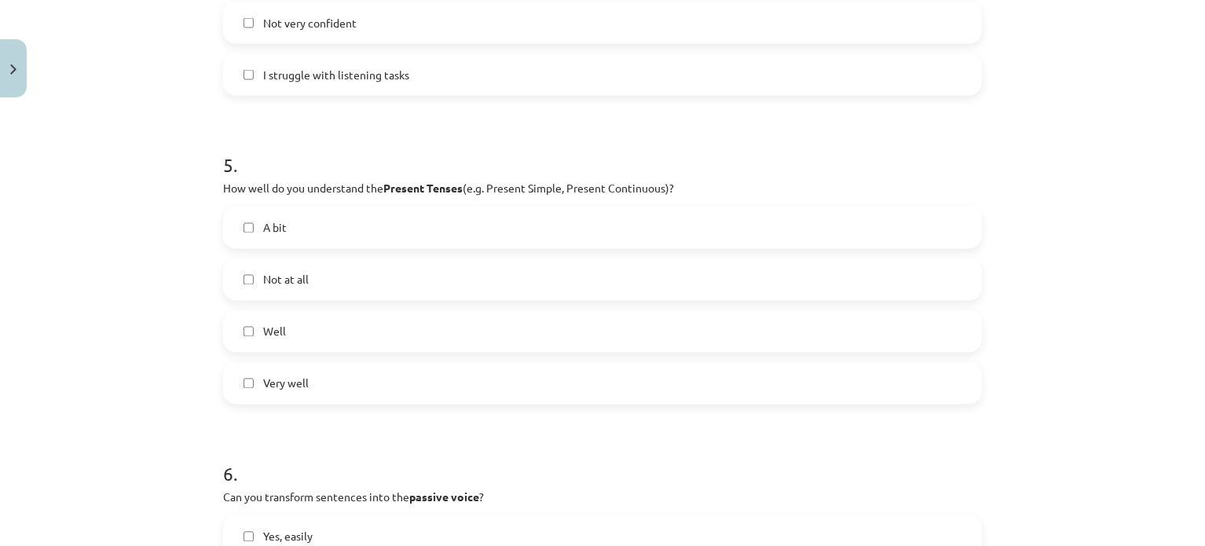
scroll to position [1439, 0]
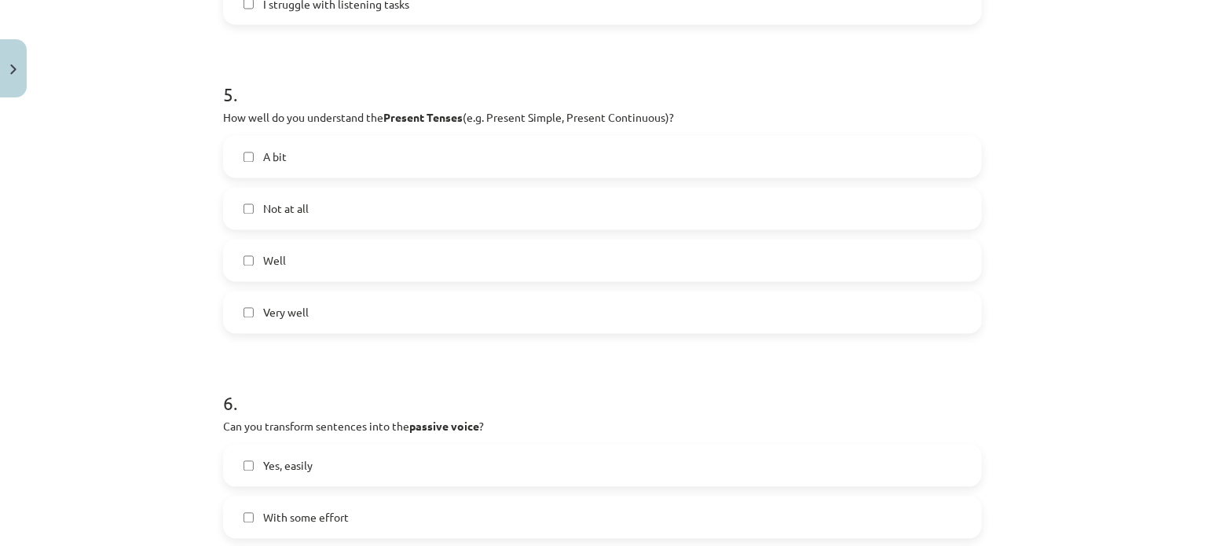
click at [416, 158] on label "A bit" at bounding box center [603, 156] width 756 height 39
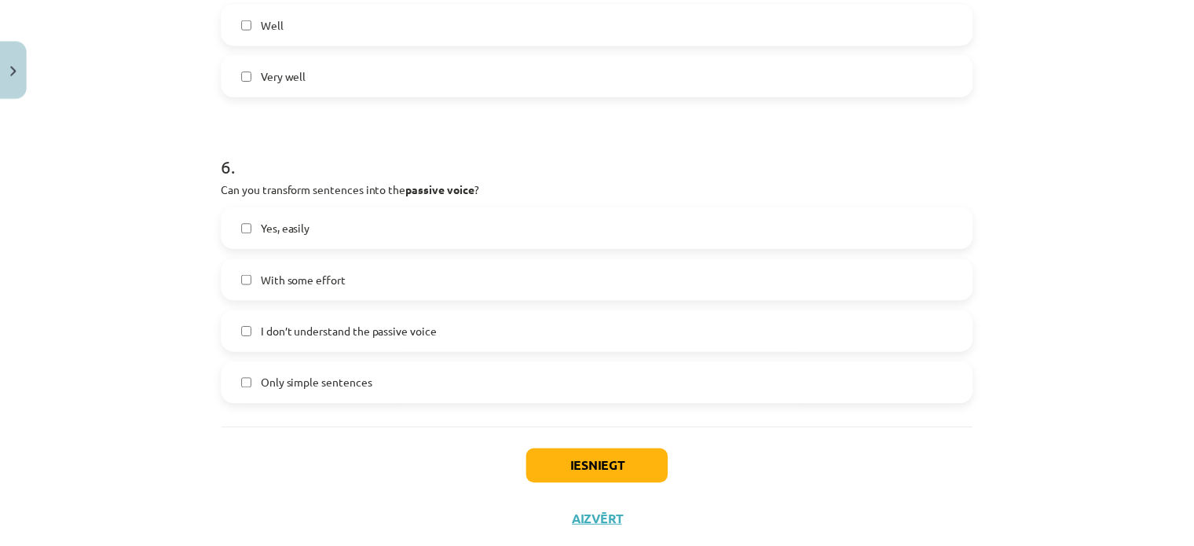
scroll to position [1717, 0]
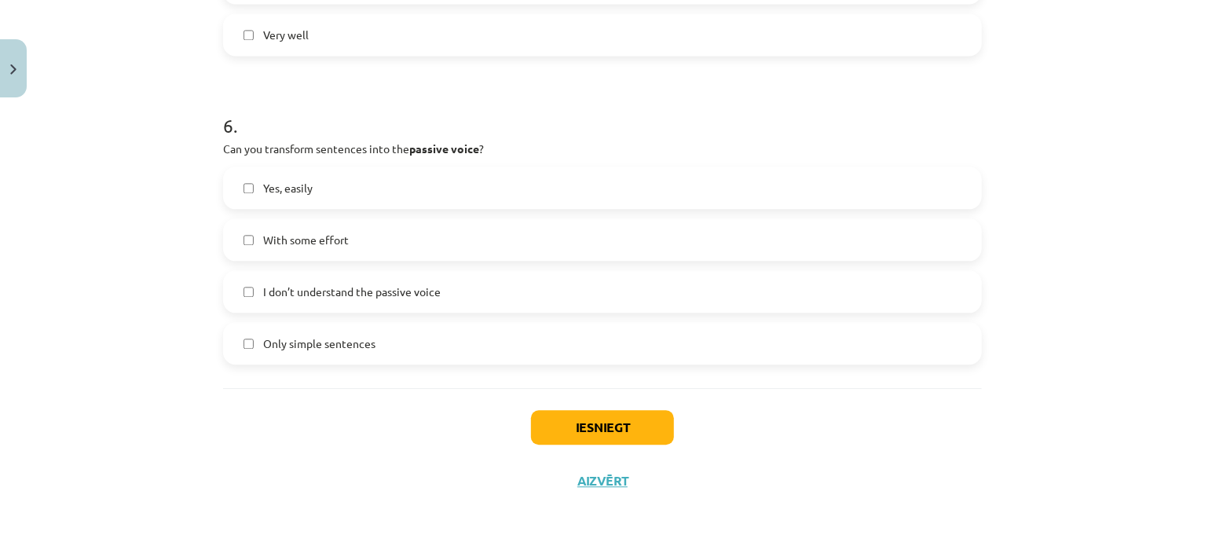
click at [423, 253] on label "With some effort" at bounding box center [603, 239] width 756 height 39
click at [440, 251] on label "With some effort" at bounding box center [603, 239] width 756 height 39
click at [426, 350] on label "Only simple sentences" at bounding box center [603, 343] width 756 height 39
click at [571, 414] on button "Iesniegt" at bounding box center [602, 427] width 143 height 35
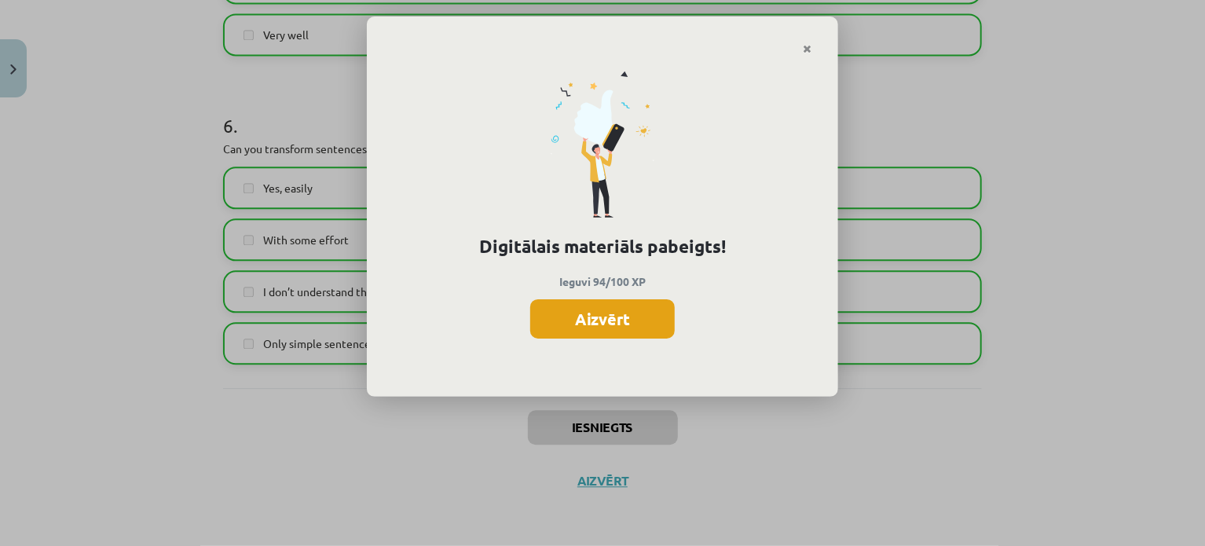
click at [640, 321] on button "Aizvērt" at bounding box center [602, 318] width 145 height 39
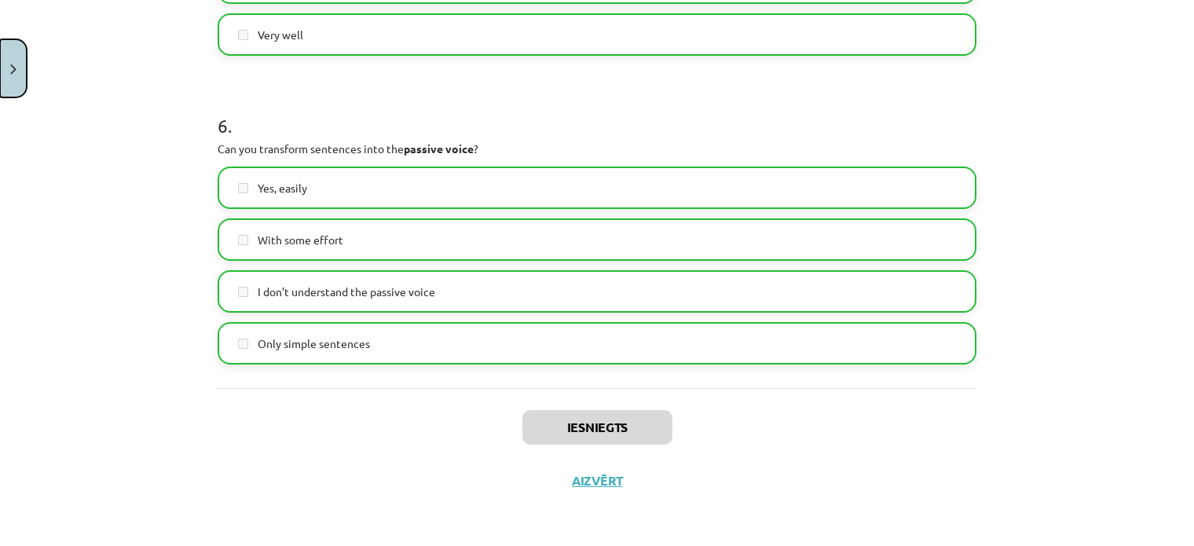
click at [15, 67] on img "Close" at bounding box center [13, 69] width 6 height 10
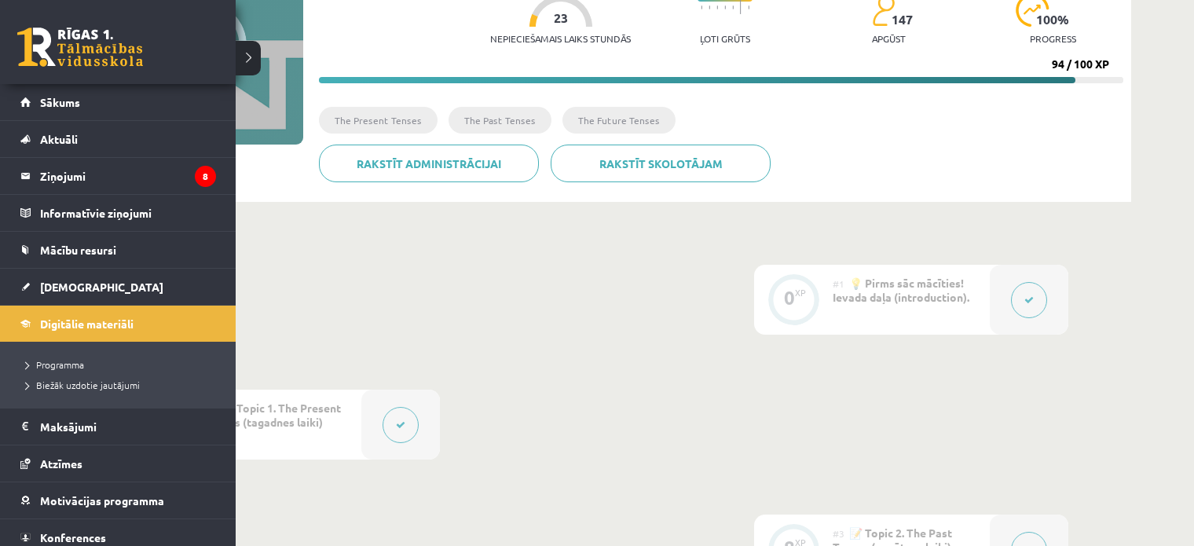
click at [26, 100] on link "Sākums" at bounding box center [118, 102] width 196 height 36
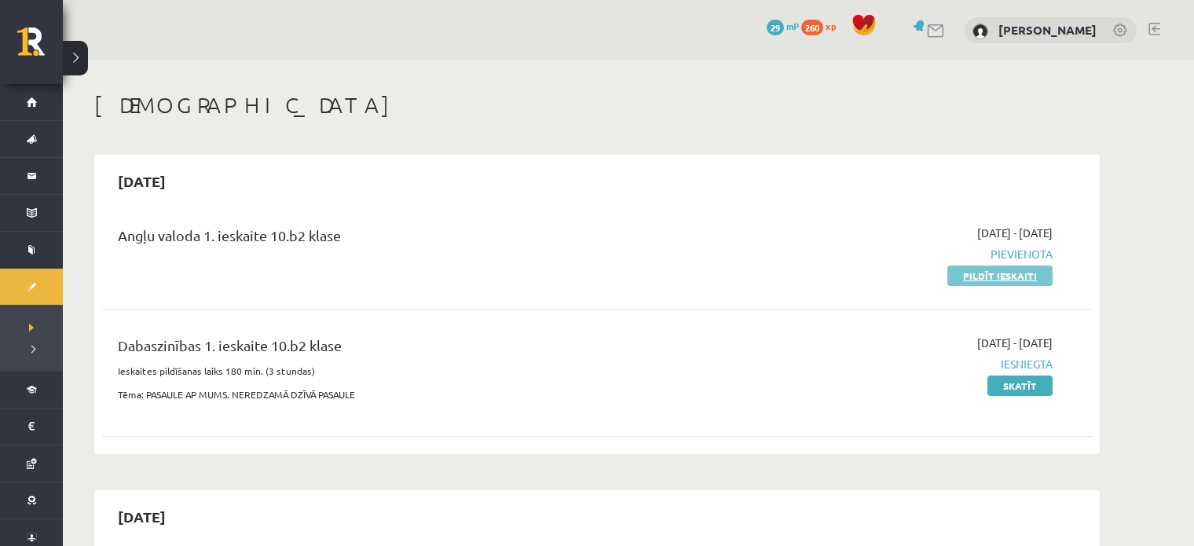
click at [999, 278] on link "Pildīt ieskaiti" at bounding box center [1000, 276] width 105 height 20
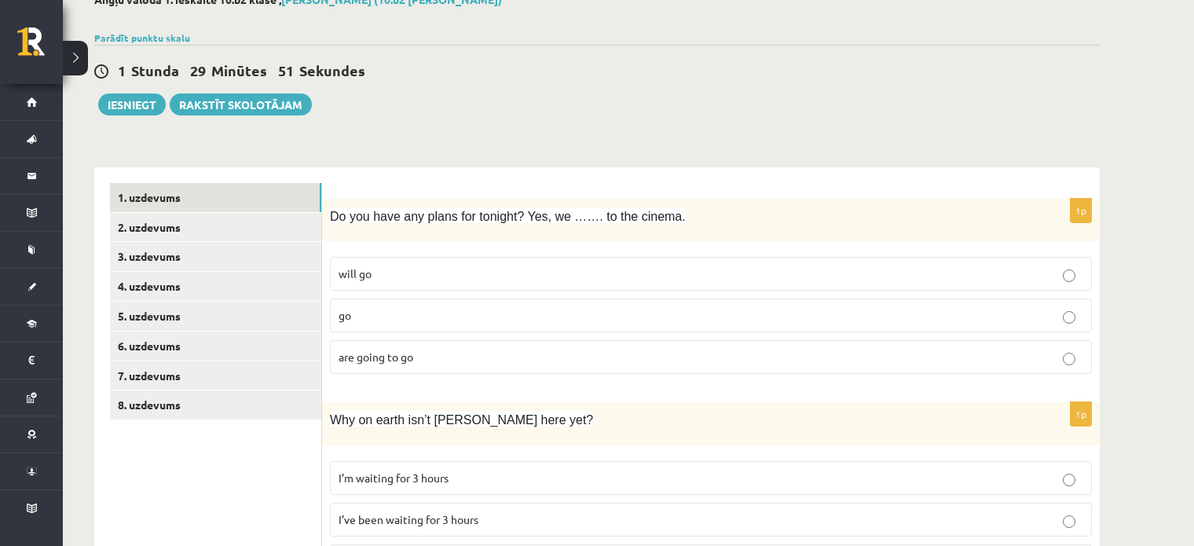
scroll to position [88, 0]
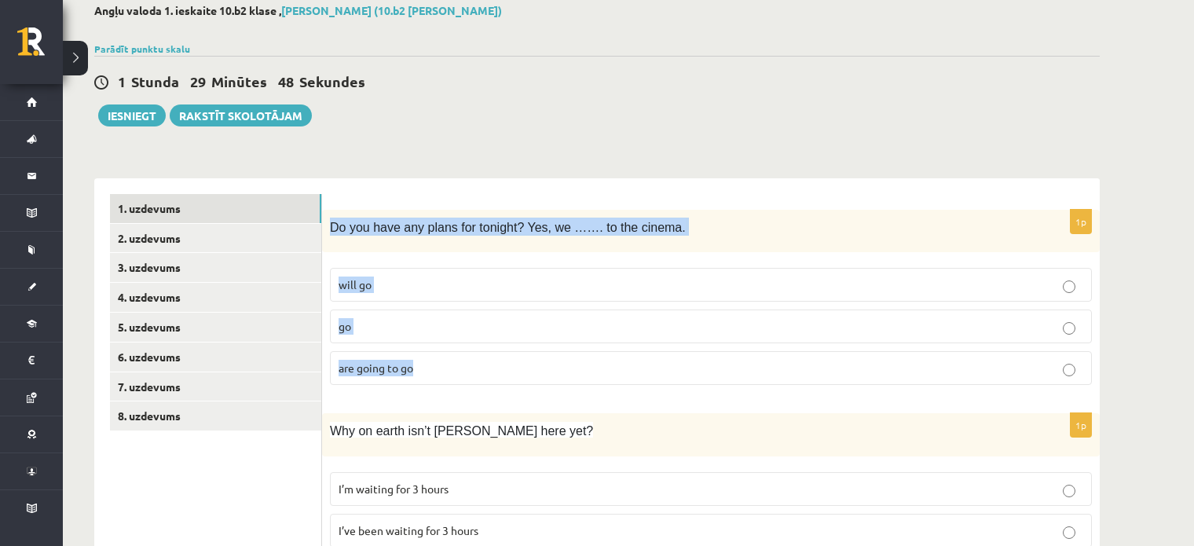
drag, startPoint x: 329, startPoint y: 223, endPoint x: 662, endPoint y: 374, distance: 365.7
click at [662, 374] on div "1p Do you have any plans for tonight? Yes, we ……. to the cinema. will go go are…" at bounding box center [711, 304] width 778 height 189
copy div "Do you have any plans for tonight? Yes, we ……. to the cinema. will go go are go…"
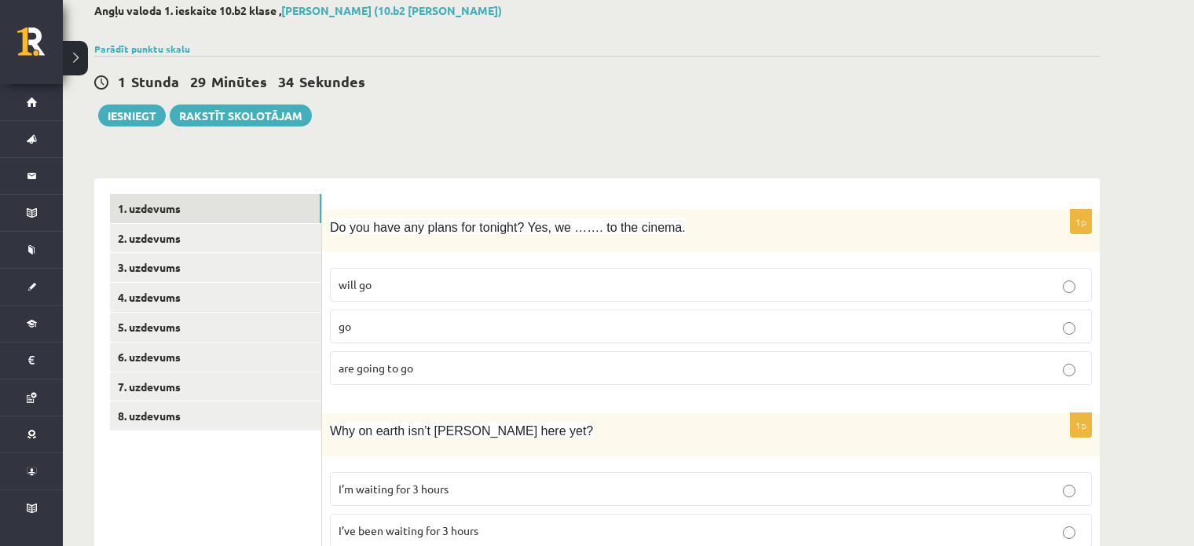
click at [515, 367] on p "are going to go" at bounding box center [711, 368] width 745 height 16
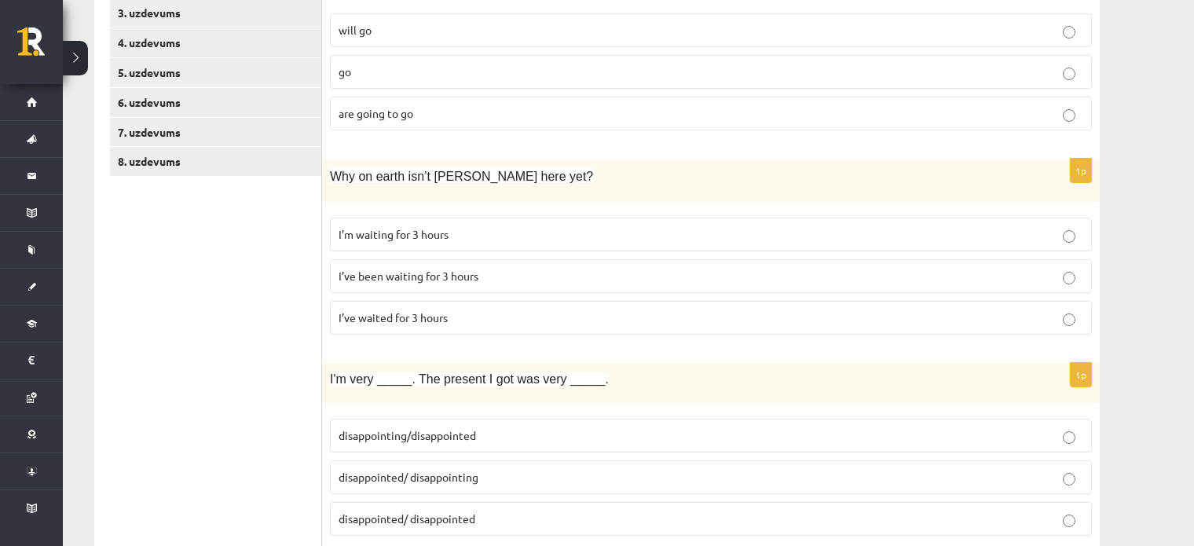
scroll to position [363, 0]
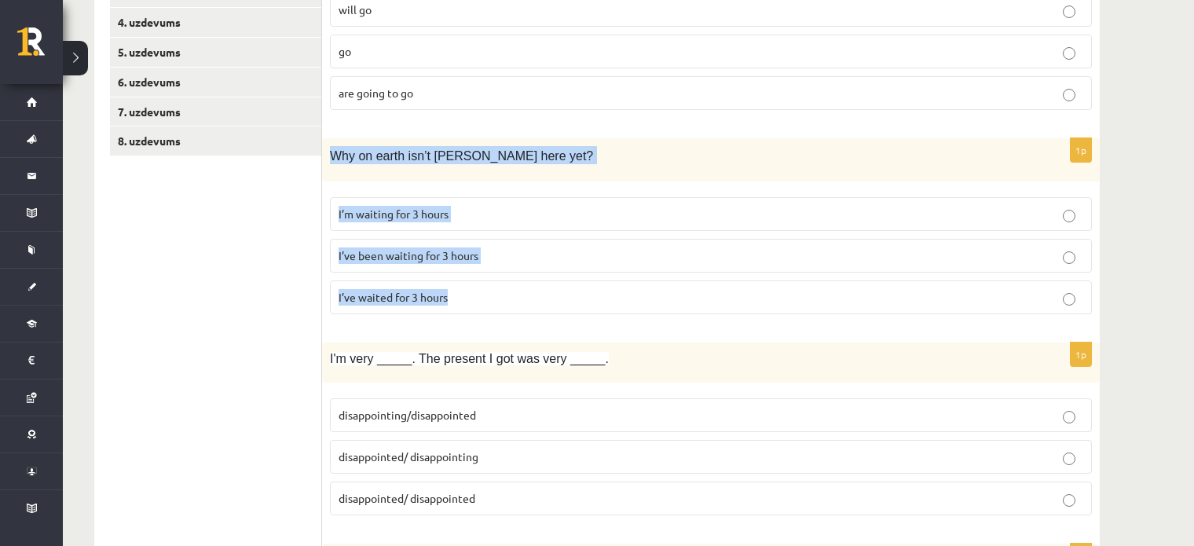
drag, startPoint x: 327, startPoint y: 148, endPoint x: 560, endPoint y: 299, distance: 277.4
click at [560, 299] on div "1p Why on earth isn’t [PERSON_NAME] here yet? I’m waiting for 3 hours I’ve been…" at bounding box center [711, 232] width 778 height 189
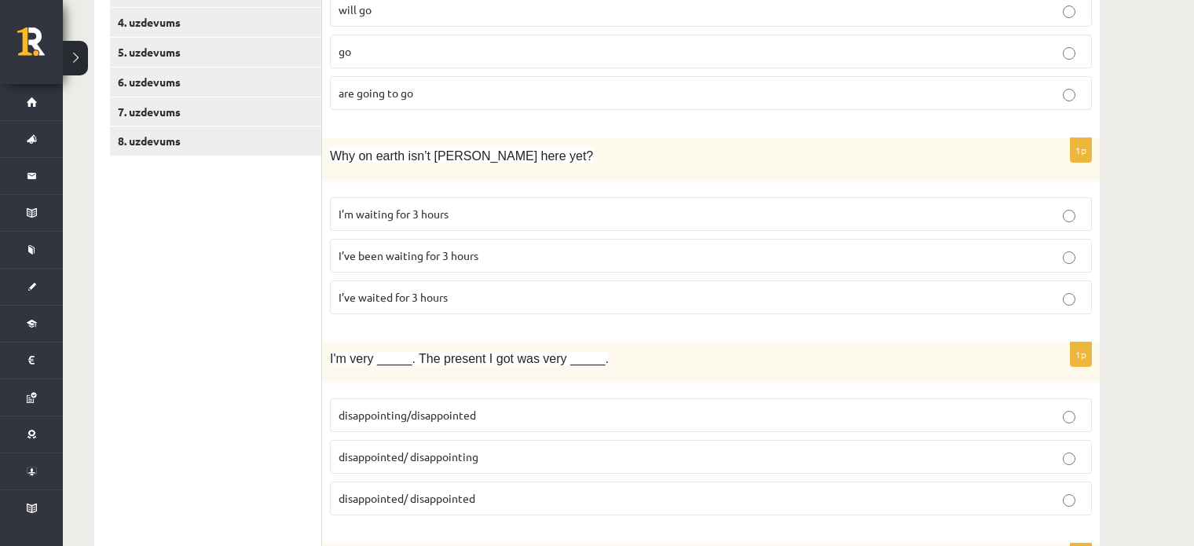
click at [434, 262] on label "I’ve been waiting for 3 hours" at bounding box center [711, 256] width 762 height 34
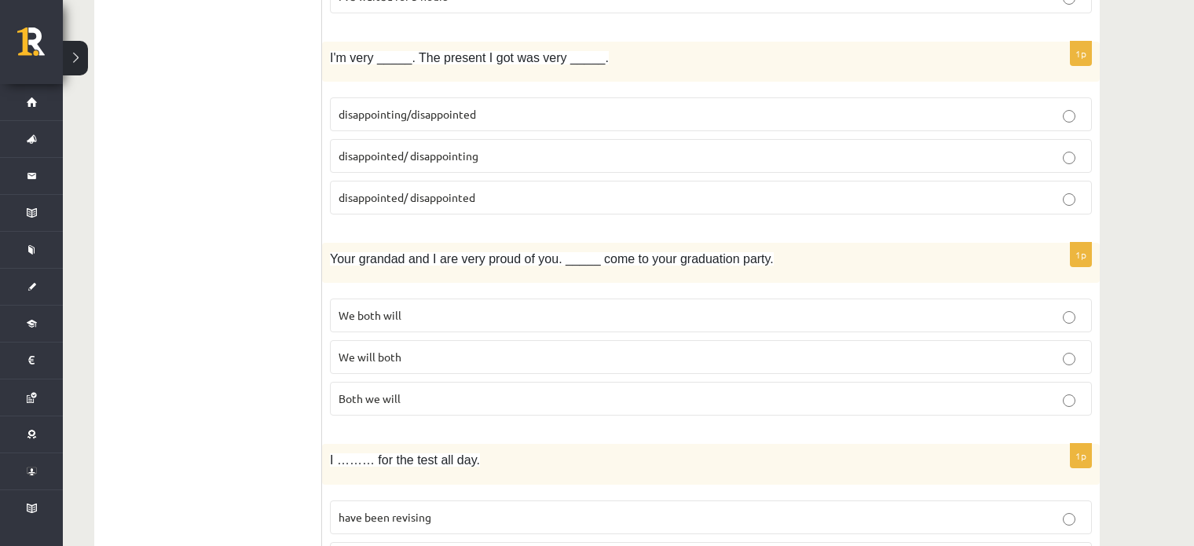
scroll to position [654, 0]
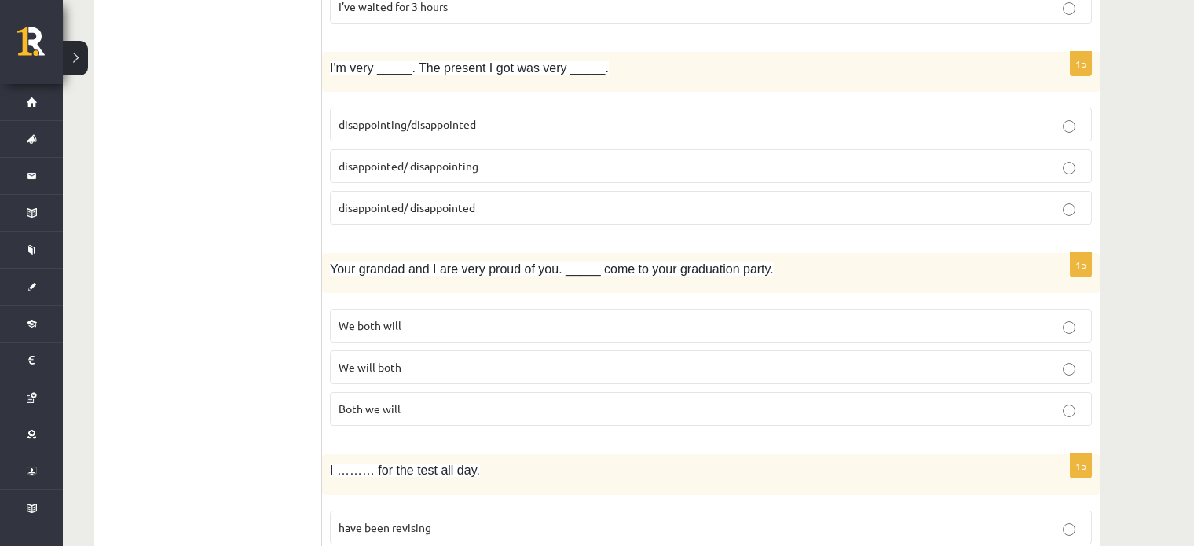
click at [494, 170] on p "disappointed/ disappointing" at bounding box center [711, 166] width 745 height 16
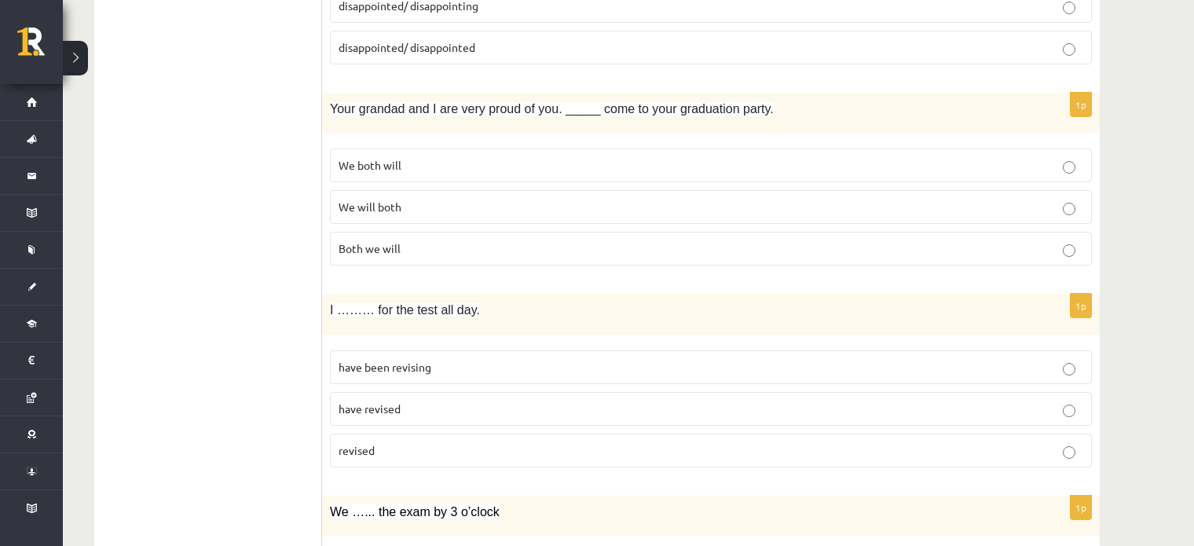
scroll to position [819, 0]
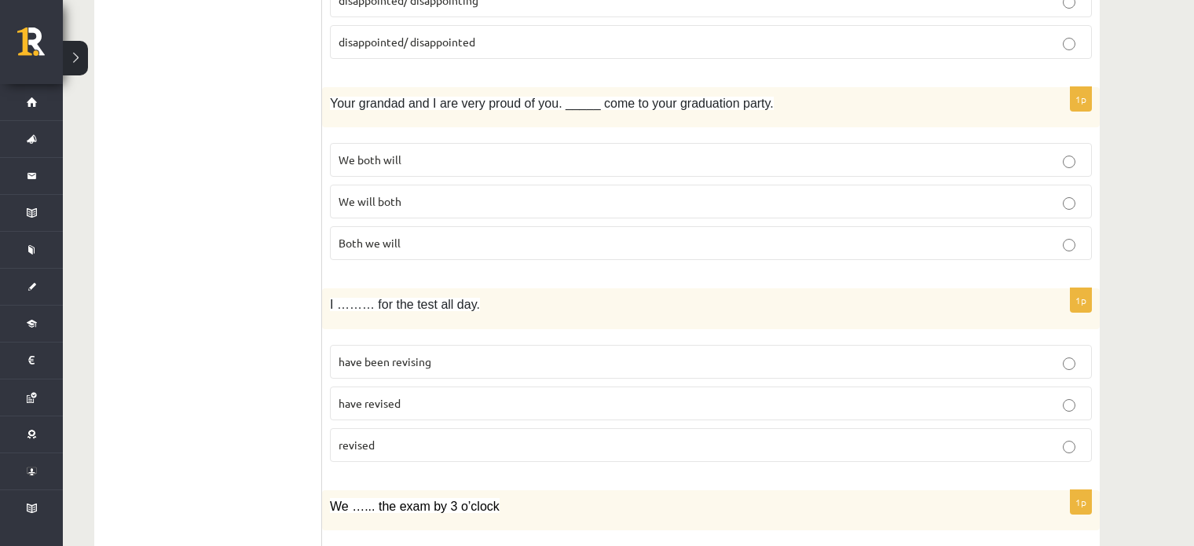
click at [518, 160] on p "We both will" at bounding box center [711, 160] width 745 height 16
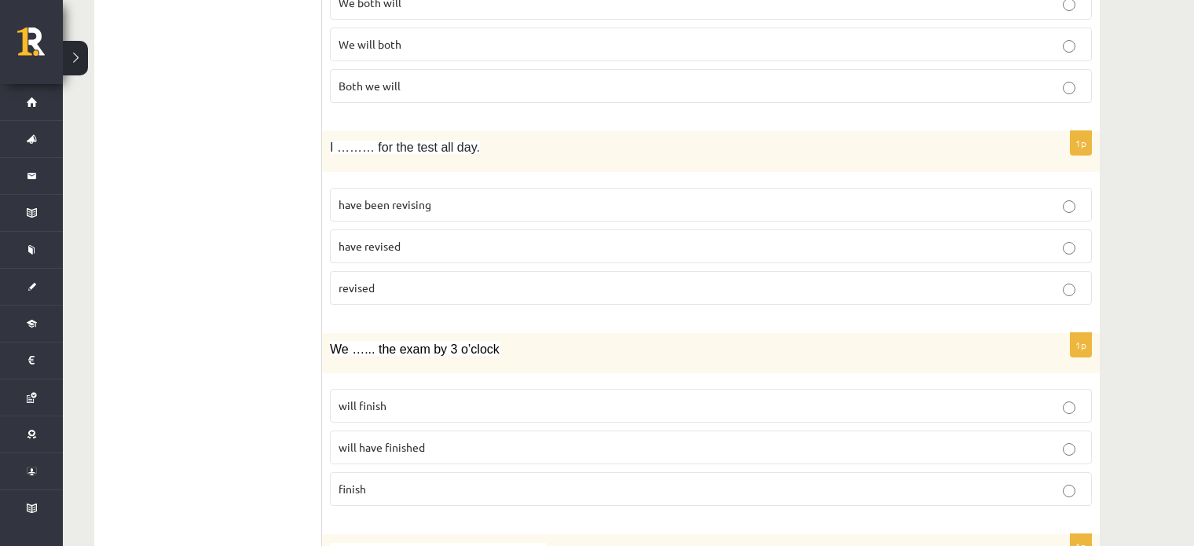
scroll to position [992, 0]
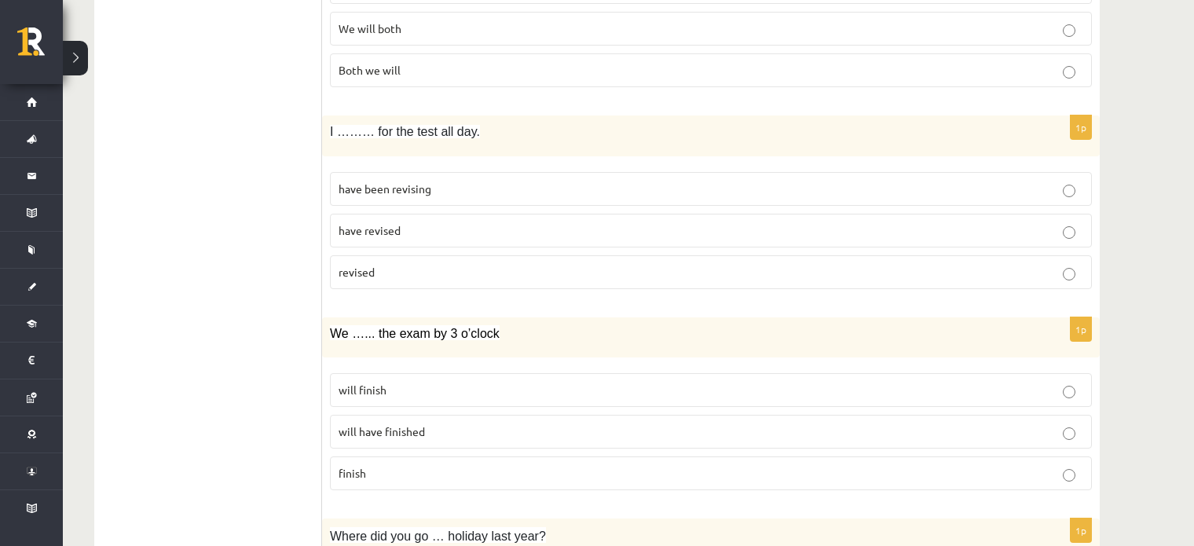
click at [543, 192] on p "have been revising" at bounding box center [711, 189] width 745 height 16
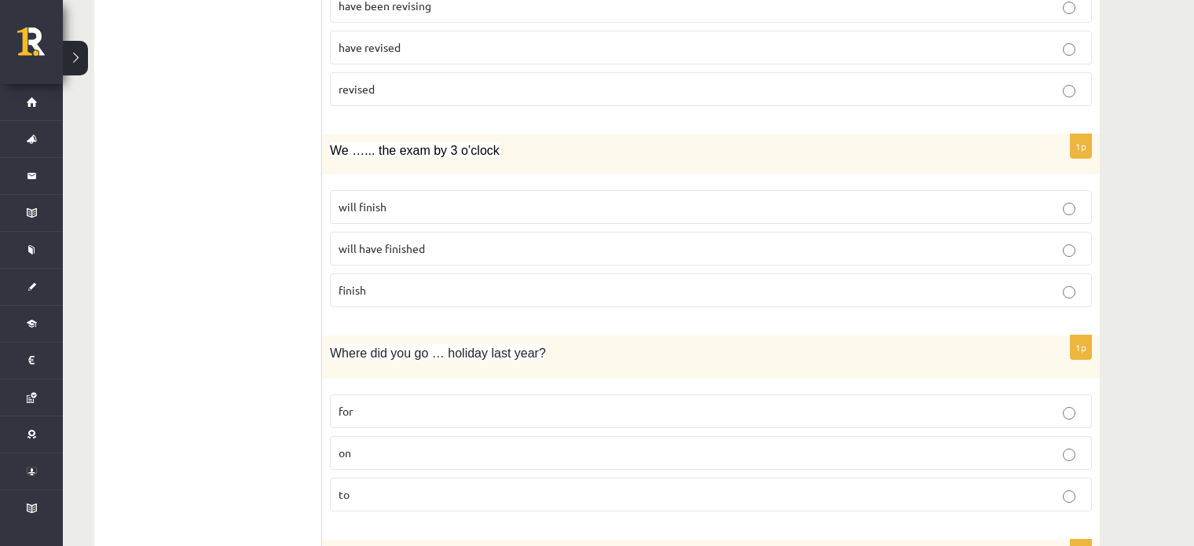
scroll to position [1180, 0]
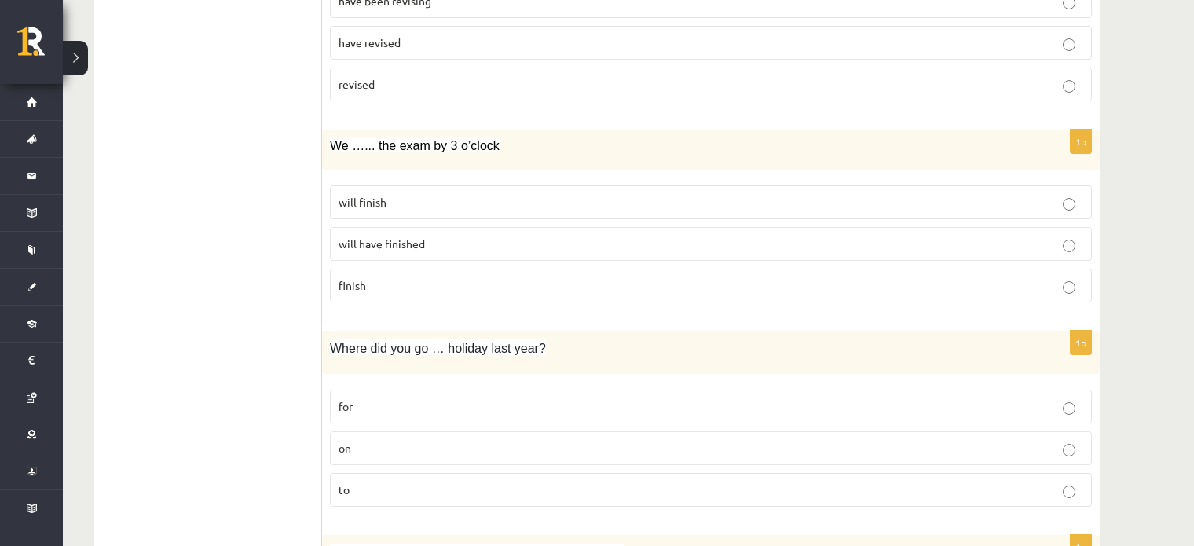
click at [435, 196] on p "will finish" at bounding box center [711, 202] width 745 height 16
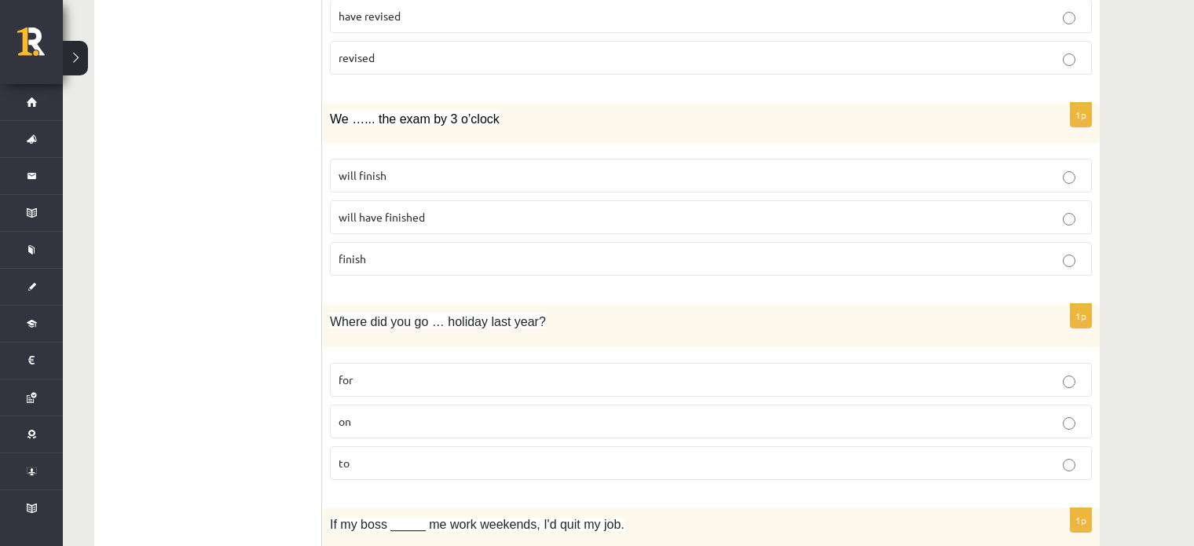
scroll to position [1259, 0]
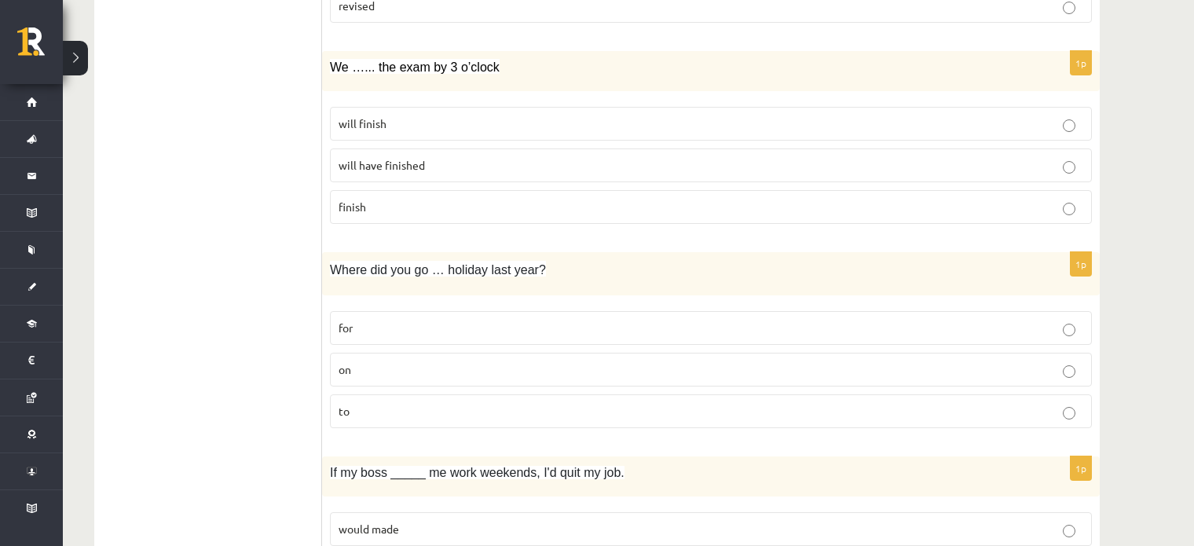
click at [609, 164] on p "will have finished" at bounding box center [711, 165] width 745 height 16
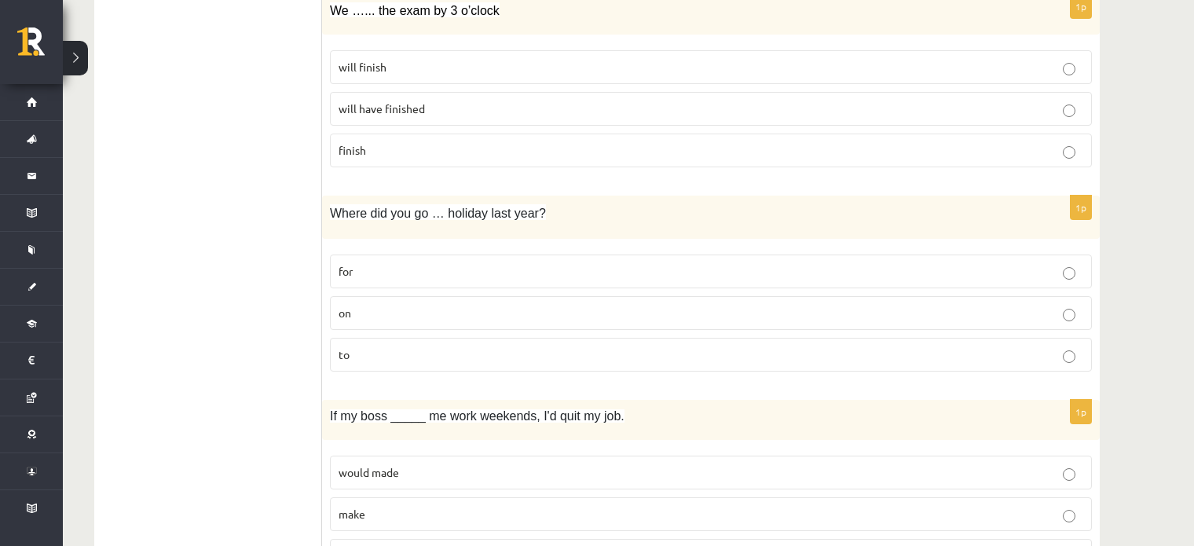
scroll to position [1409, 0]
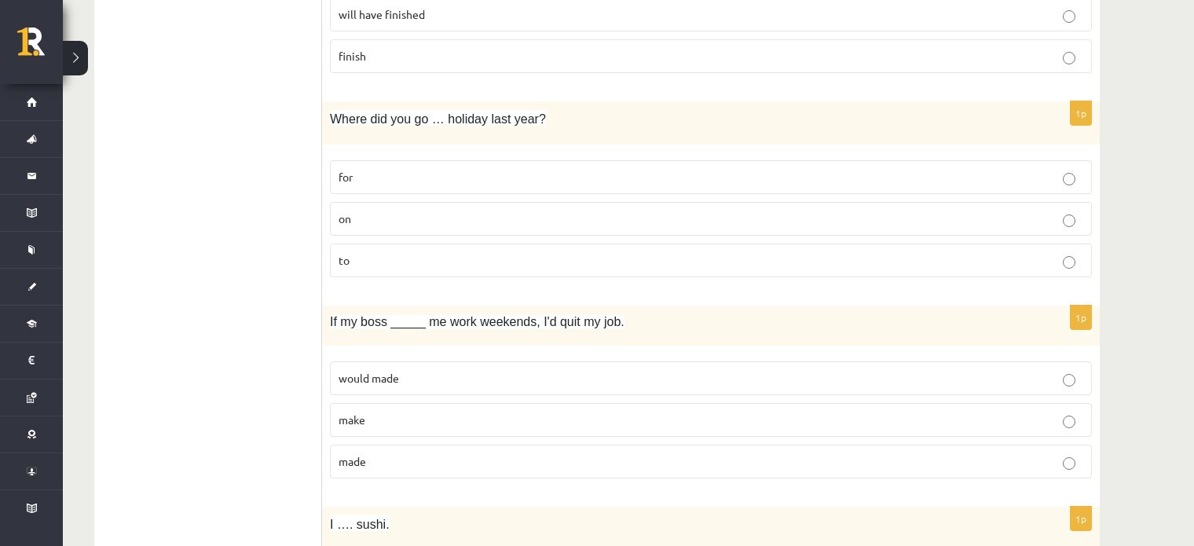
click at [473, 211] on p "on" at bounding box center [711, 219] width 745 height 16
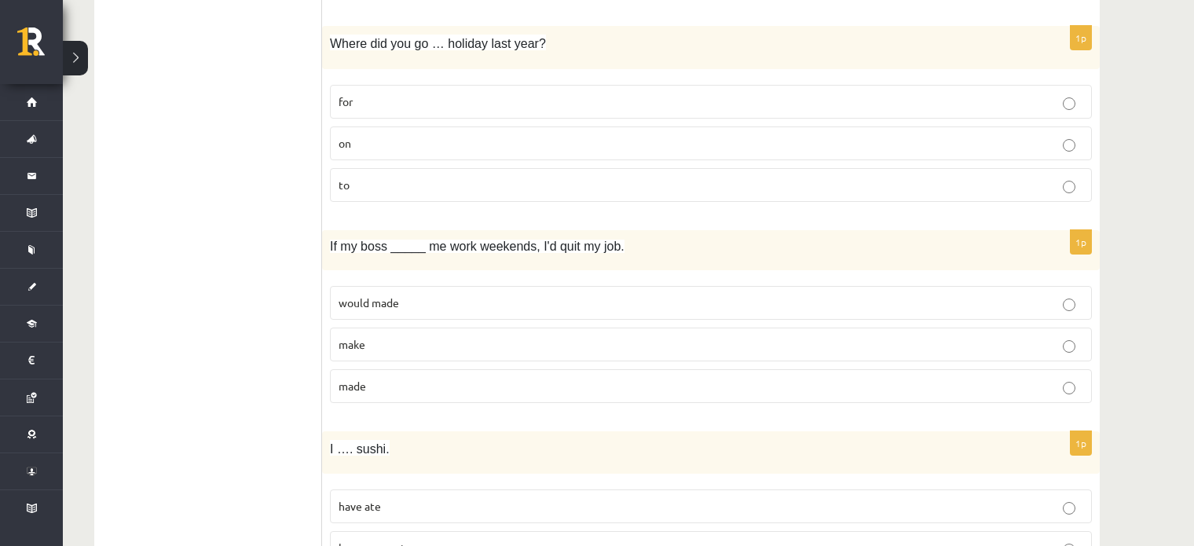
scroll to position [1527, 0]
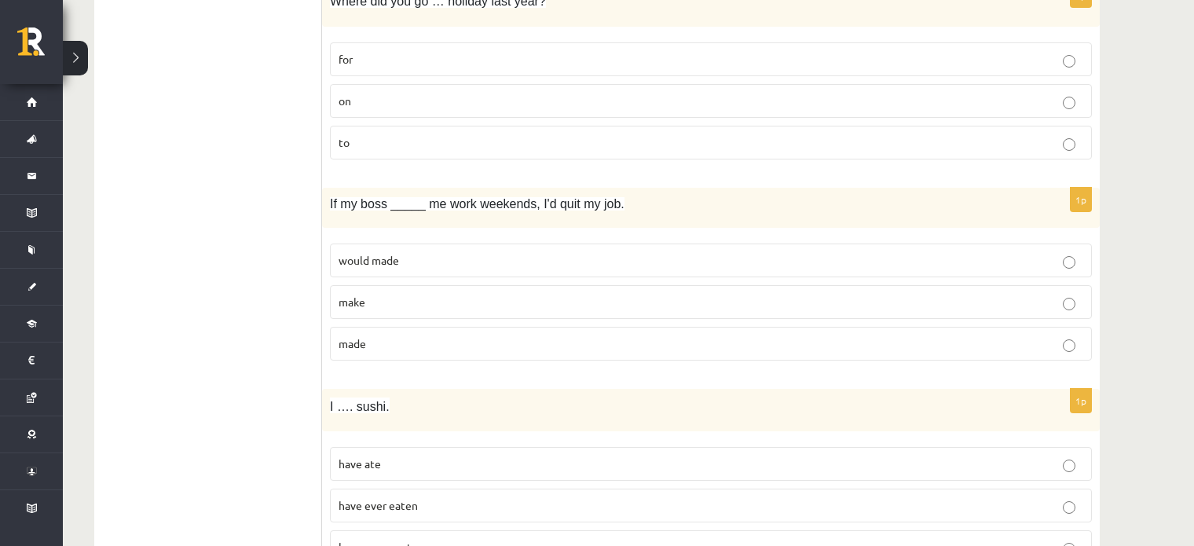
click at [511, 335] on p "made" at bounding box center [711, 343] width 745 height 16
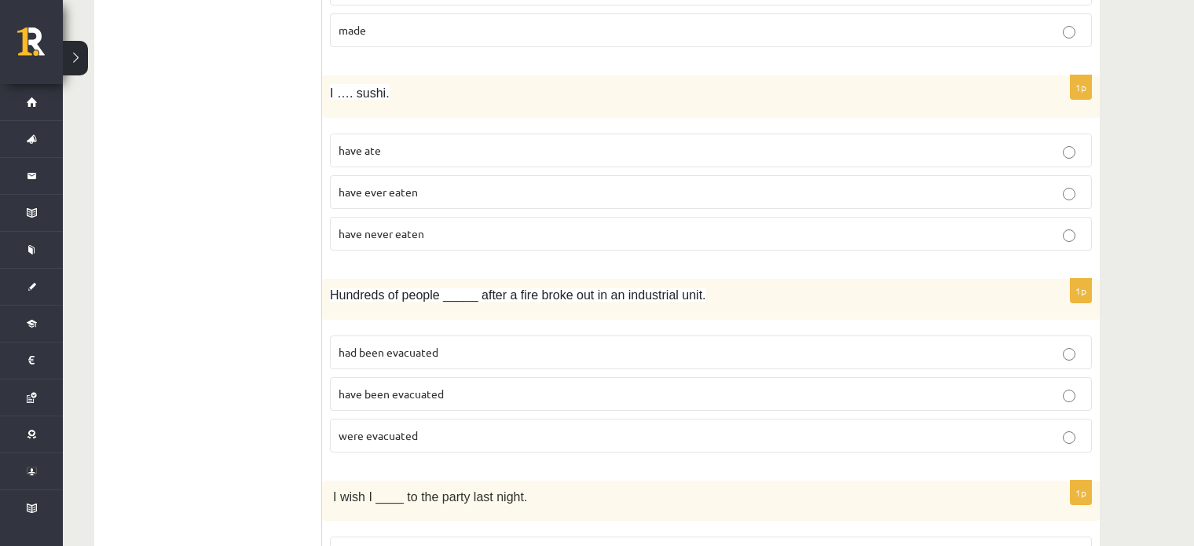
scroll to position [1851, 0]
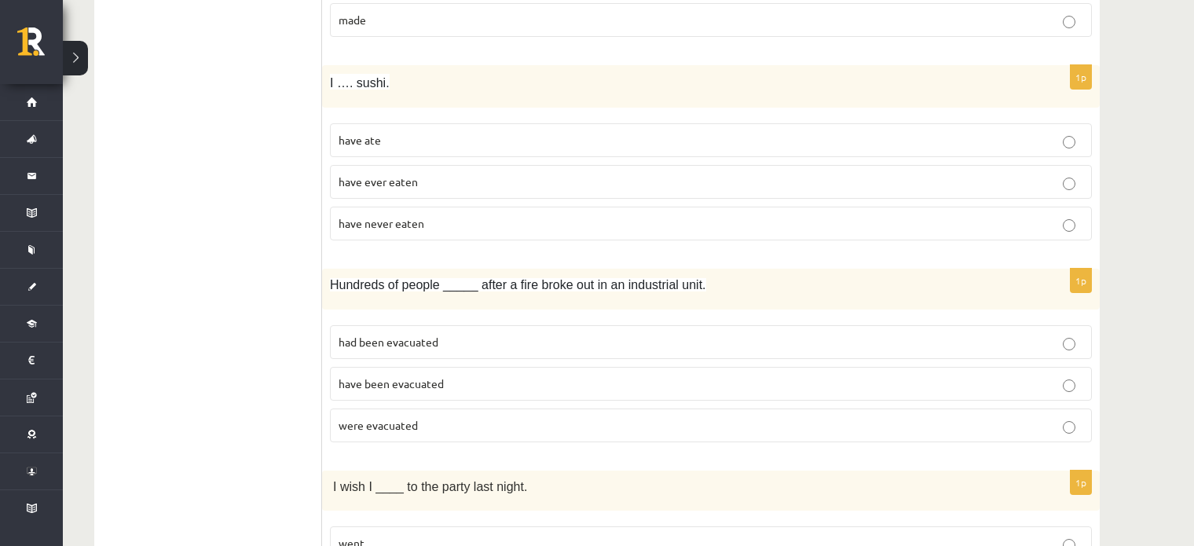
click at [431, 215] on p "have never eaten" at bounding box center [711, 223] width 745 height 16
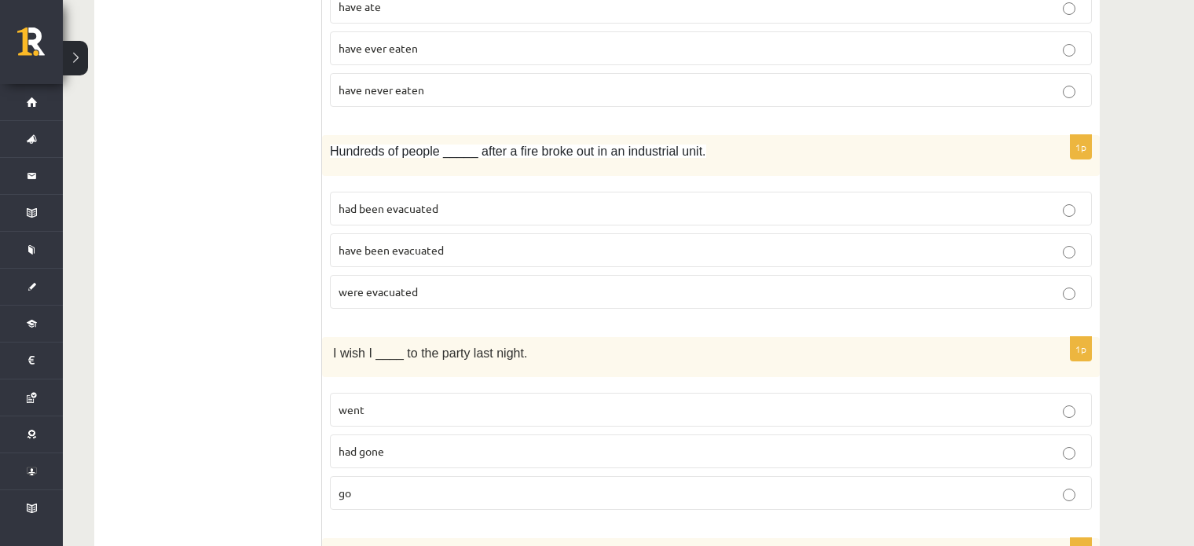
scroll to position [1995, 0]
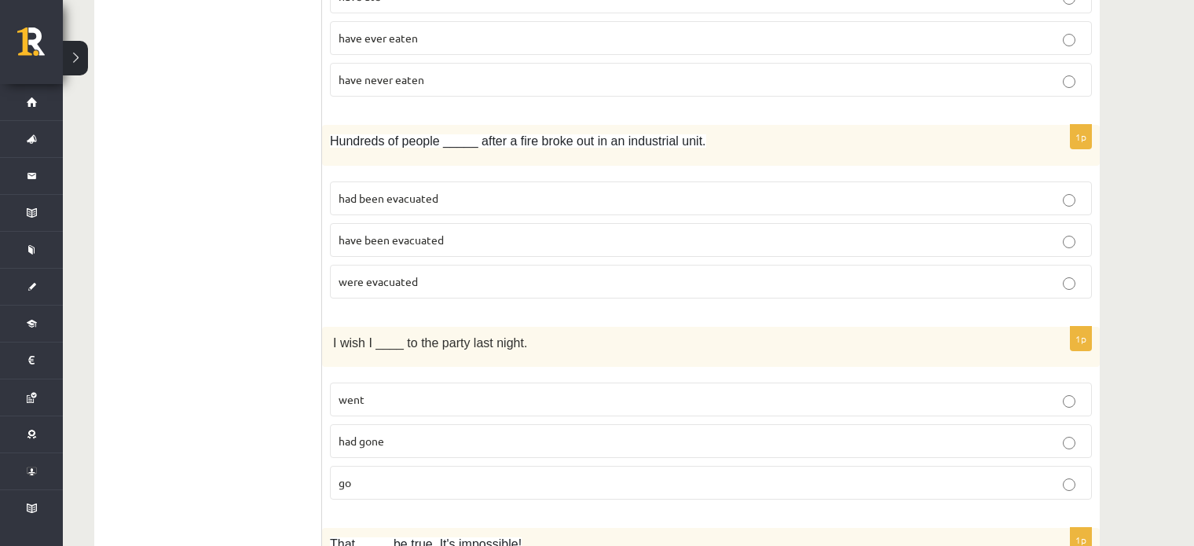
click at [474, 273] on p "were evacuated" at bounding box center [711, 281] width 745 height 16
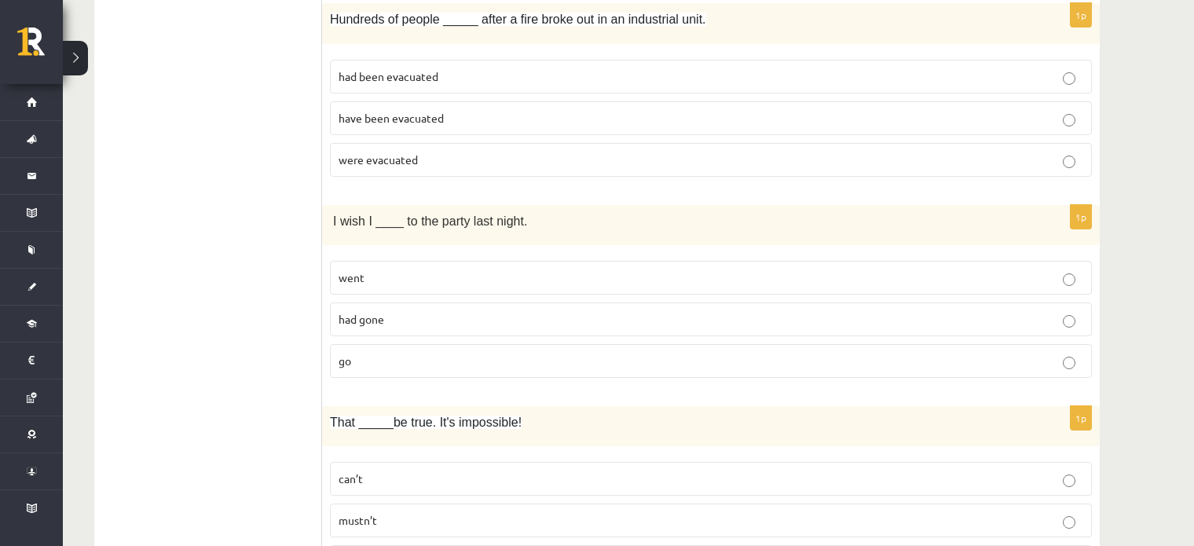
scroll to position [2132, 0]
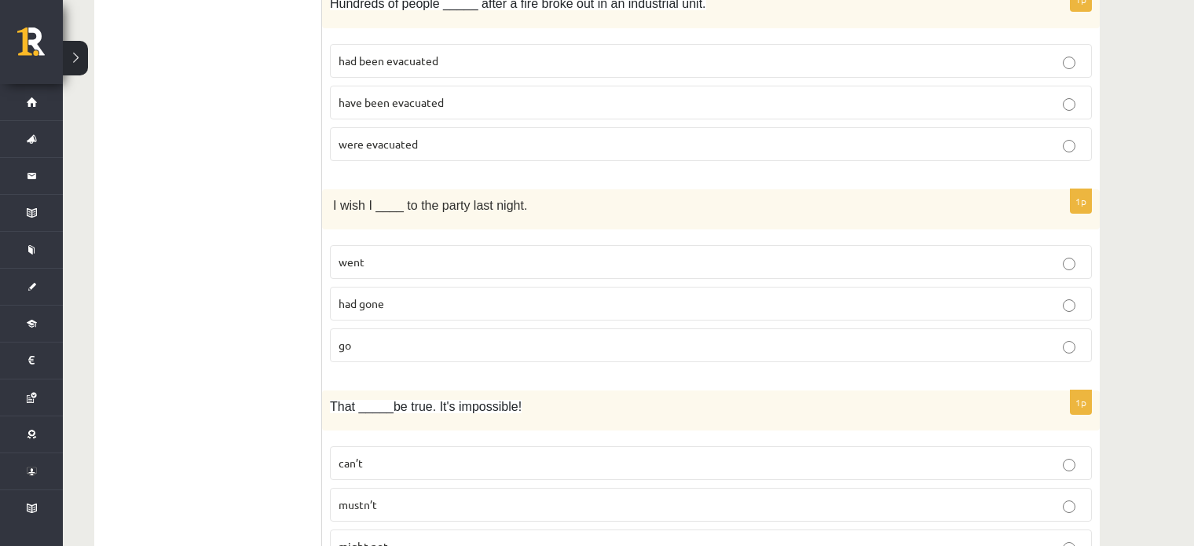
click at [559, 245] on label "went" at bounding box center [711, 262] width 762 height 34
click at [716, 295] on p "had gone" at bounding box center [711, 303] width 745 height 16
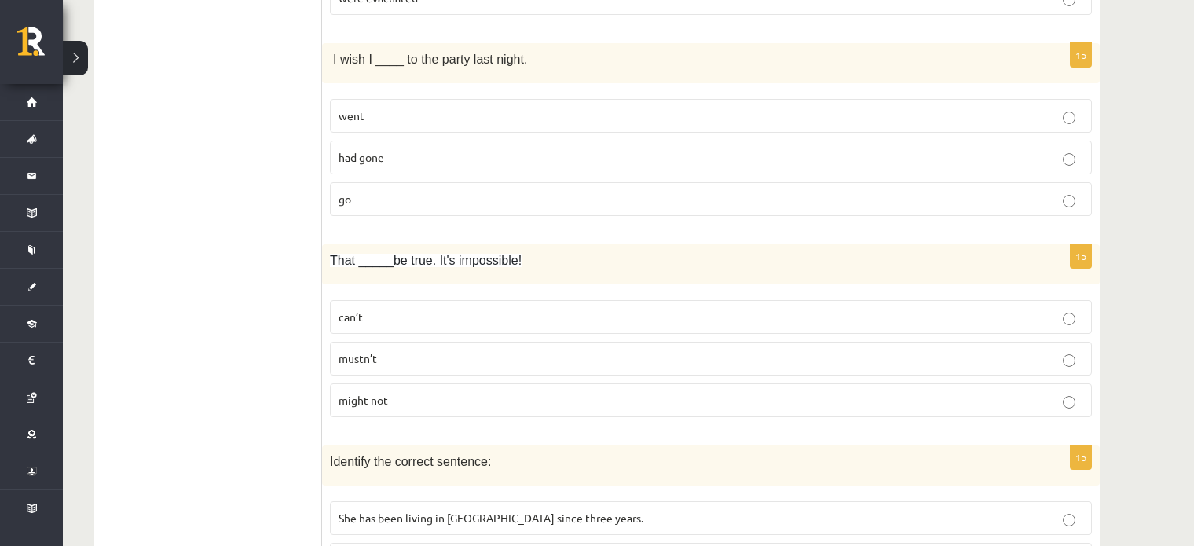
scroll to position [2253, 0]
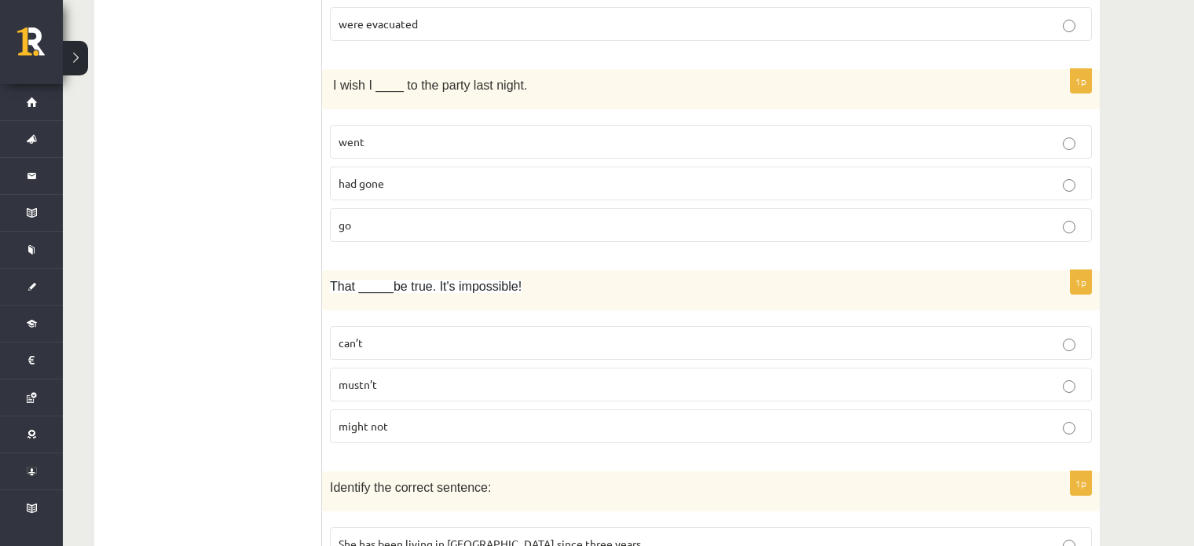
click at [588, 134] on p "went" at bounding box center [711, 142] width 745 height 16
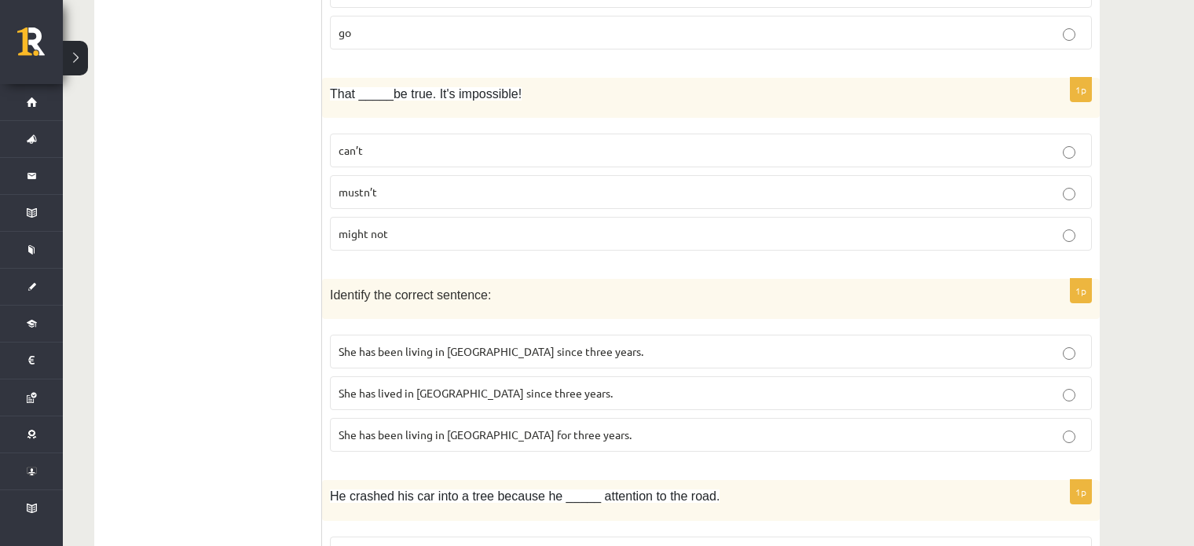
scroll to position [2465, 0]
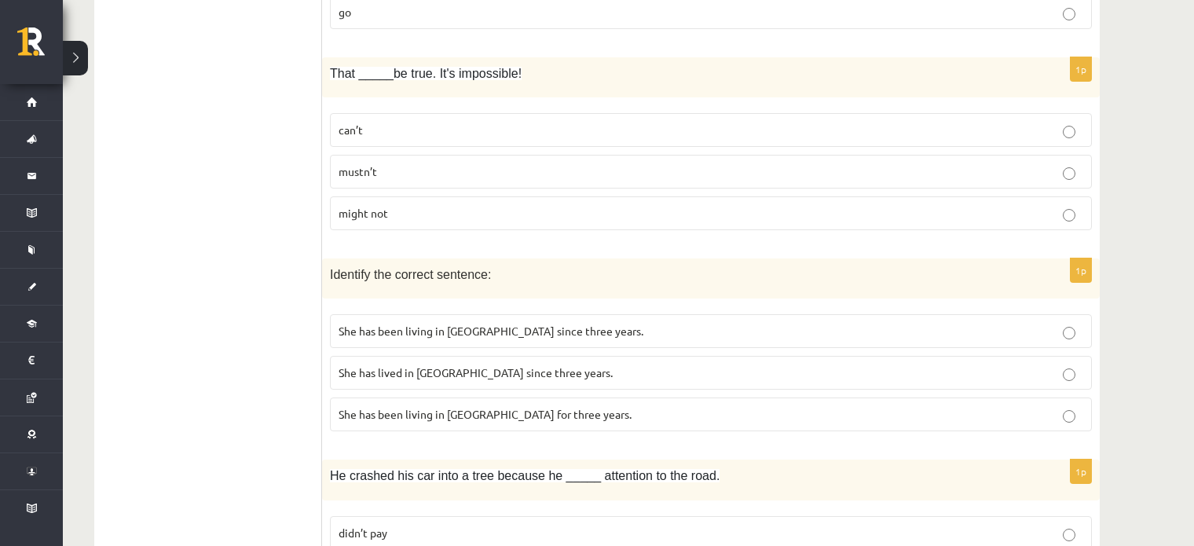
click at [559, 122] on p "can’t" at bounding box center [711, 130] width 745 height 16
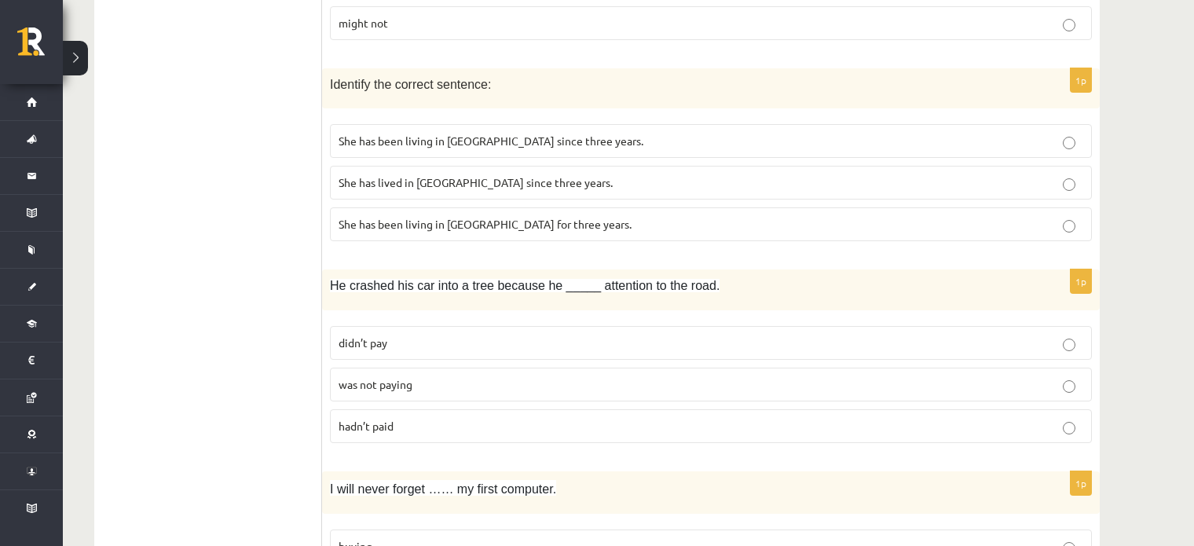
scroll to position [2660, 0]
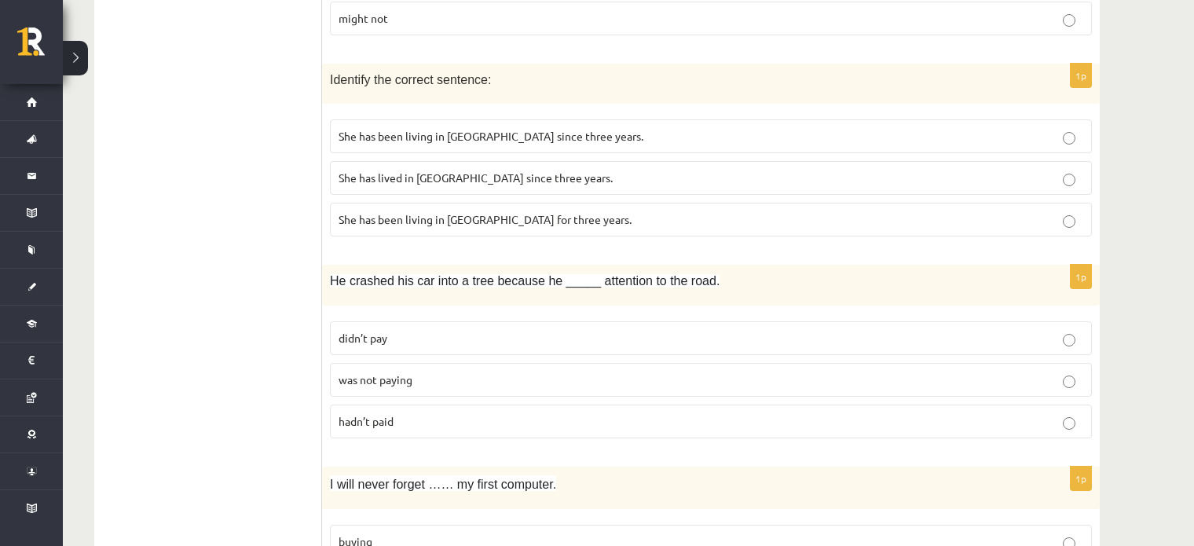
click at [553, 214] on p "She has been living in Paris for three years." at bounding box center [711, 219] width 745 height 16
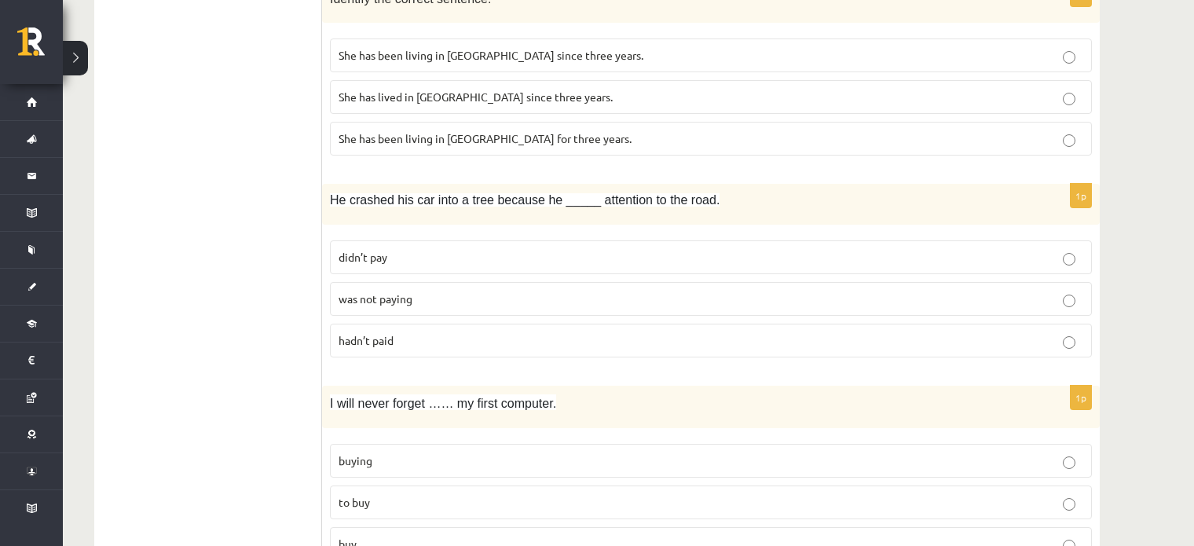
scroll to position [2768, 0]
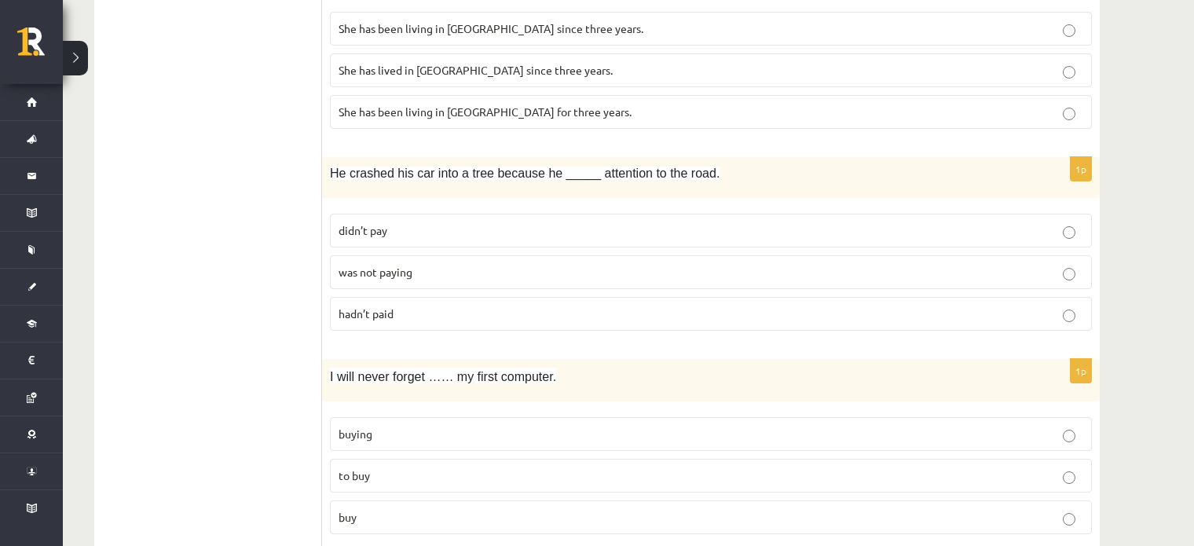
click at [531, 306] on p "hadn’t paid" at bounding box center [711, 314] width 745 height 16
click at [697, 264] on p "was not paying" at bounding box center [711, 272] width 745 height 16
click at [603, 297] on label "hadn’t paid" at bounding box center [711, 314] width 762 height 34
click at [603, 222] on p "didn’t pay" at bounding box center [711, 230] width 745 height 16
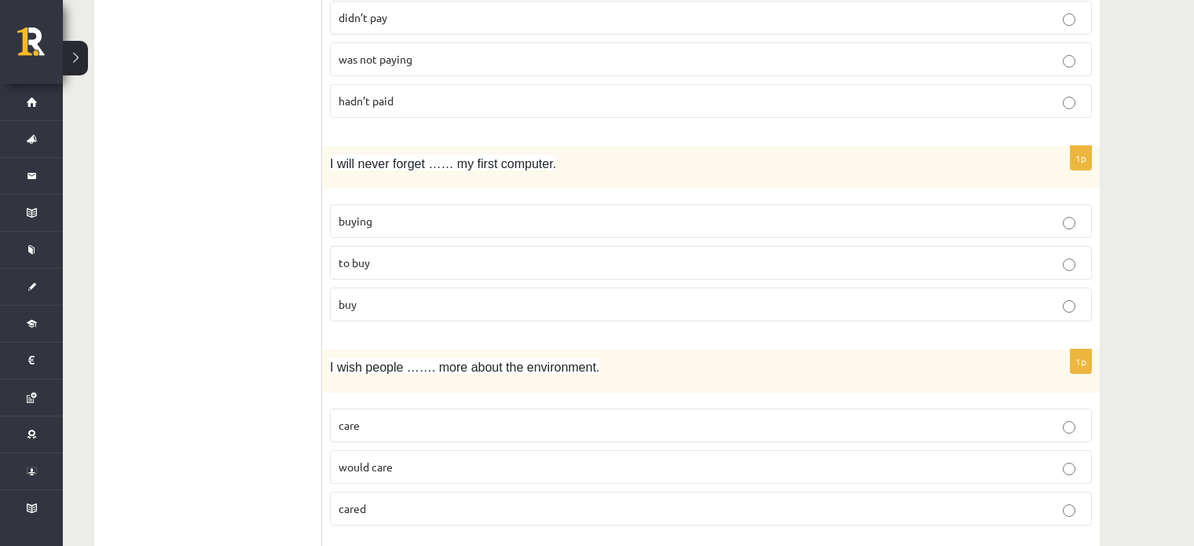
scroll to position [3023, 0]
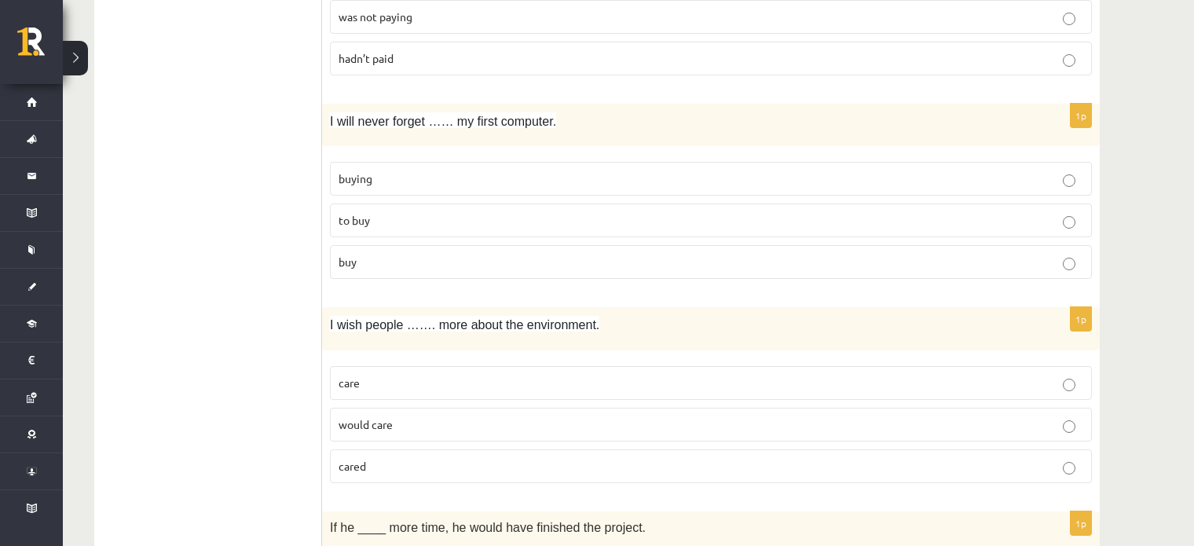
click at [546, 212] on p "to buy" at bounding box center [711, 220] width 745 height 16
click at [517, 170] on p "buying" at bounding box center [711, 178] width 745 height 16
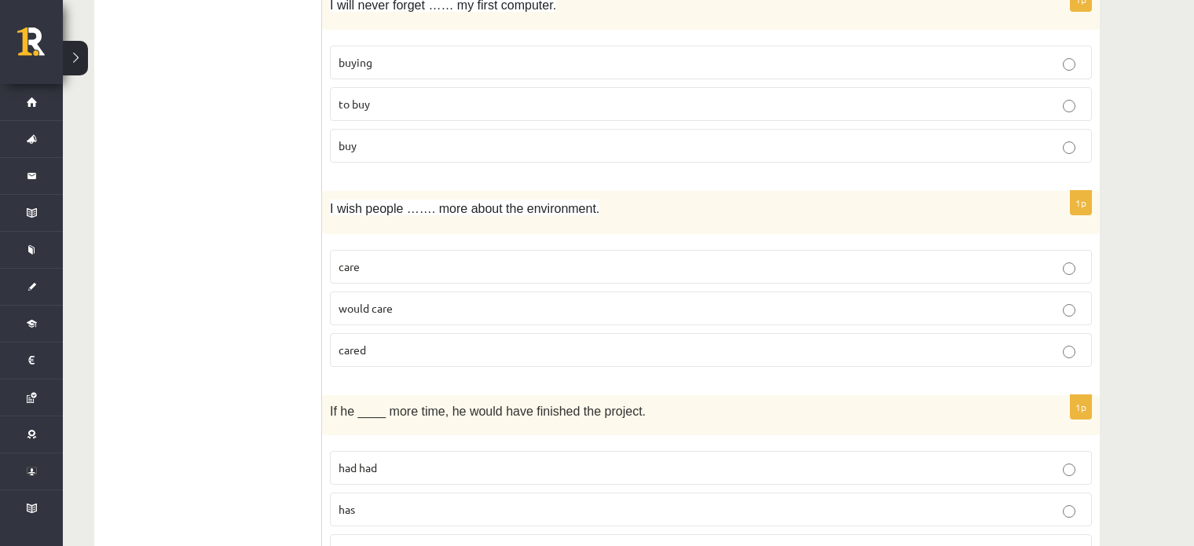
scroll to position [3196, 0]
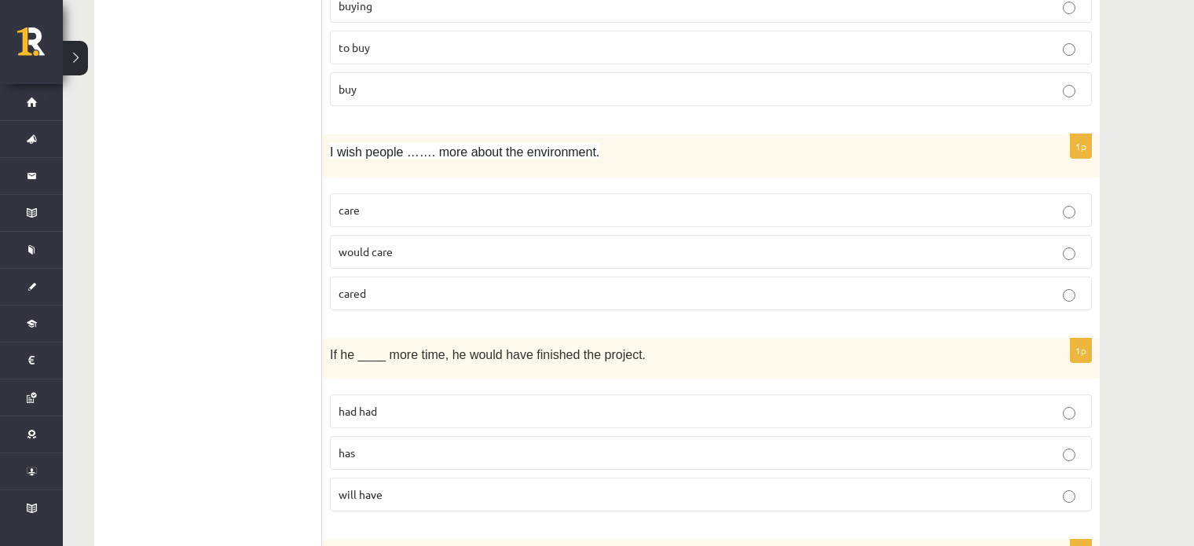
click at [504, 244] on p "would care" at bounding box center [711, 252] width 745 height 16
click at [615, 277] on label "cared" at bounding box center [711, 294] width 762 height 34
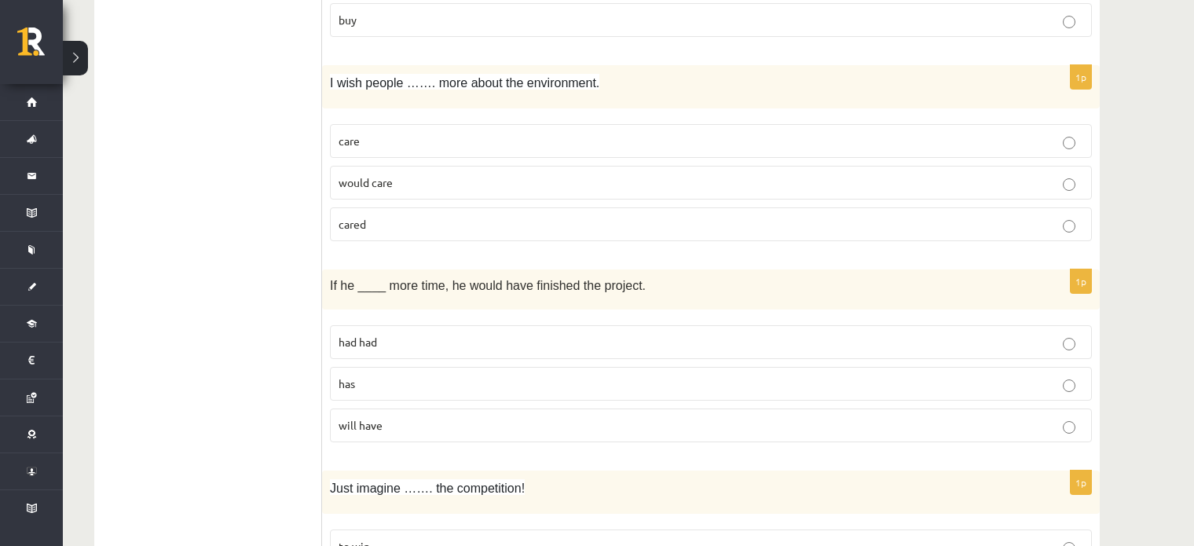
scroll to position [3402, 0]
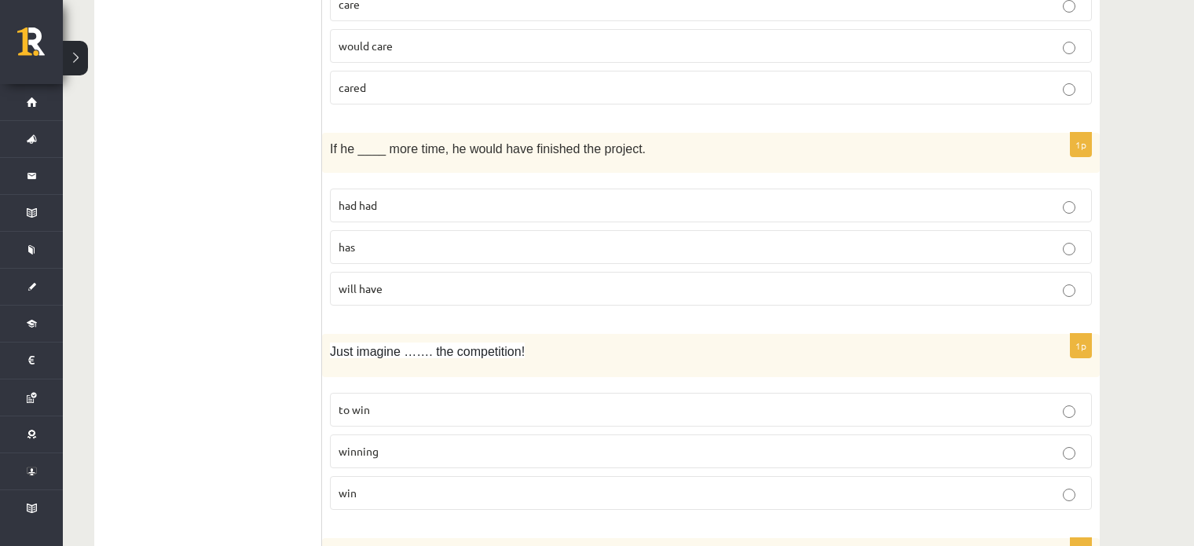
click at [468, 198] on label "had had" at bounding box center [711, 206] width 762 height 34
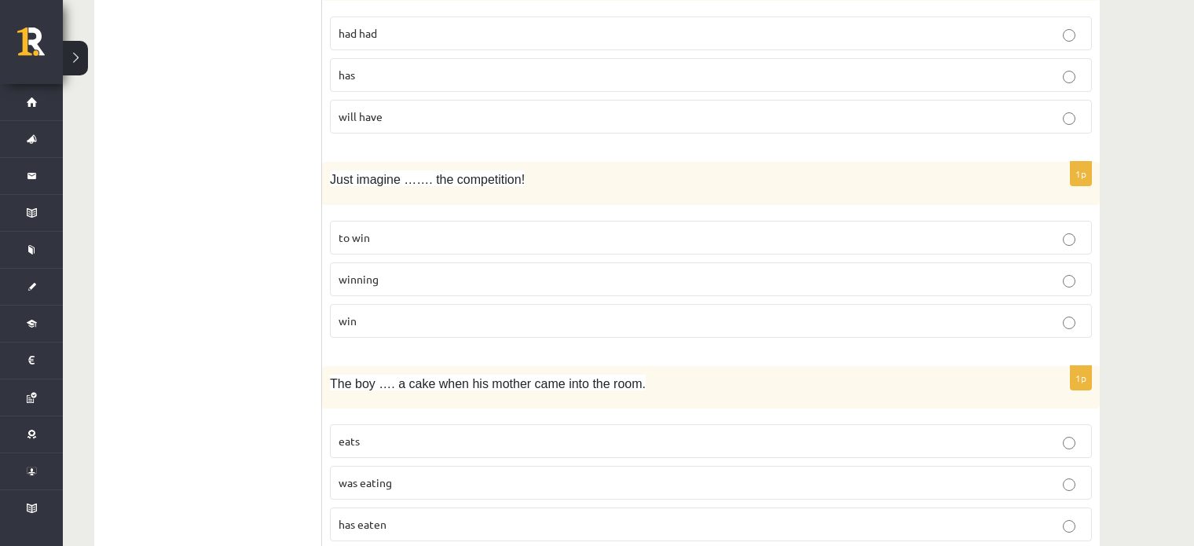
scroll to position [3585, 0]
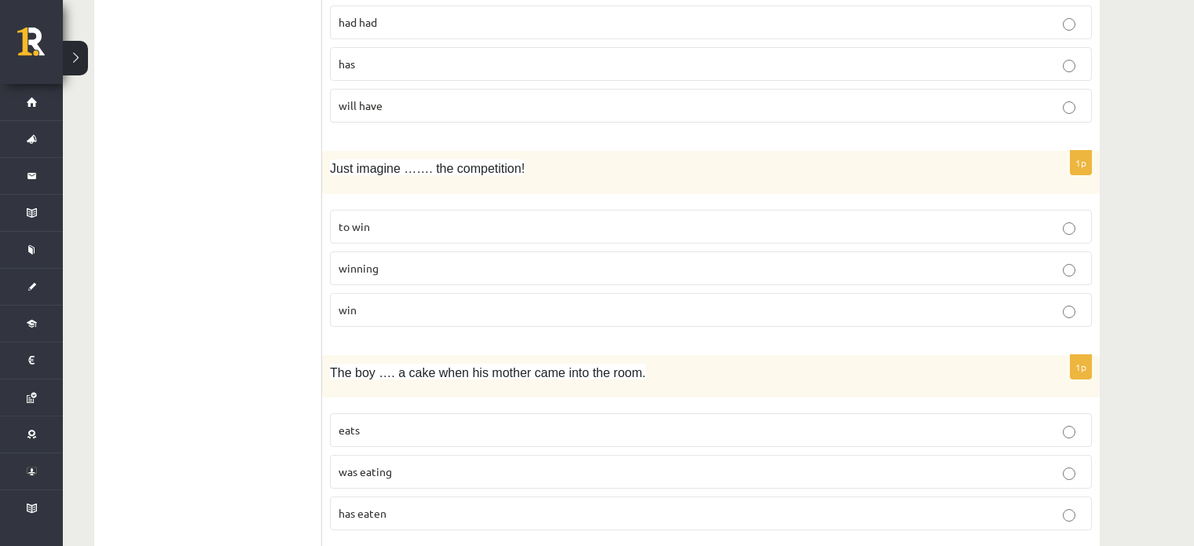
click at [567, 260] on p "winning" at bounding box center [711, 268] width 745 height 16
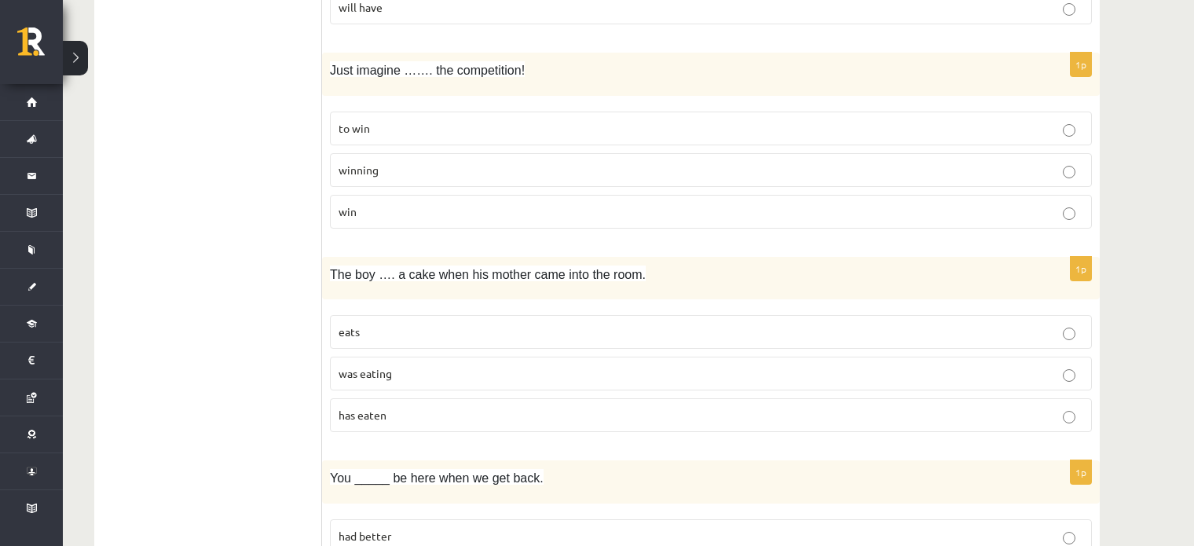
scroll to position [3688, 0]
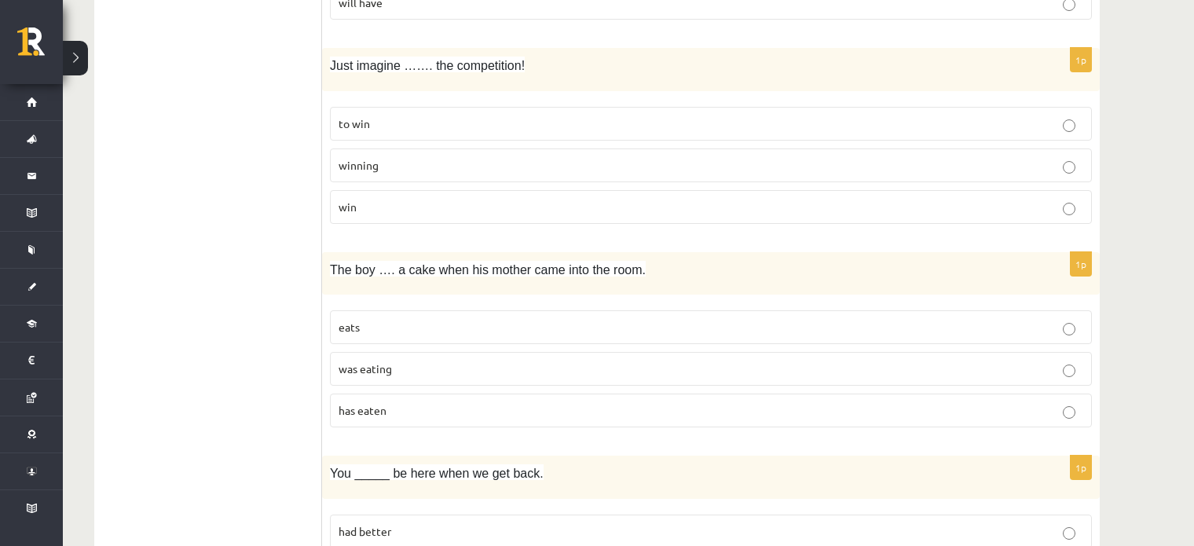
click at [425, 361] on p "was eating" at bounding box center [711, 369] width 745 height 16
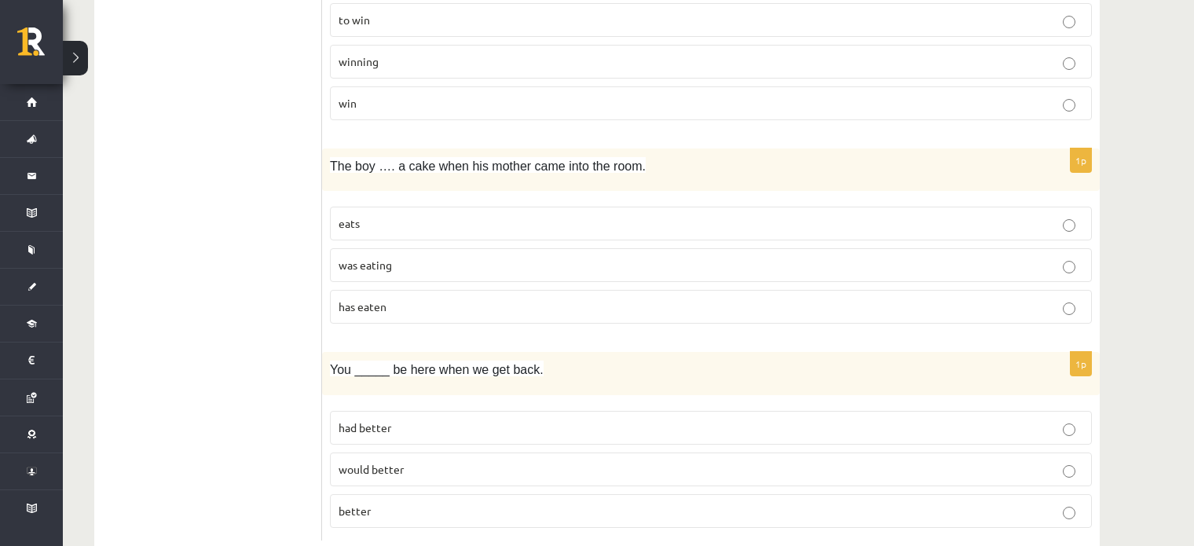
scroll to position [3812, 0]
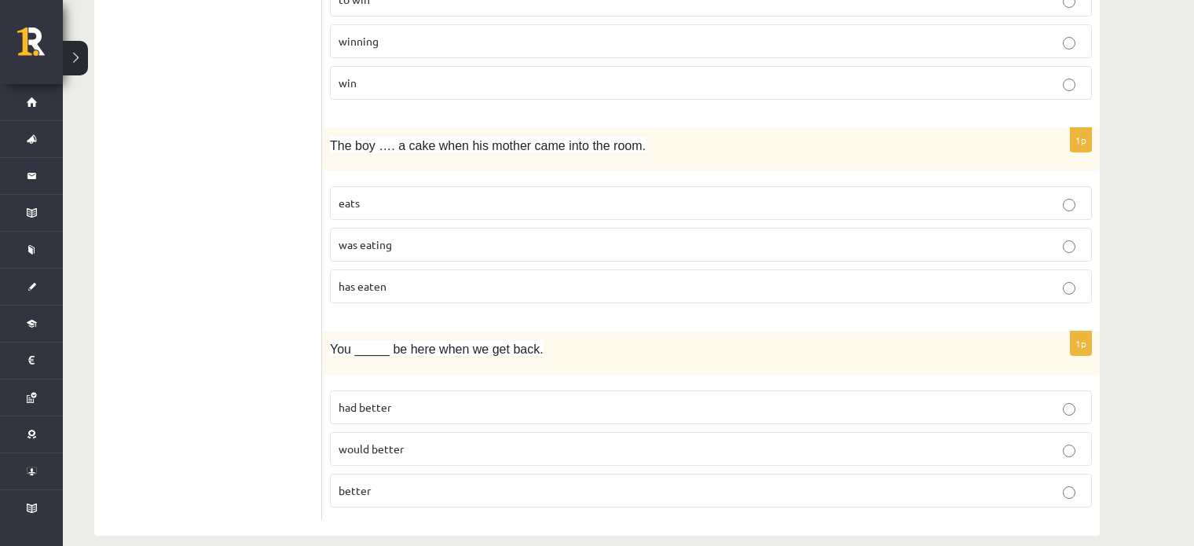
click at [482, 482] on p "better" at bounding box center [711, 490] width 745 height 16
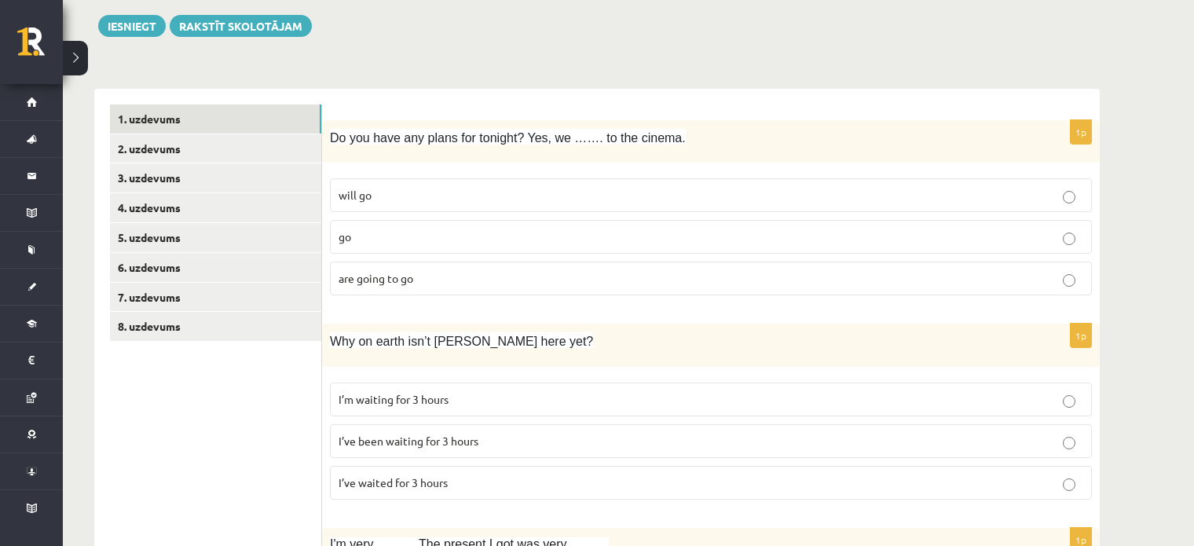
scroll to position [146, 0]
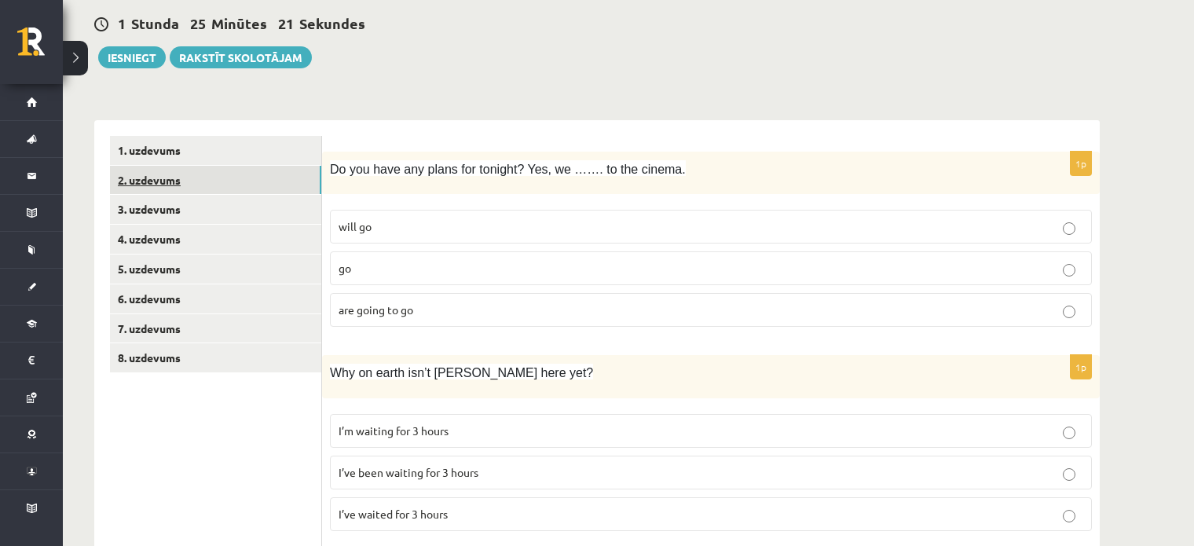
click at [286, 183] on link "2. uzdevums" at bounding box center [215, 180] width 211 height 29
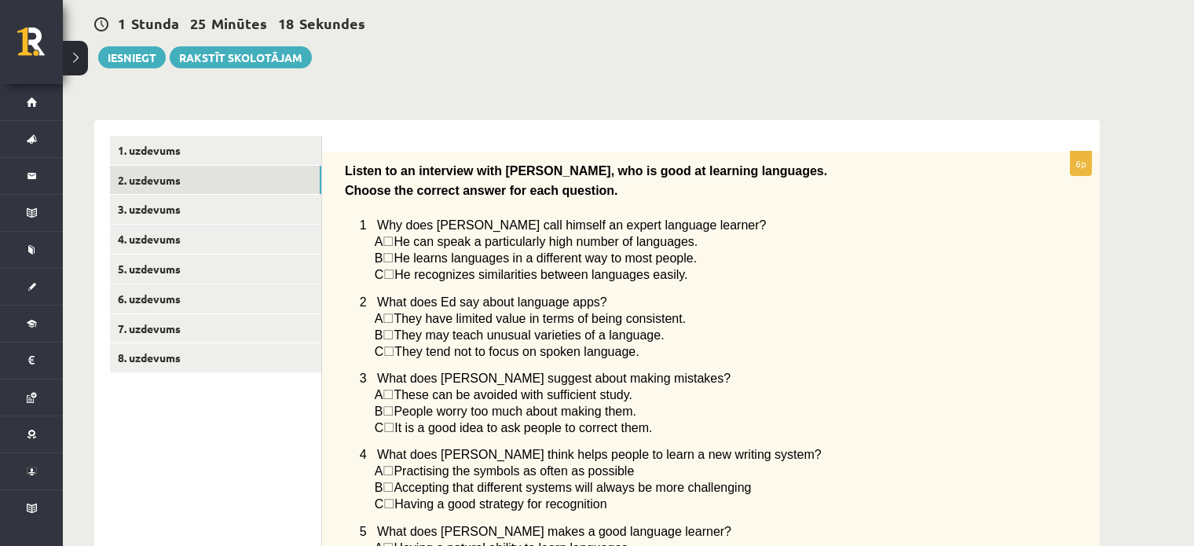
click at [394, 244] on span "☐" at bounding box center [388, 241] width 11 height 13
drag, startPoint x: 373, startPoint y: 238, endPoint x: 704, endPoint y: 238, distance: 330.8
click at [704, 238] on div "Listen to an interview with Ed, who is good at learning languages. Choose the c…" at bounding box center [711, 418] width 778 height 533
click at [770, 244] on p "A ☐  He can speak a particularly high number of languages." at bounding box center [694, 241] width 639 height 16
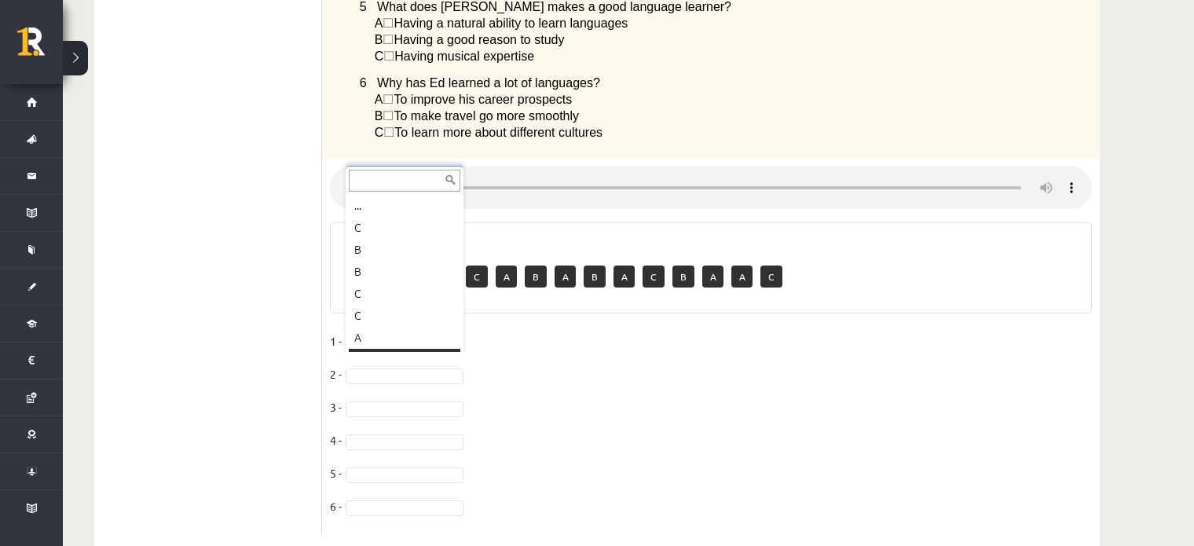
scroll to position [19, 0]
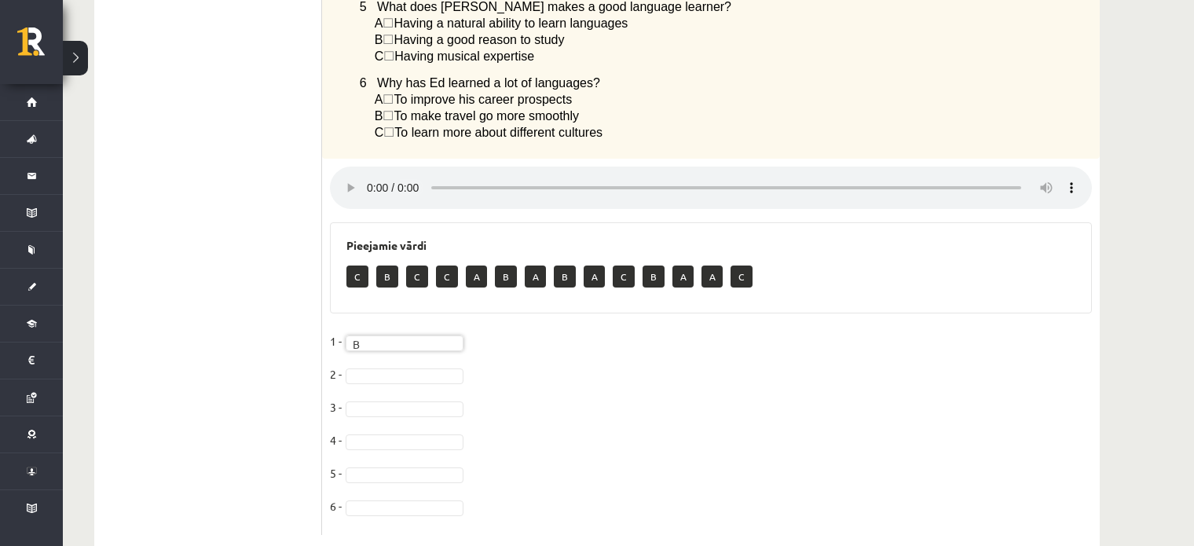
click at [889, 344] on div "6p Listen to an interview with Ed, who is good at learning languages. Choose th…" at bounding box center [711, 81] width 778 height 908
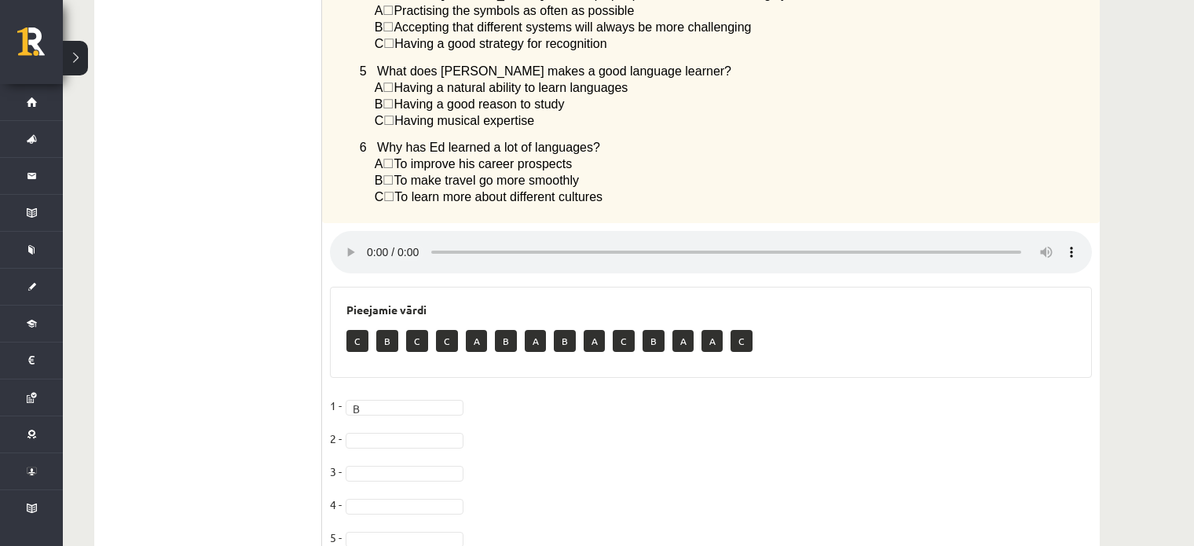
scroll to position [654, 0]
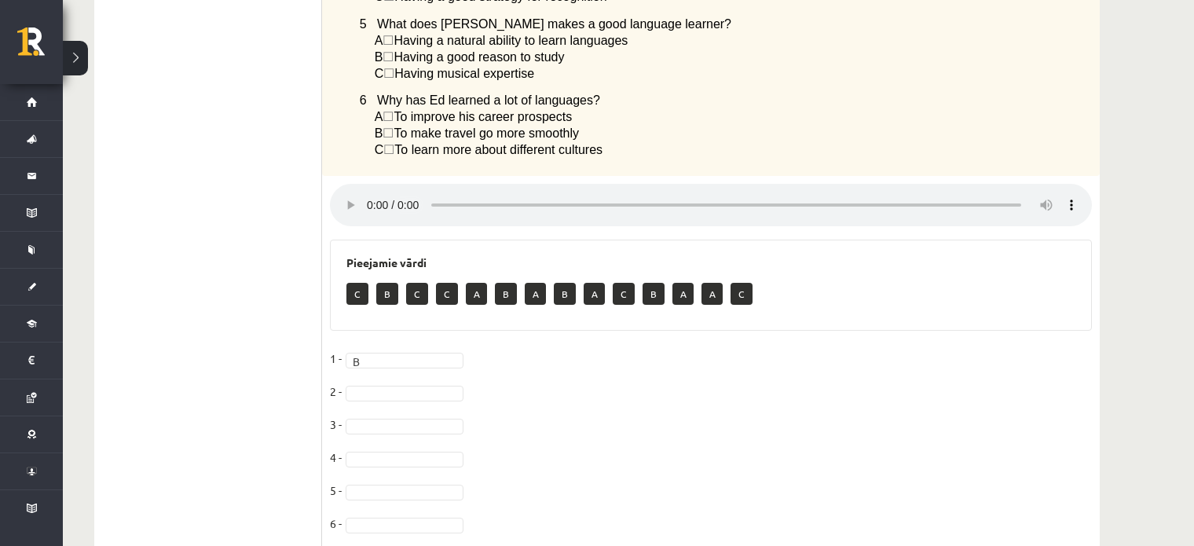
click at [411, 402] on fieldset "1 - B * 2 - 3 - 4 - 5 - 6 -" at bounding box center [711, 445] width 762 height 198
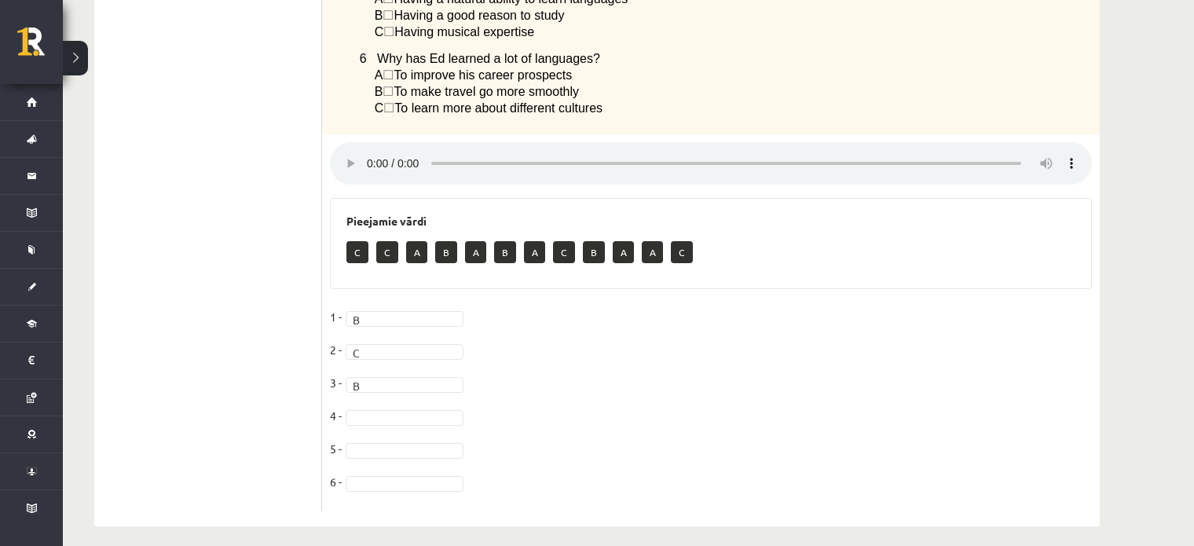
scroll to position [726, 0]
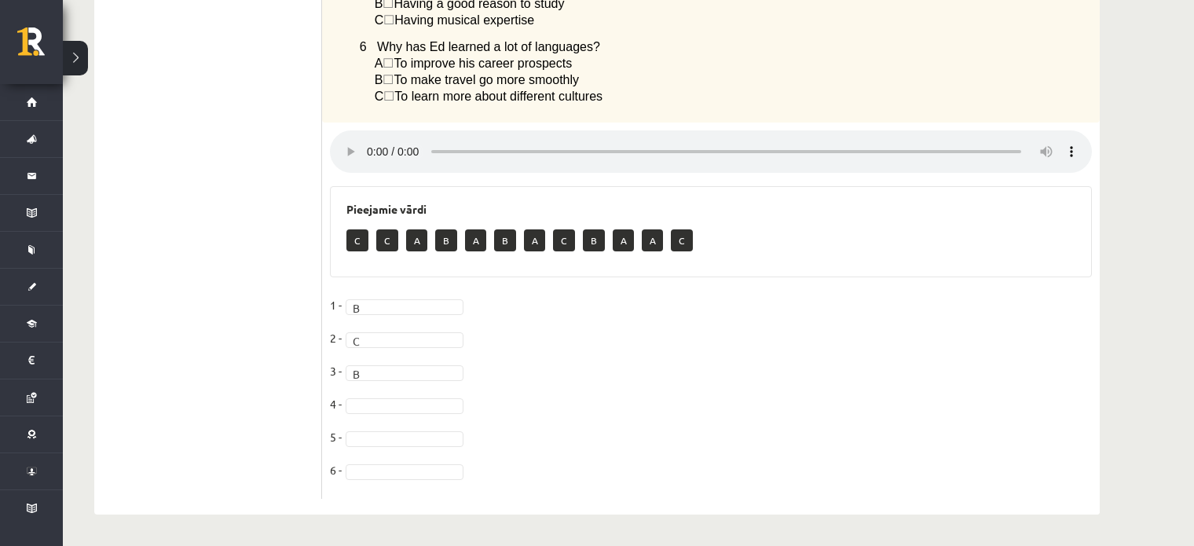
click at [427, 415] on fieldset "1 - B * 2 - C * 3 - B * 4 - 5 - 6 -" at bounding box center [711, 392] width 762 height 198
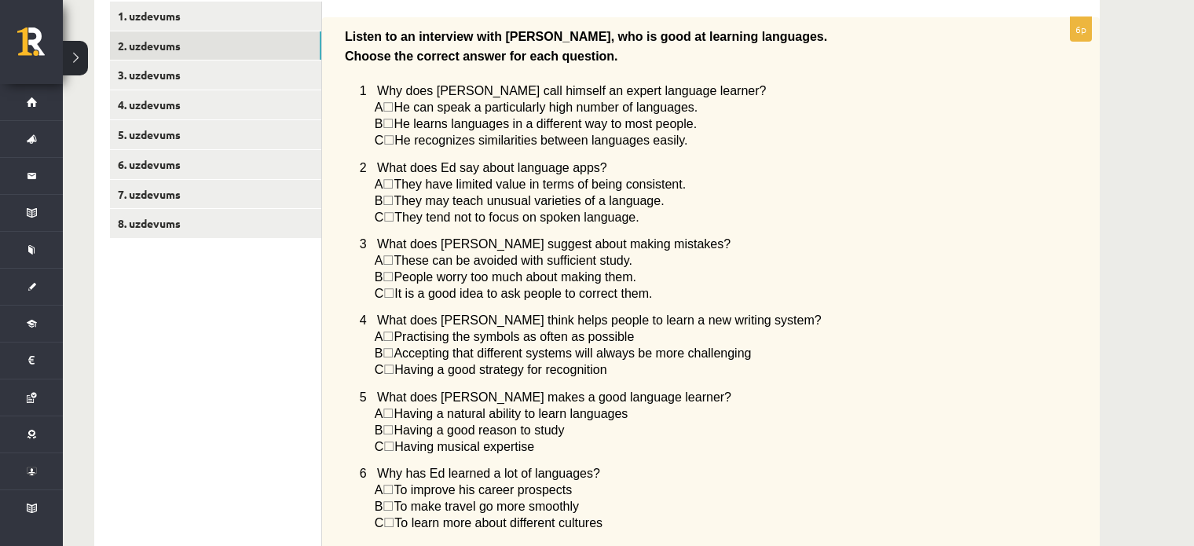
scroll to position [261, 0]
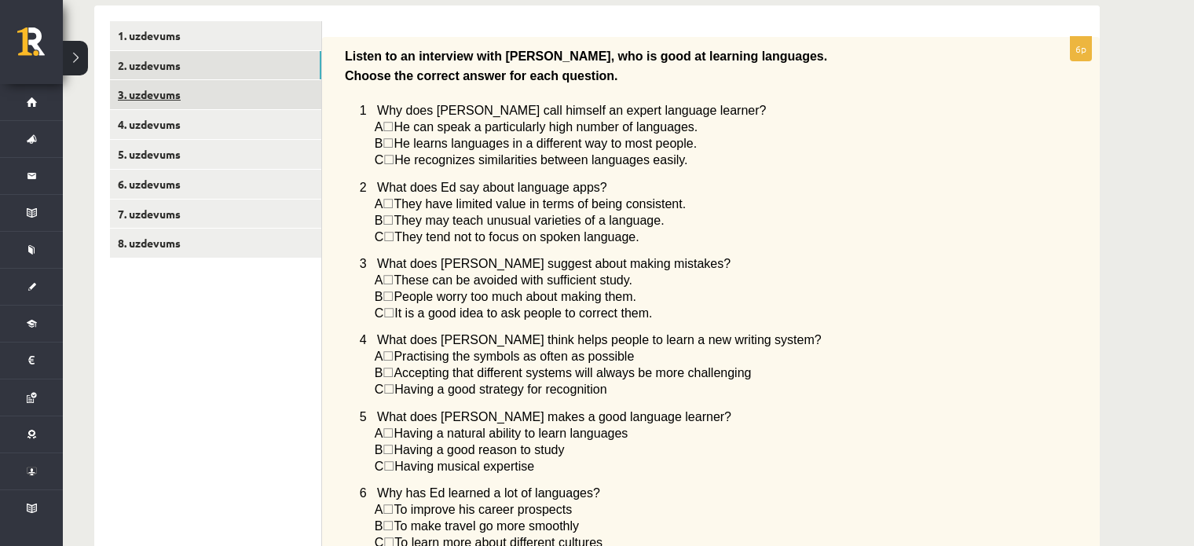
click at [202, 88] on link "3. uzdevums" at bounding box center [215, 94] width 211 height 29
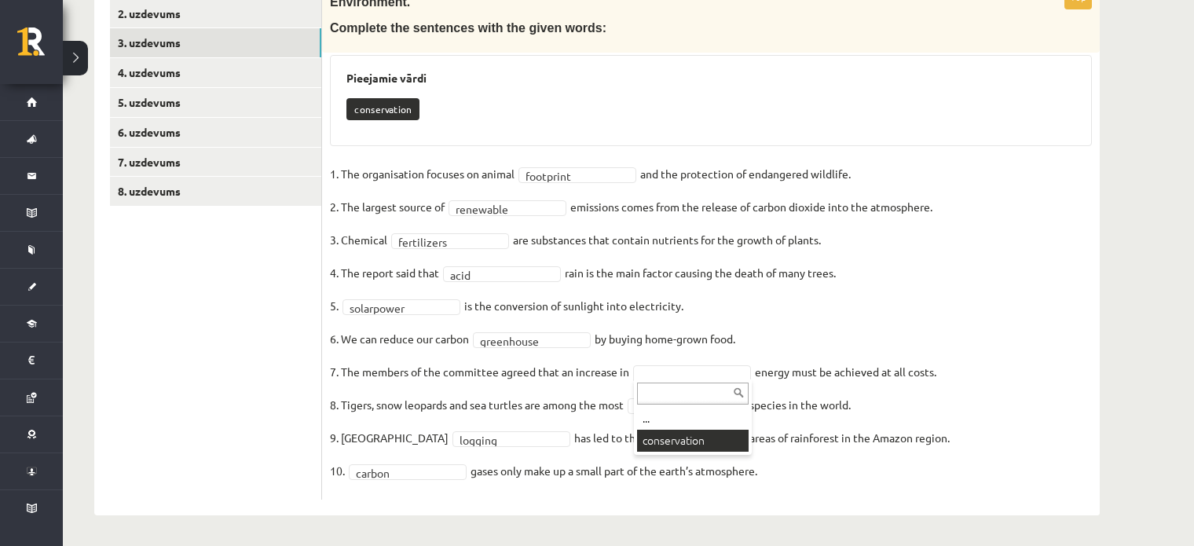
scroll to position [276, 0]
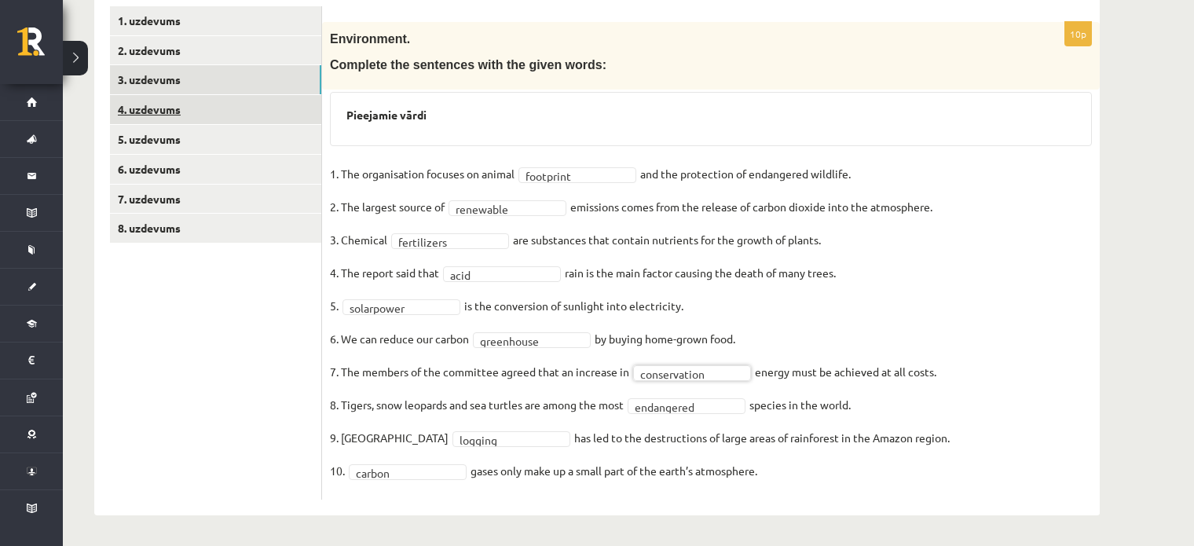
click at [185, 113] on link "4. uzdevums" at bounding box center [215, 109] width 211 height 29
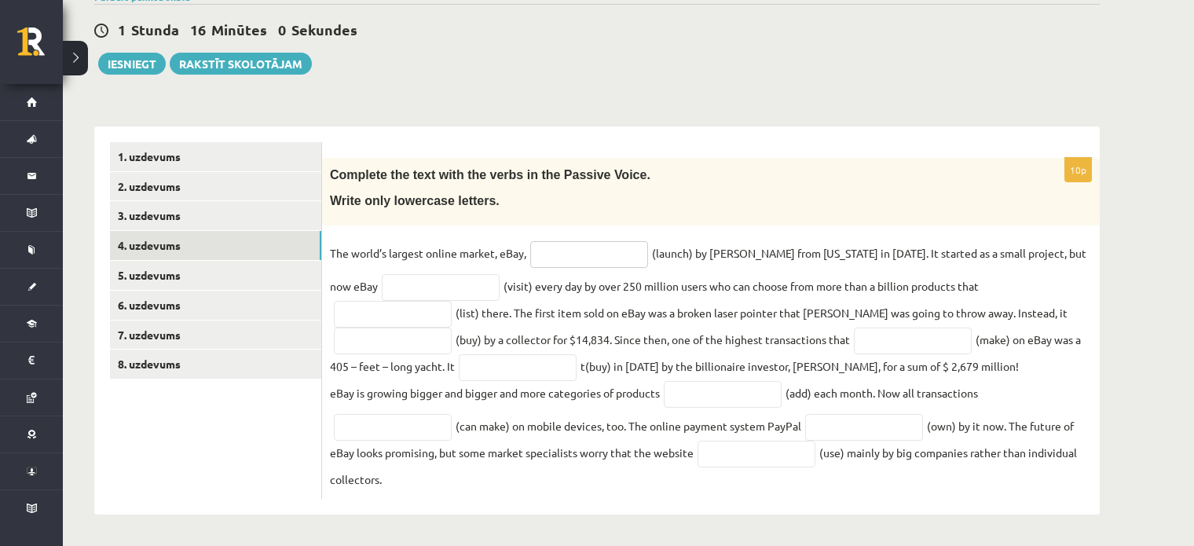
click at [596, 262] on input "text" at bounding box center [589, 254] width 118 height 27
type input "**********"
click at [414, 286] on input "text" at bounding box center [441, 287] width 118 height 27
type input "**********"
click at [452, 301] on input "text" at bounding box center [393, 314] width 118 height 27
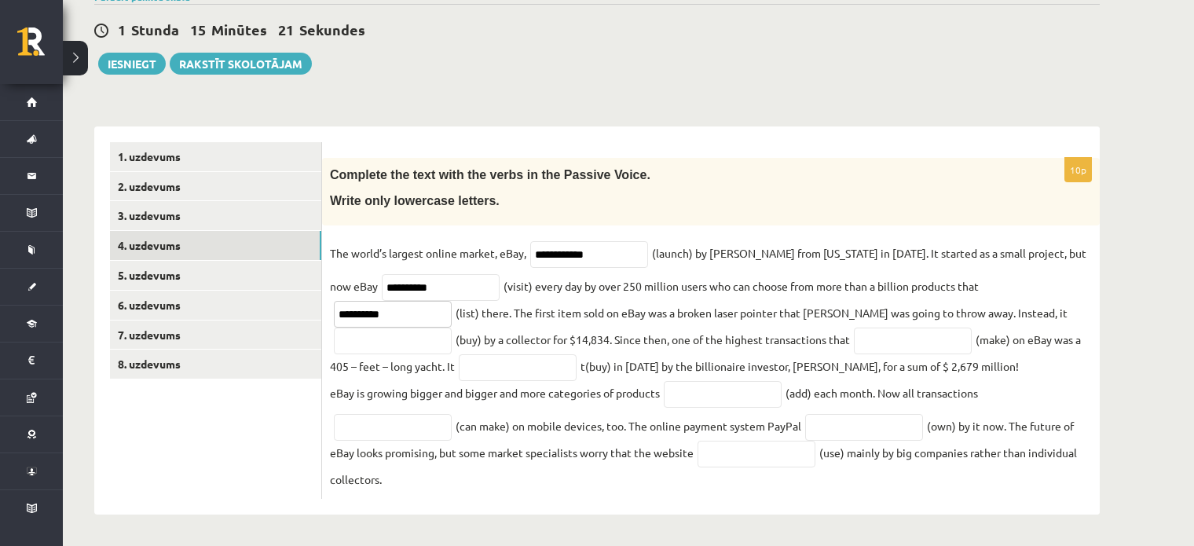
type input "**********"
click at [452, 328] on input "text" at bounding box center [393, 341] width 118 height 27
type input "**********"
click at [854, 340] on input "text" at bounding box center [913, 341] width 118 height 27
type input "********"
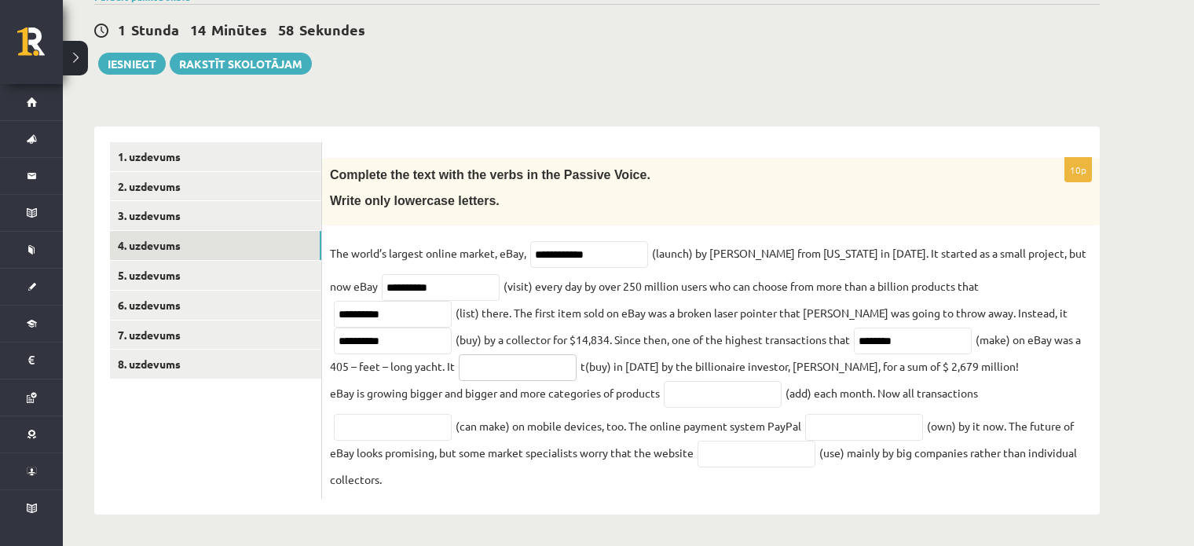
click at [459, 371] on input "text" at bounding box center [518, 367] width 118 height 27
type input "**********"
click at [703, 398] on input "text" at bounding box center [723, 394] width 118 height 27
type input "*"
type input "*********"
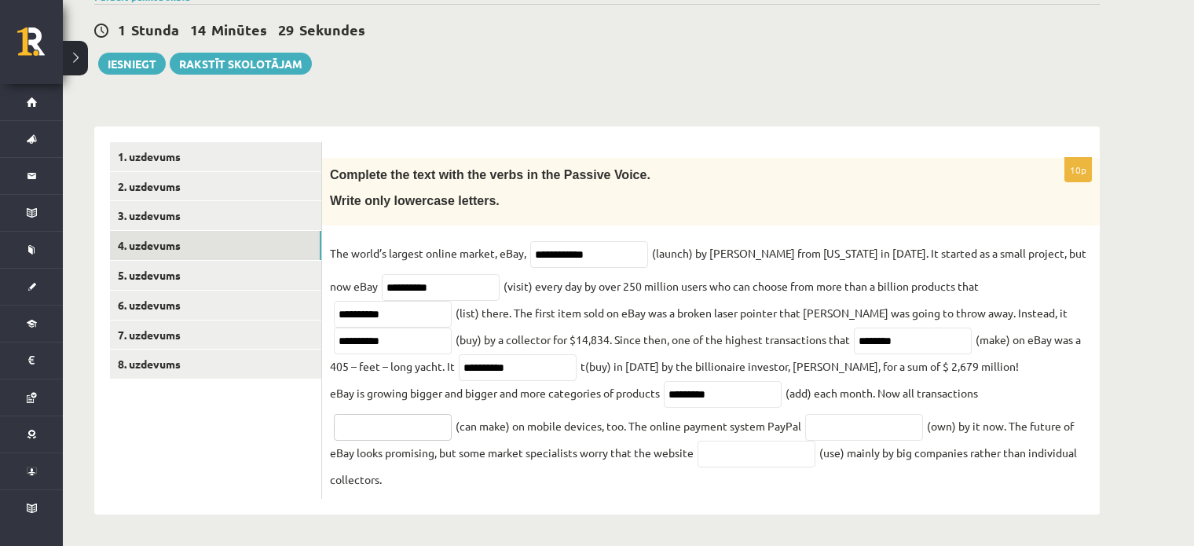
click at [423, 440] on input "text" at bounding box center [393, 427] width 118 height 27
type input "**********"
click at [894, 427] on input "text" at bounding box center [864, 427] width 118 height 27
type input "********"
click at [766, 456] on input "text" at bounding box center [757, 454] width 118 height 27
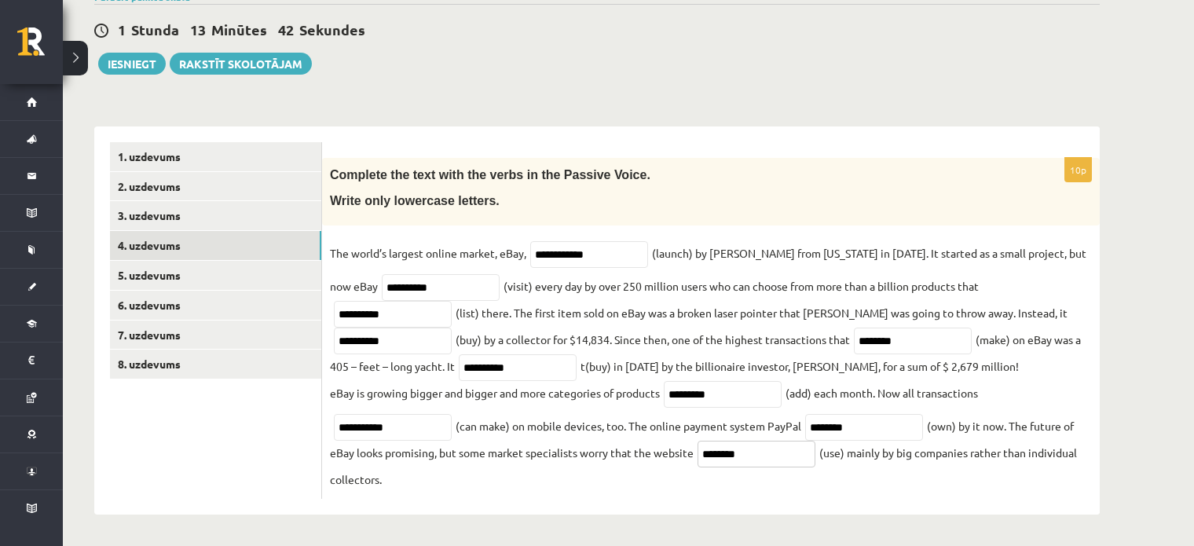
type input "********"
click at [409, 489] on fieldset "**********" at bounding box center [711, 366] width 762 height 250
click at [183, 283] on link "5. uzdevums" at bounding box center [215, 275] width 211 height 29
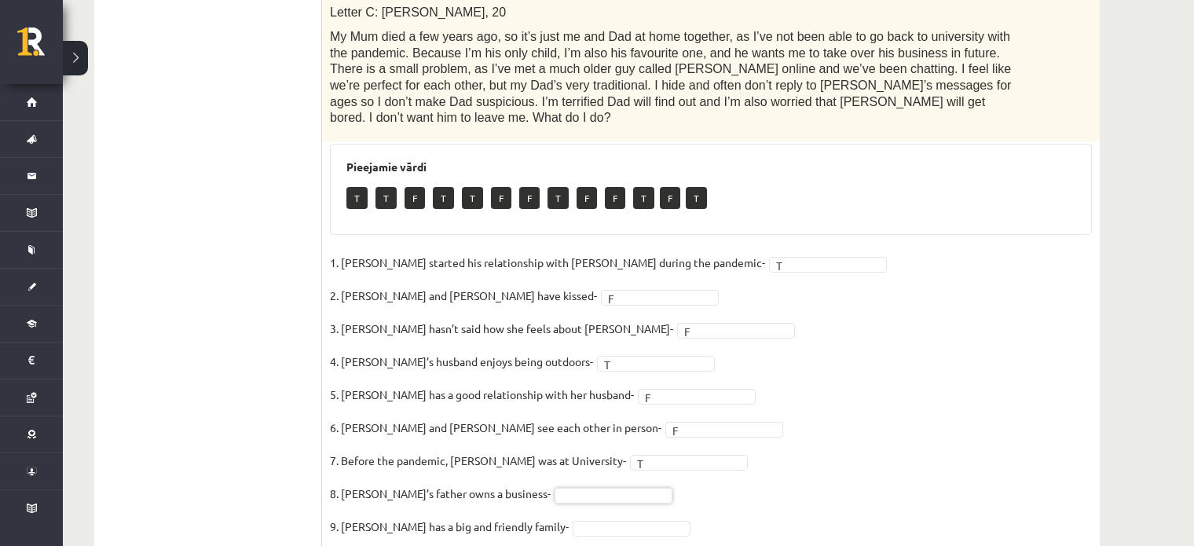
scroll to position [704, 0]
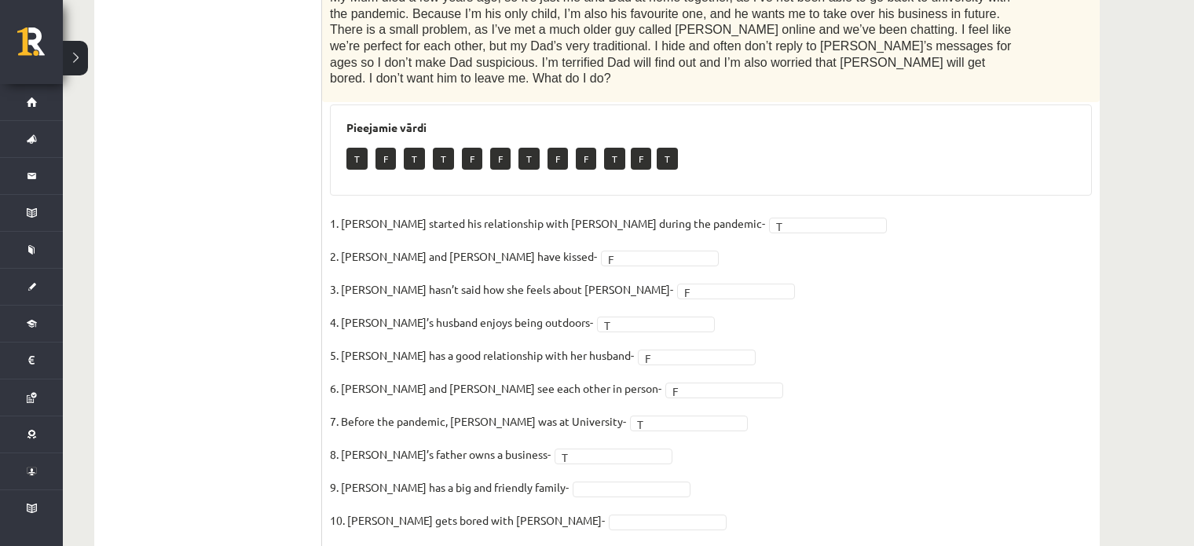
click at [585, 447] on fieldset "1. Joshua started his relationship with Penny during the pandemic- T * 2. Joshu…" at bounding box center [711, 376] width 762 height 330
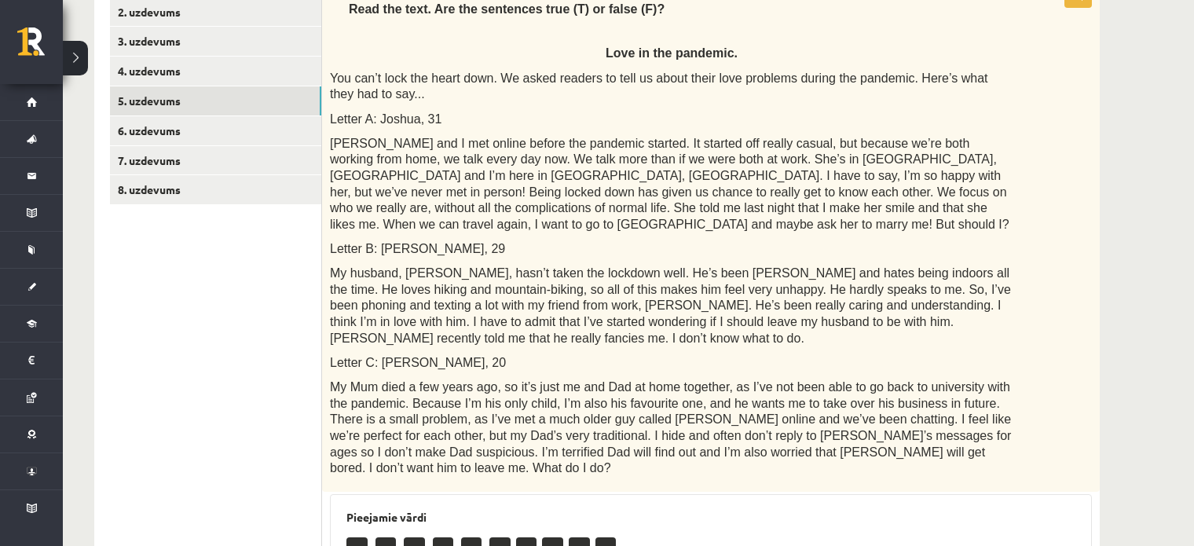
scroll to position [313, 0]
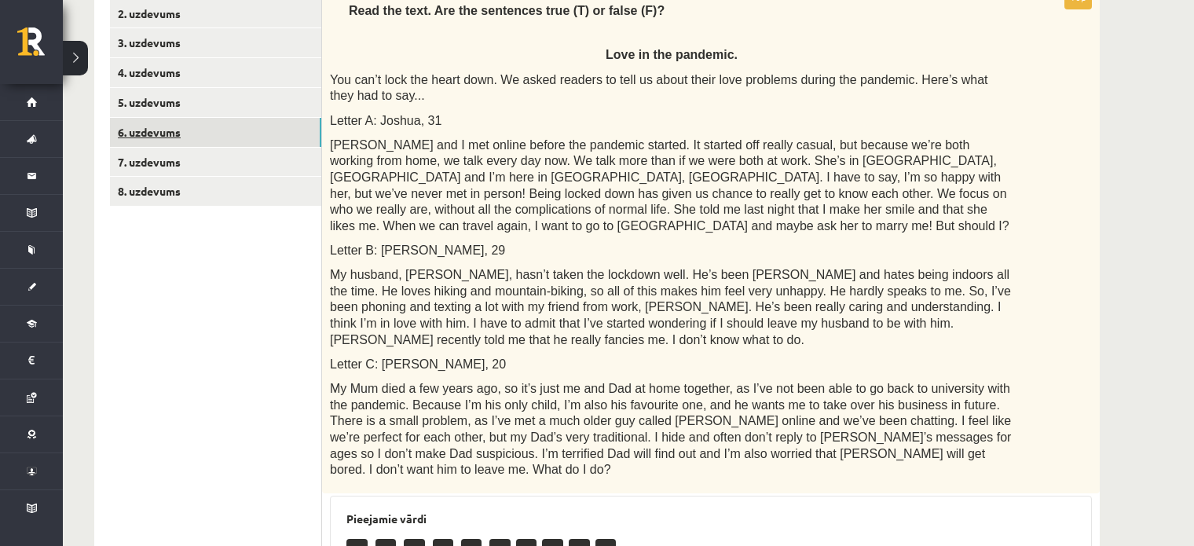
click at [205, 141] on link "6. uzdevums" at bounding box center [215, 132] width 211 height 29
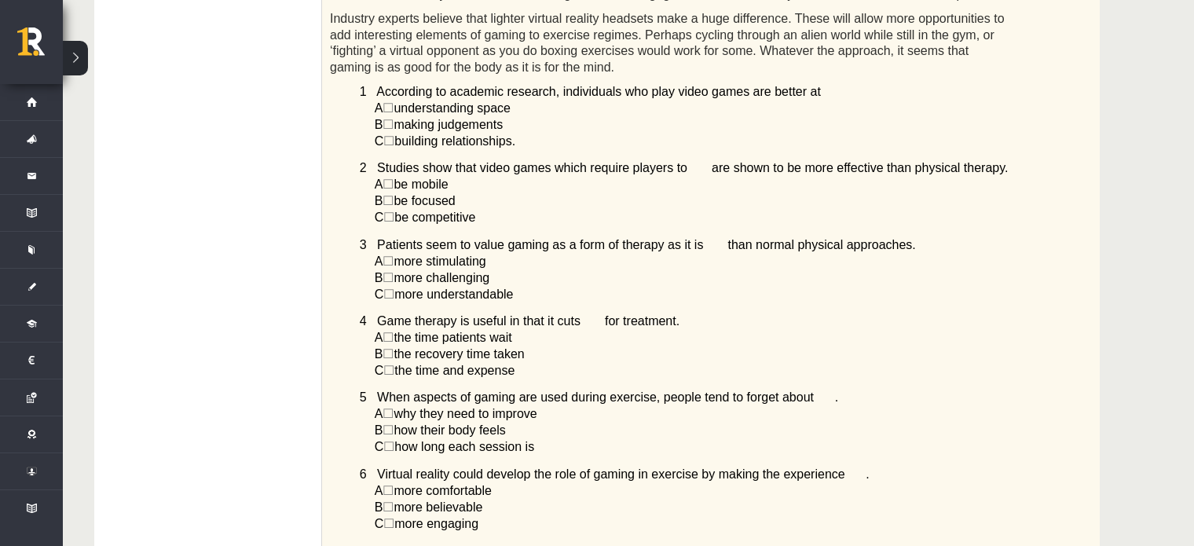
scroll to position [820, 0]
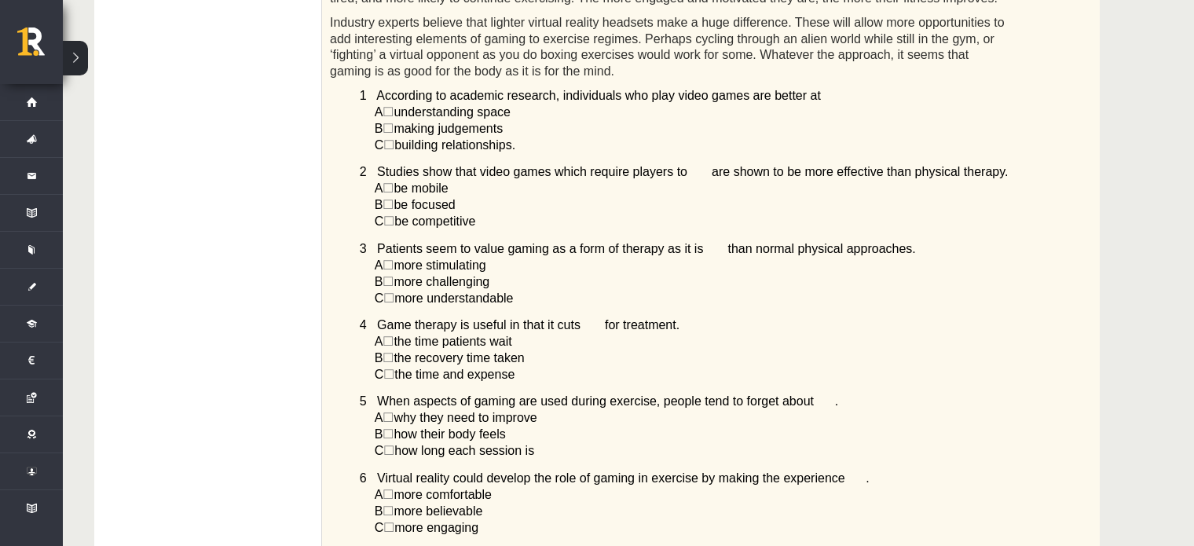
drag, startPoint x: 357, startPoint y: 72, endPoint x: 536, endPoint y: 132, distance: 188.1
click at [536, 132] on div "Read the article about gaming and choose the correct answer for each question. …" at bounding box center [711, 16] width 778 height 1076
copy div "1 According to academic research, individuals who play video games are better a…"
click at [1170, 343] on div "Angļu valoda 1. ieskaite 10.b2 klase , Rauls Rimkus (10.b2 klase) Parādīt punkt…" at bounding box center [628, 78] width 1131 height 1676
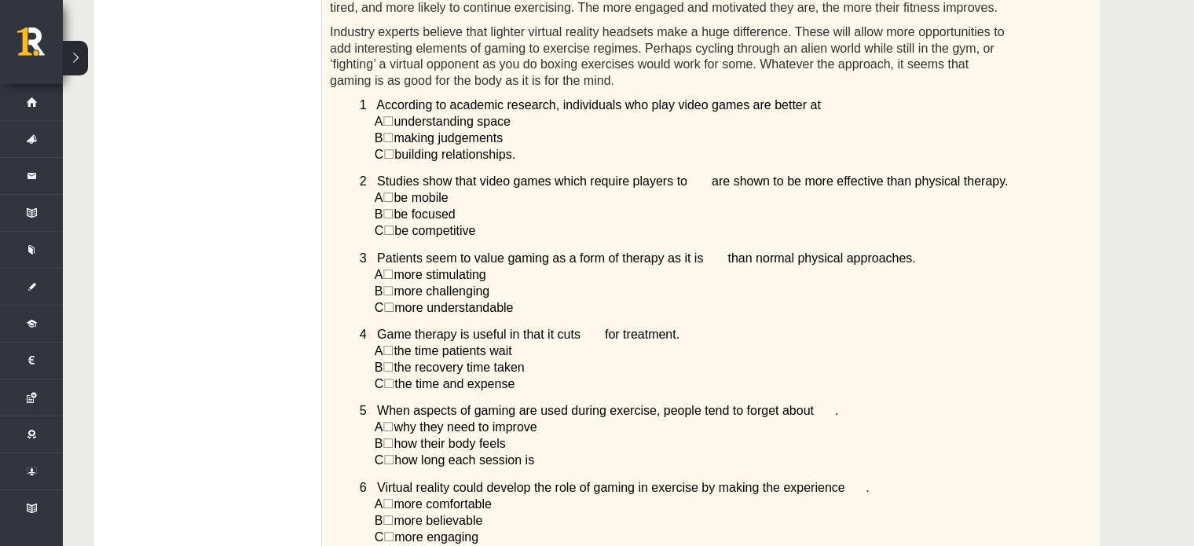
scroll to position [794, 0]
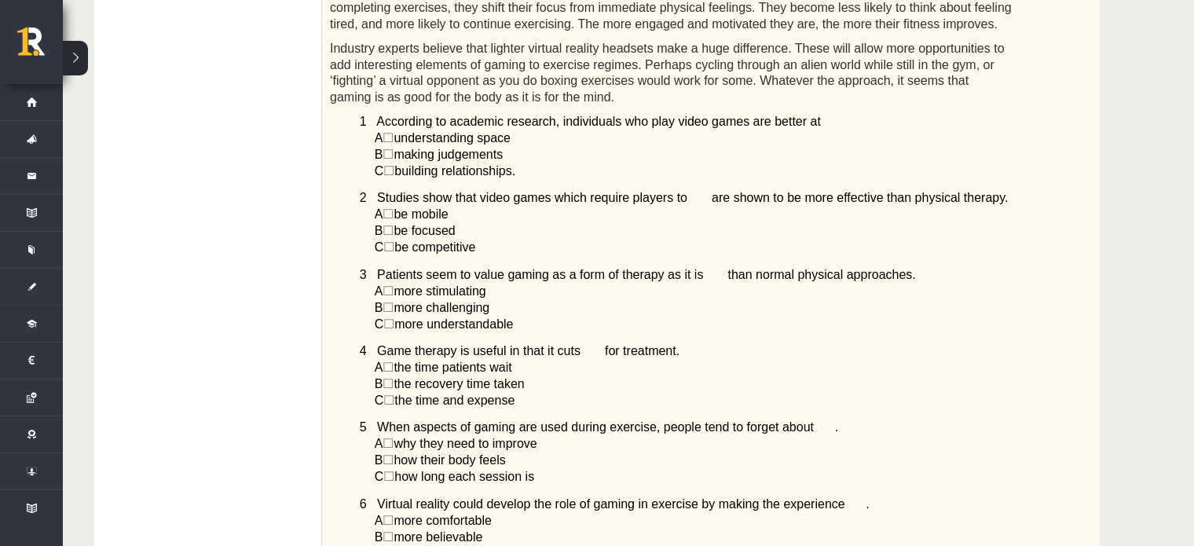
drag, startPoint x: 373, startPoint y: 179, endPoint x: 501, endPoint y: 236, distance: 140.0
click at [501, 236] on div "Read the article about gaming and choose the correct answer for each question. …" at bounding box center [711, 41] width 778 height 1076
copy div "Studies show that video games which require players to are shown to be more eff…"
click at [1175, 301] on div "Angļu valoda 1. ieskaite 10.b2 klase , Rauls Rimkus (10.b2 klase) Parādīt punkt…" at bounding box center [628, 104] width 1131 height 1676
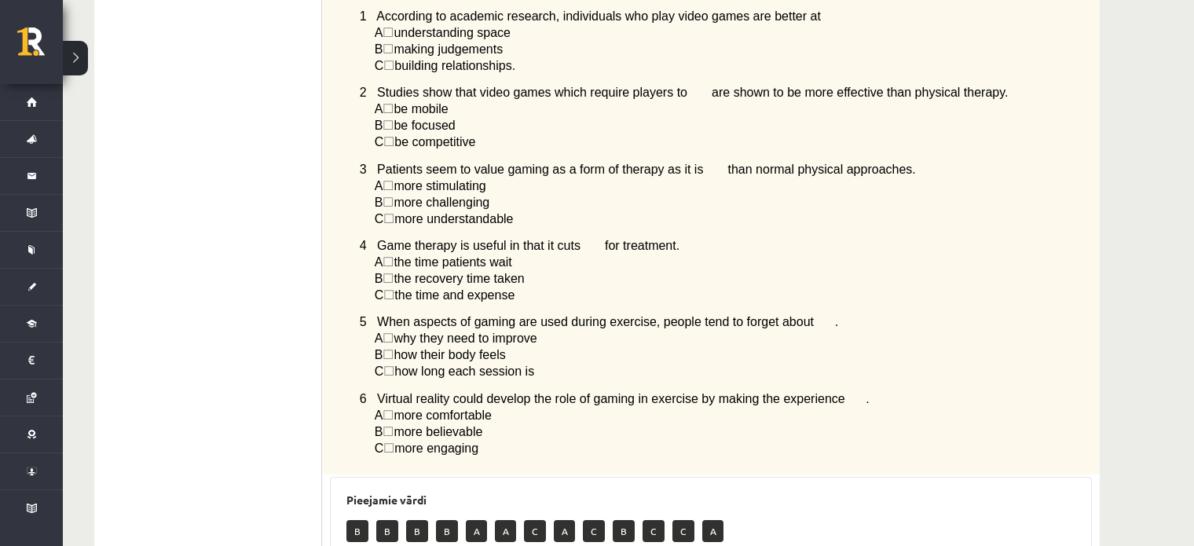
scroll to position [874, 0]
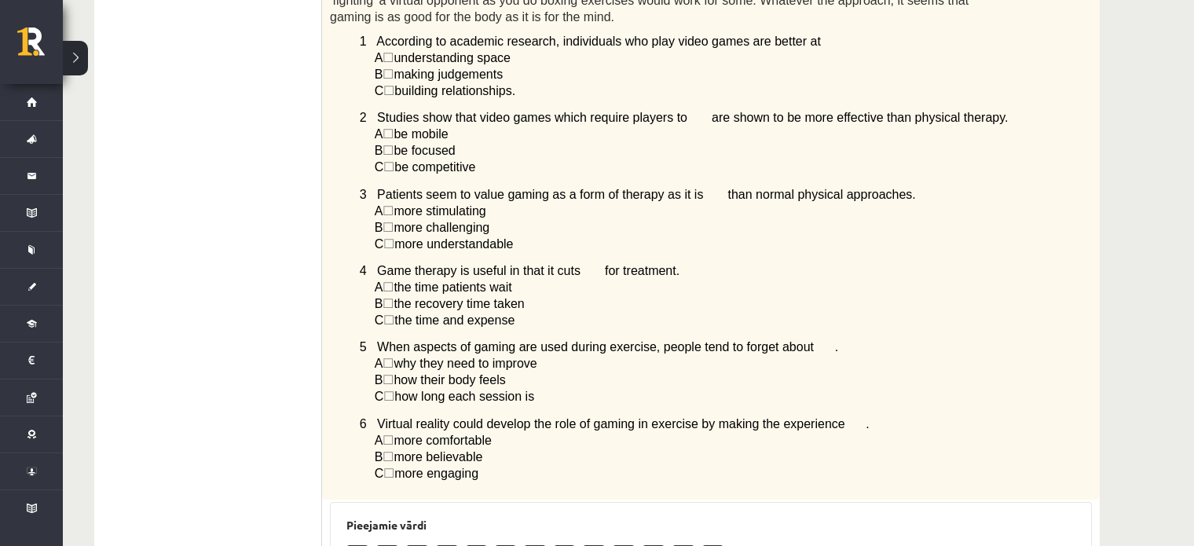
drag, startPoint x: 374, startPoint y: 176, endPoint x: 551, endPoint y: 238, distance: 187.4
copy div "Patients seem to value gaming as a form of therapy as it is than normal physica…"
click at [1153, 329] on div "Angļu valoda 1. ieskaite 10.b2 klase , Rauls Rimkus (10.b2 klase) Parādīt punkt…" at bounding box center [628, 24] width 1131 height 1676
click at [1139, 340] on div "Angļu valoda 1. ieskaite 10.b2 klase , Rauls Rimkus (10.b2 klase) Parādīt punkt…" at bounding box center [628, 24] width 1131 height 1676
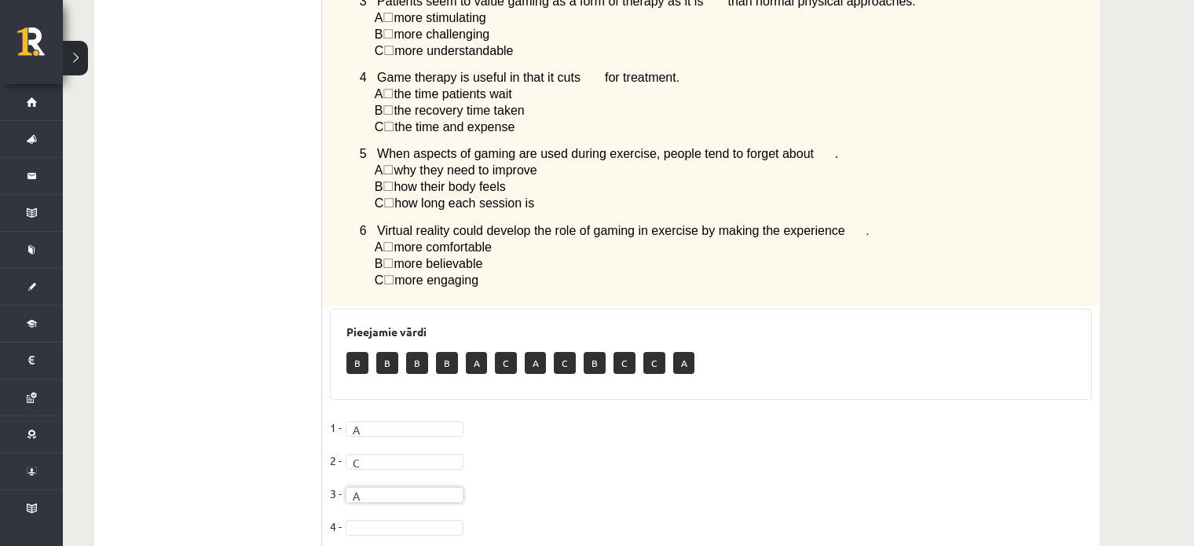
scroll to position [1076, 0]
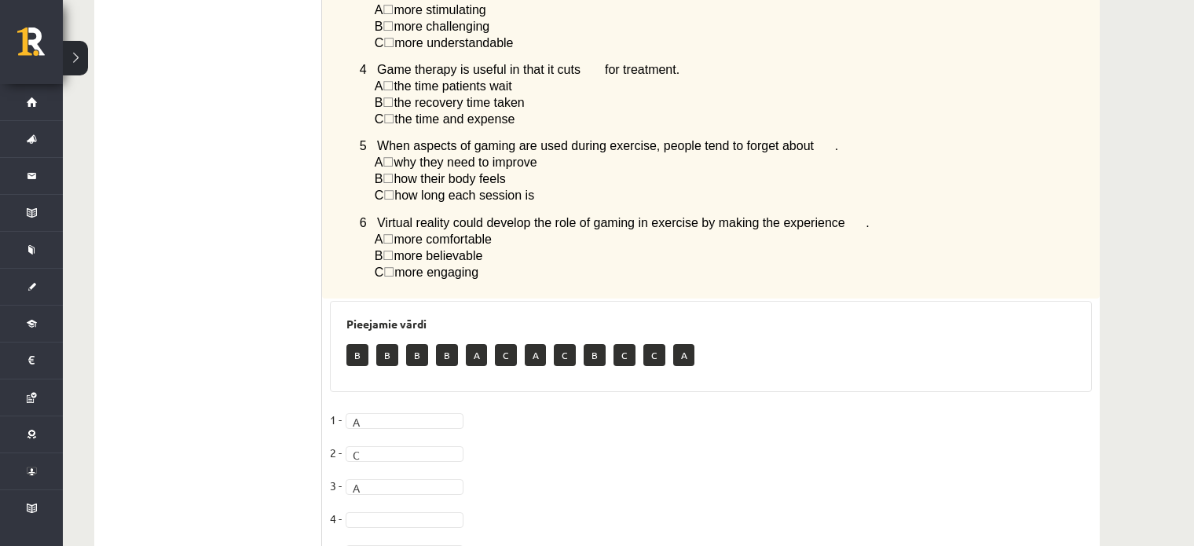
drag, startPoint x: 1159, startPoint y: 334, endPoint x: 1098, endPoint y: 324, distance: 61.2
drag, startPoint x: 376, startPoint y: 58, endPoint x: 537, endPoint y: 119, distance: 171.3
copy div "Game therapy is useful in that it cuts for treatment. A ☐  the time patients wa…"
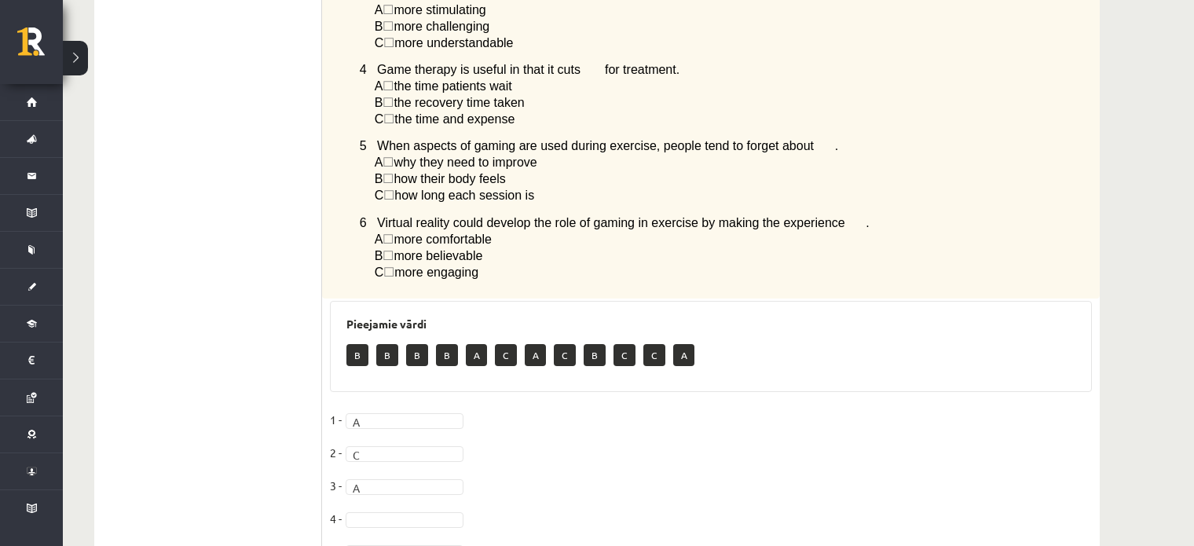
click at [1042, 301] on div "Pieejamie vārdi B B B B A C A C B C C A" at bounding box center [711, 346] width 762 height 91
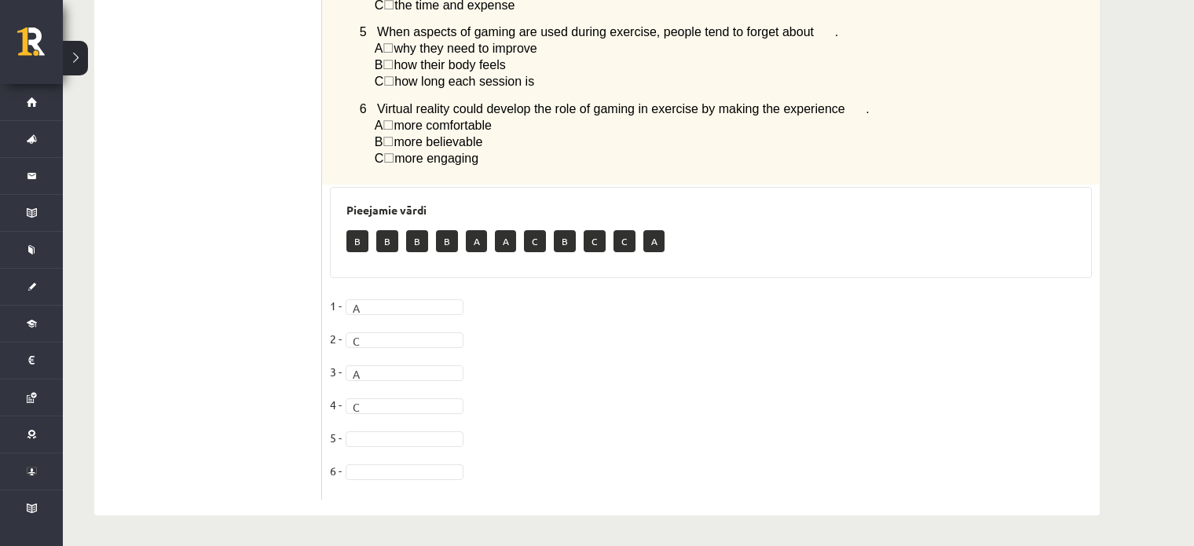
drag, startPoint x: 1077, startPoint y: 341, endPoint x: 1065, endPoint y: 339, distance: 12.7
click at [1077, 341] on fieldset "1 - A * 2 - C * 3 - A * 4 - C * 5 - 6 -" at bounding box center [711, 393] width 762 height 198
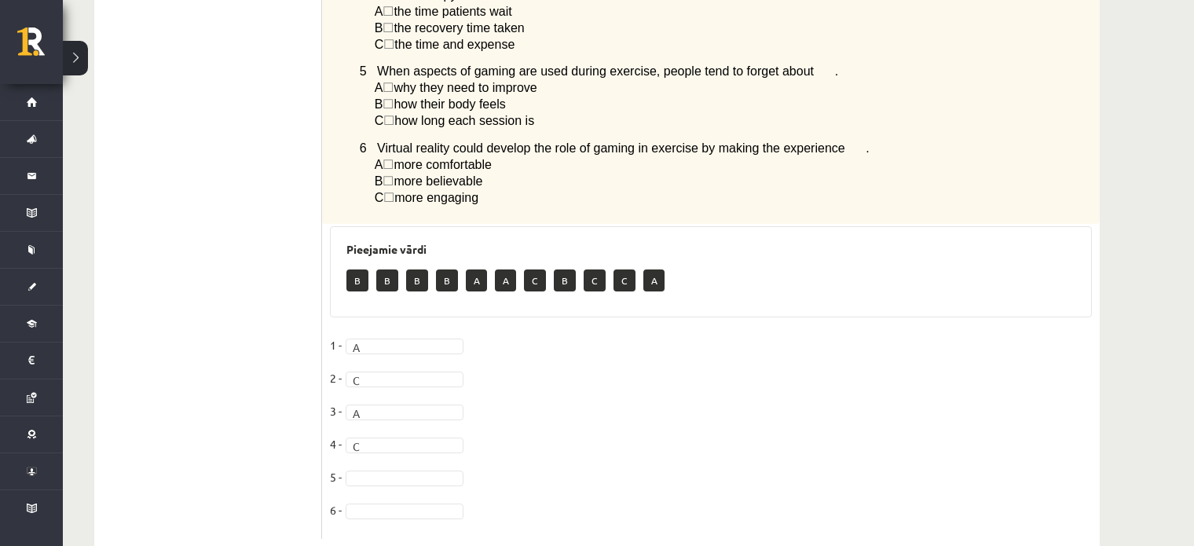
scroll to position [1142, 0]
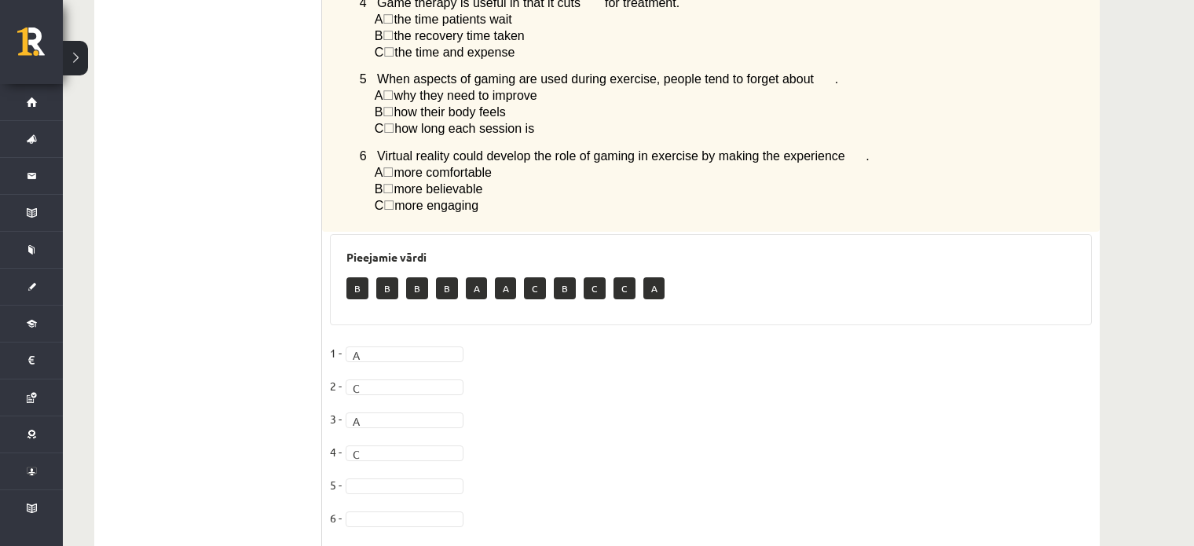
drag, startPoint x: 376, startPoint y: 69, endPoint x: 558, endPoint y: 116, distance: 187.5
copy div "When aspects of gaming are used during exercise, people tend to forget about . …"
drag, startPoint x: 1179, startPoint y: 349, endPoint x: 1183, endPoint y: 373, distance: 24.8
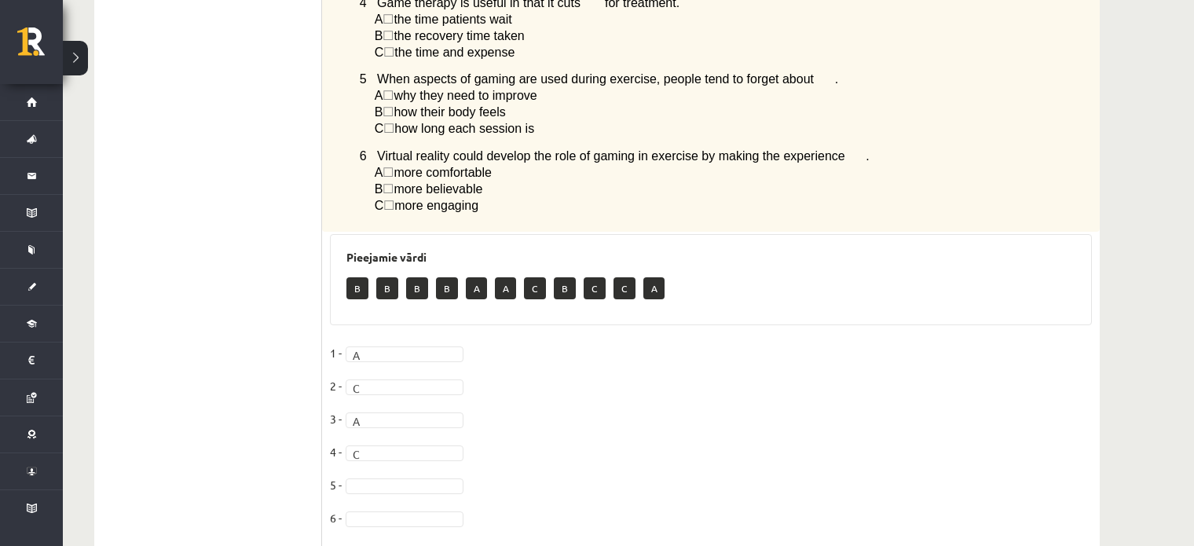
scroll to position [1190, 0]
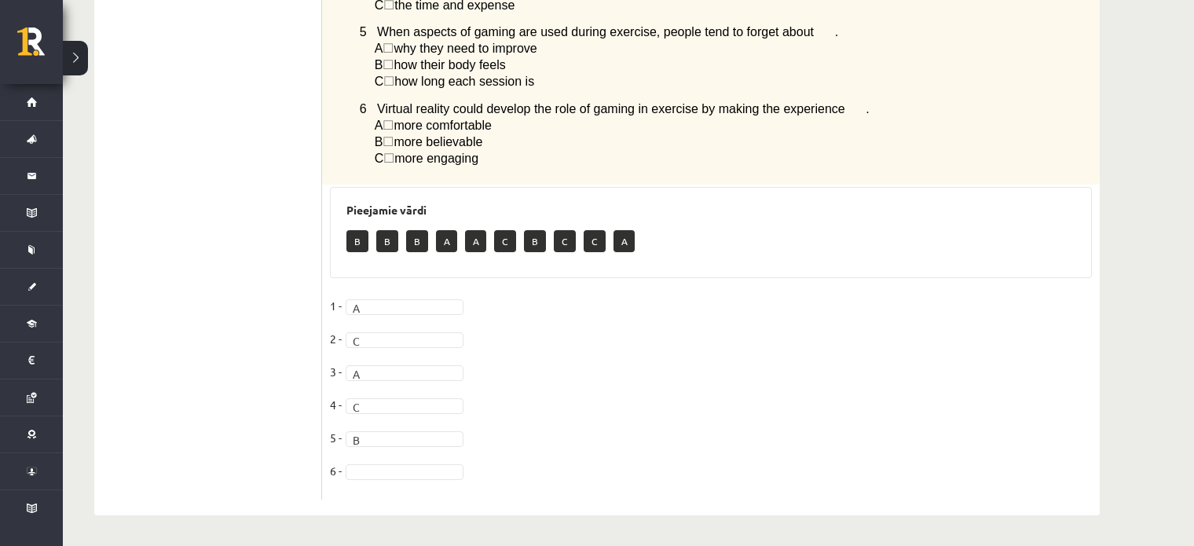
drag, startPoint x: 376, startPoint y: 104, endPoint x: 486, endPoint y: 160, distance: 123.0
copy div "Virtual reality could develop the role of gaming in exercise by making the expe…"
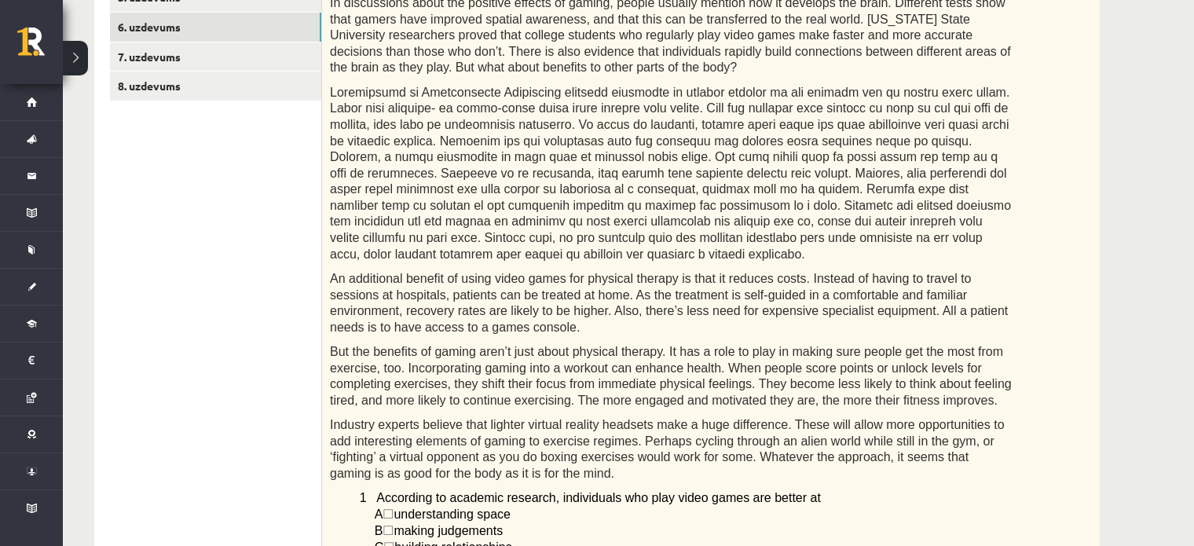
scroll to position [366, 0]
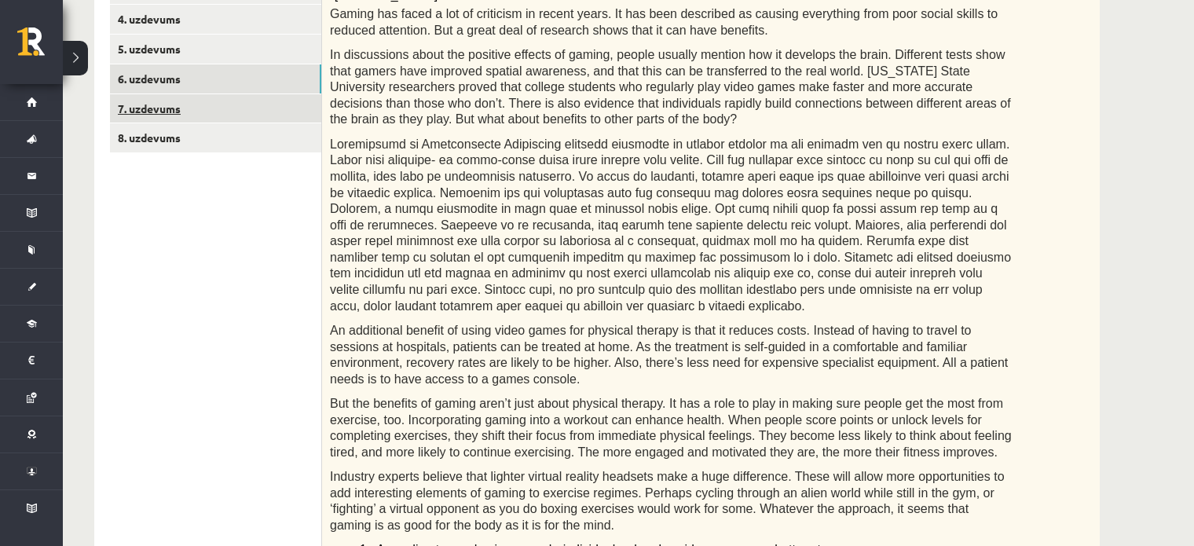
click at [245, 94] on link "7. uzdevums" at bounding box center [215, 108] width 211 height 29
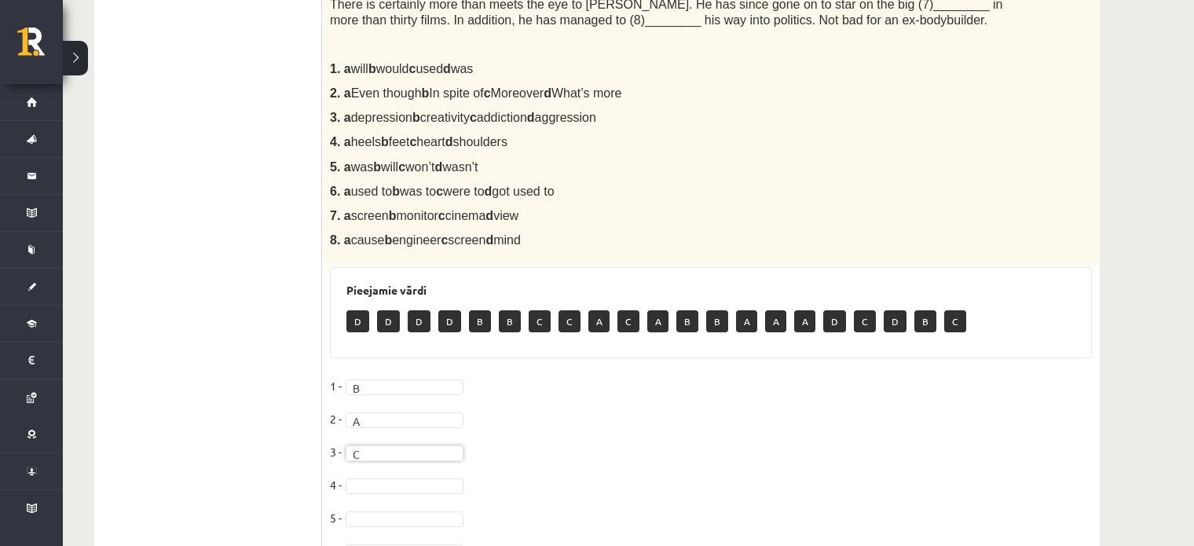
scroll to position [548, 0]
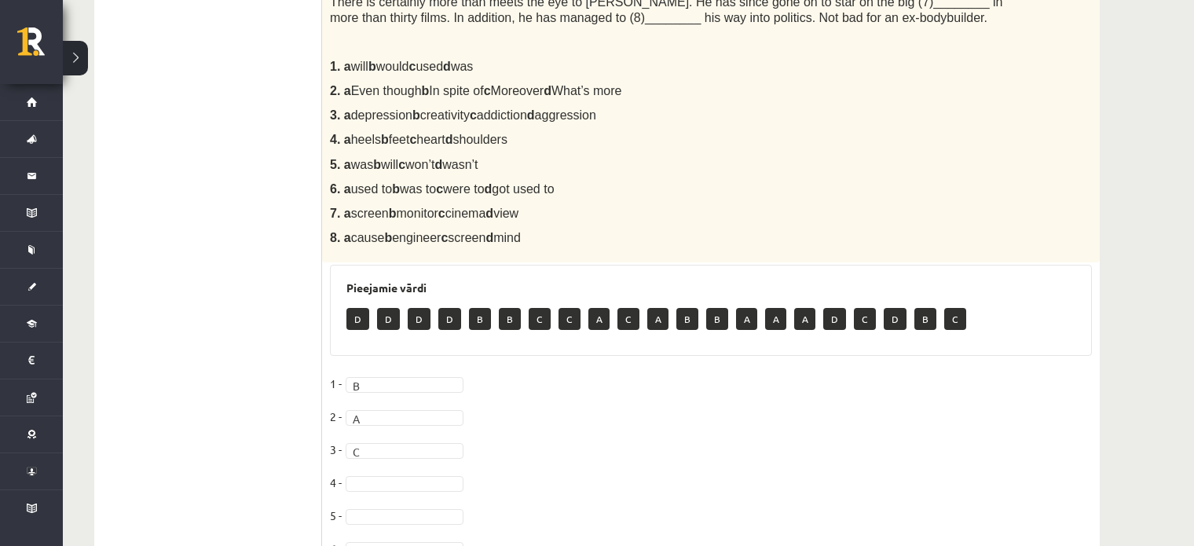
click at [405, 468] on fieldset "1 - B * 2 - A * 3 - C * 4 - 5 - 6 - 7 - 8 -" at bounding box center [711, 504] width 762 height 264
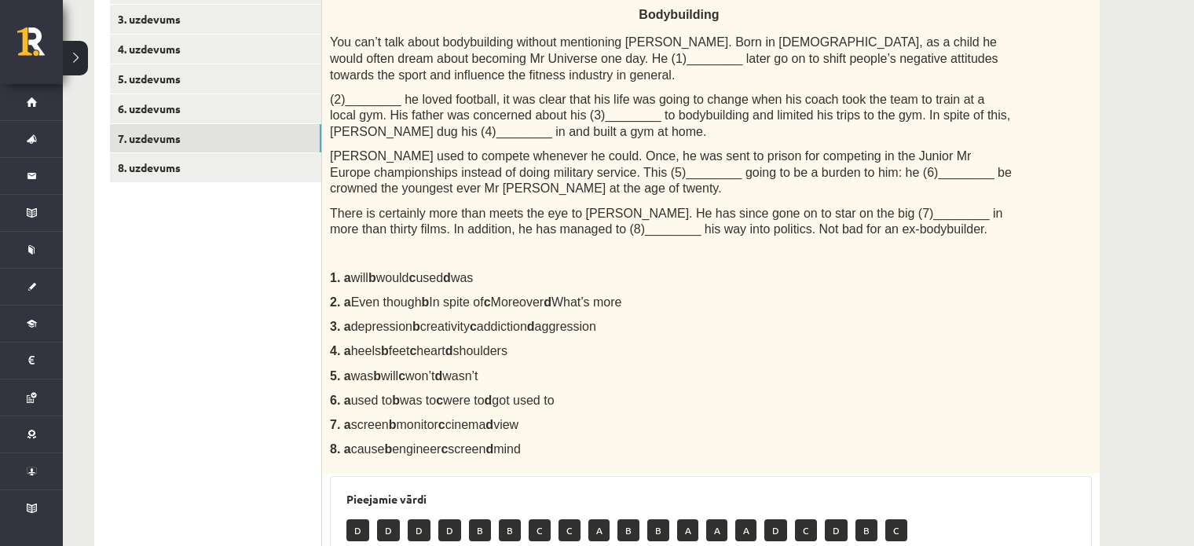
scroll to position [339, 0]
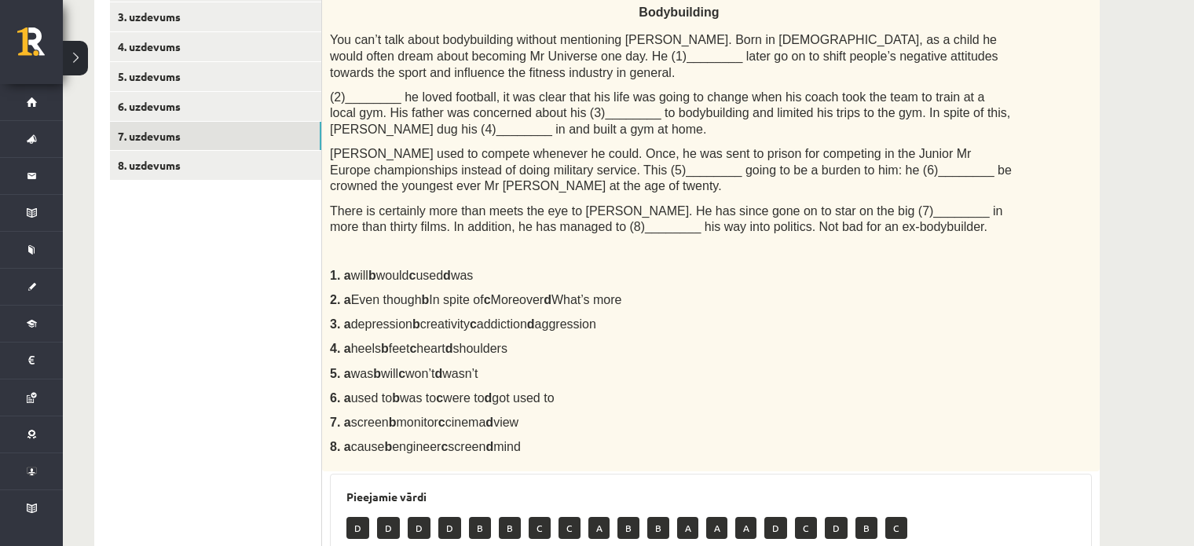
drag, startPoint x: 456, startPoint y: 394, endPoint x: 497, endPoint y: 392, distance: 40.9
click at [497, 392] on span "used to b was to c were to d got used to" at bounding box center [452, 397] width 203 height 13
click at [881, 336] on div "Complete the text with the correct words (a–d). Bodybuilding You can’t talk abo…" at bounding box center [711, 215] width 778 height 512
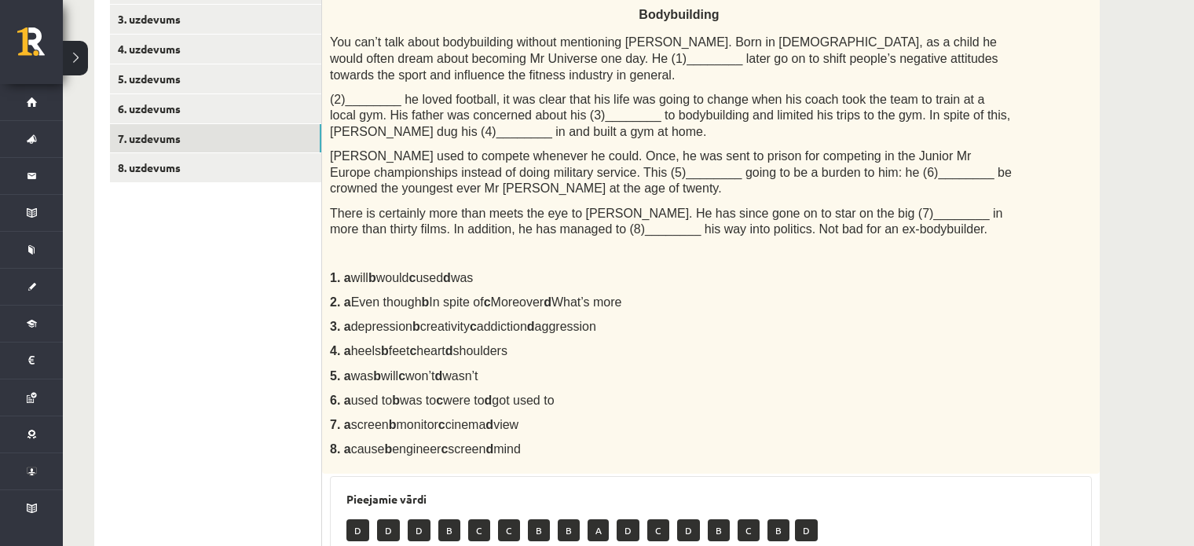
scroll to position [332, 0]
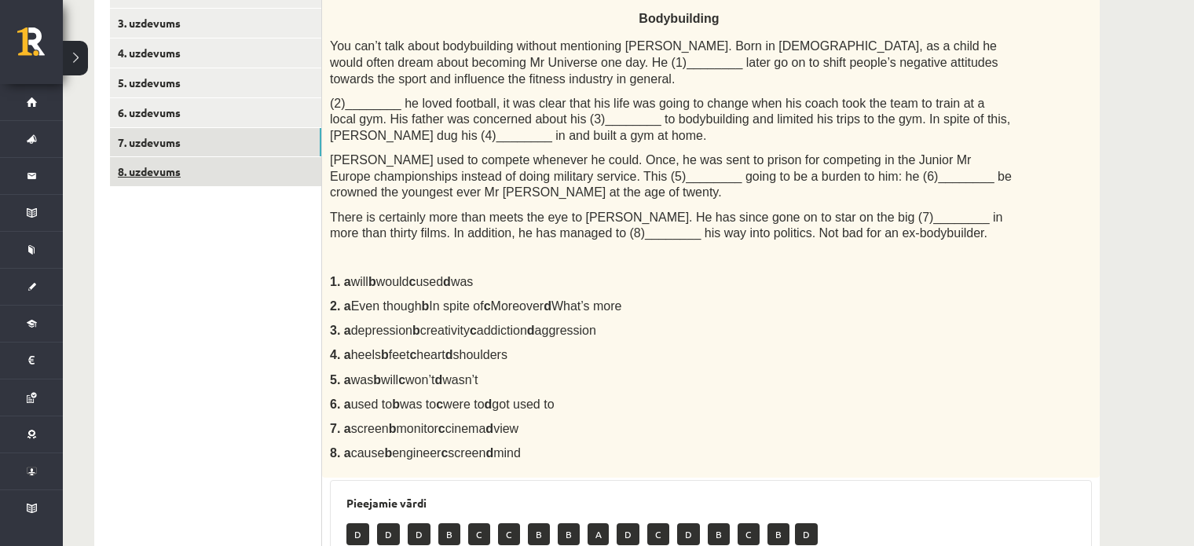
click at [289, 170] on link "8. uzdevums" at bounding box center [215, 171] width 211 height 29
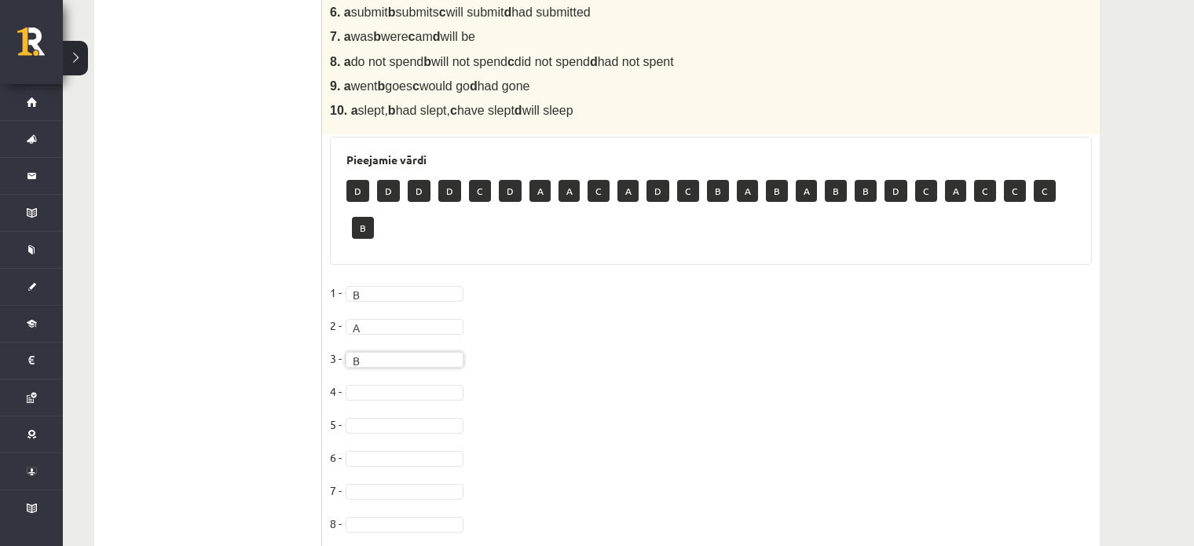
scroll to position [735, 0]
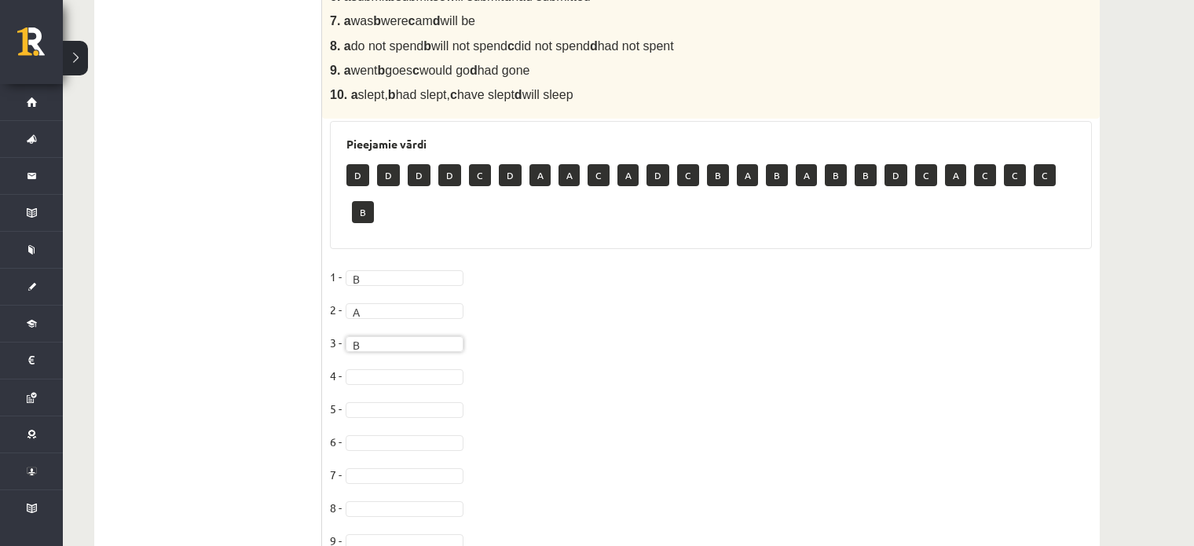
click at [420, 366] on fieldset "1 - B * 2 - A * 3 - B * 4 - 5 - 6 - 7 - 8 - 9 - 10 -" at bounding box center [711, 430] width 762 height 330
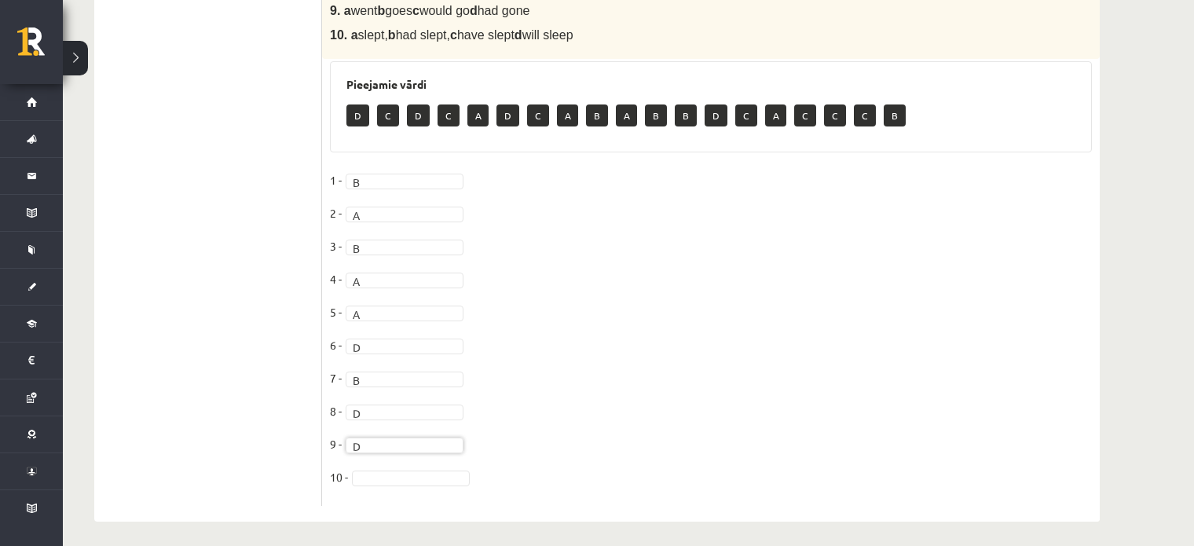
scroll to position [801, 0]
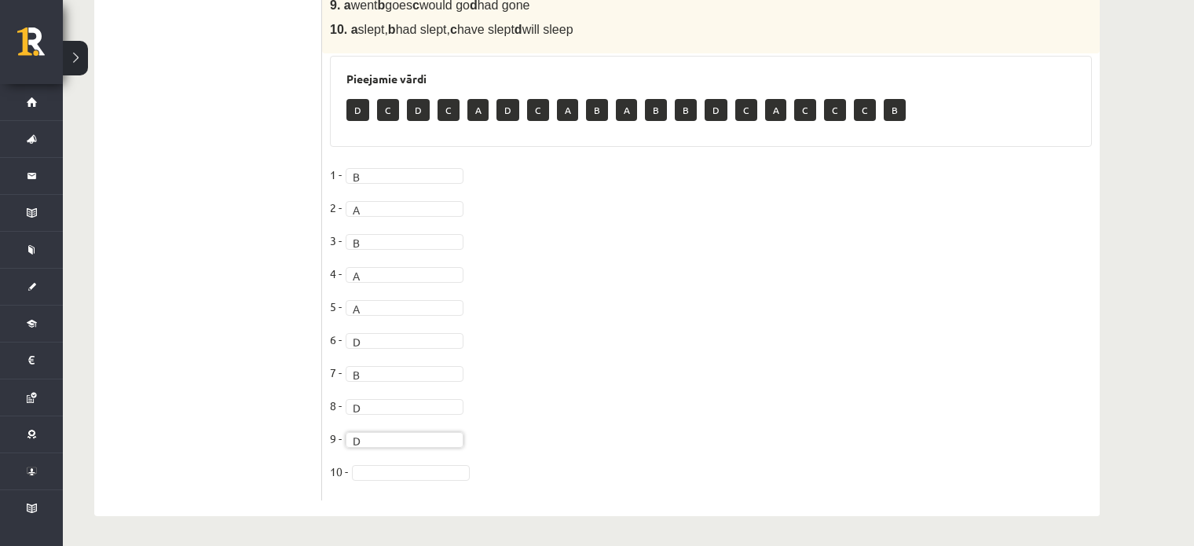
click at [487, 465] on fieldset "1 - B * 2 - A * 3 - B * 4 - A * 5 - A * 6 - D * 7 - B * 8 - D * 9 - D * 10 -" at bounding box center [711, 328] width 762 height 330
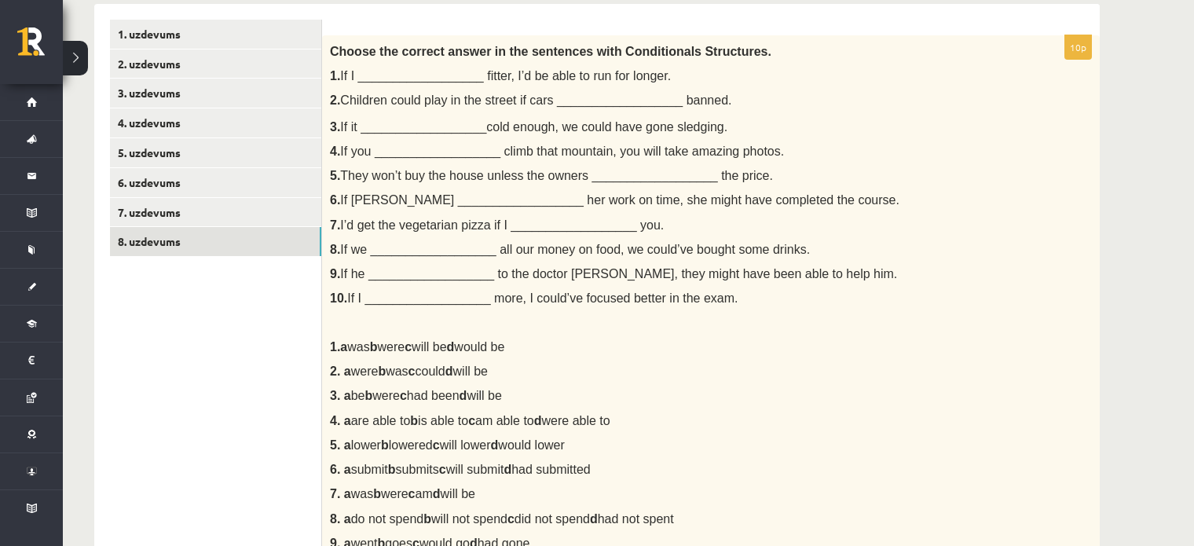
scroll to position [182, 0]
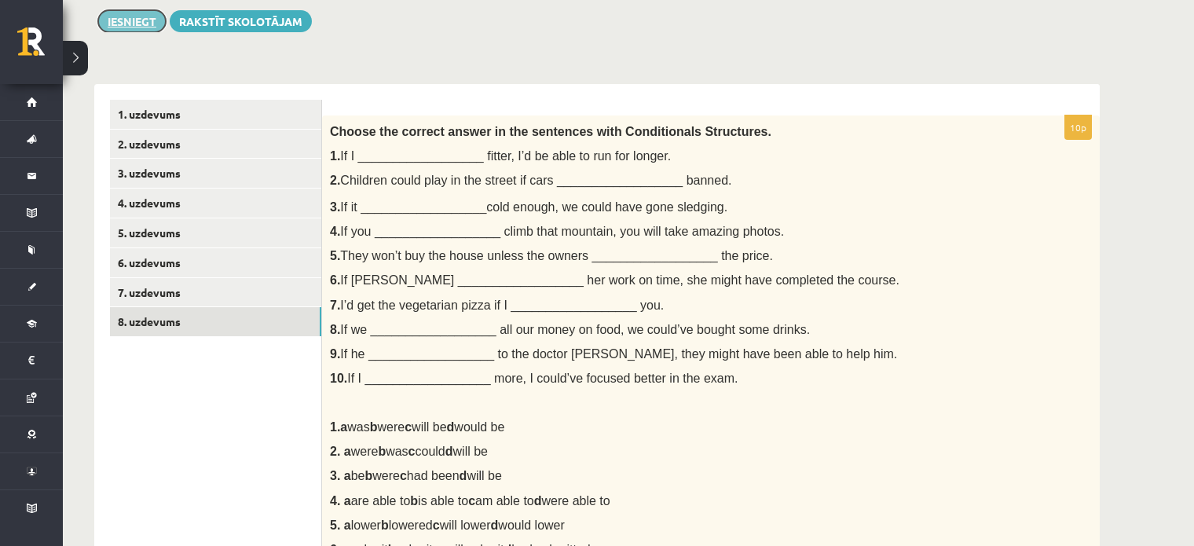
click at [114, 18] on button "Iesniegt" at bounding box center [132, 21] width 68 height 22
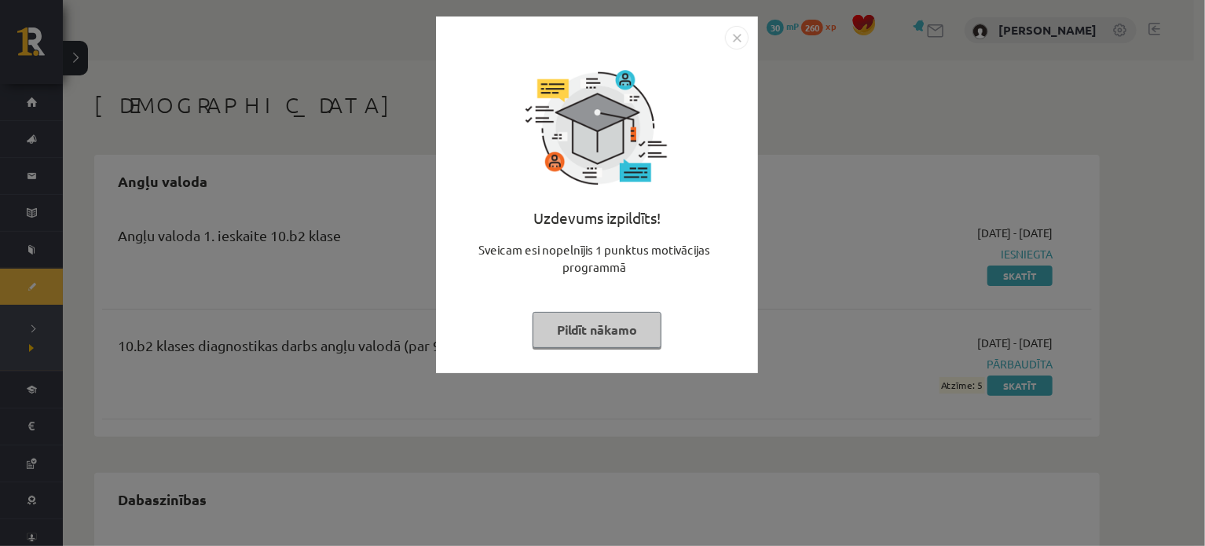
click at [741, 36] on img "Close" at bounding box center [737, 38] width 24 height 24
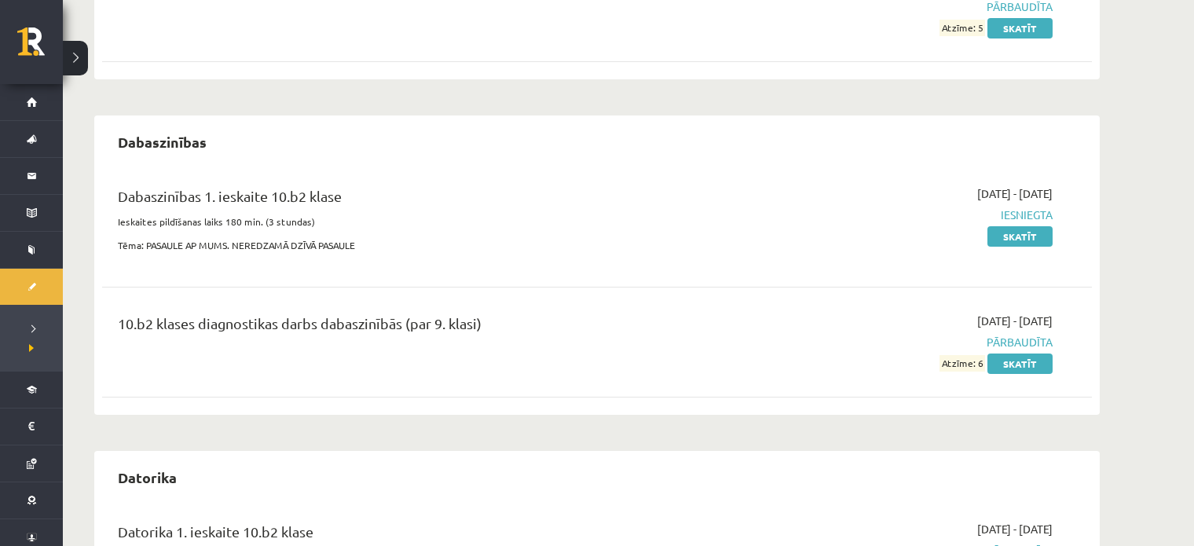
scroll to position [361, 0]
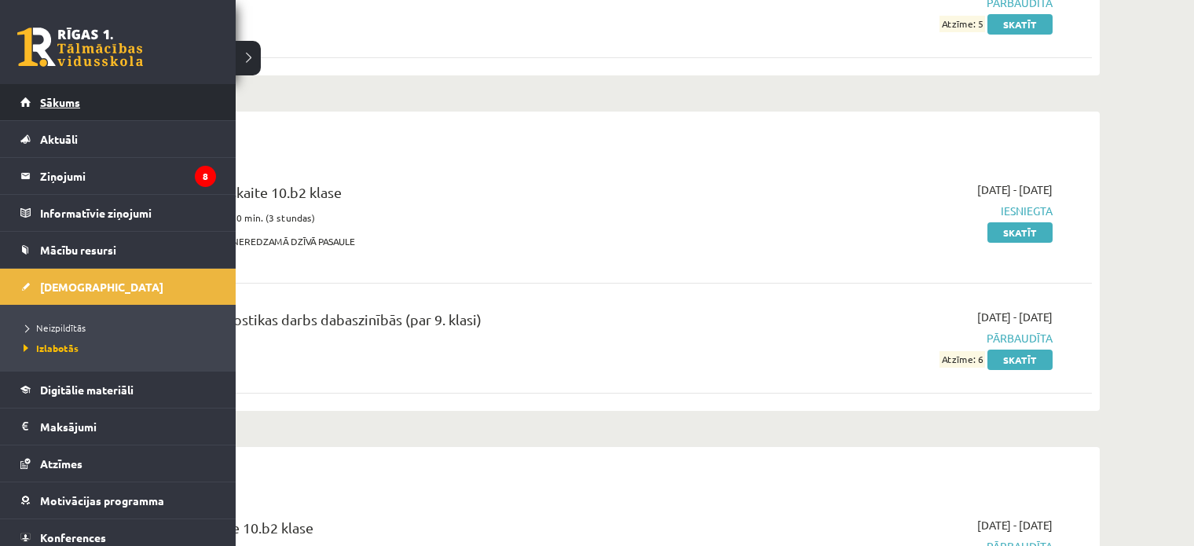
click at [68, 101] on span "Sākums" at bounding box center [60, 102] width 40 height 14
